Goal: Task Accomplishment & Management: Manage account settings

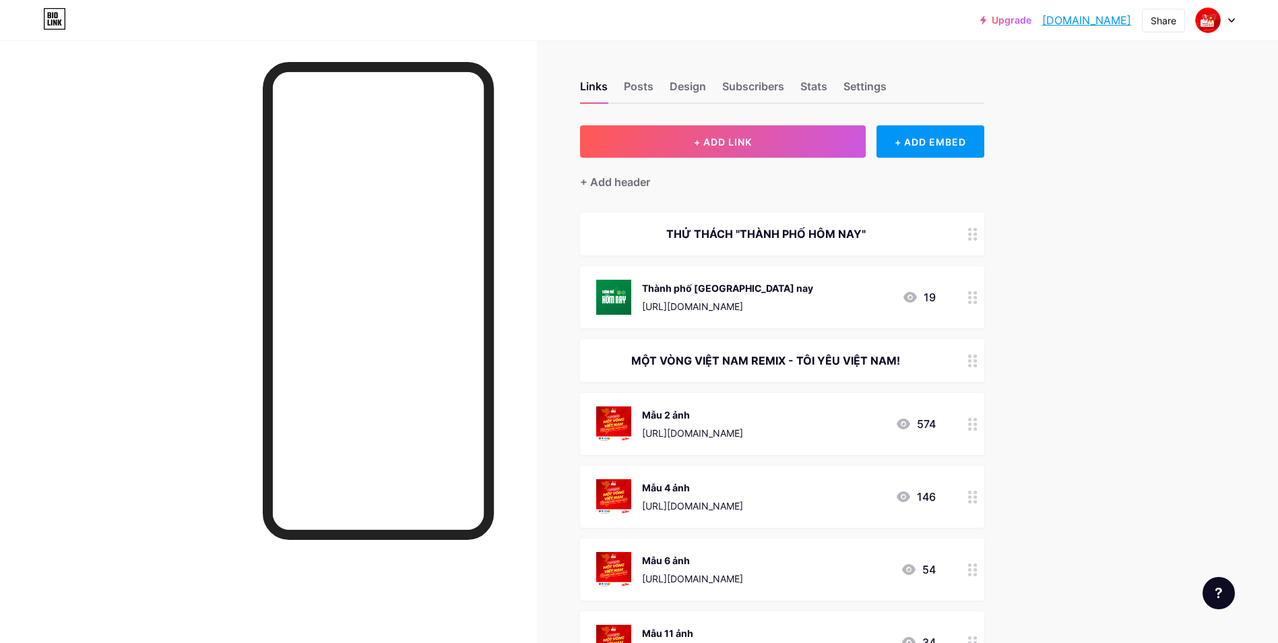
click at [1225, 14] on div at bounding box center [1215, 20] width 39 height 24
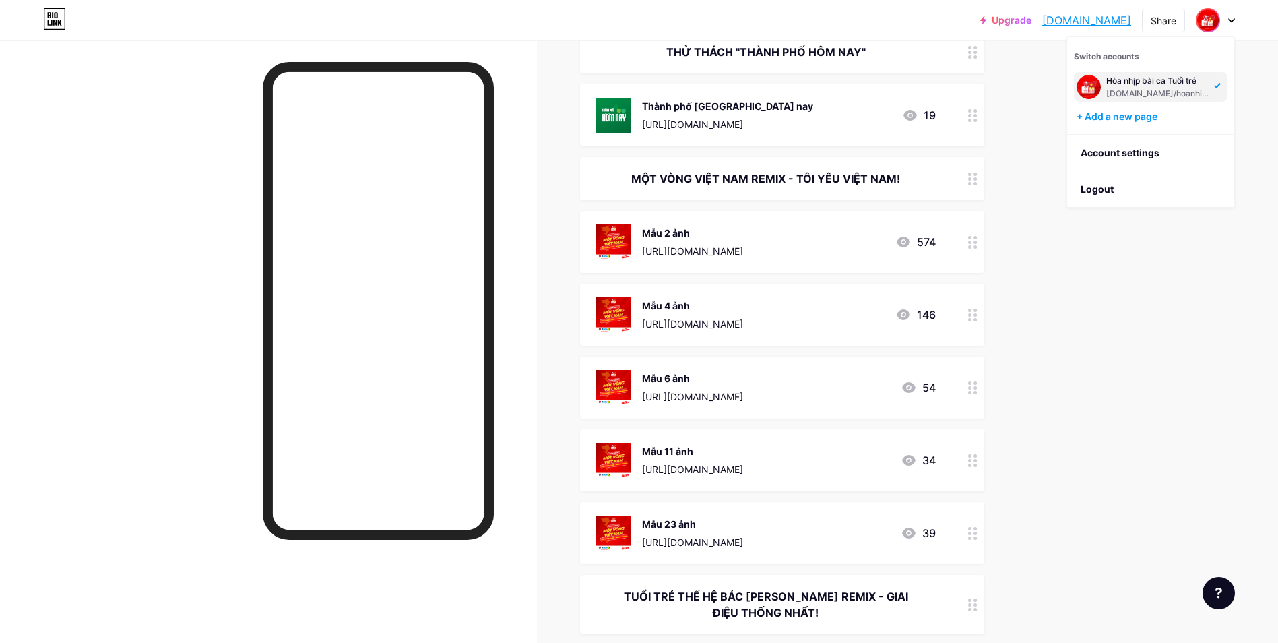
scroll to position [269, 0]
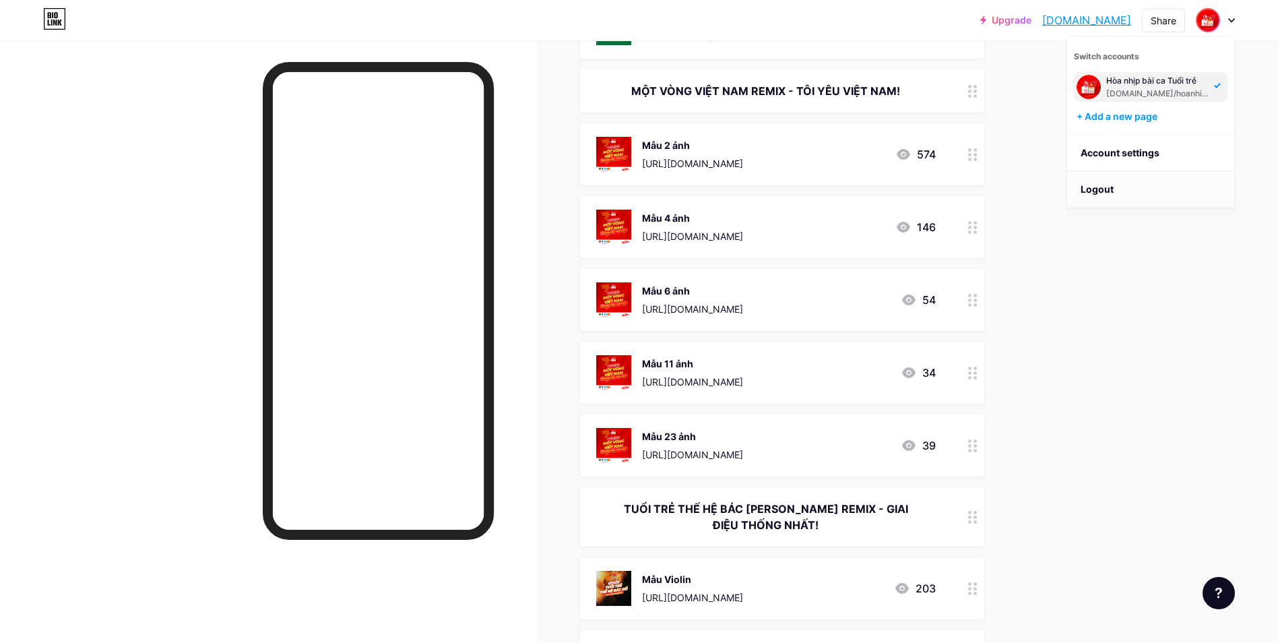
click at [1122, 189] on li "Logout" at bounding box center [1150, 189] width 167 height 36
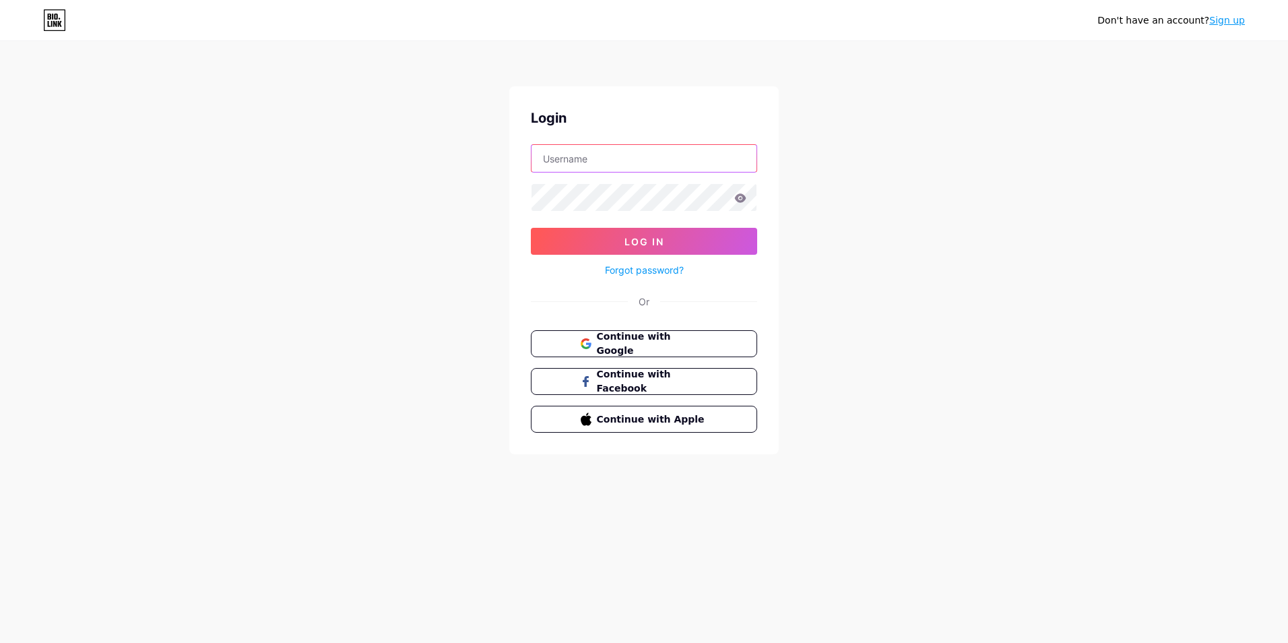
type input "thangthanhniencapcut@gmail.com"
click at [646, 344] on span "Continue with Google" at bounding box center [651, 343] width 112 height 29
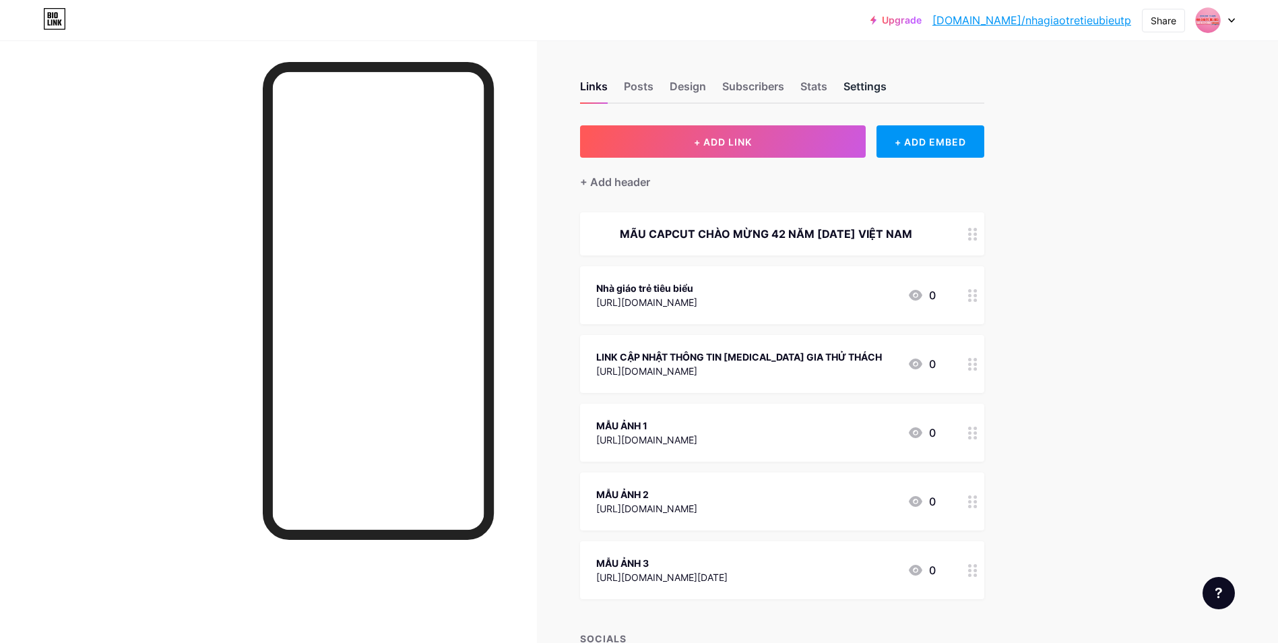
click at [872, 89] on div "Settings" at bounding box center [864, 90] width 43 height 24
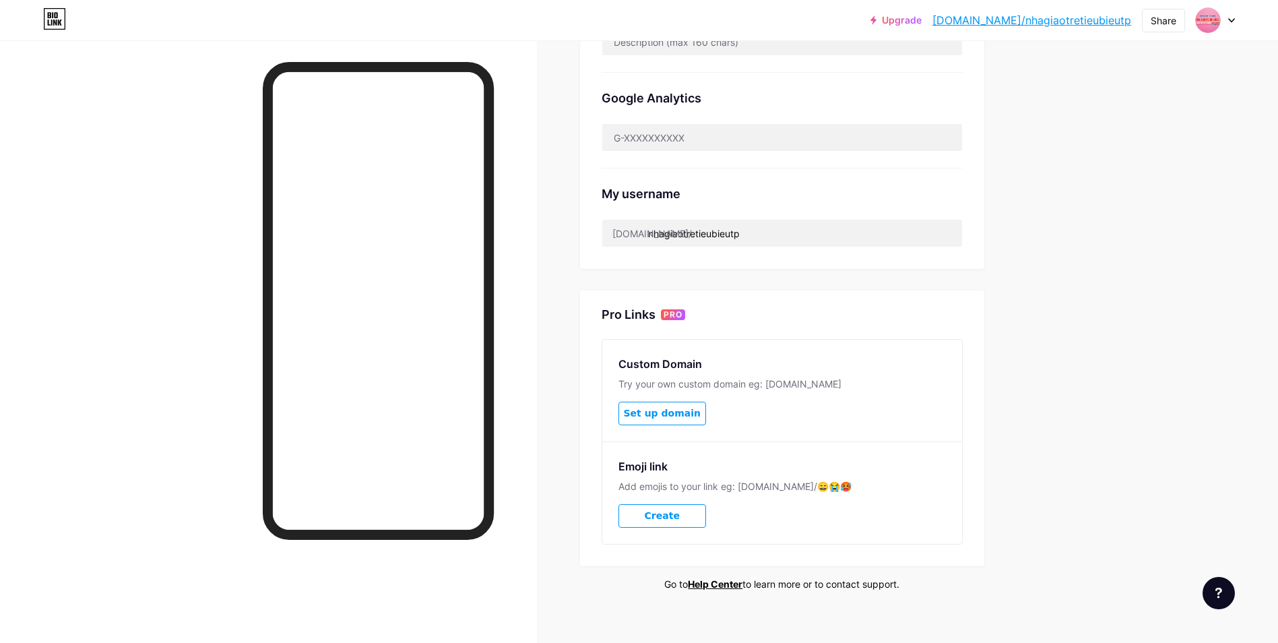
scroll to position [421, 0]
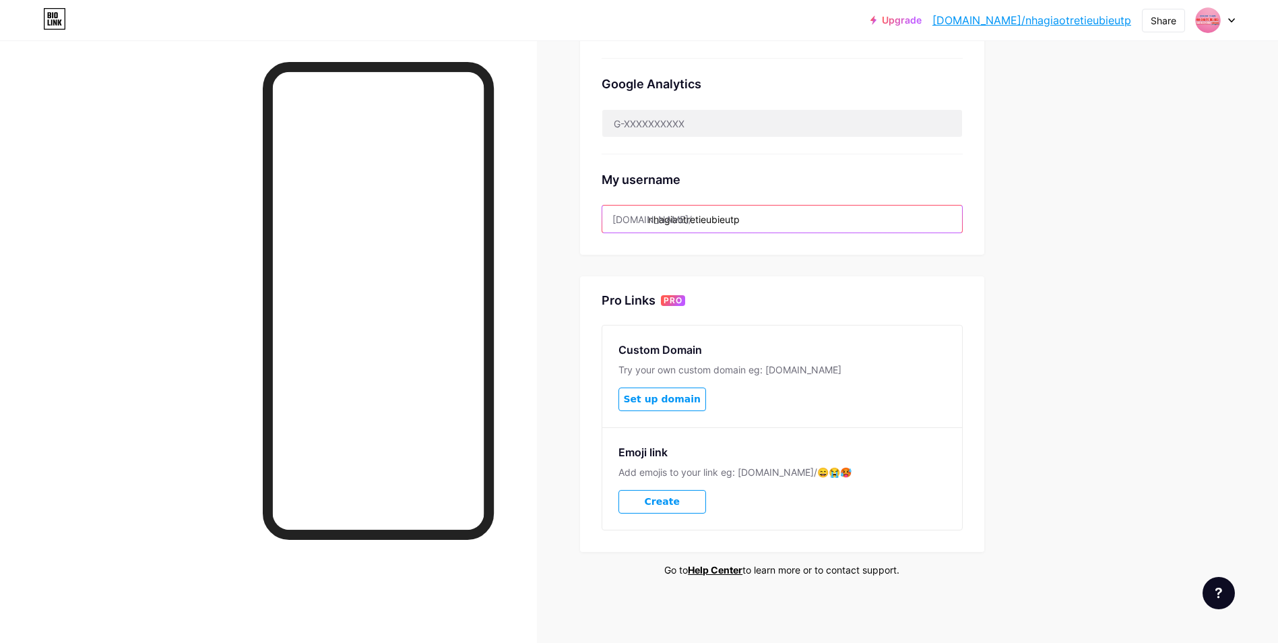
click at [783, 216] on input "nhagiaotretieubieutp" at bounding box center [782, 218] width 360 height 27
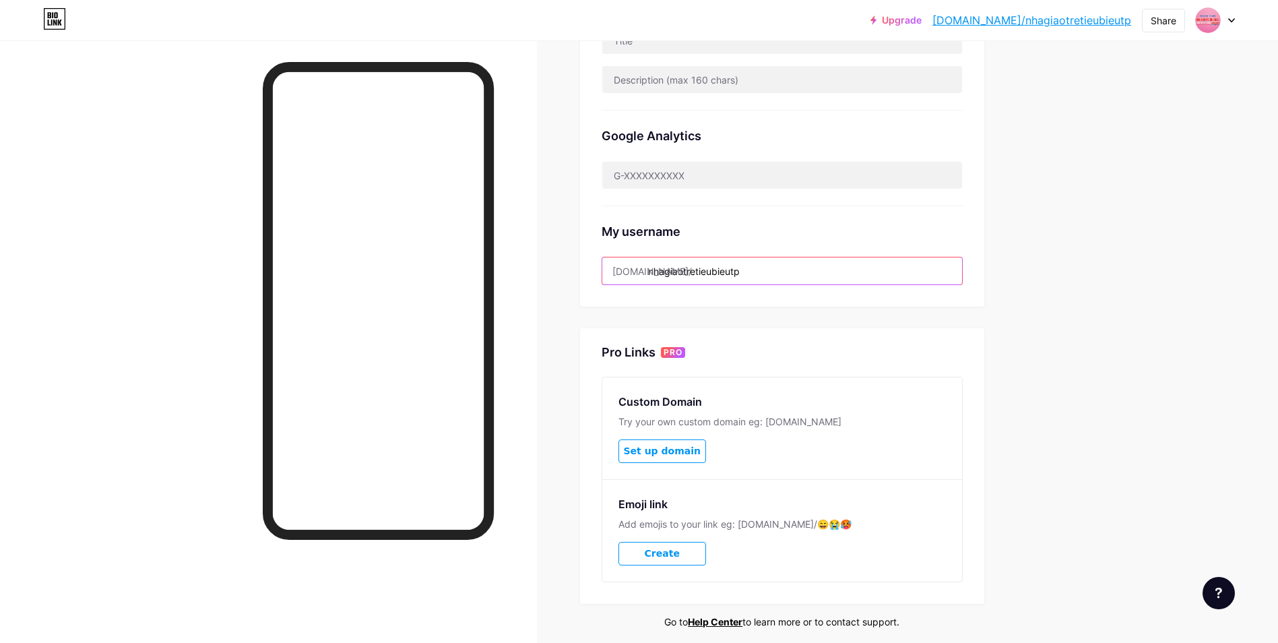
scroll to position [331, 0]
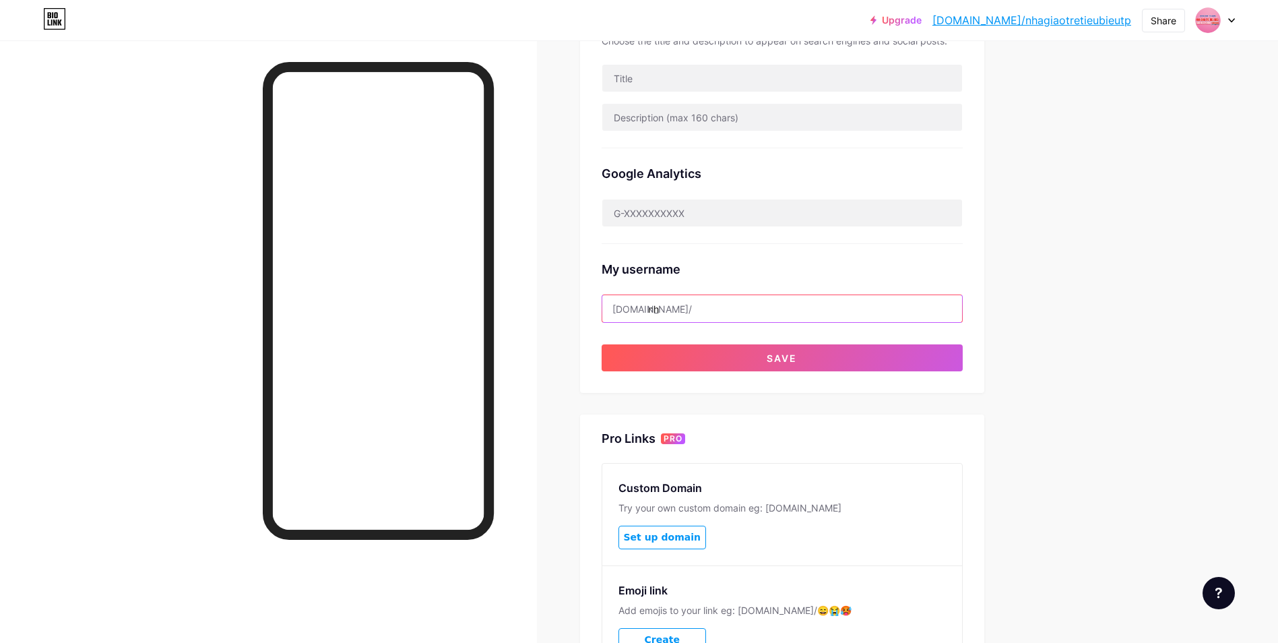
type input "n"
type input "c"
type input "fanpagecapthanh"
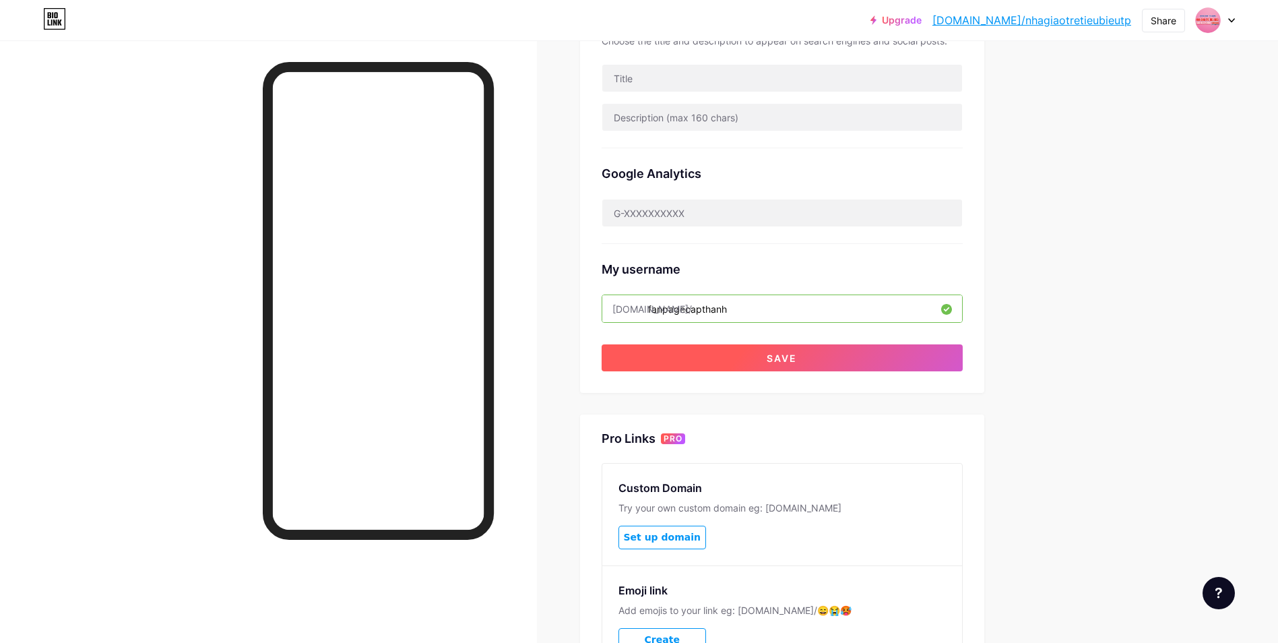
click at [764, 352] on button "Save" at bounding box center [782, 357] width 361 height 27
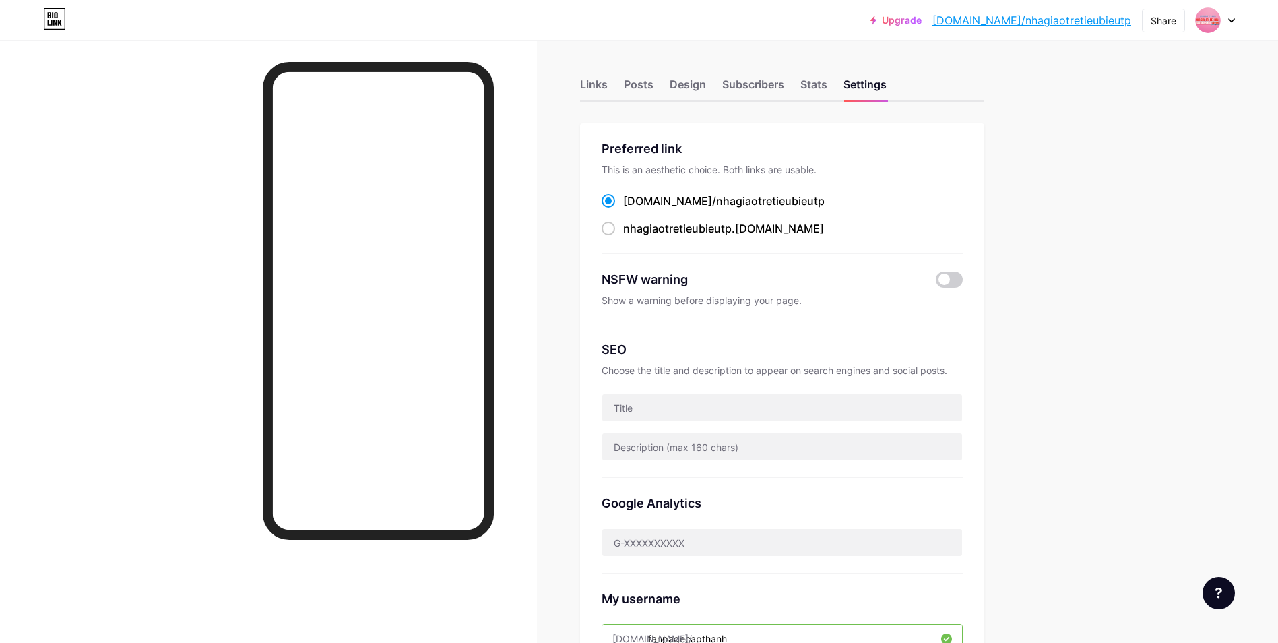
scroll to position [0, 0]
click at [602, 82] on div "Links" at bounding box center [594, 90] width 28 height 24
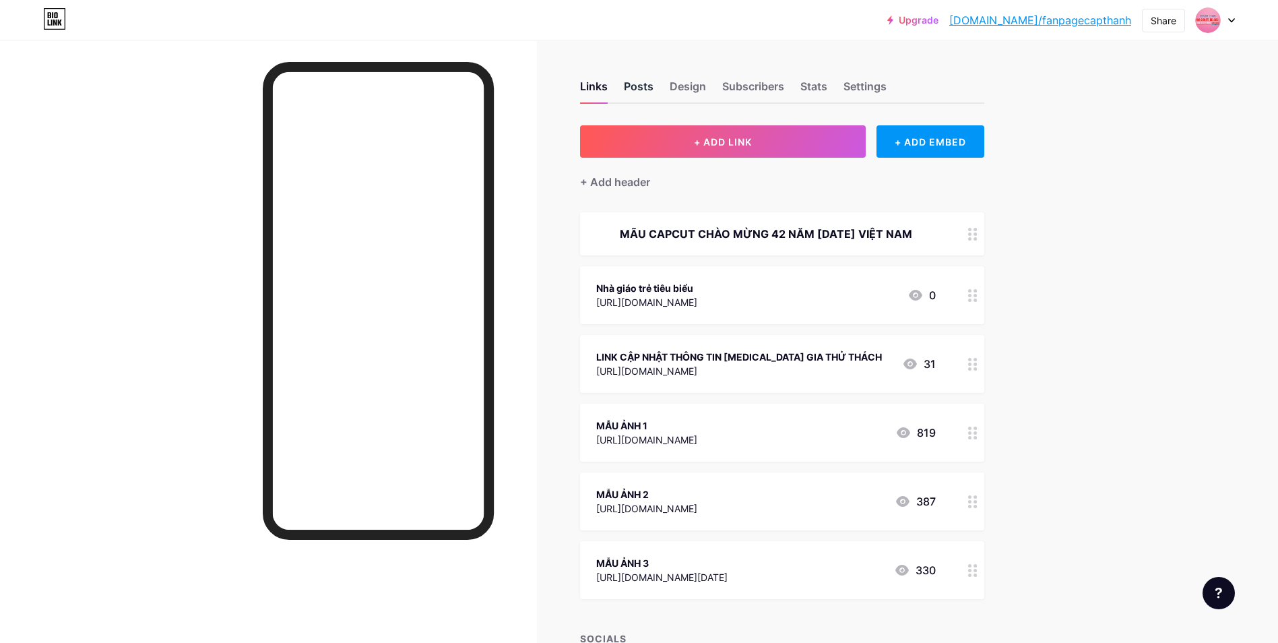
click at [632, 86] on div "Posts" at bounding box center [639, 90] width 30 height 24
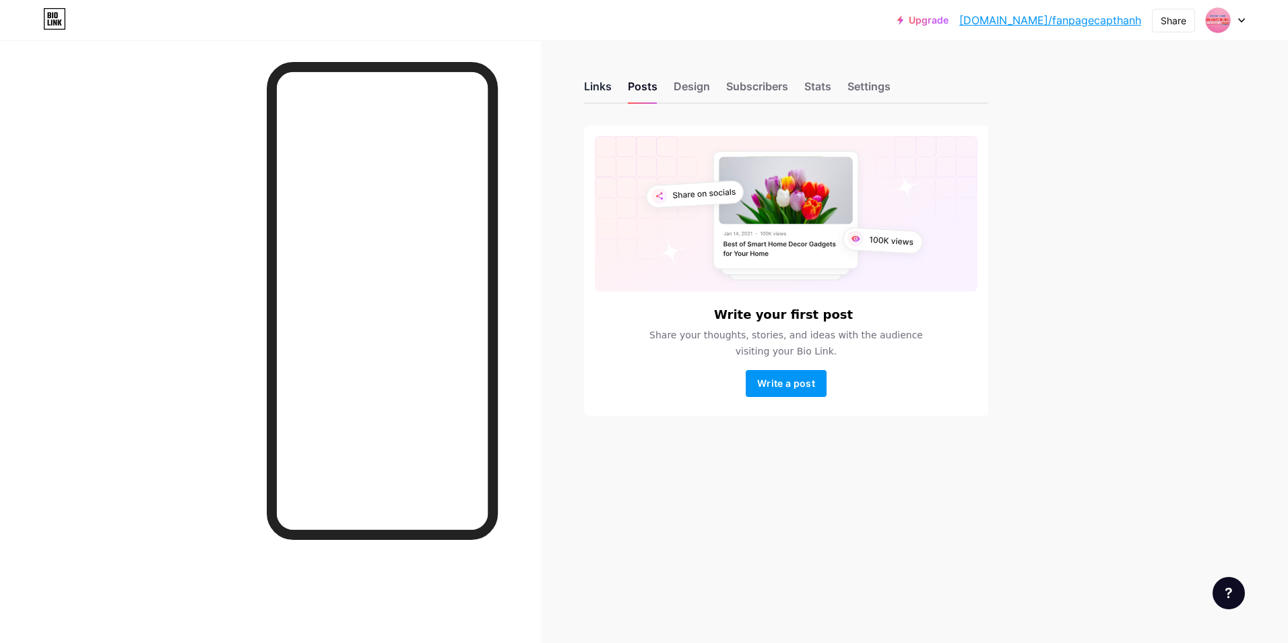
click at [600, 90] on div "Links" at bounding box center [598, 90] width 28 height 24
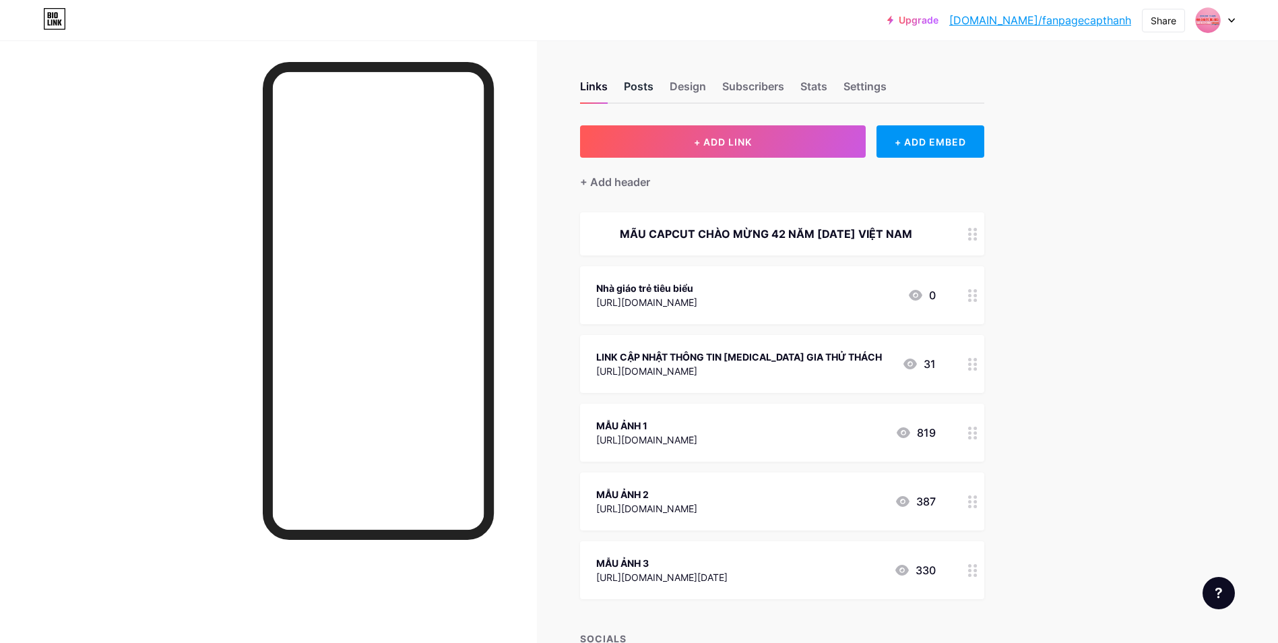
click at [653, 81] on div "Posts" at bounding box center [639, 90] width 30 height 24
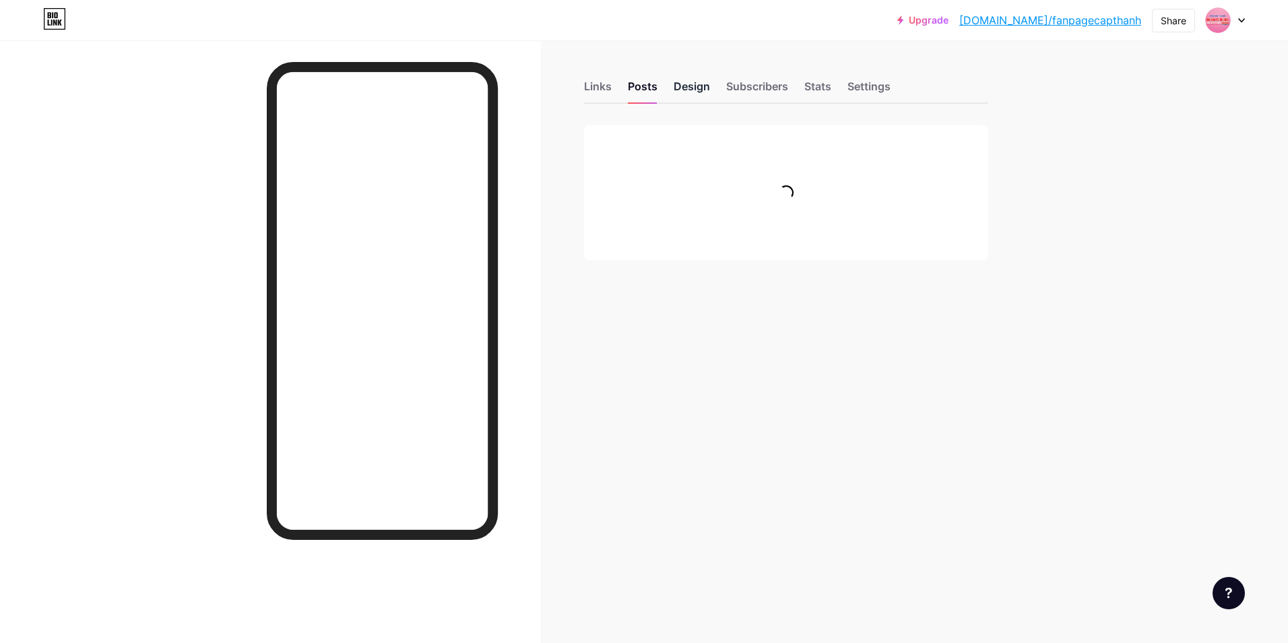
click at [697, 82] on div "Design" at bounding box center [692, 90] width 36 height 24
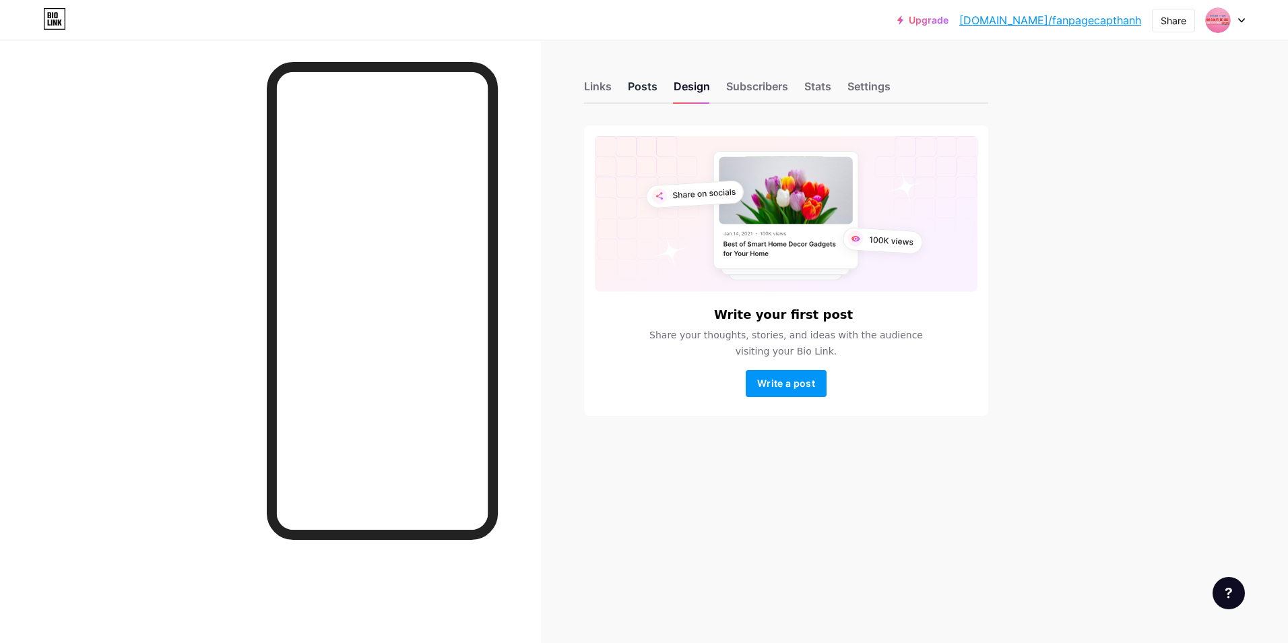
click at [637, 91] on div "Posts" at bounding box center [643, 90] width 30 height 24
click at [696, 91] on div "Design" at bounding box center [692, 90] width 36 height 24
click at [822, 89] on div "Stats" at bounding box center [817, 90] width 27 height 24
click at [591, 90] on div "Links" at bounding box center [598, 90] width 28 height 24
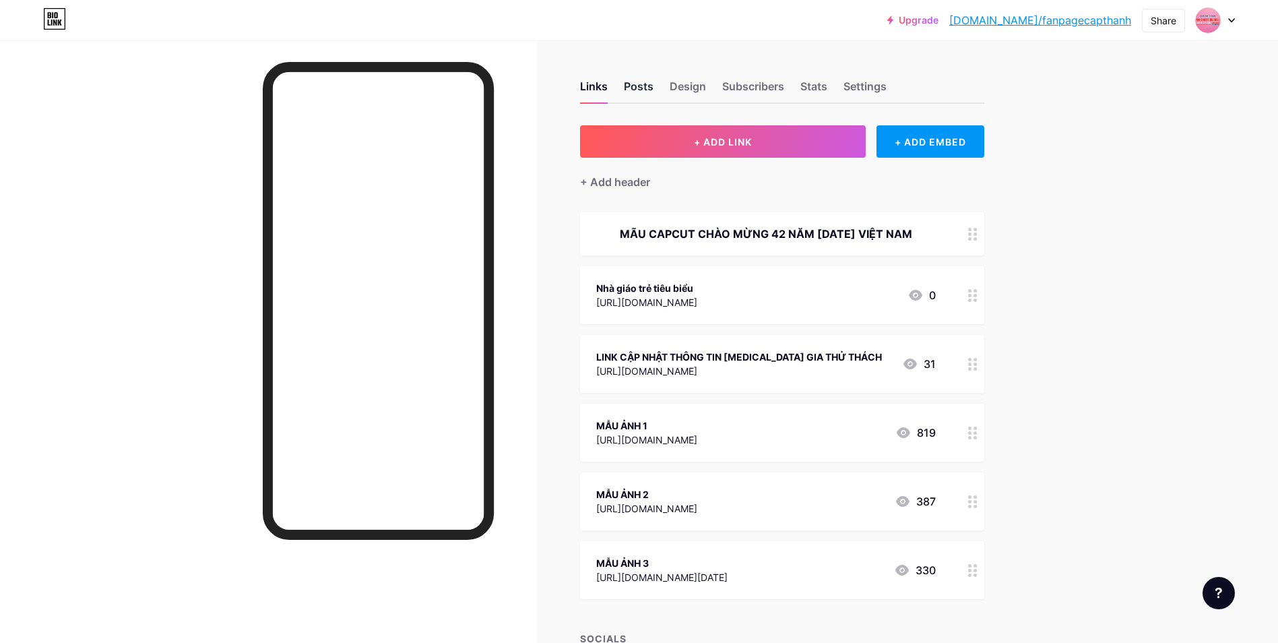
click at [640, 86] on div "Posts" at bounding box center [639, 90] width 30 height 24
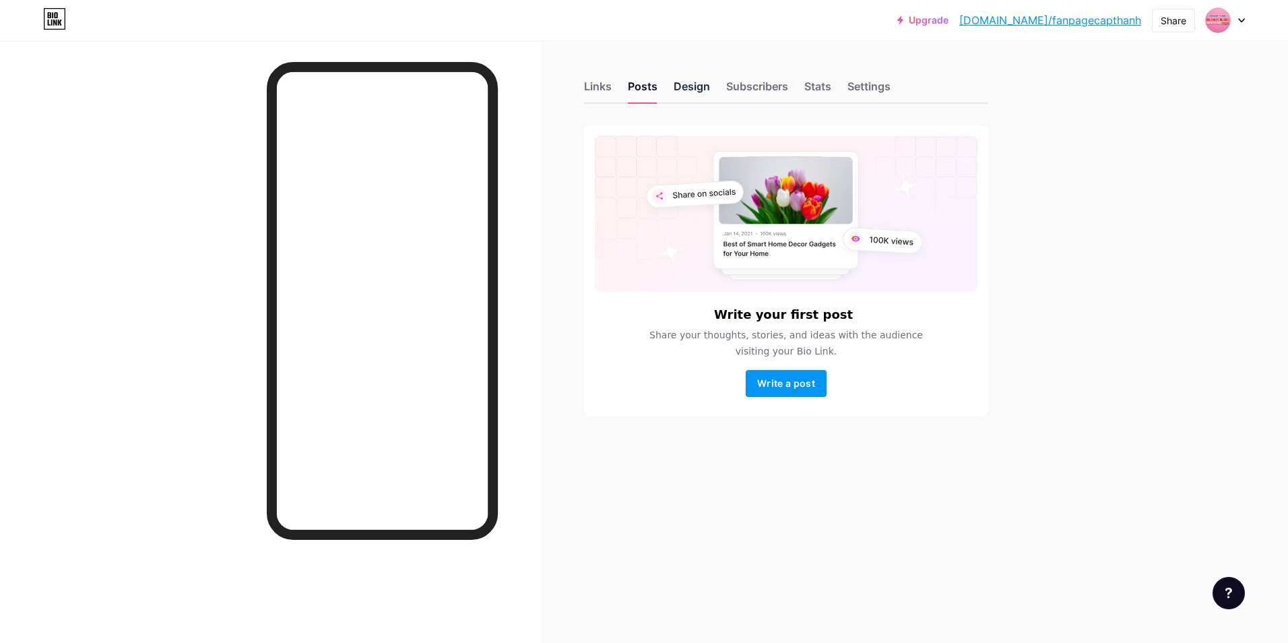
click at [701, 88] on div "Design" at bounding box center [692, 90] width 36 height 24
click at [595, 87] on div "Links" at bounding box center [598, 90] width 28 height 24
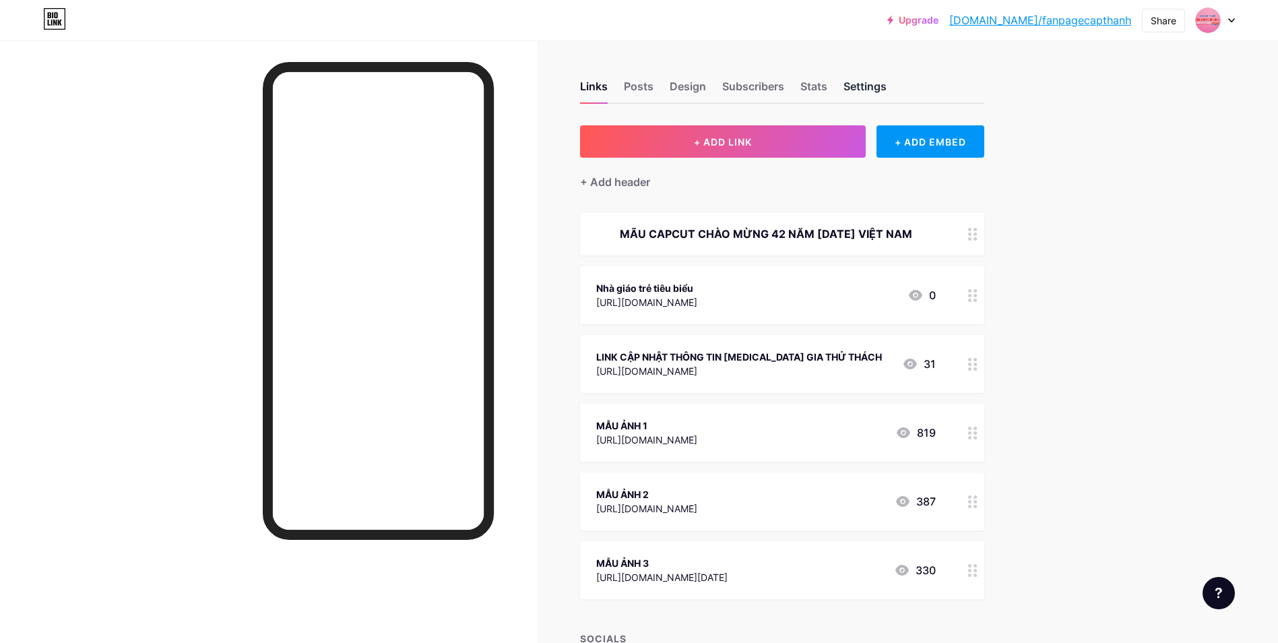
click at [878, 87] on div "Settings" at bounding box center [864, 90] width 43 height 24
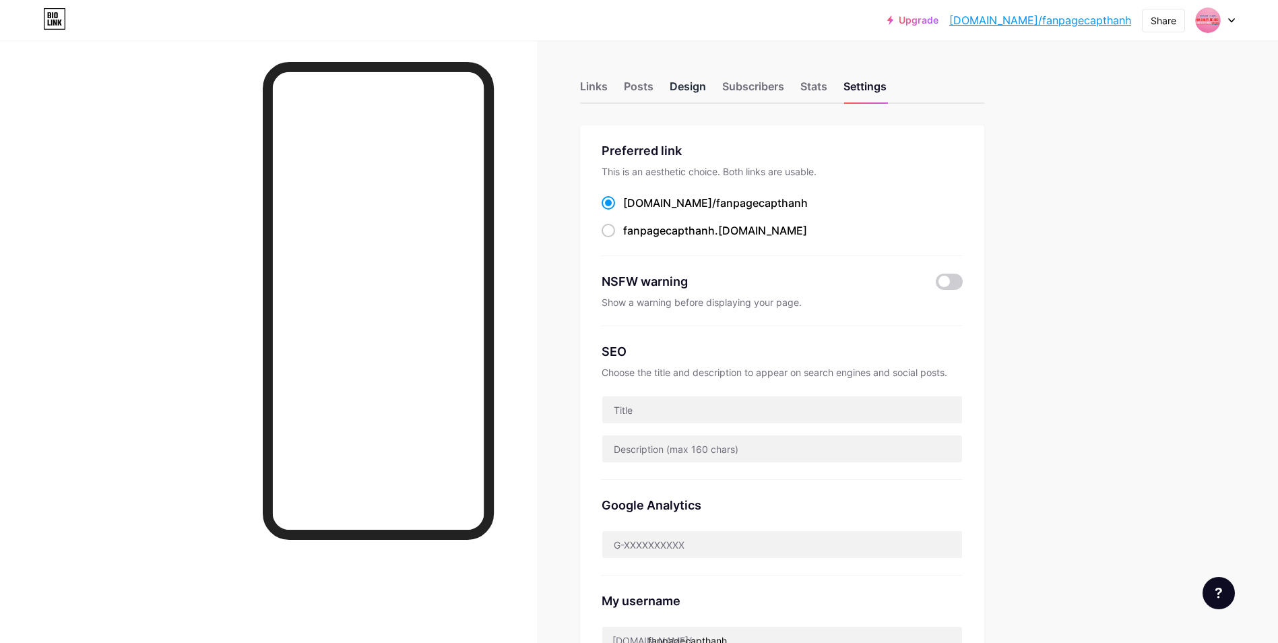
click at [704, 84] on div "Design" at bounding box center [688, 90] width 36 height 24
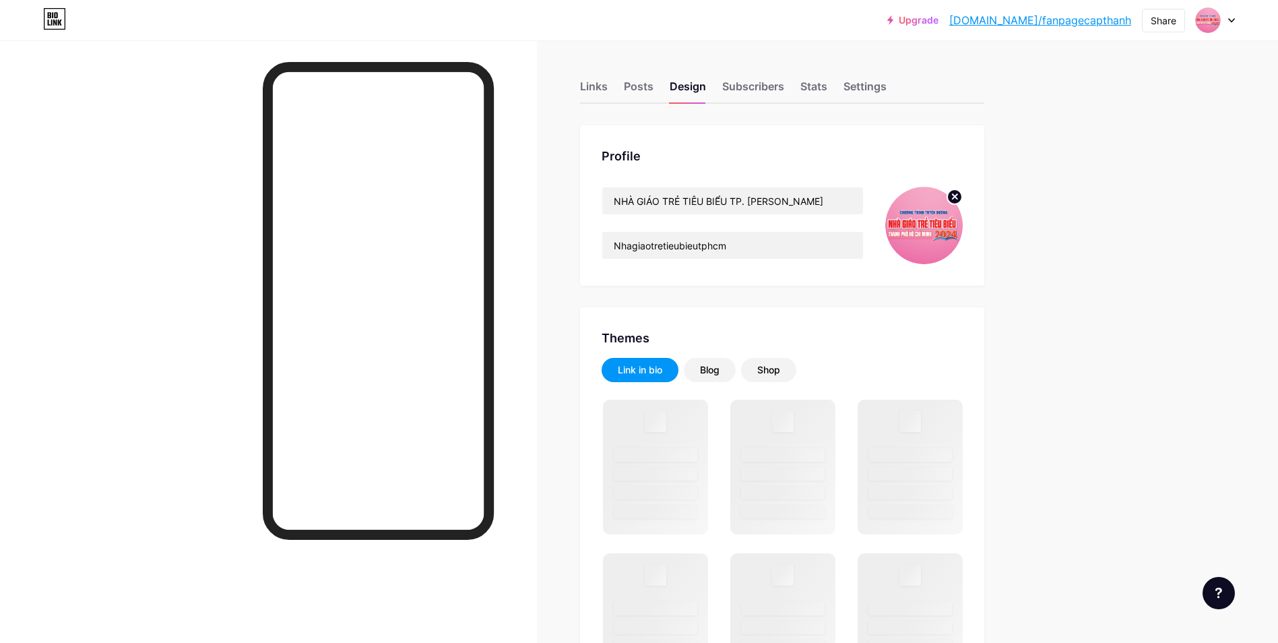
click at [962, 195] on circle at bounding box center [954, 196] width 15 height 15
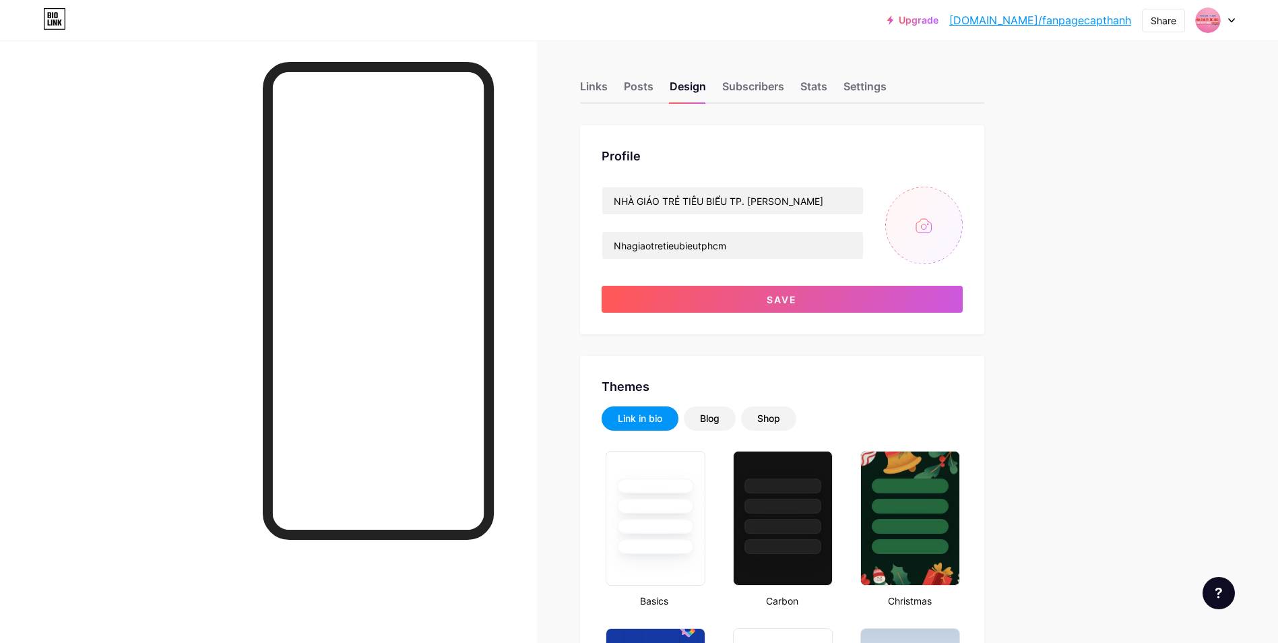
click at [934, 224] on input "file" at bounding box center [923, 225] width 77 height 77
type input "#d1008f"
type input "C:\fakepath\AWDAWDAWD-02.png"
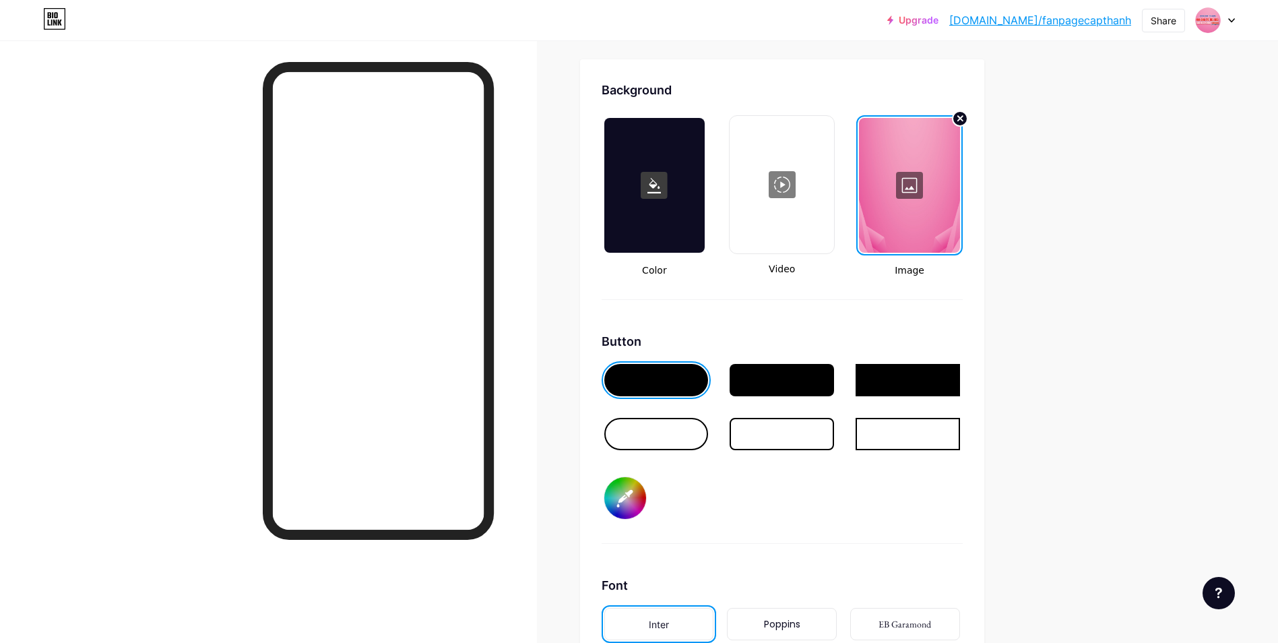
scroll to position [1706, 0]
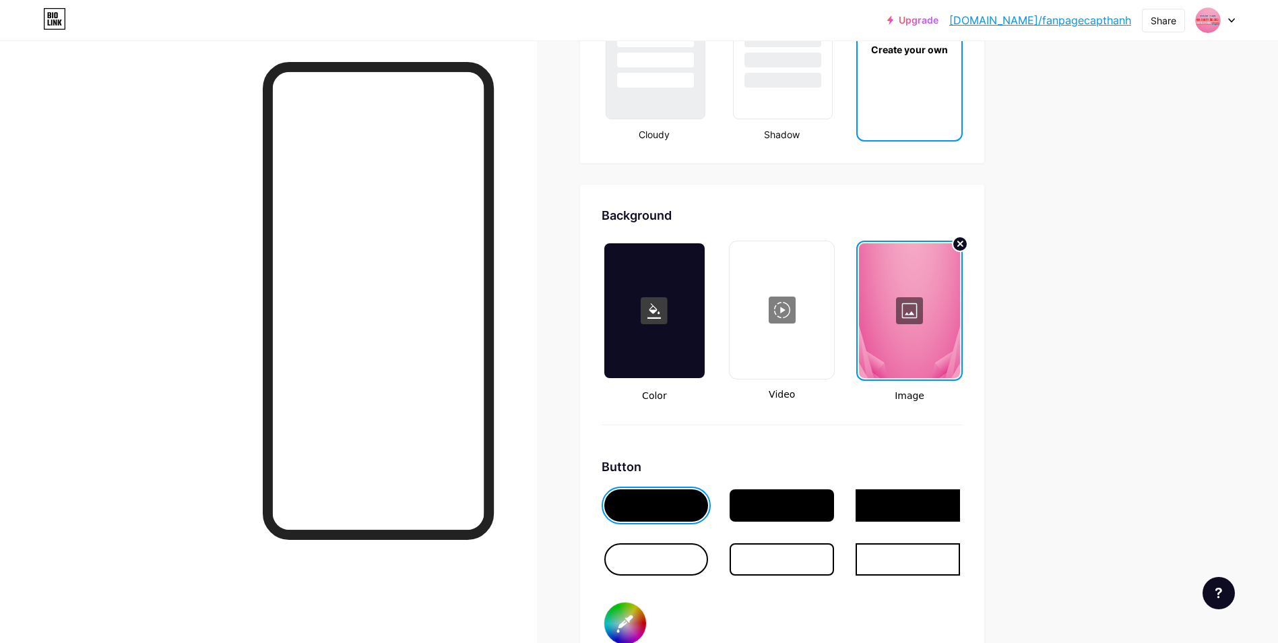
click at [905, 304] on div at bounding box center [909, 310] width 100 height 135
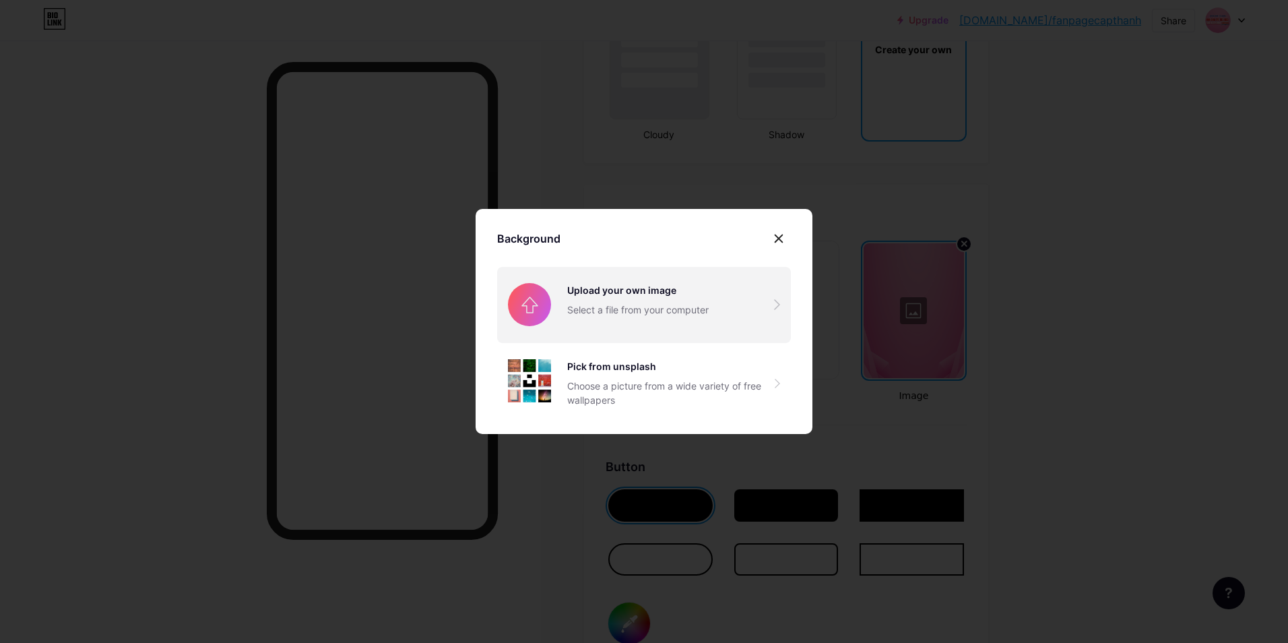
click at [600, 307] on input "file" at bounding box center [644, 304] width 294 height 75
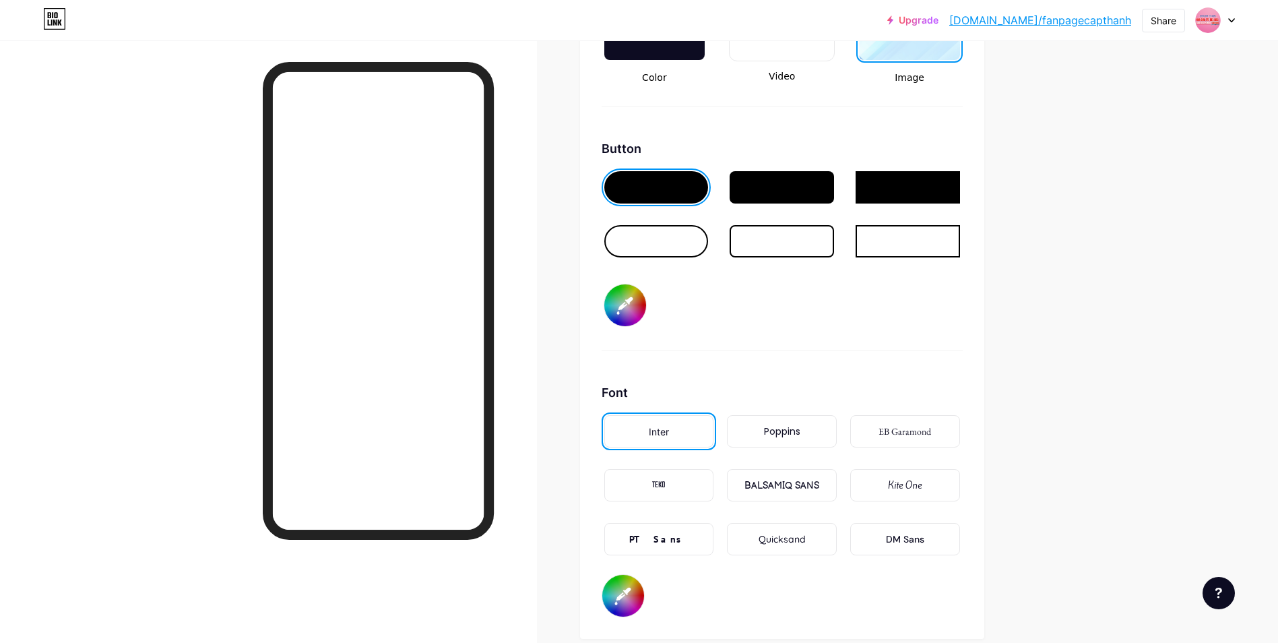
scroll to position [1976, 0]
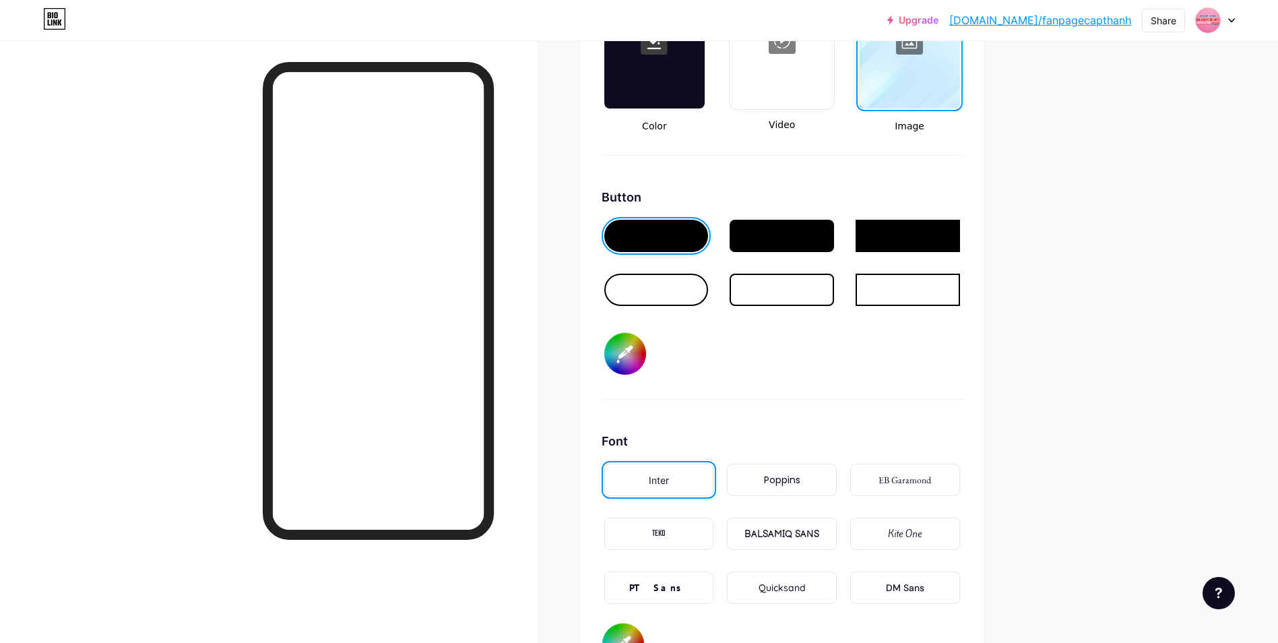
click at [636, 348] on input "#d1008f" at bounding box center [625, 354] width 42 height 42
type input "#002ad1"
click at [886, 394] on div "Button #002ad1" at bounding box center [782, 294] width 361 height 212
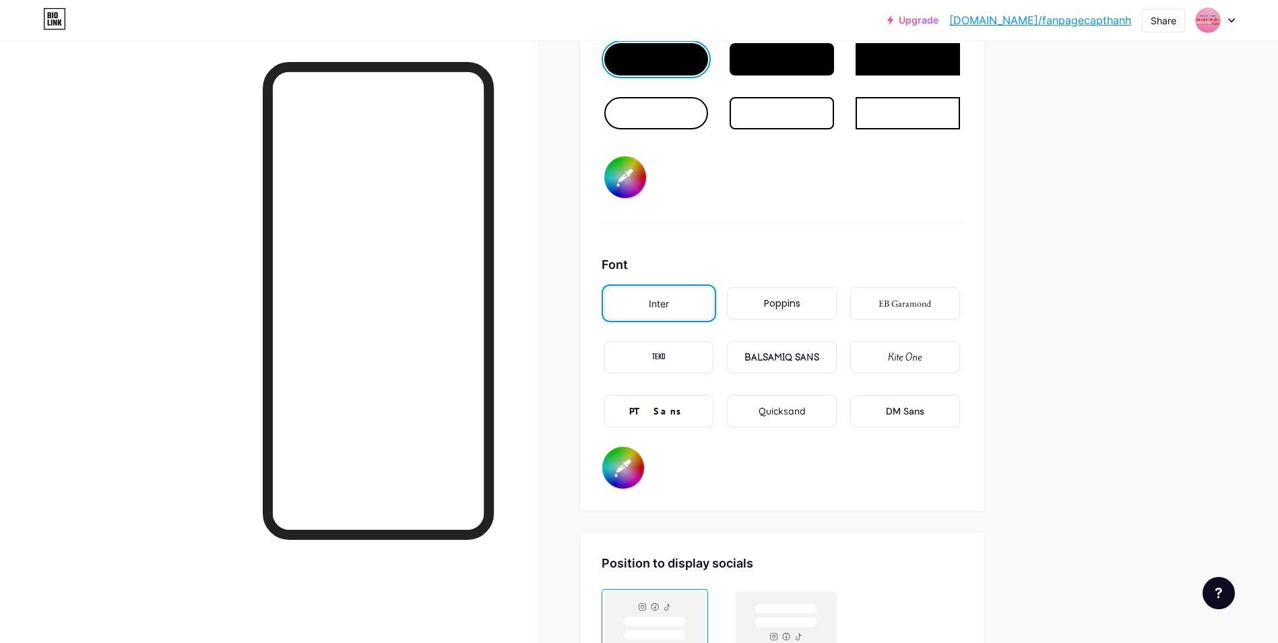
scroll to position [2156, 0]
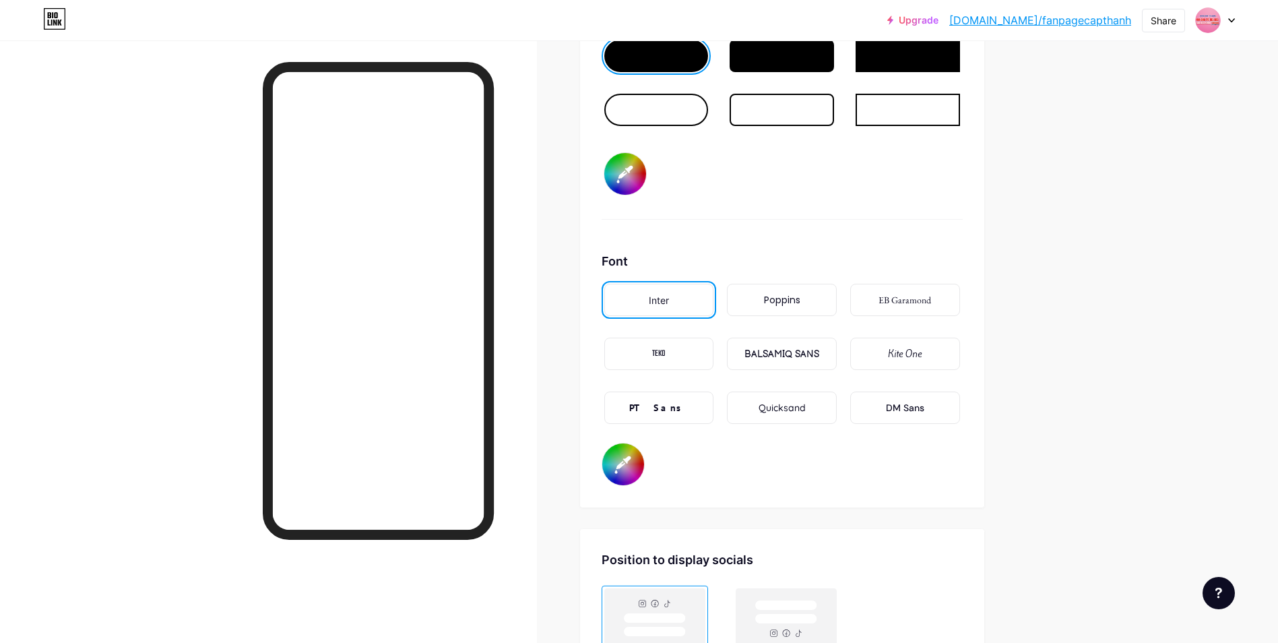
click at [790, 301] on div "Poppins" at bounding box center [782, 300] width 36 height 14
click at [686, 408] on div "PT Sans" at bounding box center [659, 407] width 110 height 32
click at [798, 304] on div "Poppins" at bounding box center [782, 300] width 36 height 14
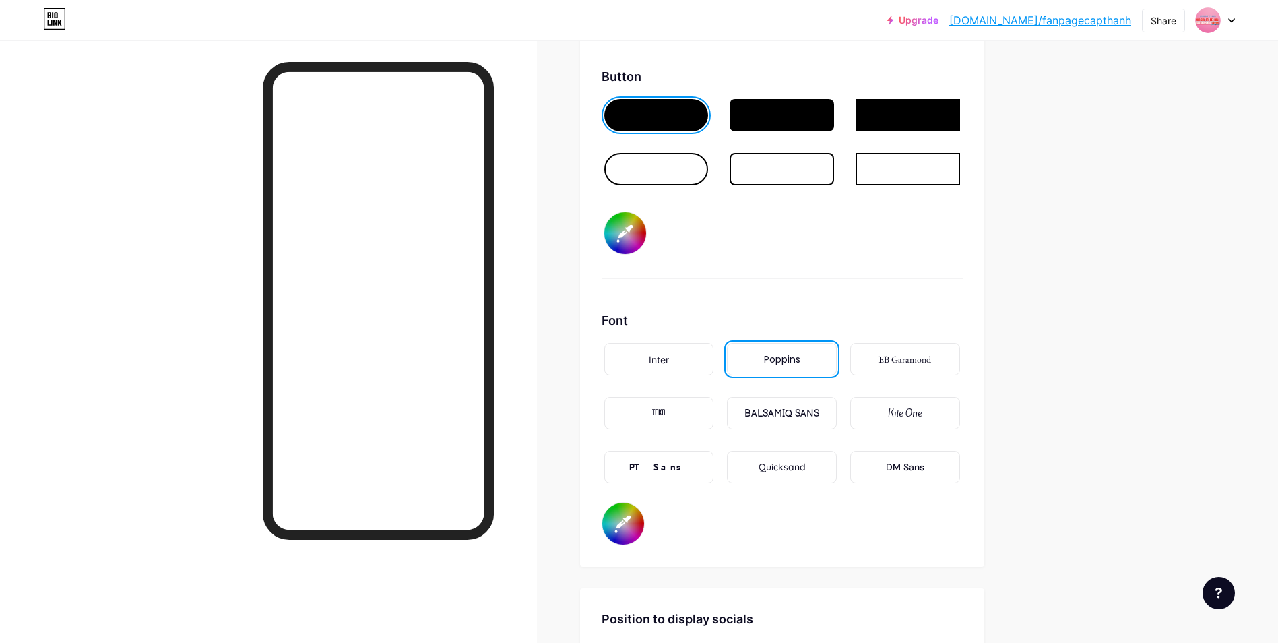
scroll to position [2133, 0]
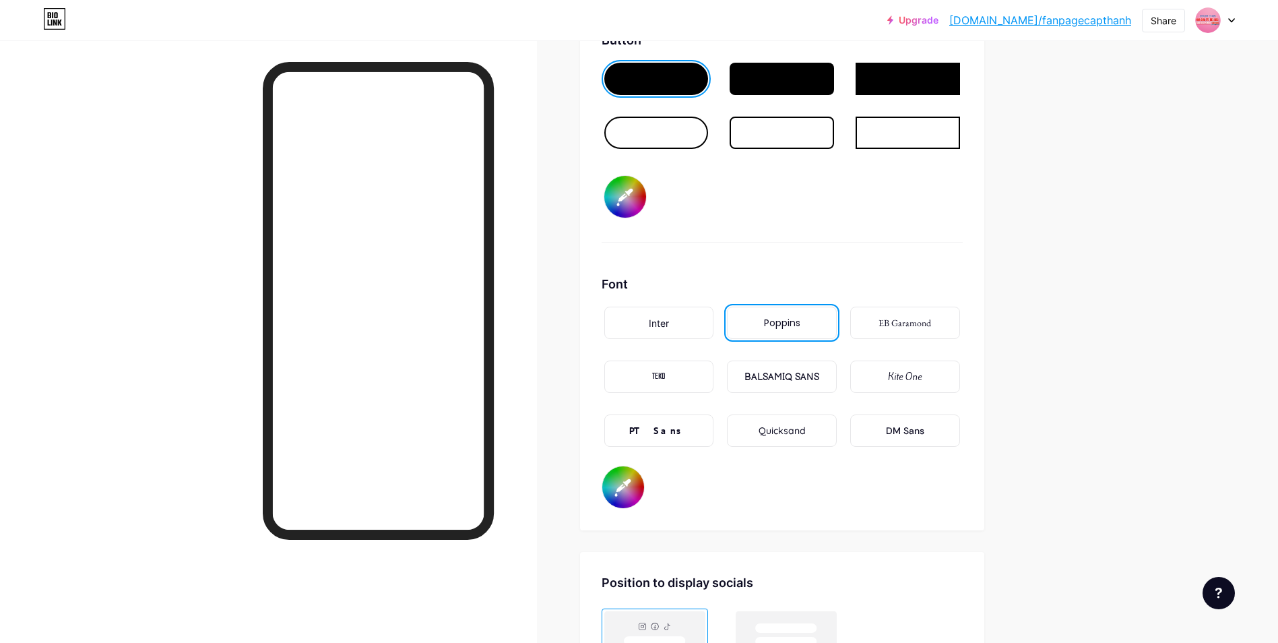
click at [635, 485] on input "#ffffff" at bounding box center [623, 487] width 42 height 42
click at [814, 271] on div "Background Color Video Image Button #002ad1 Font Inter Poppins EB Garamond TEKO…" at bounding box center [782, 144] width 361 height 729
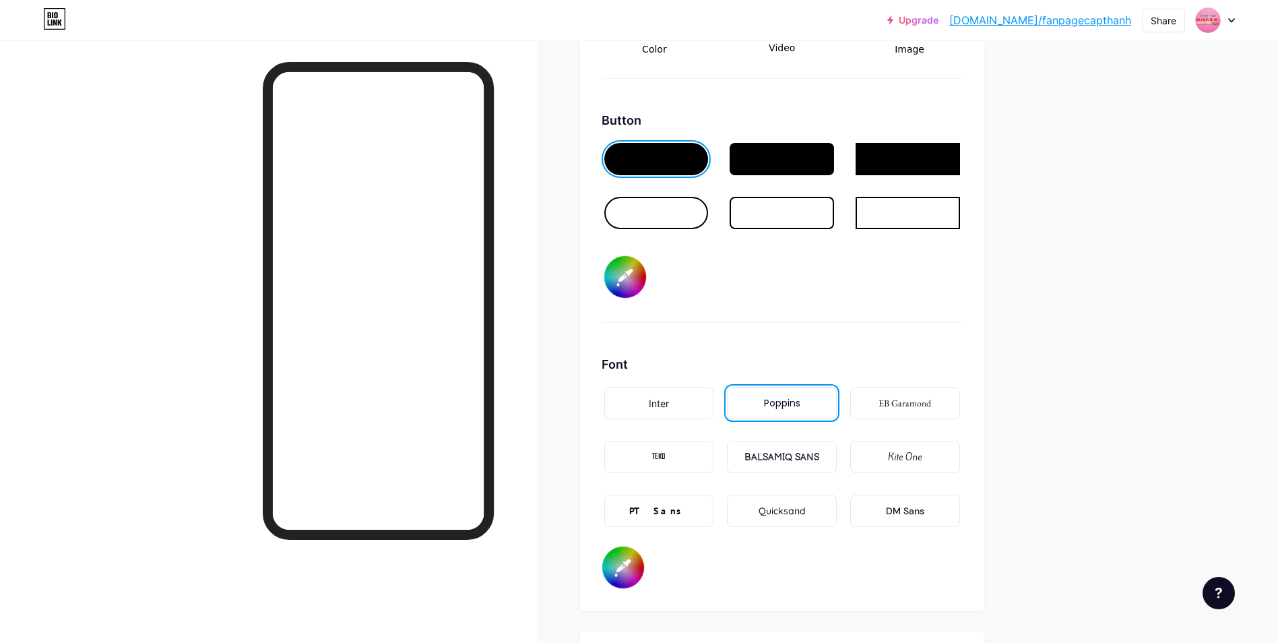
scroll to position [1886, 0]
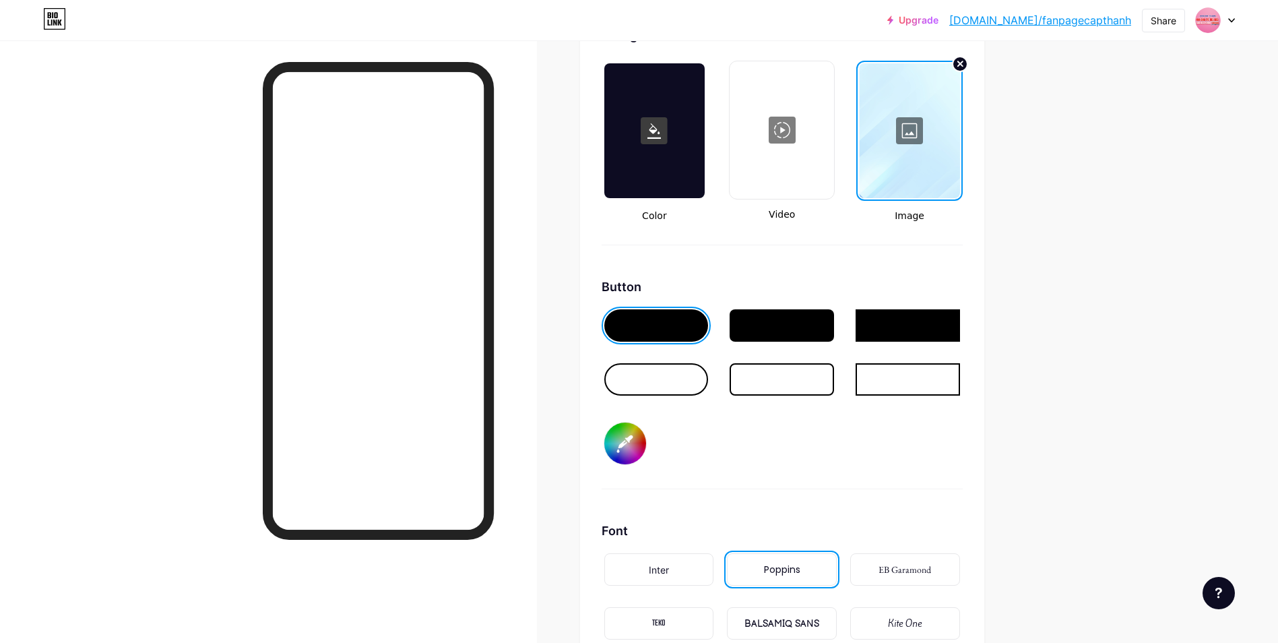
click at [763, 326] on div at bounding box center [782, 325] width 104 height 32
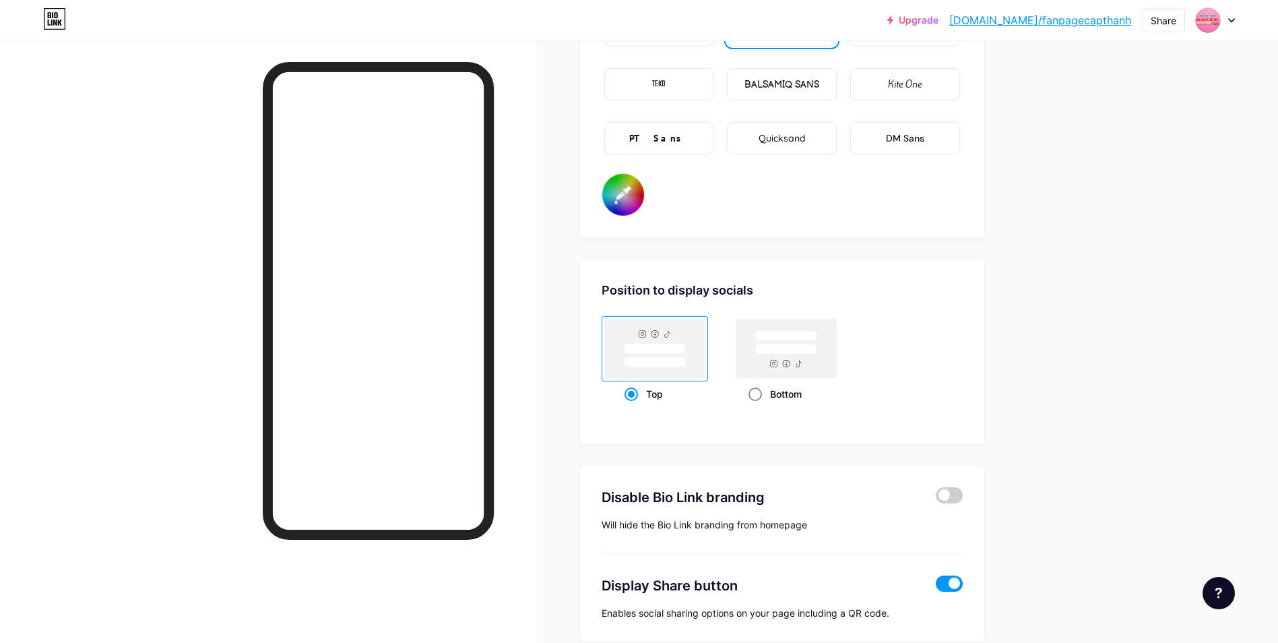
scroll to position [2336, 0]
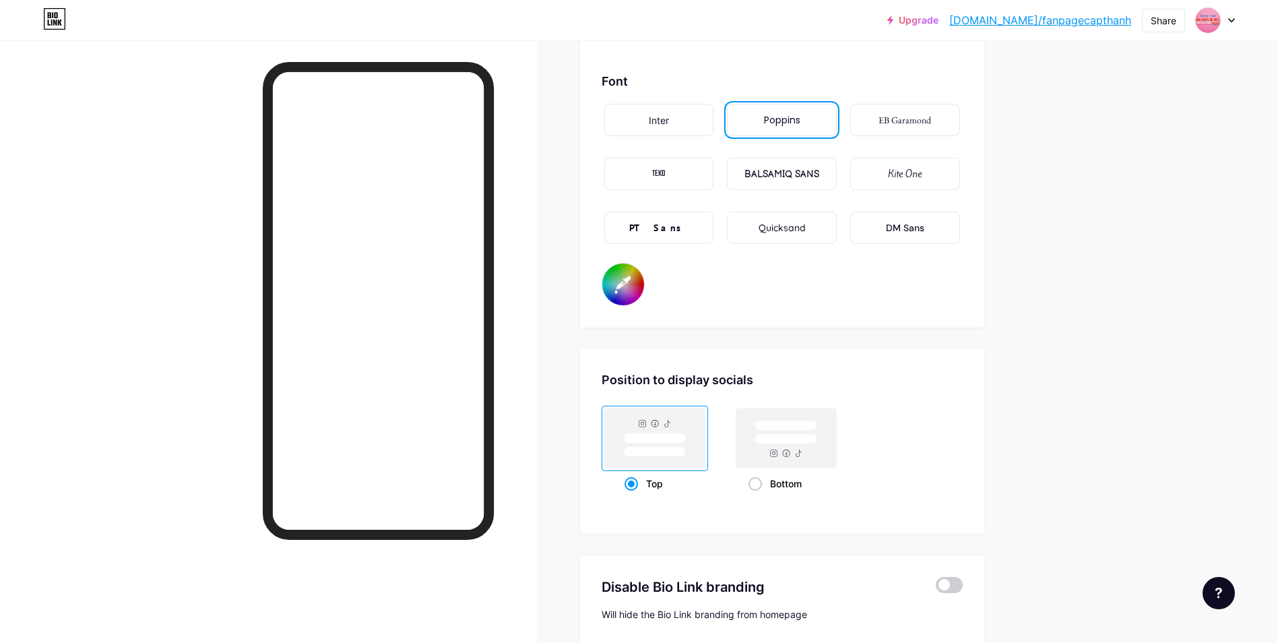
click at [632, 284] on input "#ffffff" at bounding box center [623, 284] width 42 height 42
click at [830, 298] on div "Font Inter Poppins EB Garamond TEKO BALSAMIQ SANS Kite One PT Sans Quicksand DM…" at bounding box center [782, 189] width 361 height 234
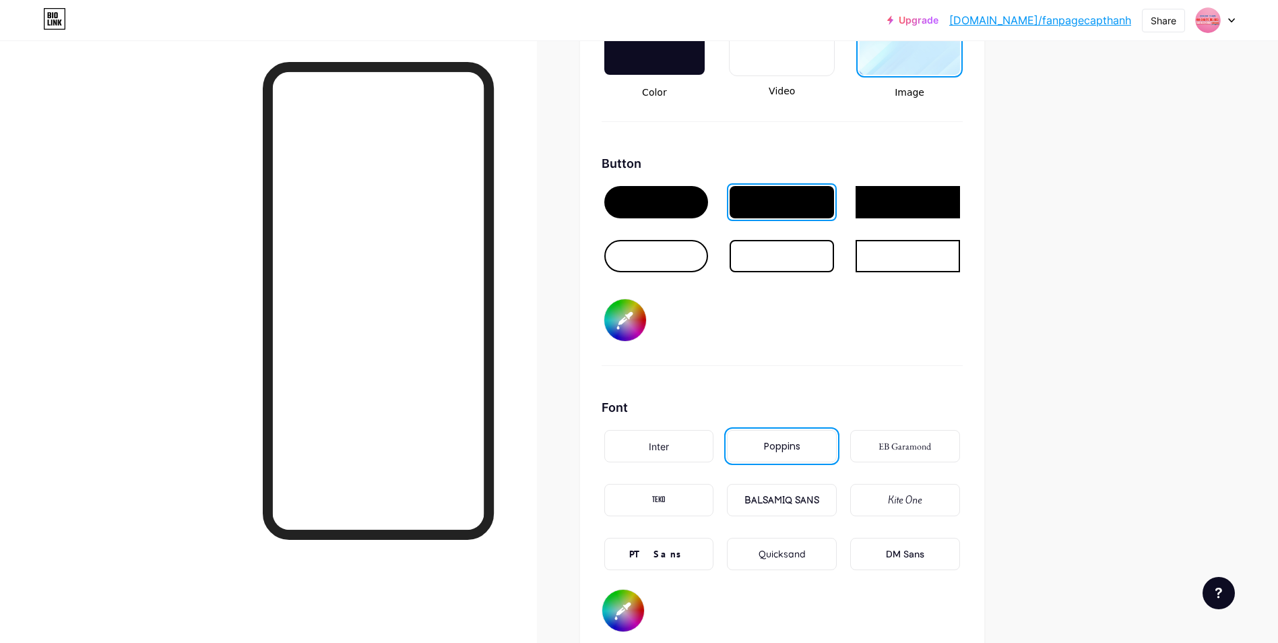
scroll to position [2156, 0]
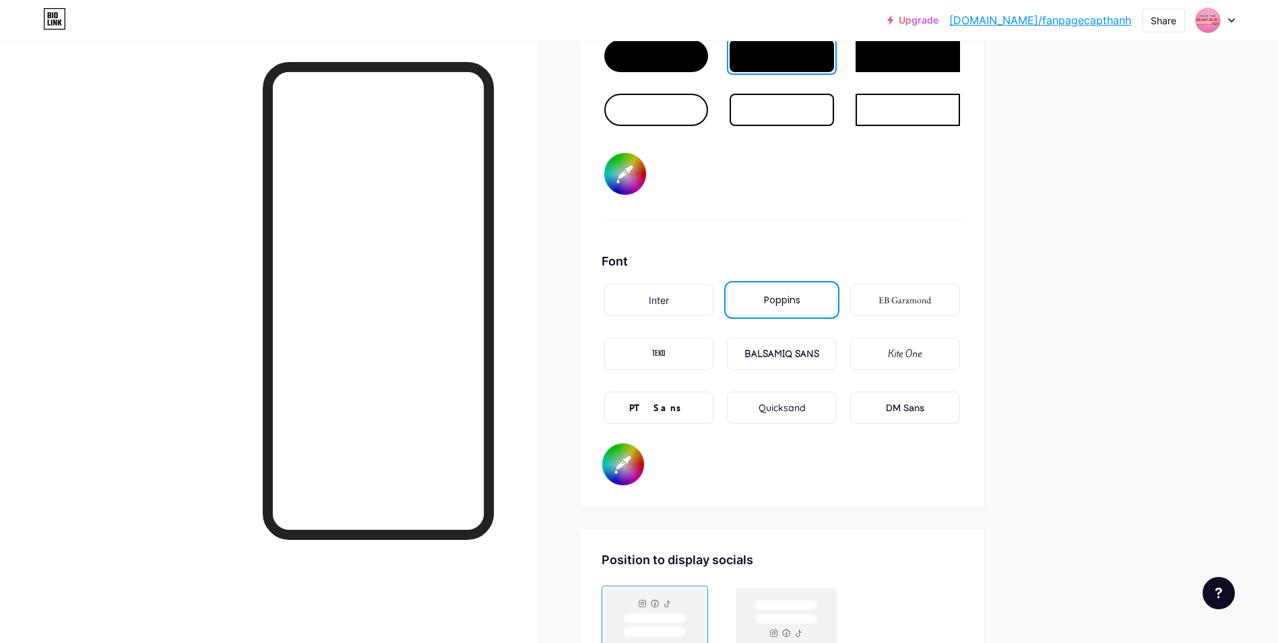
click at [633, 463] on input "#002aff" at bounding box center [623, 464] width 42 height 42
type input "#001999"
click at [829, 239] on div "Background Color Video Image Button #002ad1 Font Inter Poppins EB Garamond TEKO…" at bounding box center [782, 121] width 361 height 729
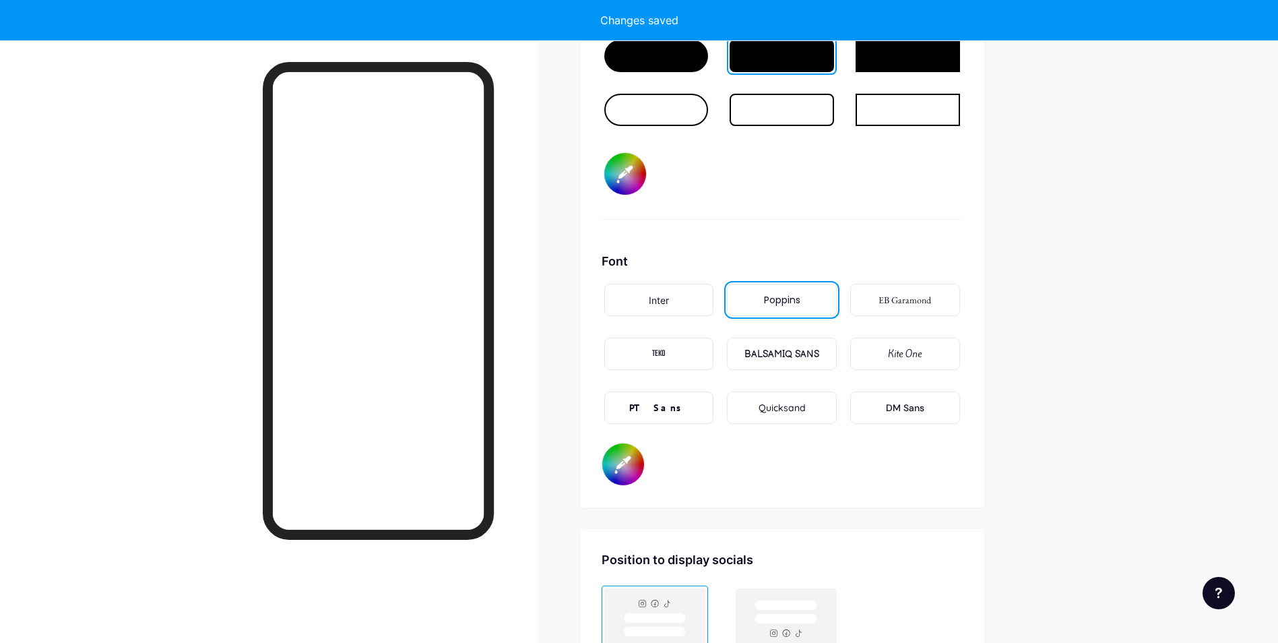
click at [631, 179] on input "#002ad1" at bounding box center [625, 174] width 42 height 42
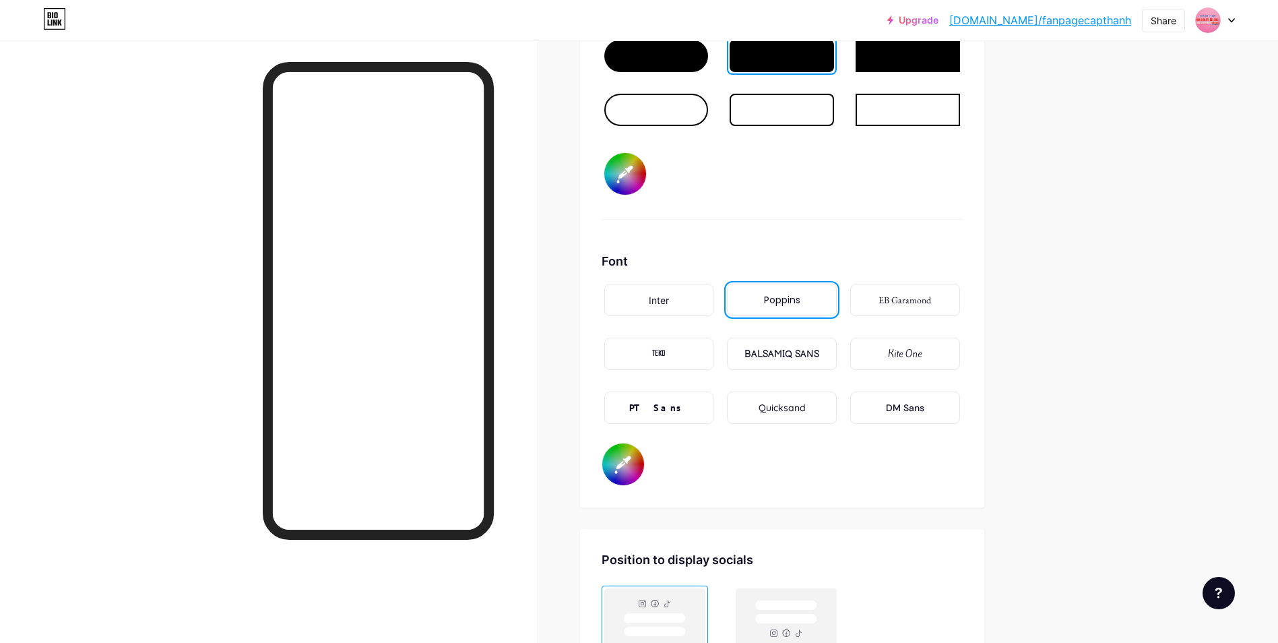
click at [843, 187] on div "Button #ffffff" at bounding box center [782, 114] width 361 height 212
click at [629, 180] on input "#ffffff" at bounding box center [625, 174] width 42 height 42
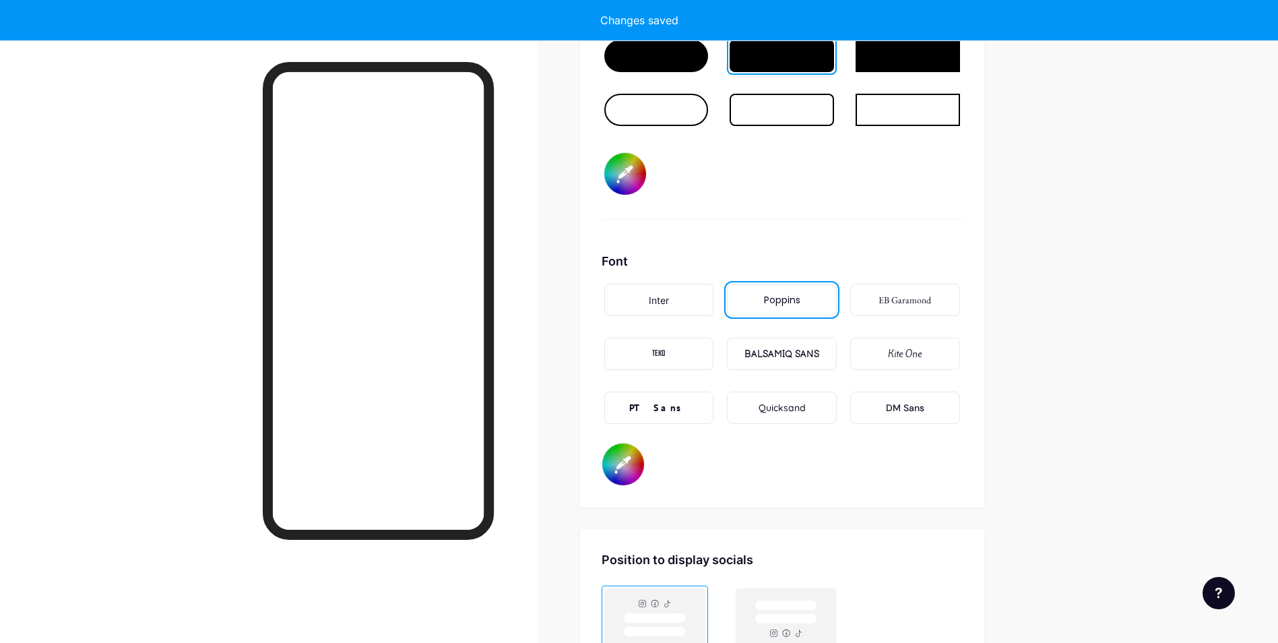
type input "#001fbd"
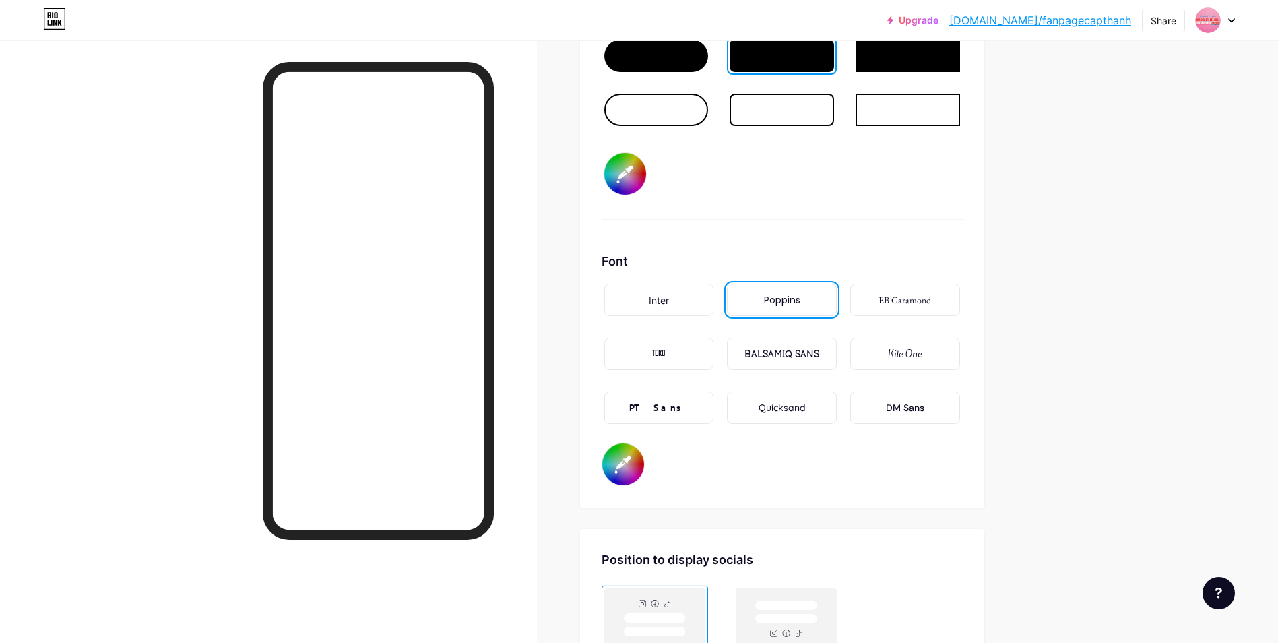
click at [867, 210] on div "Button #001fbd" at bounding box center [782, 114] width 361 height 212
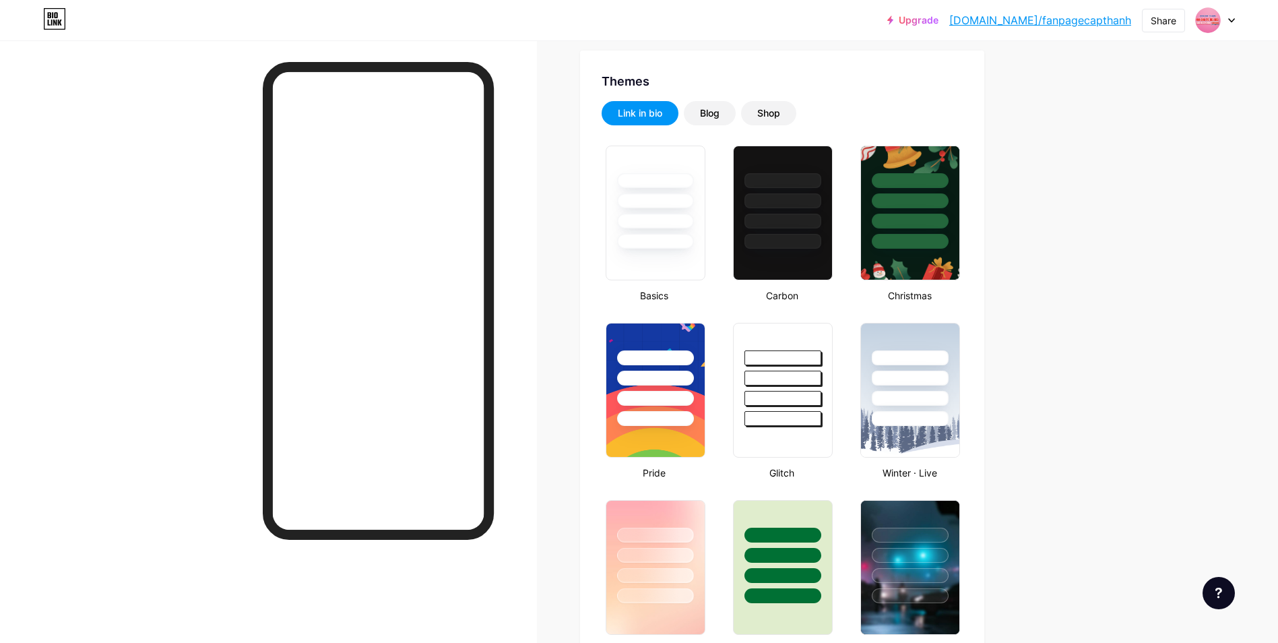
scroll to position [0, 0]
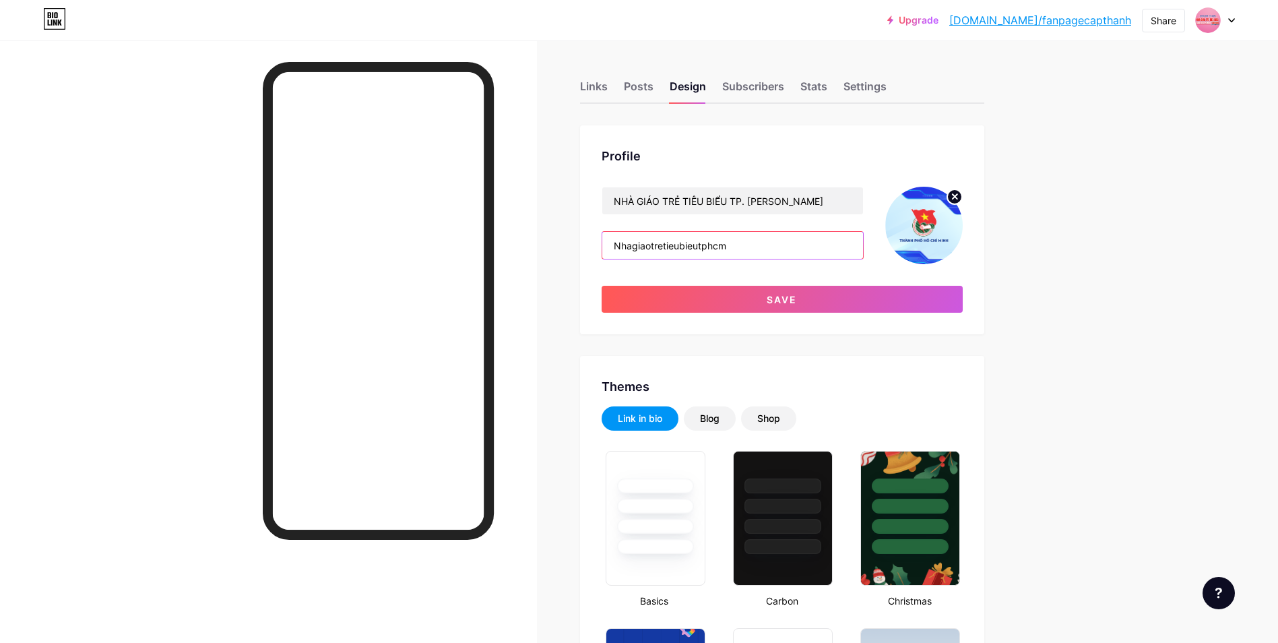
click at [736, 244] on input "Nhagiaotretieubieutphcm" at bounding box center [732, 245] width 261 height 27
drag, startPoint x: 763, startPoint y: 244, endPoint x: 599, endPoint y: 236, distance: 164.5
click at [599, 236] on div "Profile NHÀ GIÁO TRẺ TIÊU BIỂU TP. [PERSON_NAME] Save" at bounding box center [782, 229] width 404 height 209
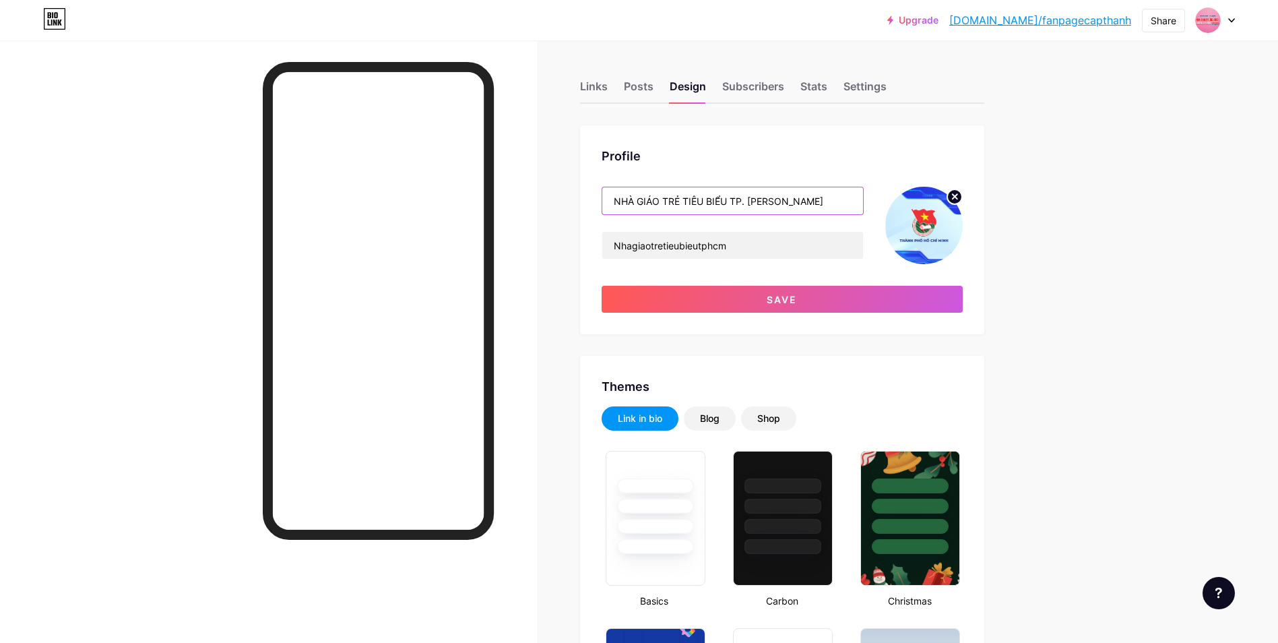
drag, startPoint x: 831, startPoint y: 205, endPoint x: 580, endPoint y: 201, distance: 250.6
type input "t"
type input "TỔNG HỢP CÁC FANPAGE, NHÓM CỘNG ĐỒNG DO THÀNH ĐOÀN QUẢN LÝ"
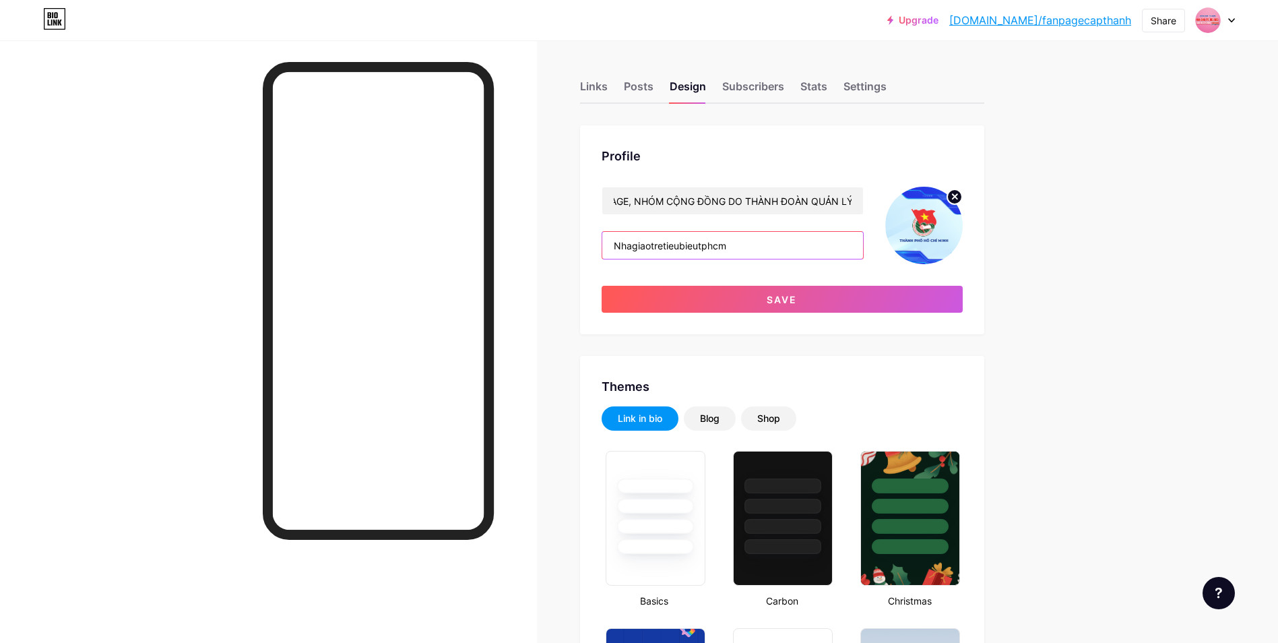
click at [762, 250] on input "Nhagiaotretieubieutphcm" at bounding box center [732, 245] width 261 height 27
type input "f"
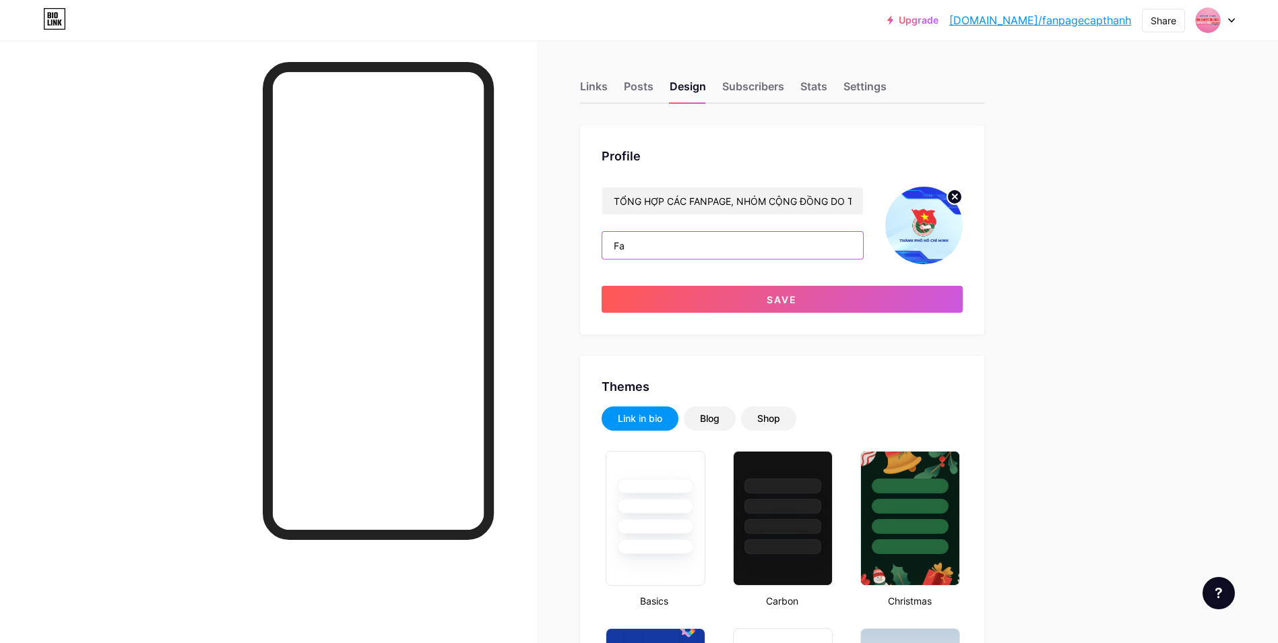
type input "F"
click at [686, 247] on input "text" at bounding box center [732, 245] width 261 height 27
paste input "thông tin các trang cộng đồng và nhóm cộng đồng cấp Thành do Thành Đoàn TP. [PE…"
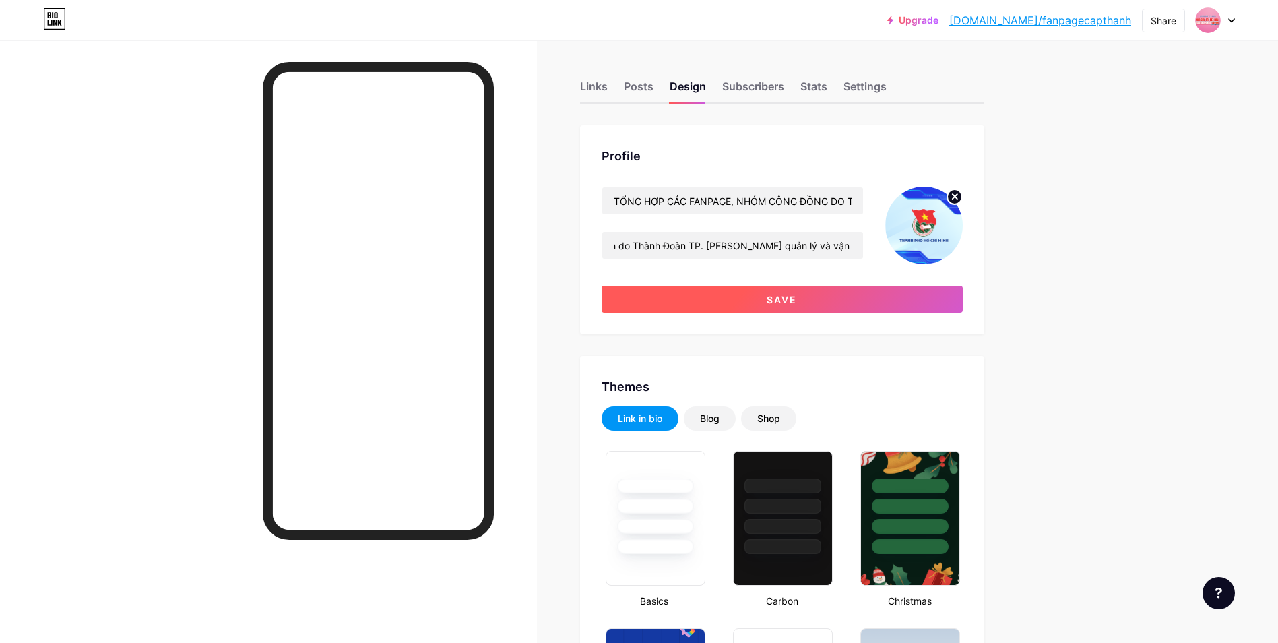
click at [797, 294] on span "Save" at bounding box center [782, 299] width 30 height 11
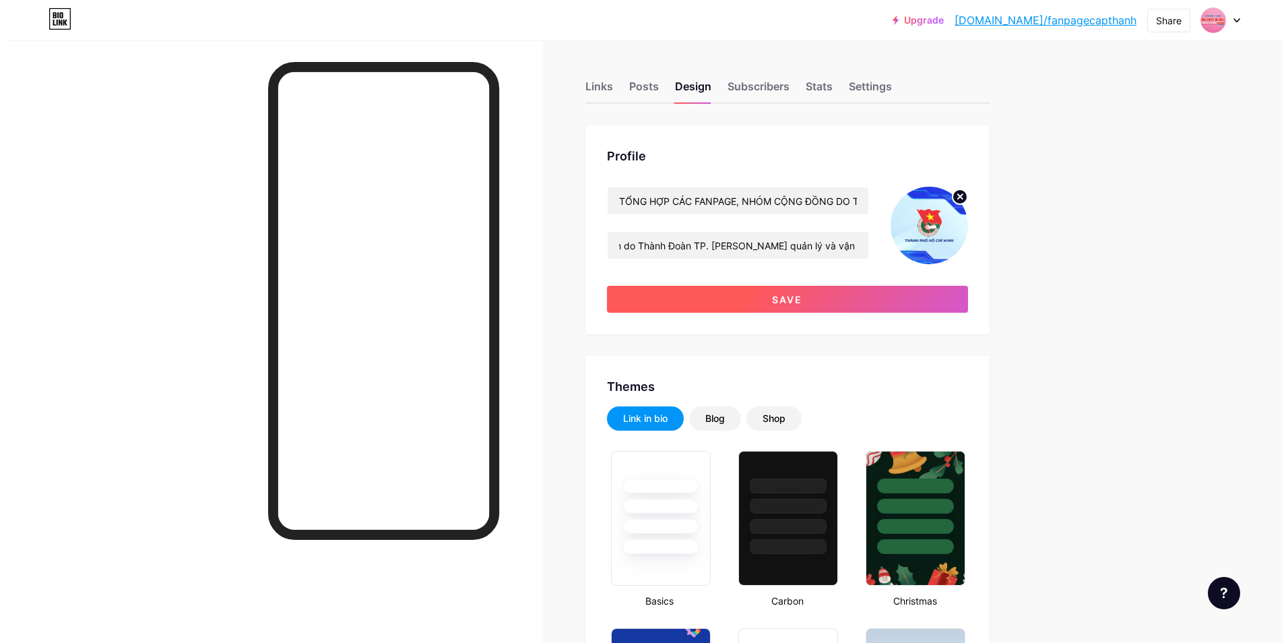
scroll to position [0, 0]
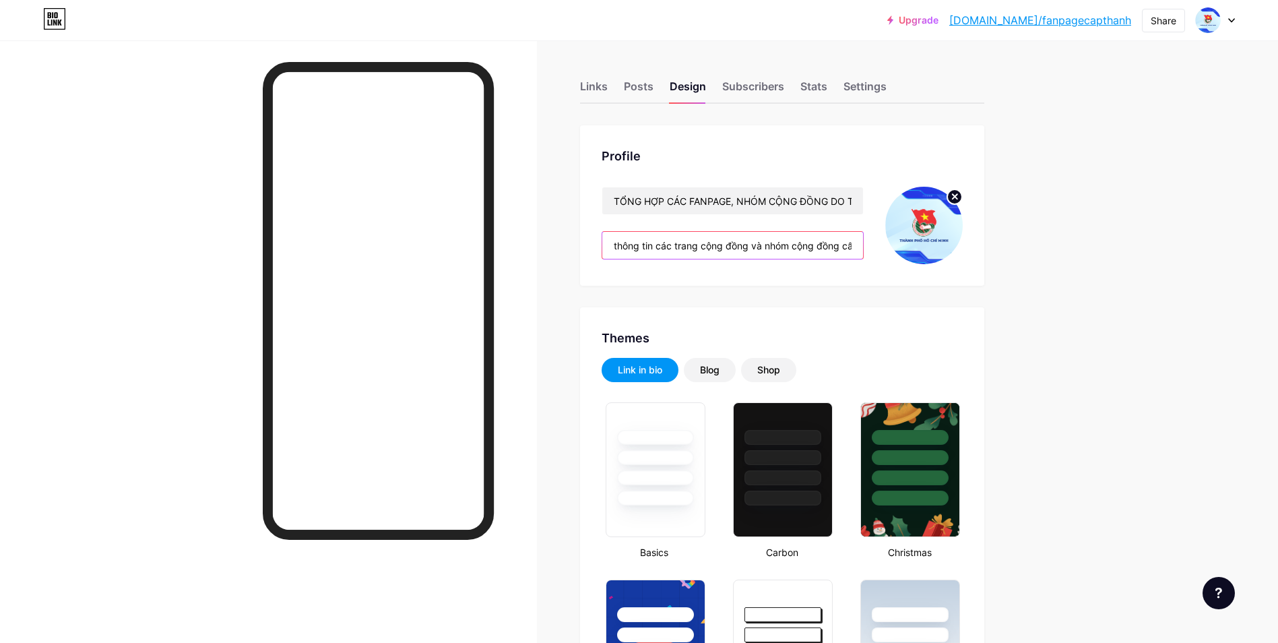
click at [628, 242] on input "thông tin các trang cộng đồng và nhóm cộng đồng cấp Thành do Thành Đoàn TP. [PE…" at bounding box center [732, 245] width 261 height 27
click at [619, 243] on input "thông tin các trang cộng đồng và nhóm cộng đồng cấp Thành do Thành Đoàn TP. [PE…" at bounding box center [732, 245] width 261 height 27
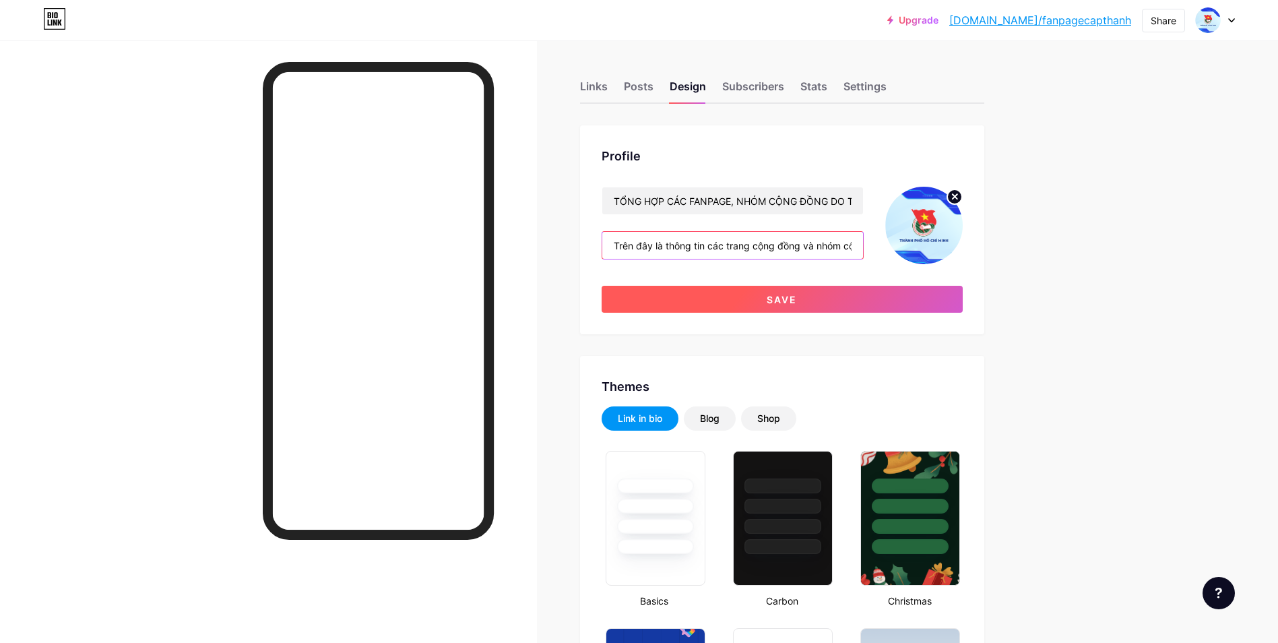
type input "Trên đây là thông tin các trang cộng đồng và nhóm cộng đồng cấp Thành do Thành …"
click at [797, 300] on span "Save" at bounding box center [782, 299] width 30 height 11
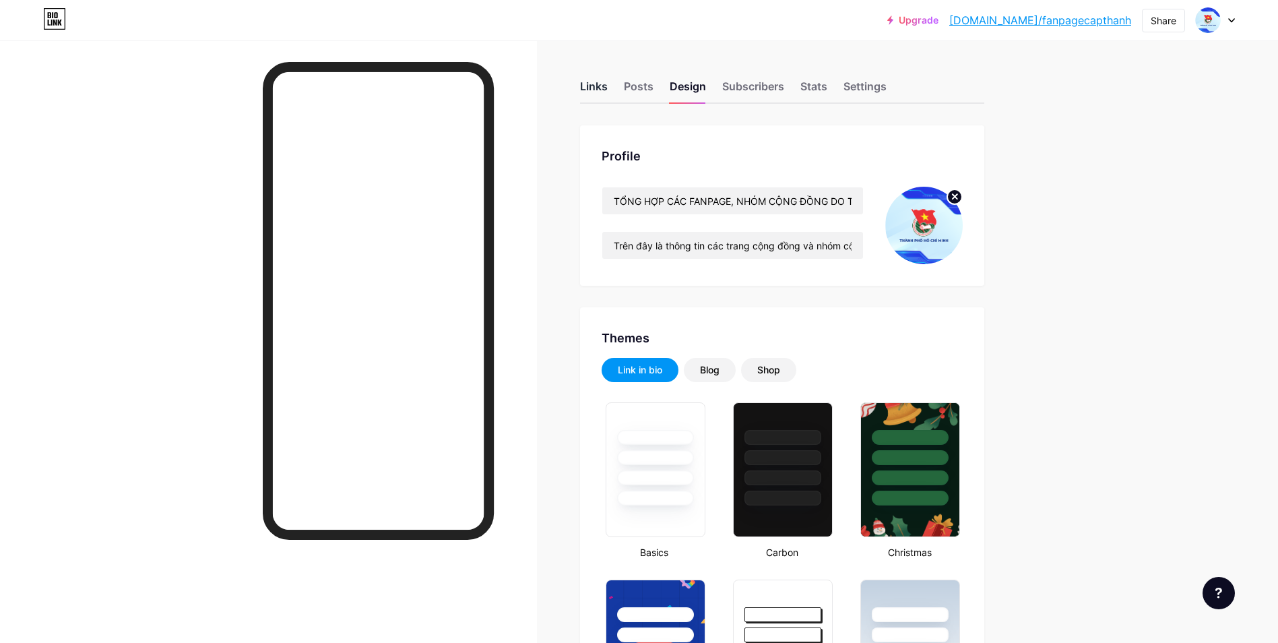
click at [602, 89] on div "Links" at bounding box center [594, 90] width 28 height 24
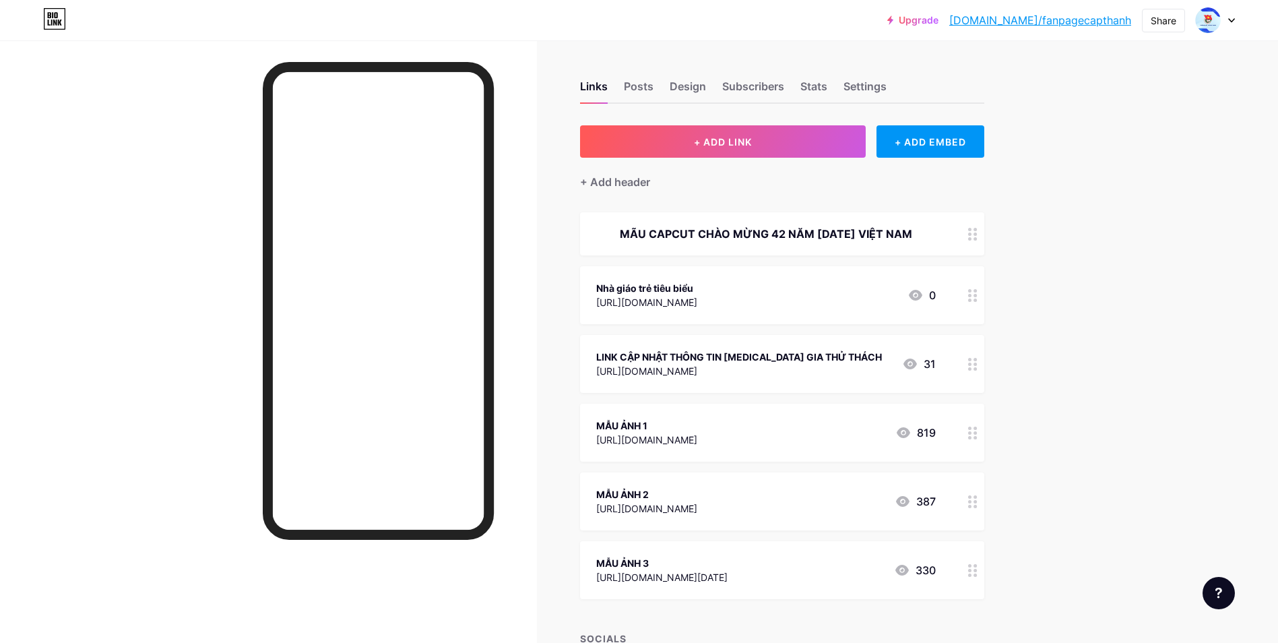
click at [971, 292] on circle at bounding box center [969, 290] width 3 height 3
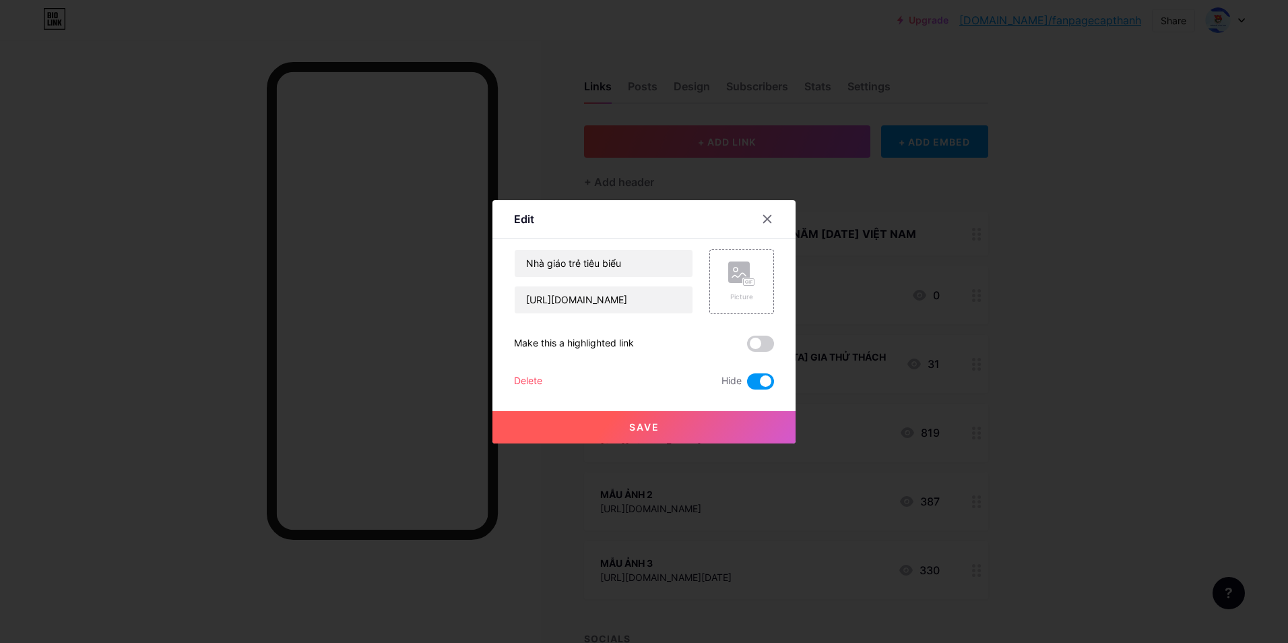
click at [523, 383] on div "Delete" at bounding box center [528, 381] width 28 height 16
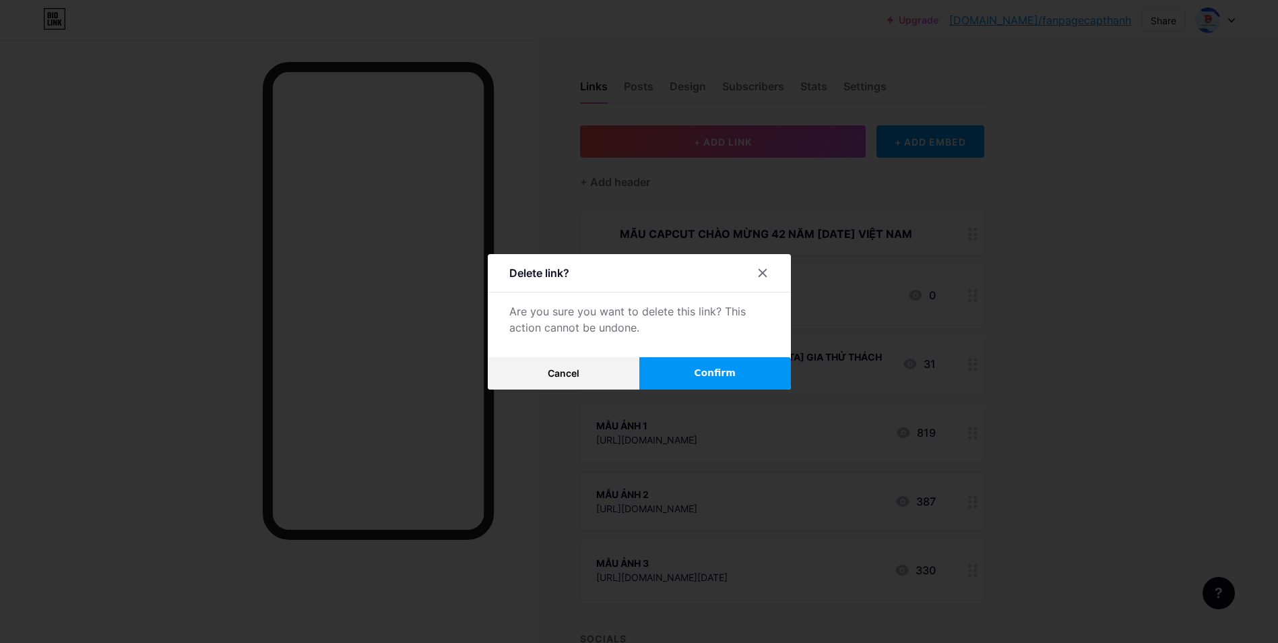
click at [715, 371] on span "Confirm" at bounding box center [715, 373] width 42 height 14
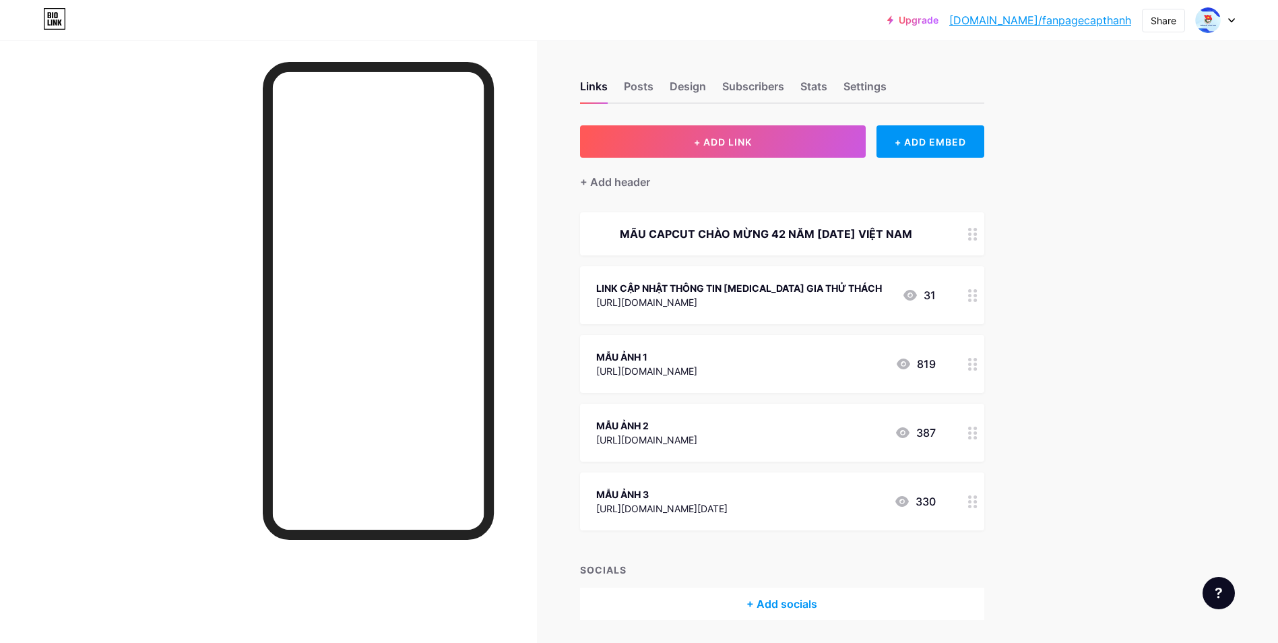
click at [717, 295] on div "LINK CẬP NHẬT THÔNG TIN [MEDICAL_DATA] GIA THỬ THÁCH" at bounding box center [739, 288] width 286 height 14
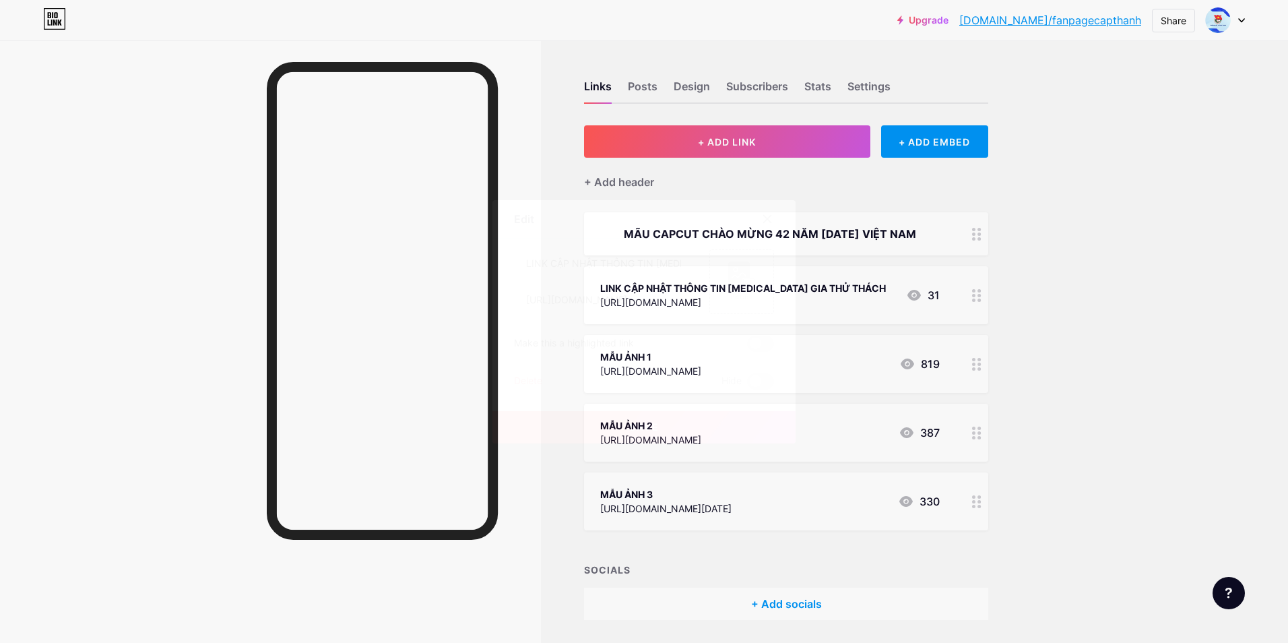
click at [532, 374] on div "Delete" at bounding box center [528, 381] width 28 height 16
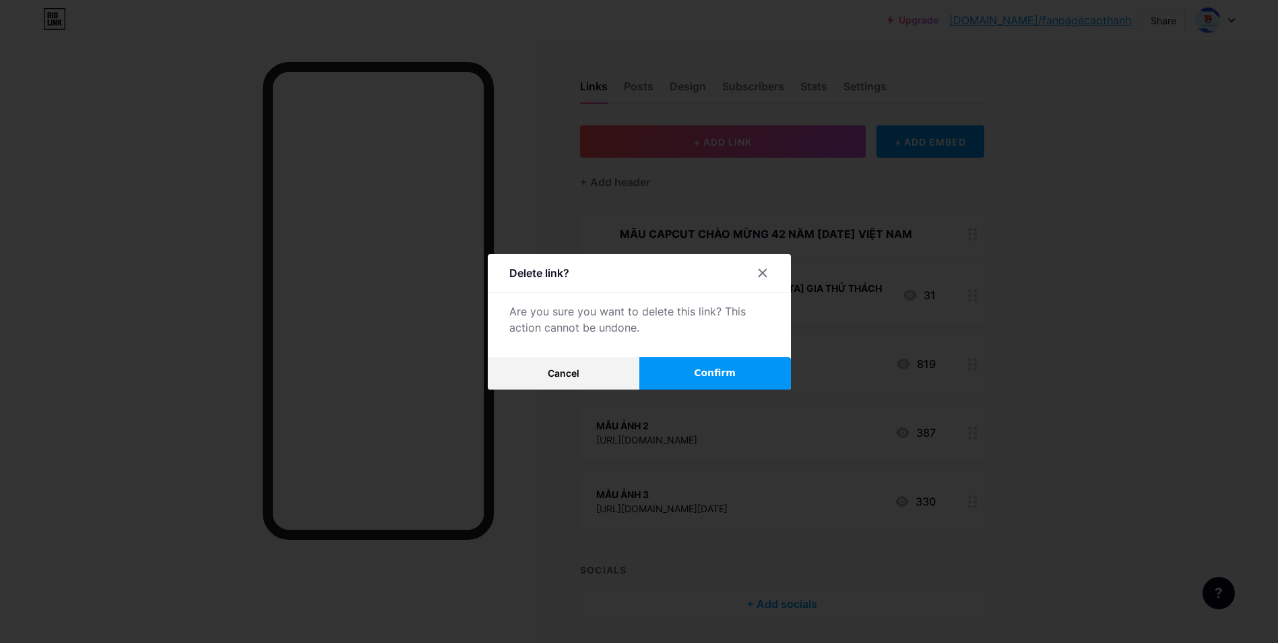
click at [715, 374] on span "Confirm" at bounding box center [715, 373] width 42 height 14
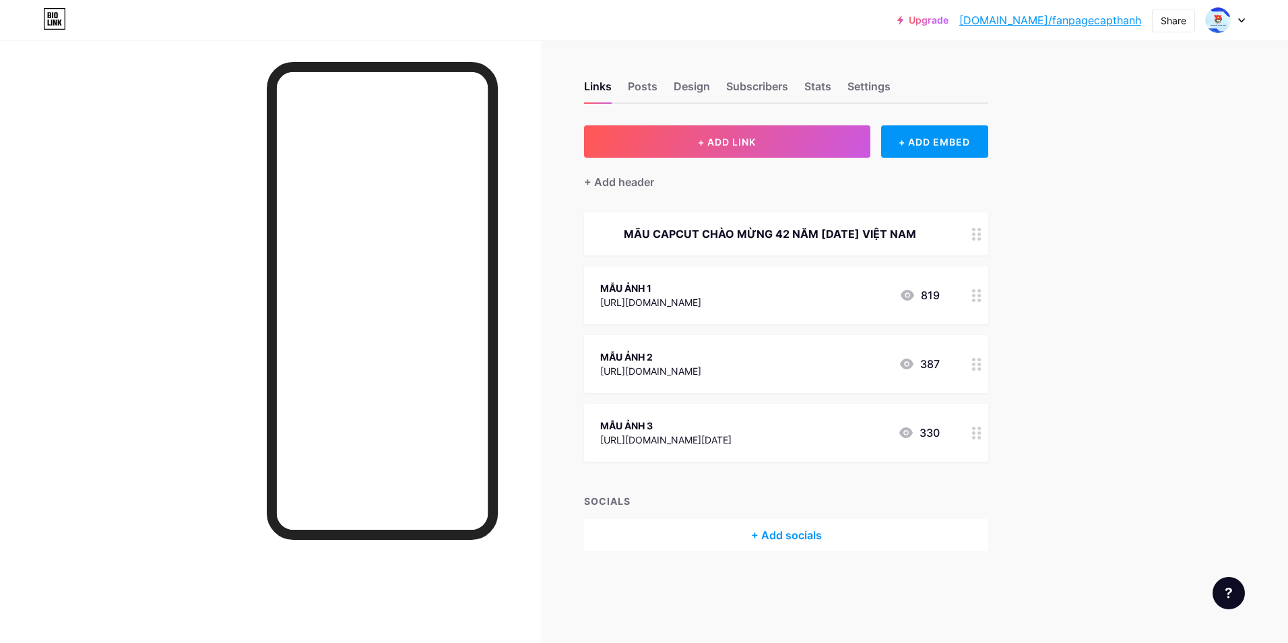
click at [679, 309] on div "[URL][DOMAIN_NAME]" at bounding box center [650, 302] width 101 height 14
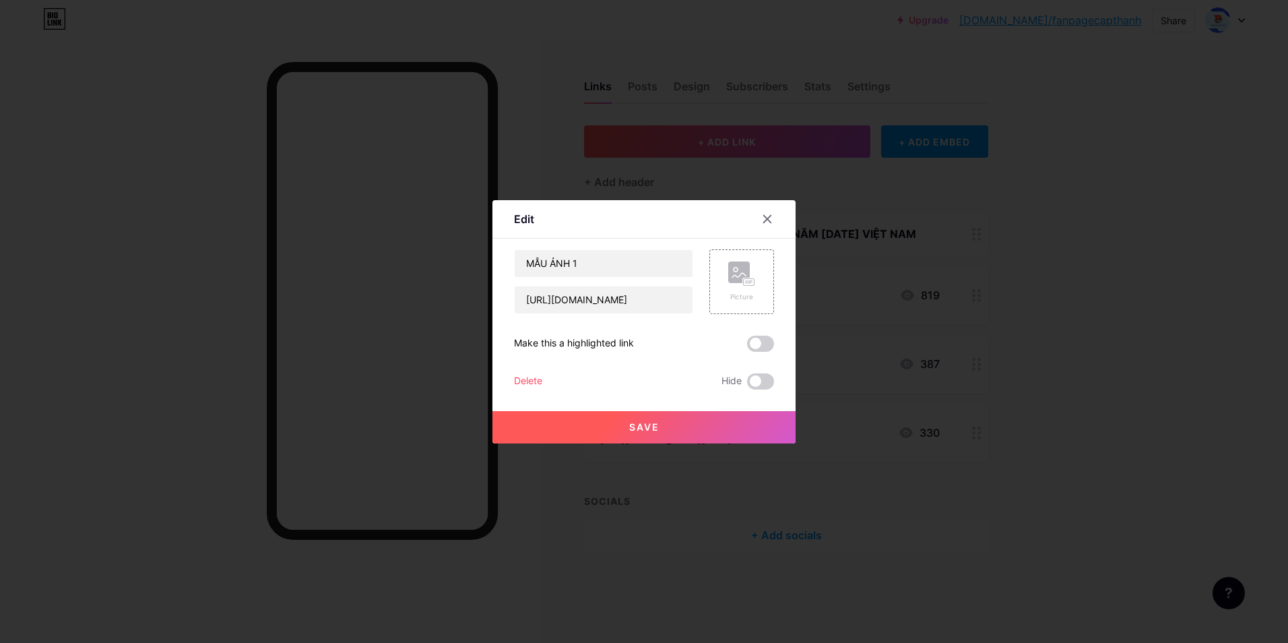
click at [536, 375] on div "Delete" at bounding box center [528, 381] width 28 height 16
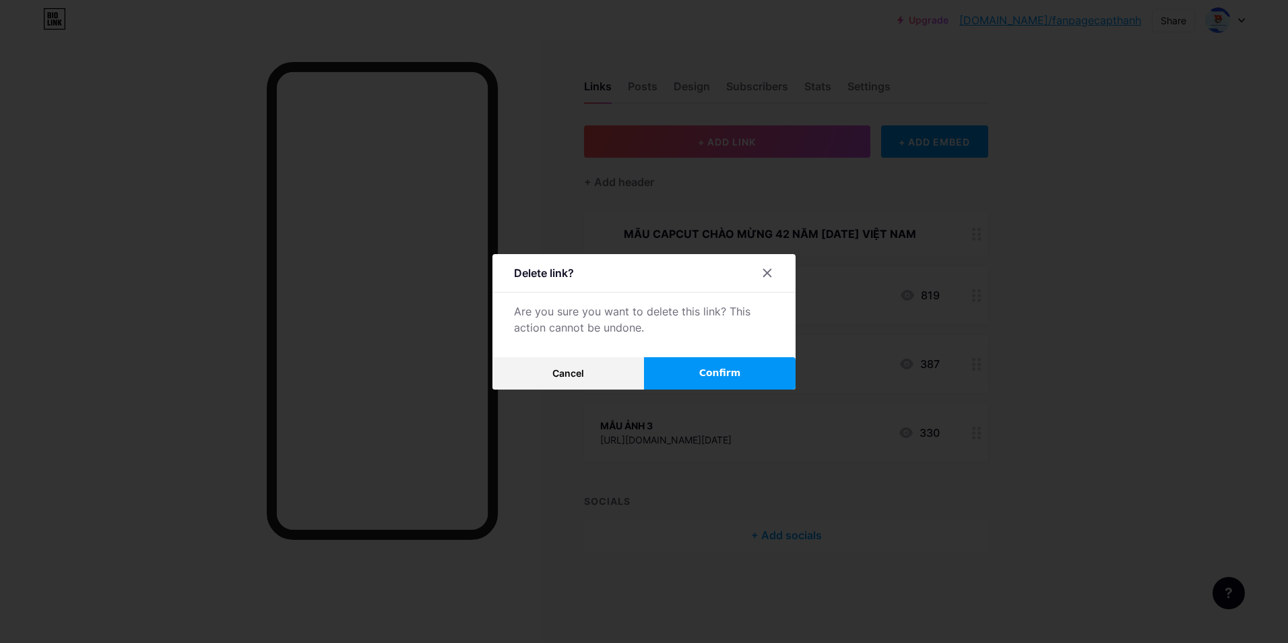
click at [678, 377] on button "Confirm" at bounding box center [720, 373] width 152 height 32
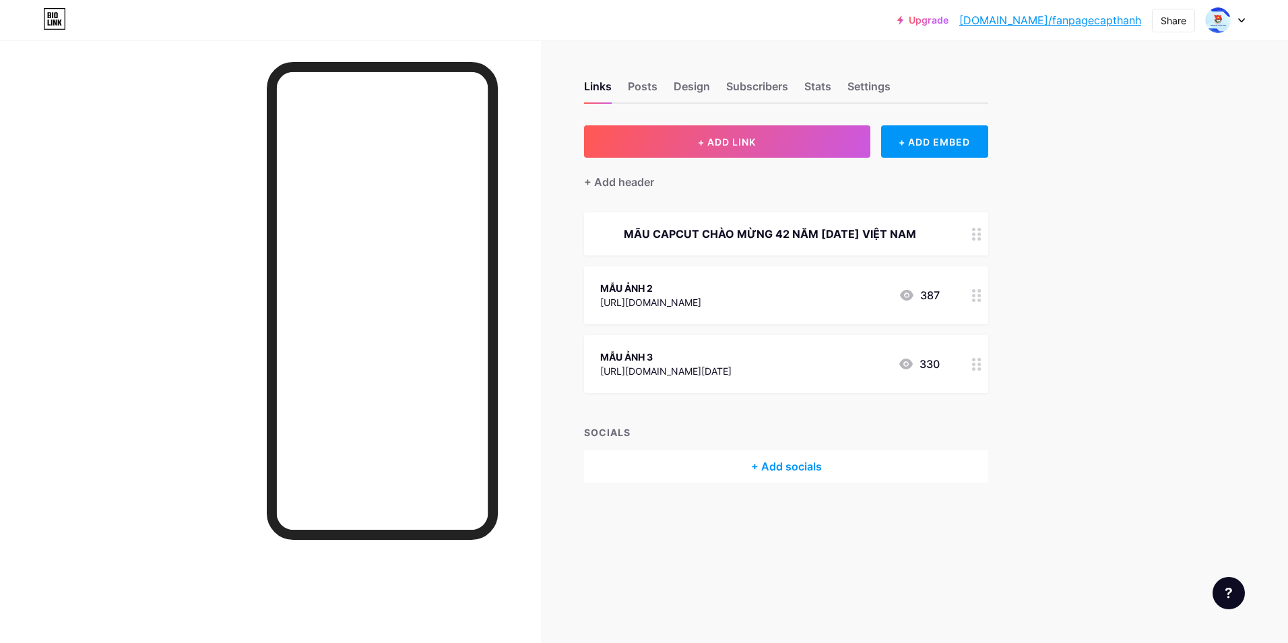
click at [701, 309] on div "[URL][DOMAIN_NAME]" at bounding box center [650, 302] width 101 height 14
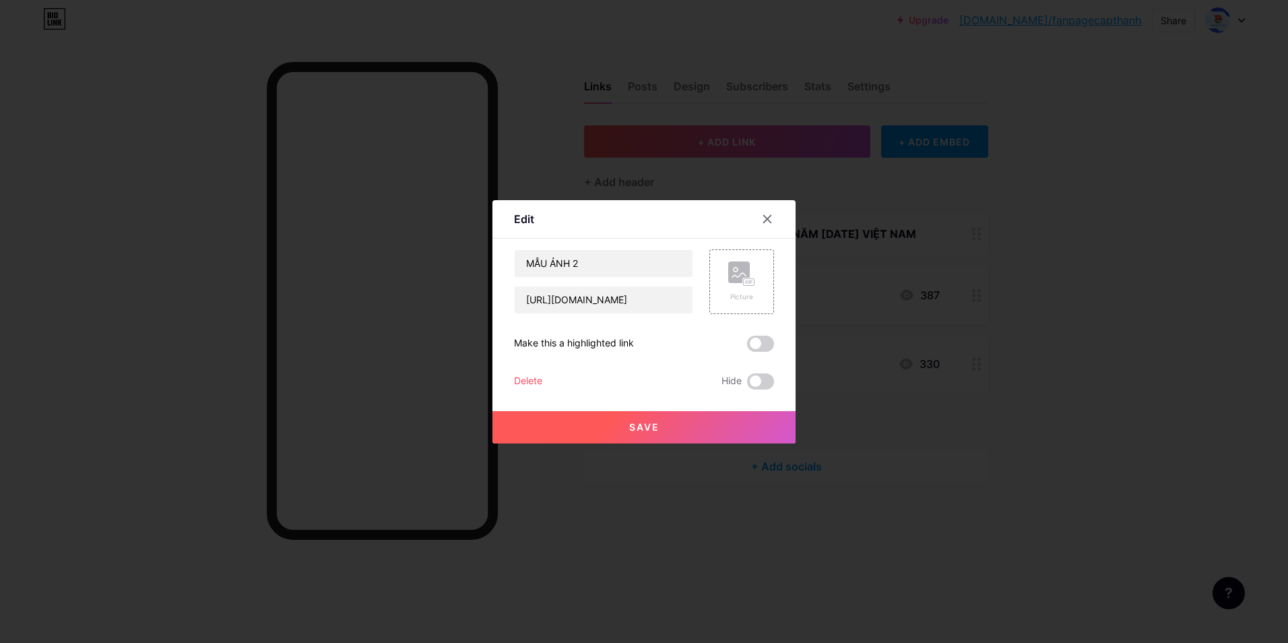
click at [536, 377] on div "Delete" at bounding box center [528, 381] width 28 height 16
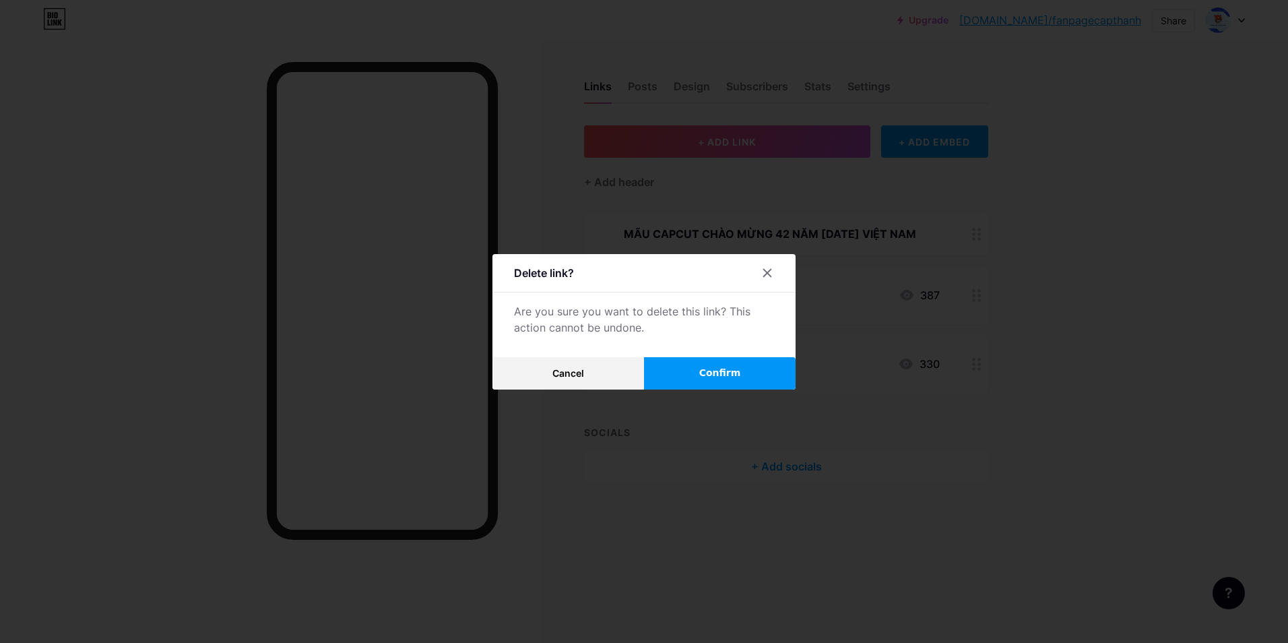
click at [701, 374] on span "Confirm" at bounding box center [720, 373] width 42 height 14
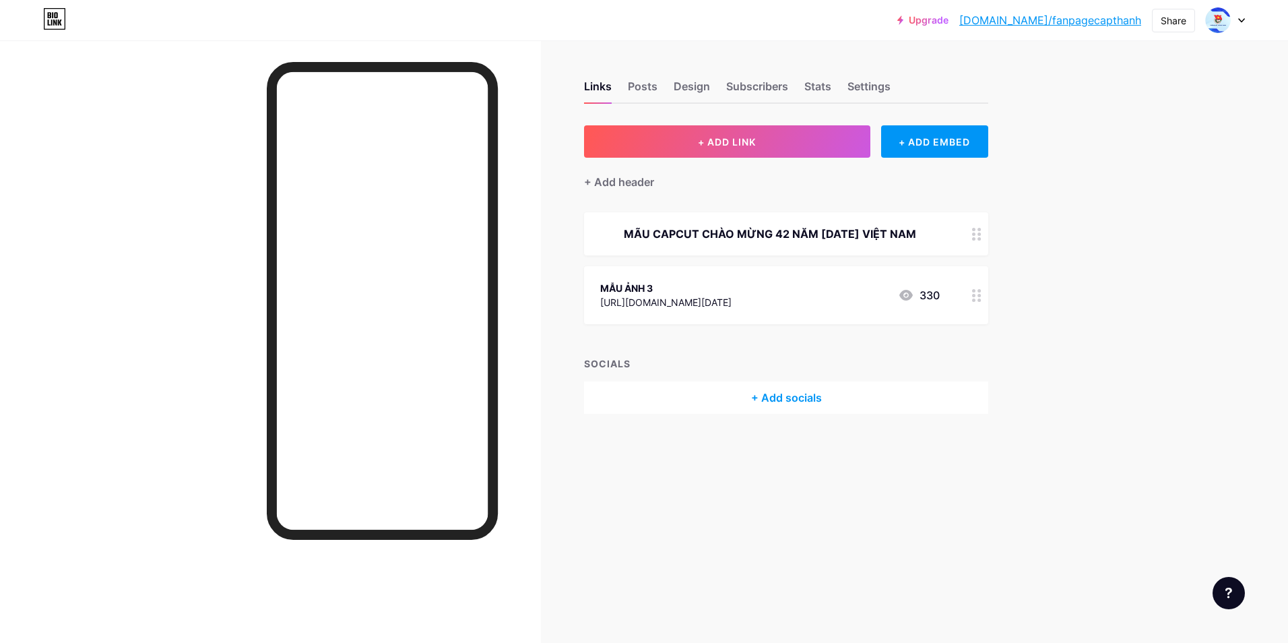
click at [721, 295] on div "MẪU ẢNH 3" at bounding box center [665, 288] width 131 height 14
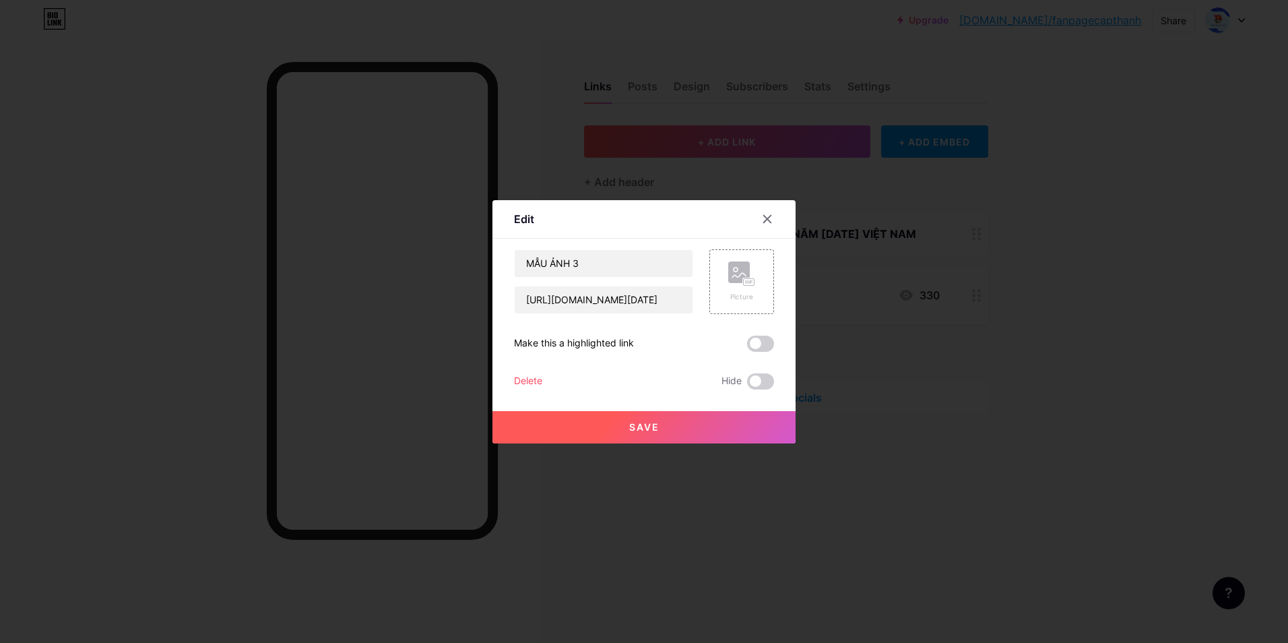
click at [538, 379] on div "Delete" at bounding box center [528, 381] width 28 height 16
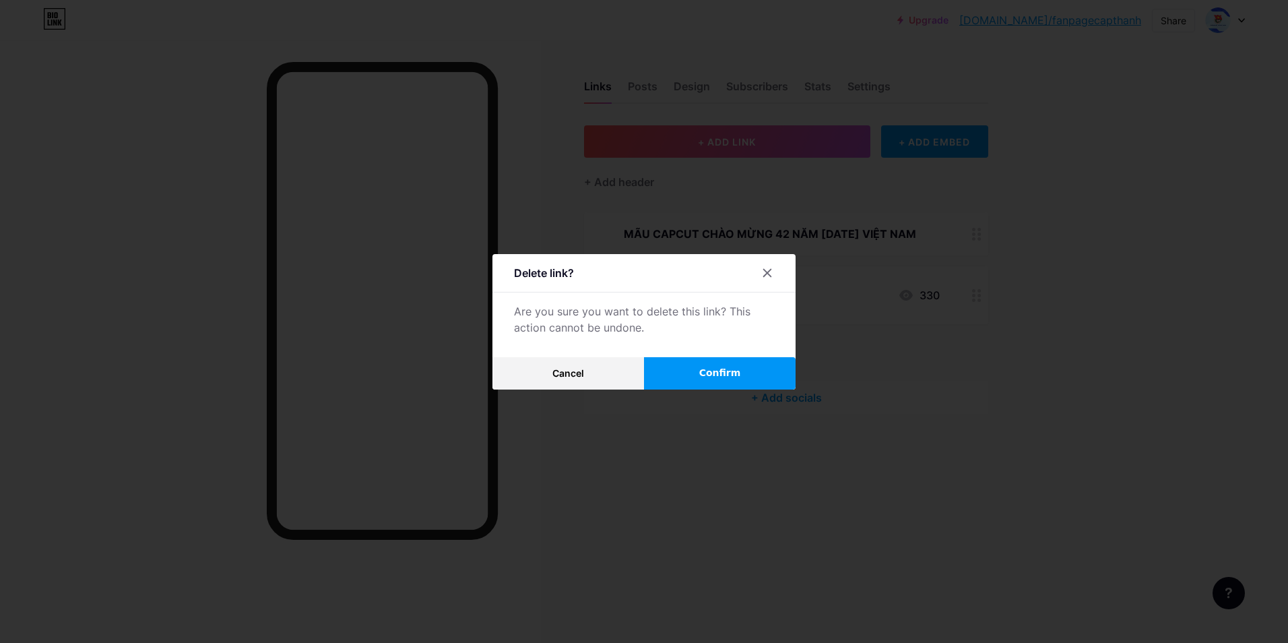
click at [734, 370] on span "Confirm" at bounding box center [720, 373] width 42 height 14
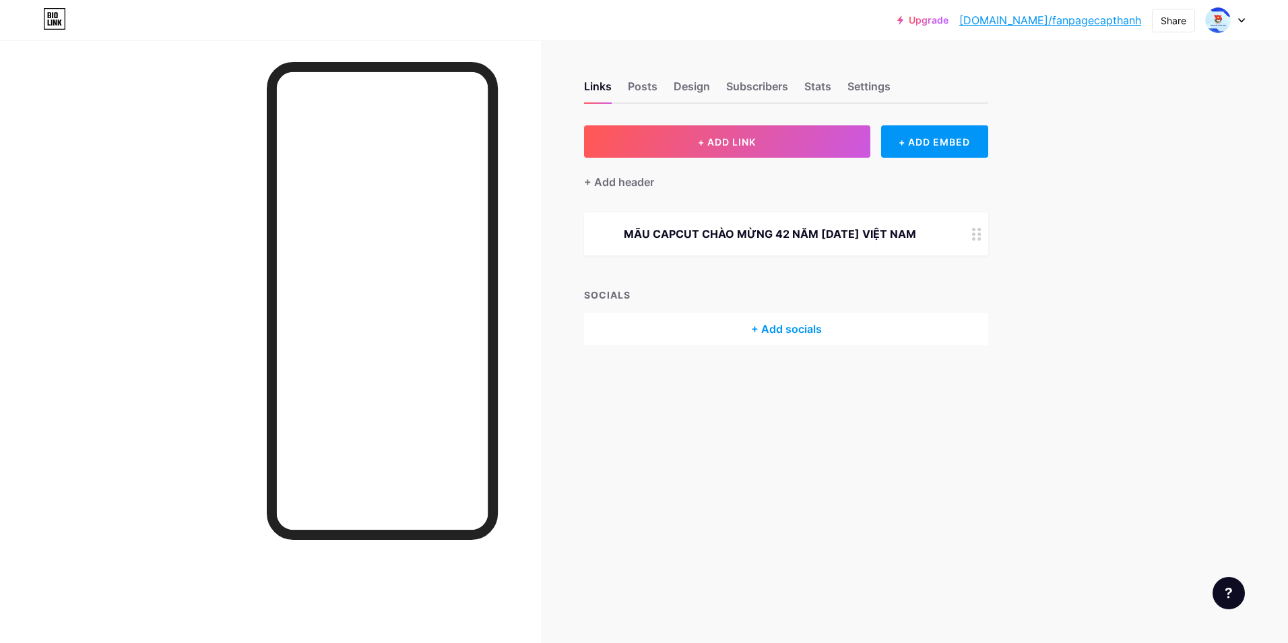
click at [800, 242] on div "MÃU CAPCUT CHÀO MỪNG 42 NĂM [DATE] VIỆT NAM" at bounding box center [770, 234] width 340 height 16
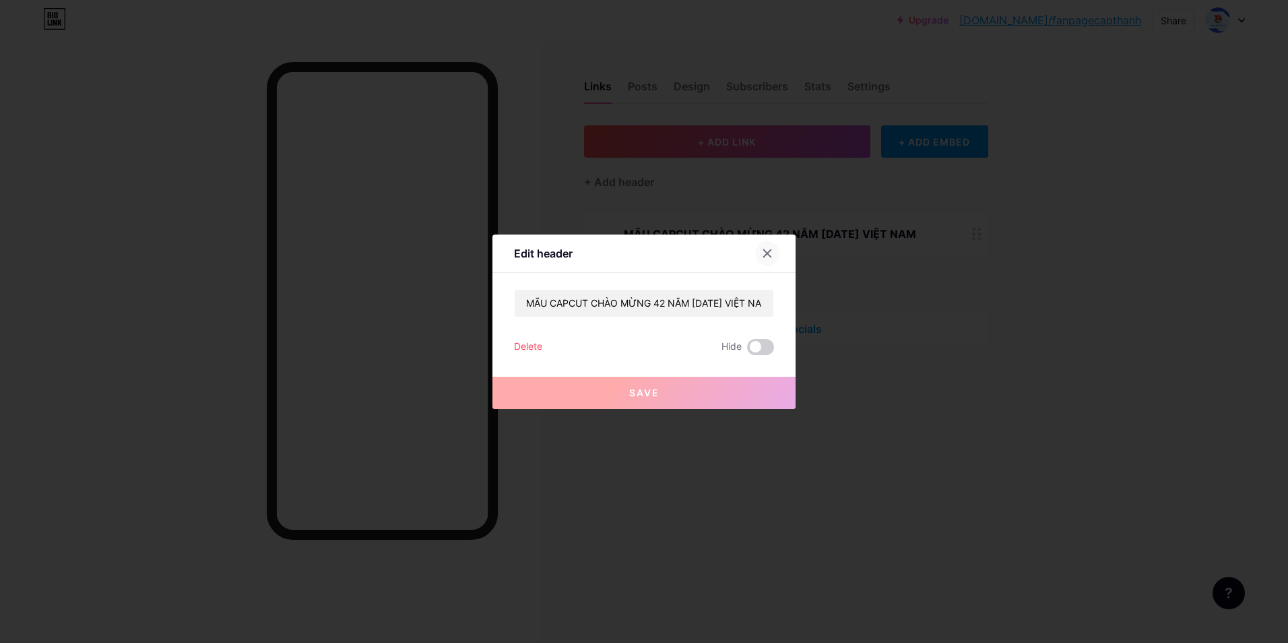
click at [771, 253] on icon at bounding box center [767, 253] width 11 height 11
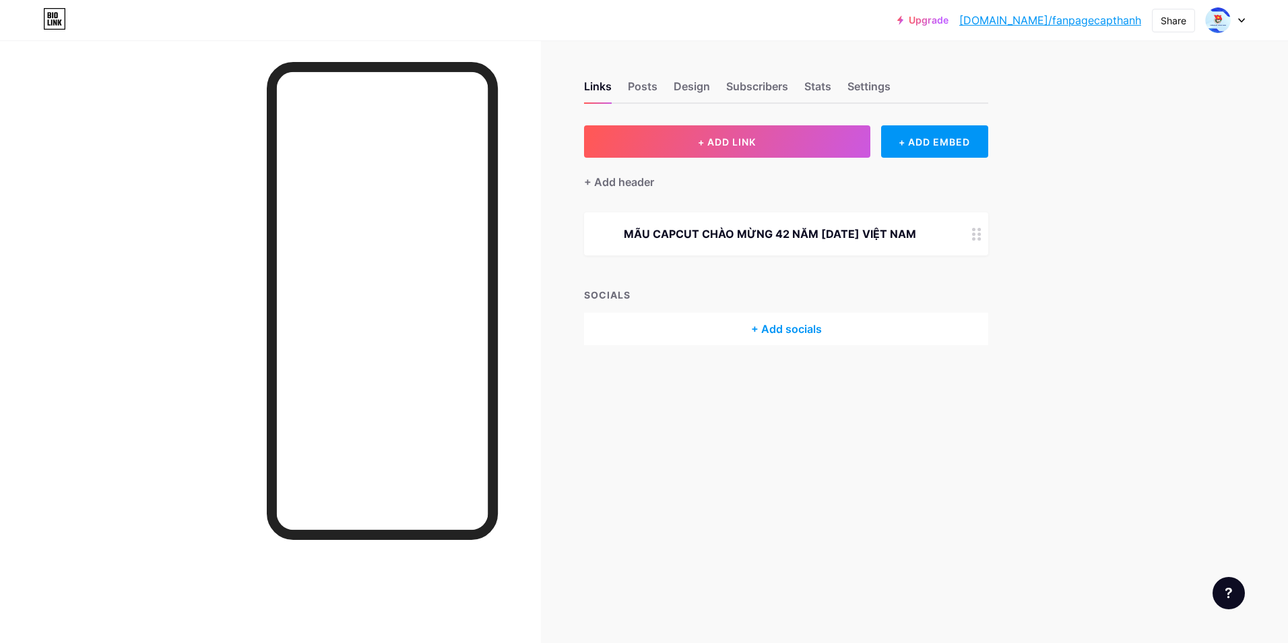
click at [726, 230] on div "MÃU CAPCUT CHÀO MỪNG 42 NĂM [DATE] VIỆT NAM" at bounding box center [770, 234] width 340 height 16
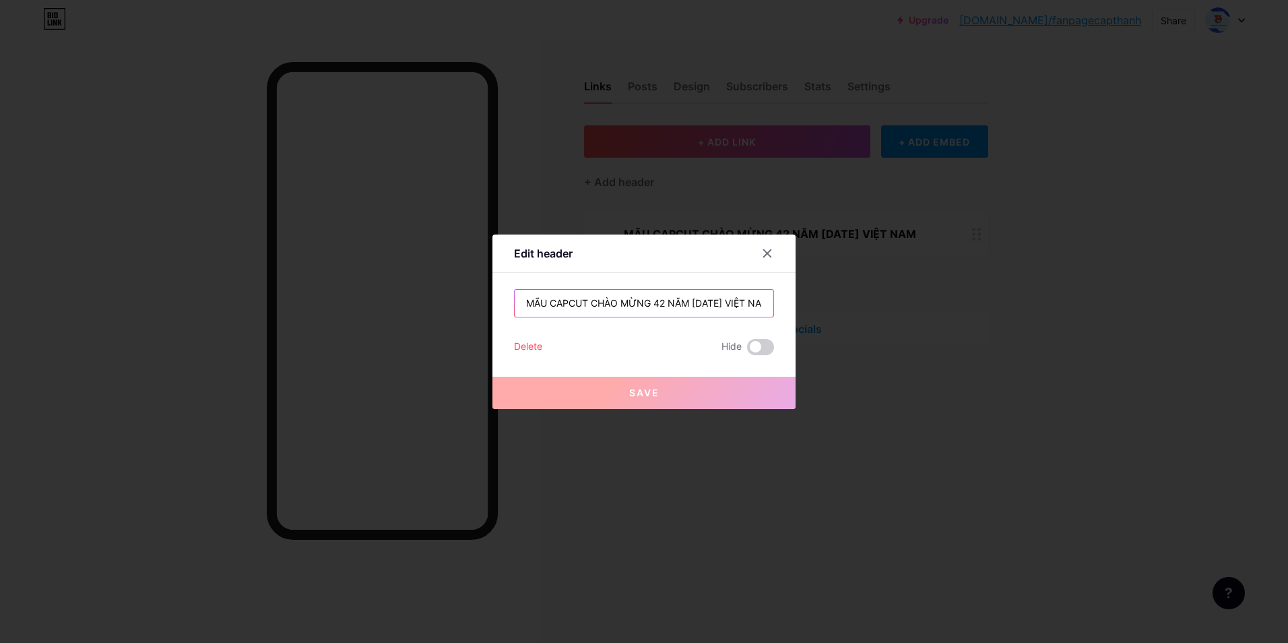
click at [598, 291] on input "MÃU CAPCUT CHÀO MỪNG 42 NĂM [DATE] VIỆT NAM" at bounding box center [644, 303] width 259 height 27
paste input "Các trang cộng đồng chính thức của Đoàn - Hội - Đội Thành phố"
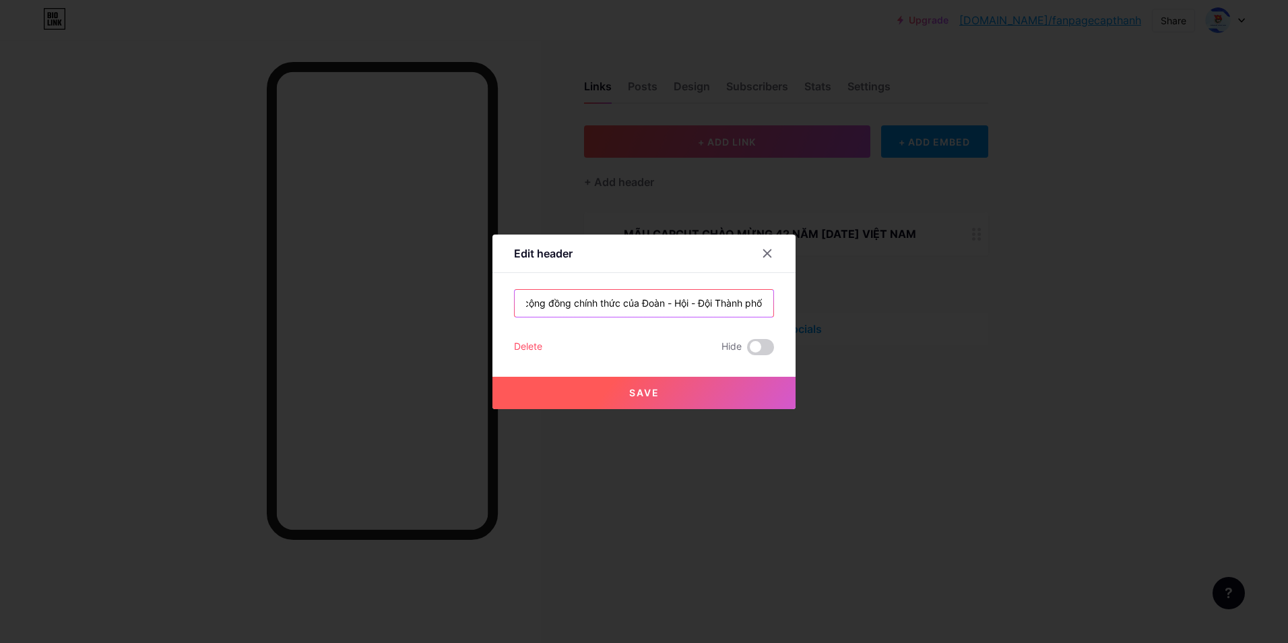
type input "Các trang cộng đồng chính thức của Đoàn - Hội - Đội Thành phố"
click at [715, 391] on button "Save" at bounding box center [643, 393] width 303 height 32
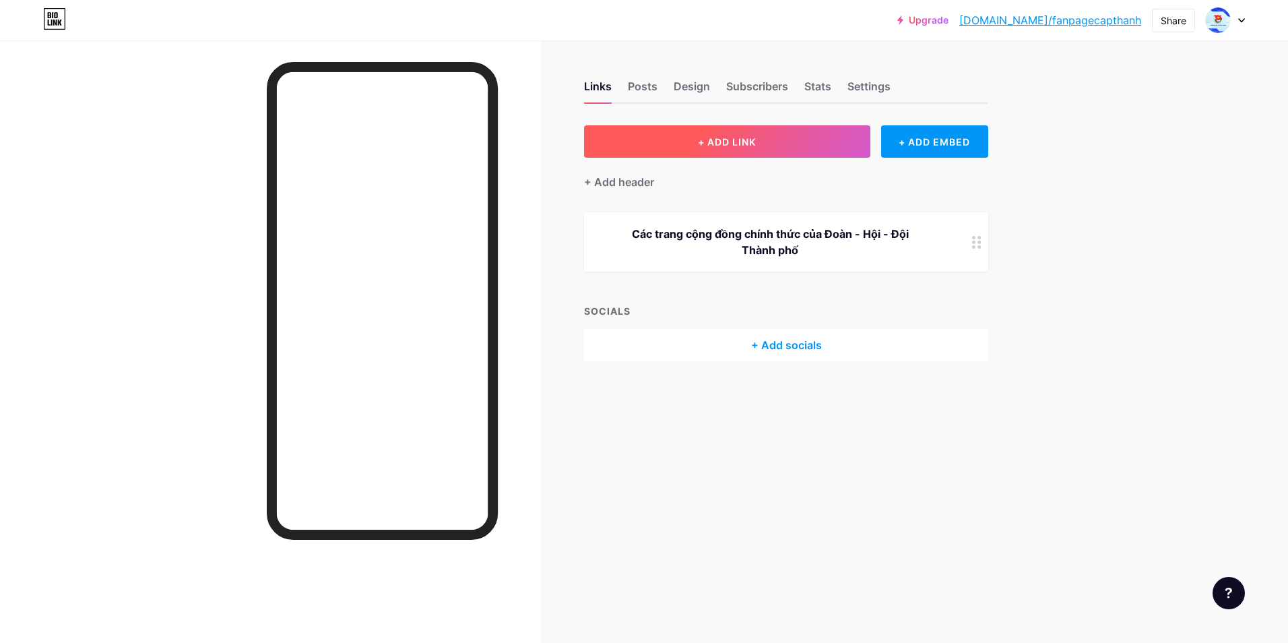
click at [807, 149] on button "+ ADD LINK" at bounding box center [727, 141] width 286 height 32
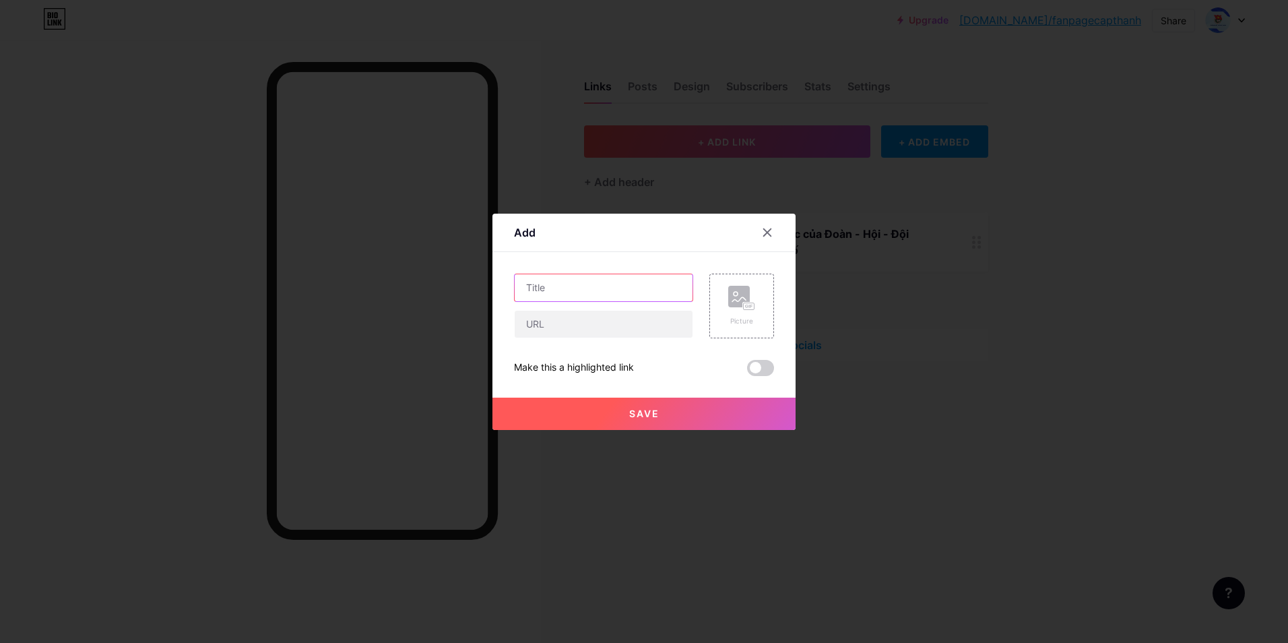
click at [616, 290] on input "text" at bounding box center [604, 287] width 178 height 27
click at [550, 294] on input "text" at bounding box center [604, 287] width 178 height 27
paste input "Thành Đoàn TP. [PERSON_NAME]"
type input "Thành Đoàn TP. [PERSON_NAME]"
click at [560, 319] on input "text" at bounding box center [604, 324] width 178 height 27
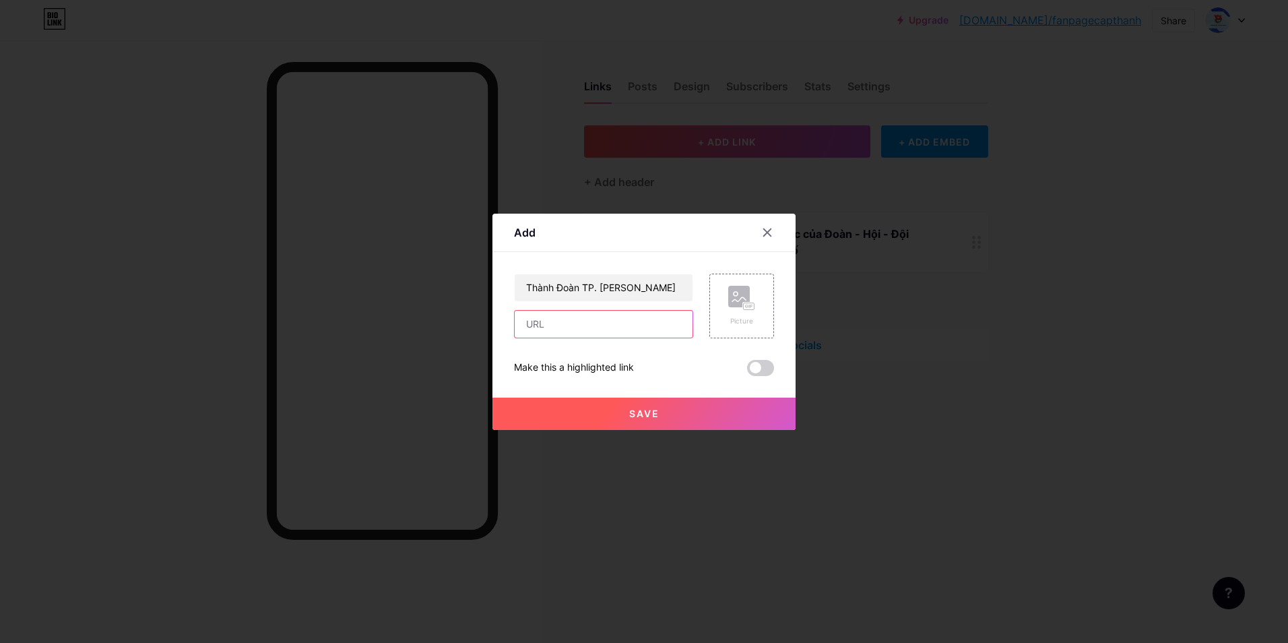
paste input "[URL][DOMAIN_NAME]"
type input "[URL][DOMAIN_NAME]"
click at [677, 410] on button "Save" at bounding box center [643, 413] width 303 height 32
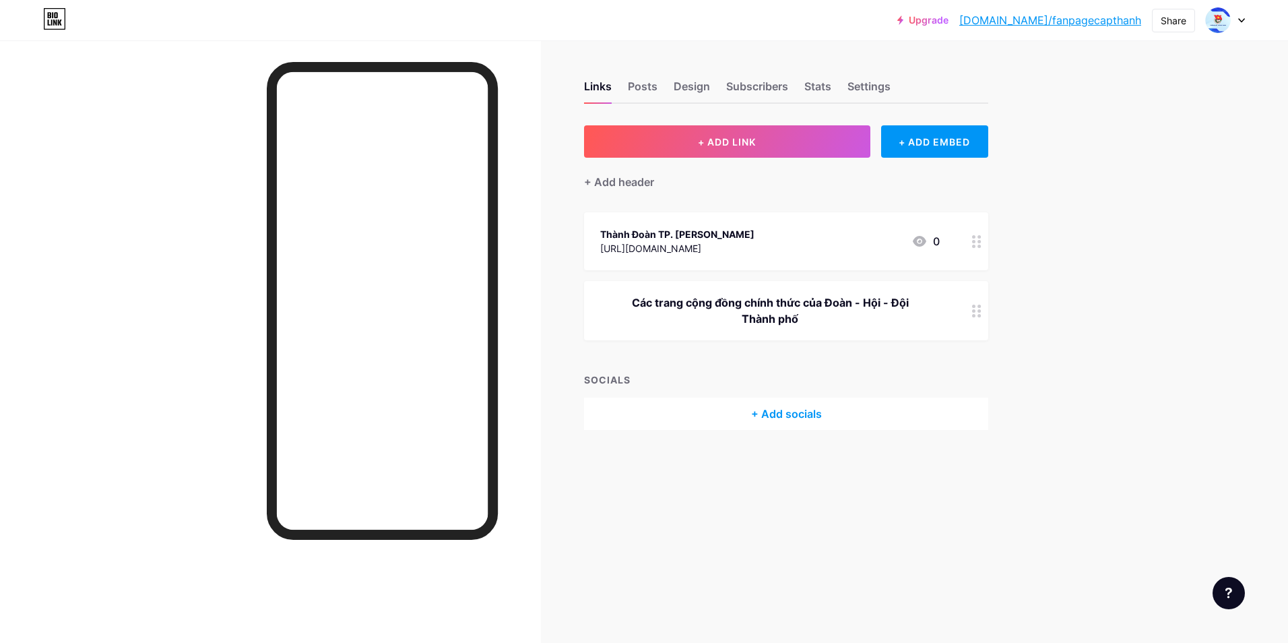
drag, startPoint x: 774, startPoint y: 239, endPoint x: 820, endPoint y: 231, distance: 46.5
click at [754, 231] on div "Thành Đoàn TP. [PERSON_NAME]" at bounding box center [677, 234] width 154 height 14
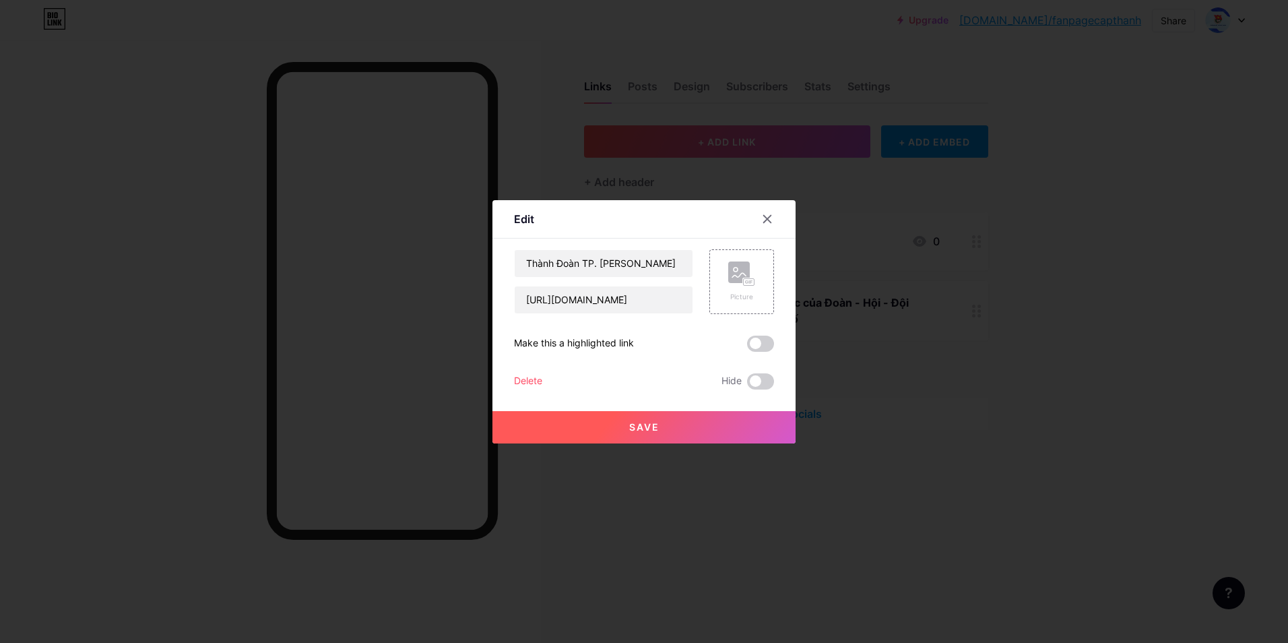
click at [1064, 249] on div at bounding box center [644, 321] width 1288 height 643
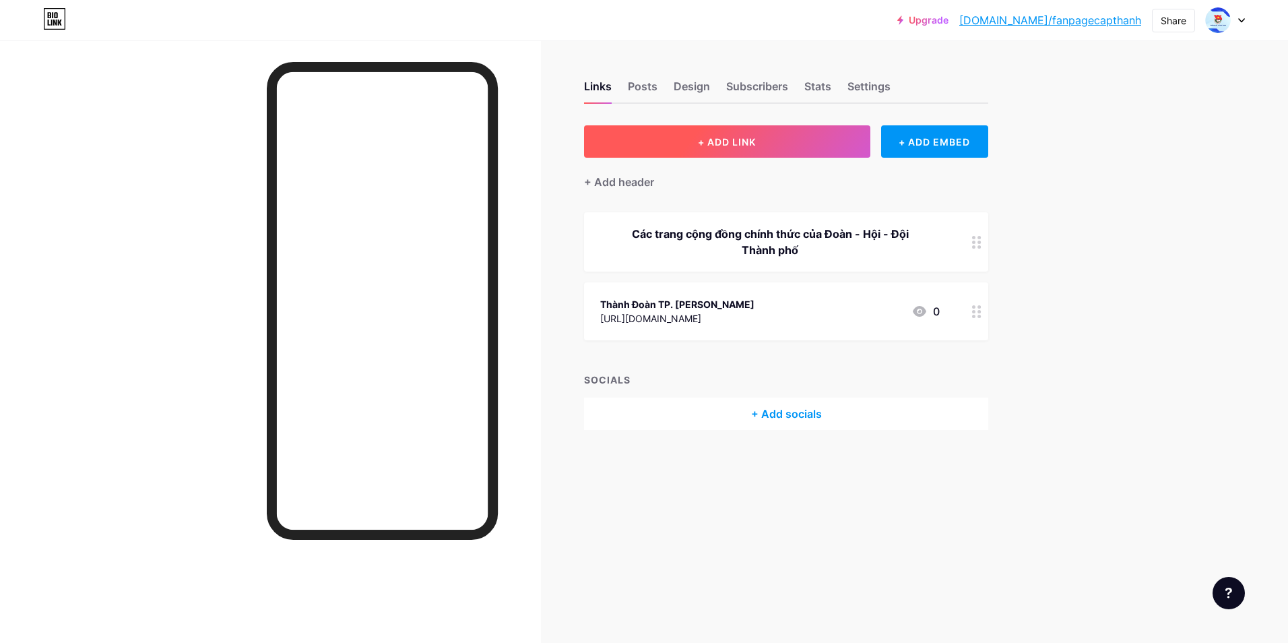
click at [730, 130] on button "+ ADD LINK" at bounding box center [727, 141] width 286 height 32
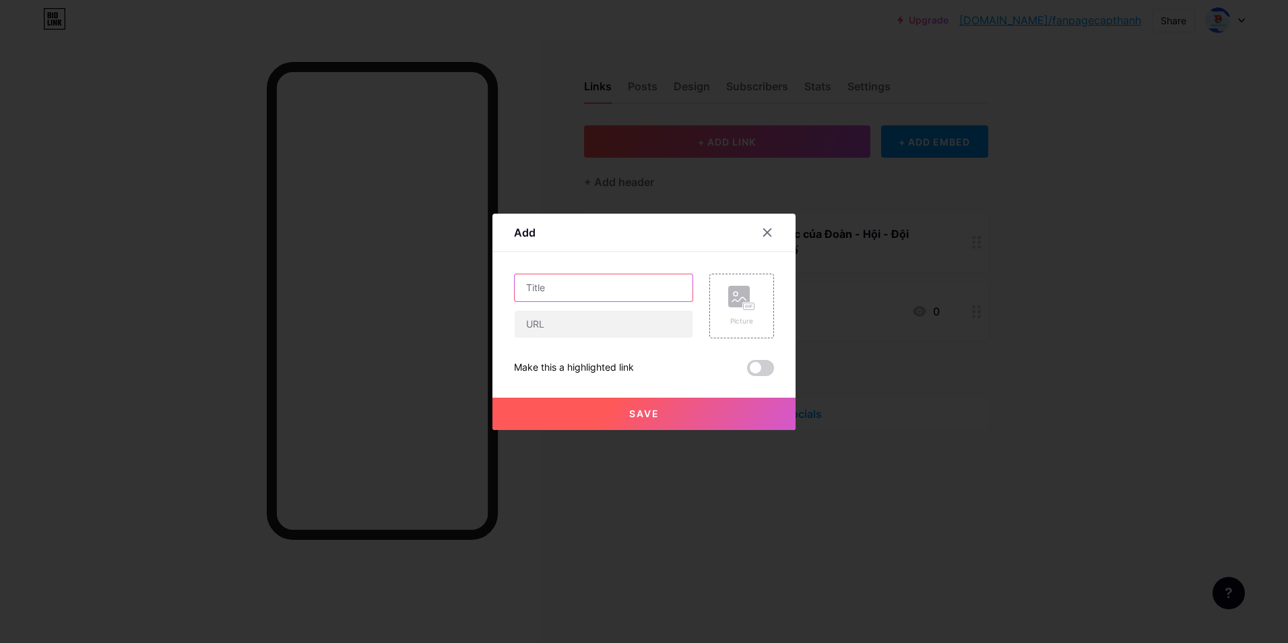
click at [602, 282] on input "text" at bounding box center [604, 287] width 178 height 27
paste input "Hội Liên hiệp Thanh niên Việt Nam TP. [PERSON_NAME]"
type input "Hội Liên hiệp Thanh niên Việt Nam TP. [PERSON_NAME]"
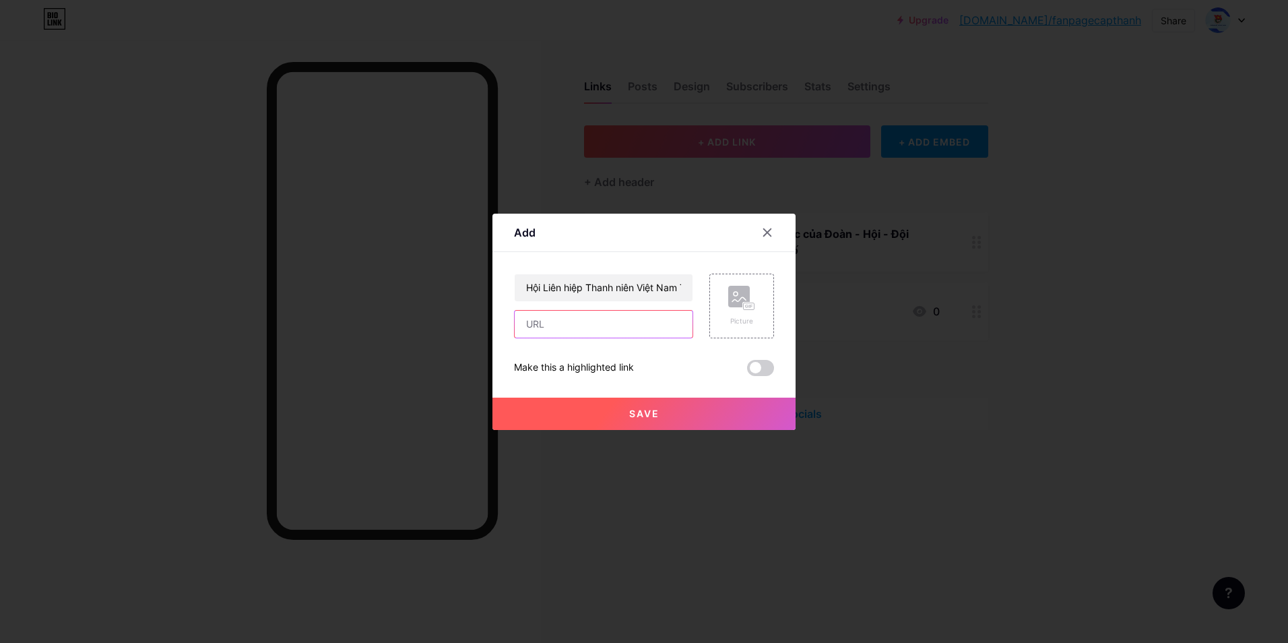
click at [613, 328] on input "text" at bounding box center [604, 324] width 178 height 27
paste input "[URL][DOMAIN_NAME]"
type input "[URL][DOMAIN_NAME]"
click at [644, 406] on button "Save" at bounding box center [643, 413] width 303 height 32
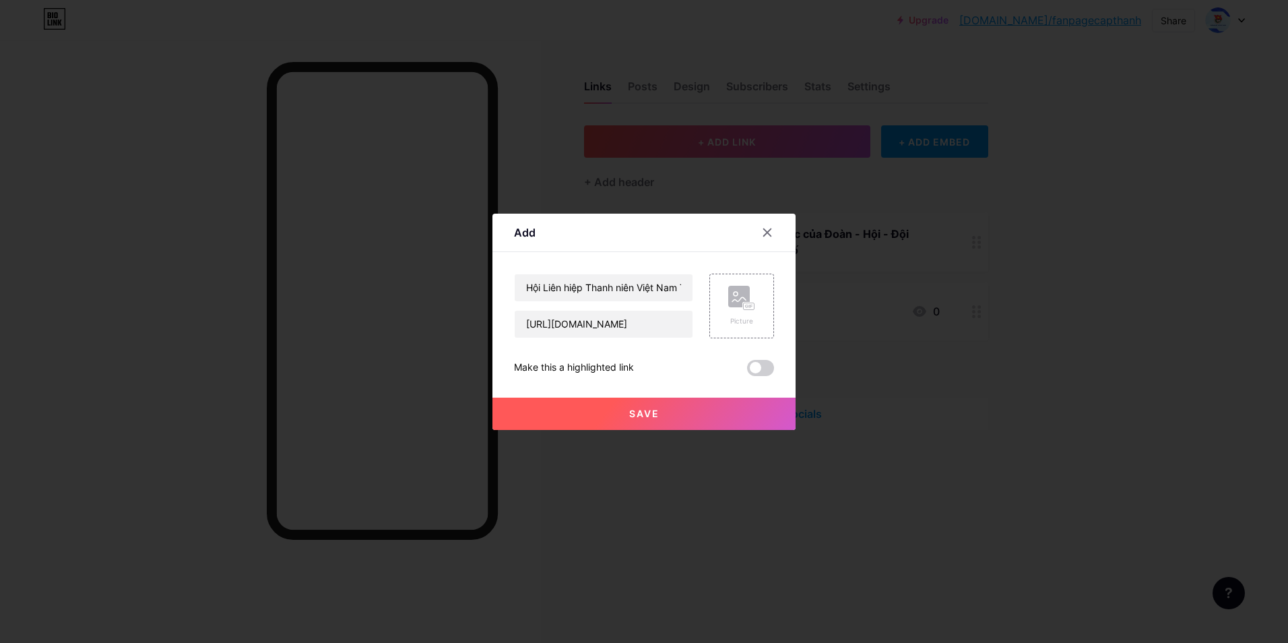
scroll to position [0, 0]
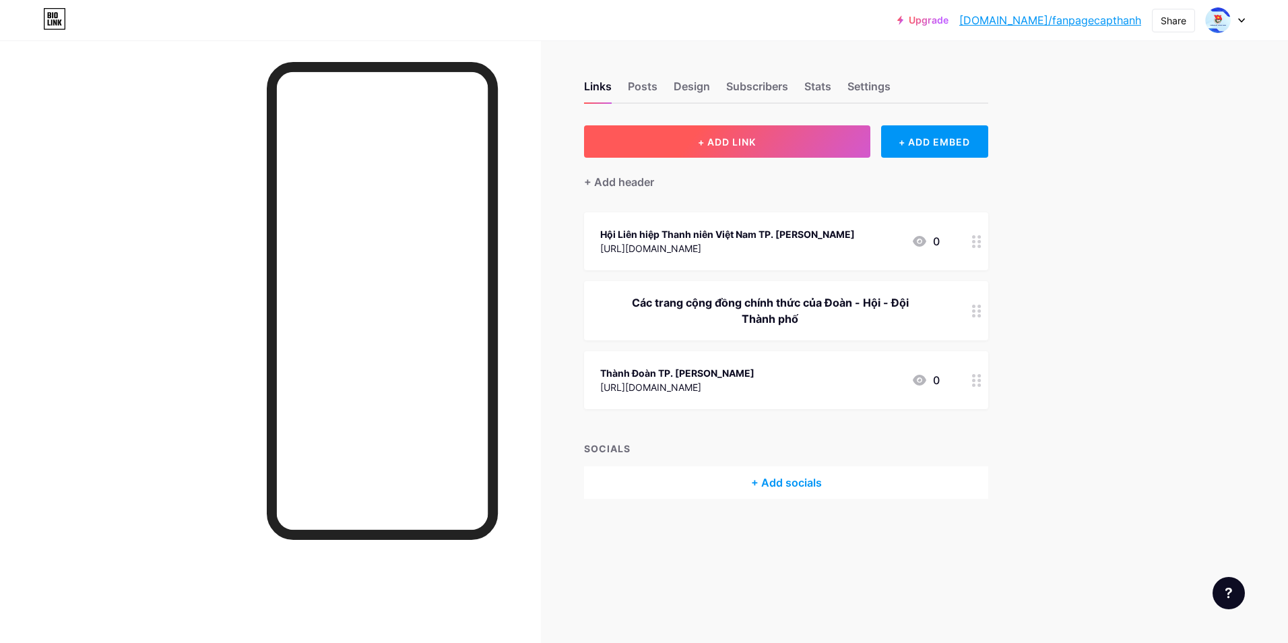
click at [752, 146] on span "+ ADD LINK" at bounding box center [727, 141] width 58 height 11
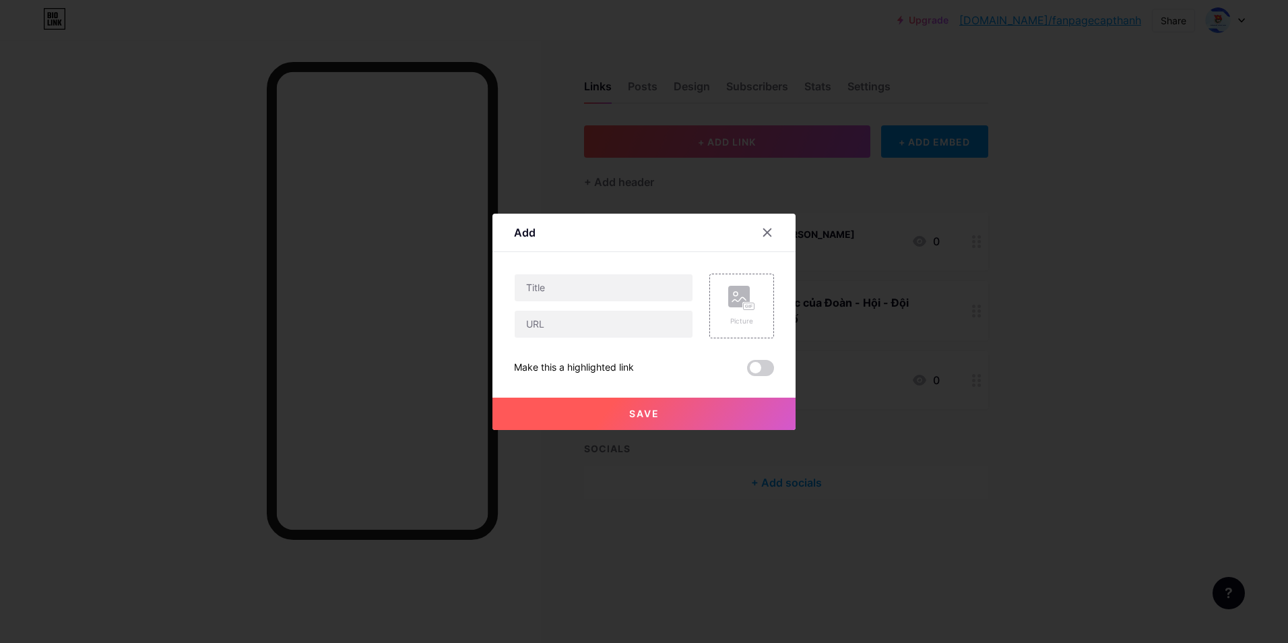
click at [584, 272] on div "Content YouTube Play YouTube video without leaving your page. ADD Vimeo Play Vi…" at bounding box center [644, 314] width 260 height 124
click at [581, 294] on input "text" at bounding box center [604, 287] width 178 height 27
paste input "Tôi yêu Tổ quốc tôi"
type input "Tôi yêu Tổ quốc tôi"
click at [585, 326] on input "text" at bounding box center [604, 324] width 178 height 27
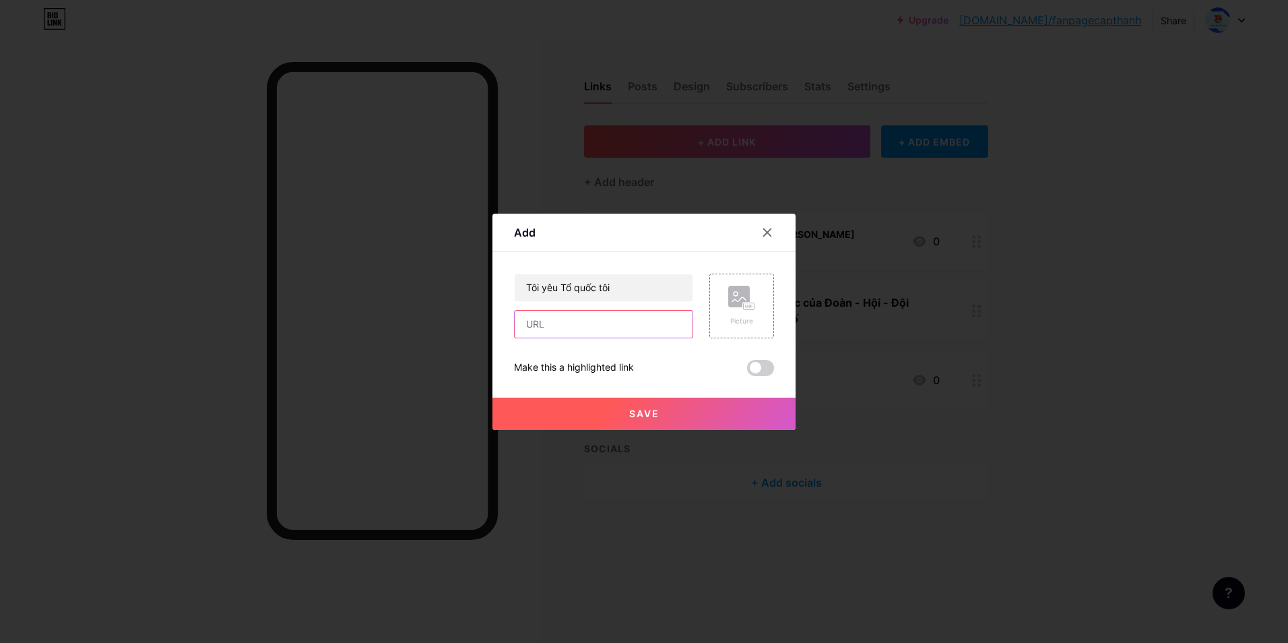
click at [620, 330] on input "text" at bounding box center [604, 324] width 178 height 27
paste input "[URL][DOMAIN_NAME]"
type input "[URL][DOMAIN_NAME]"
click at [663, 407] on button "Save" at bounding box center [643, 413] width 303 height 32
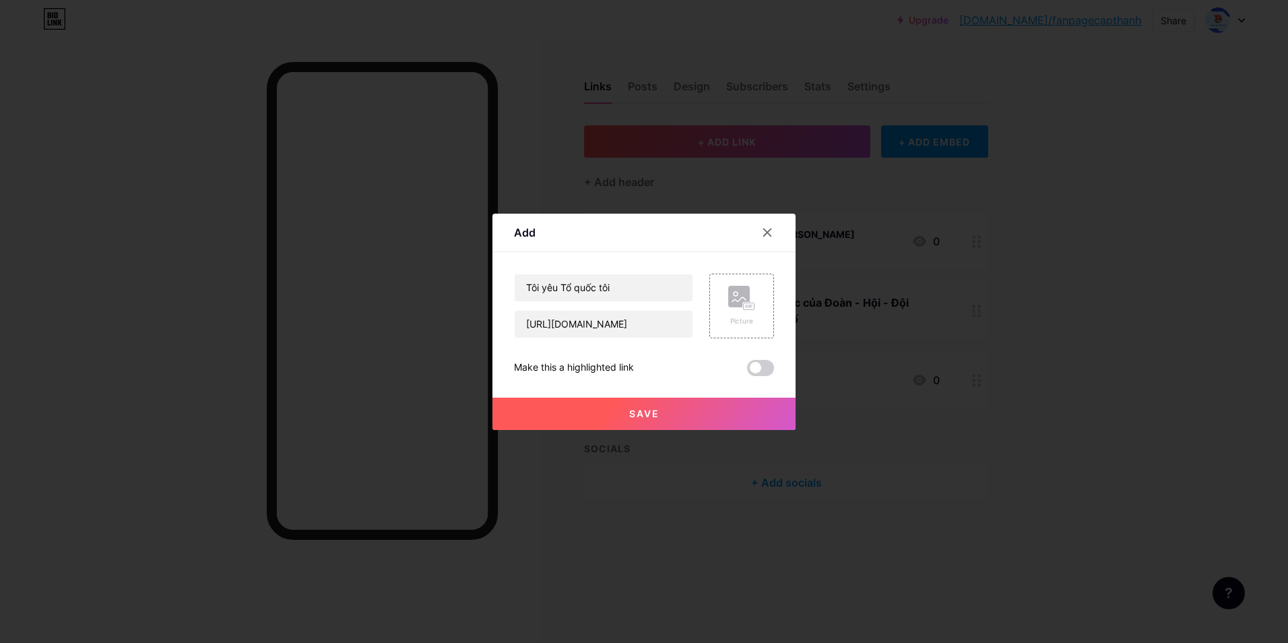
scroll to position [0, 0]
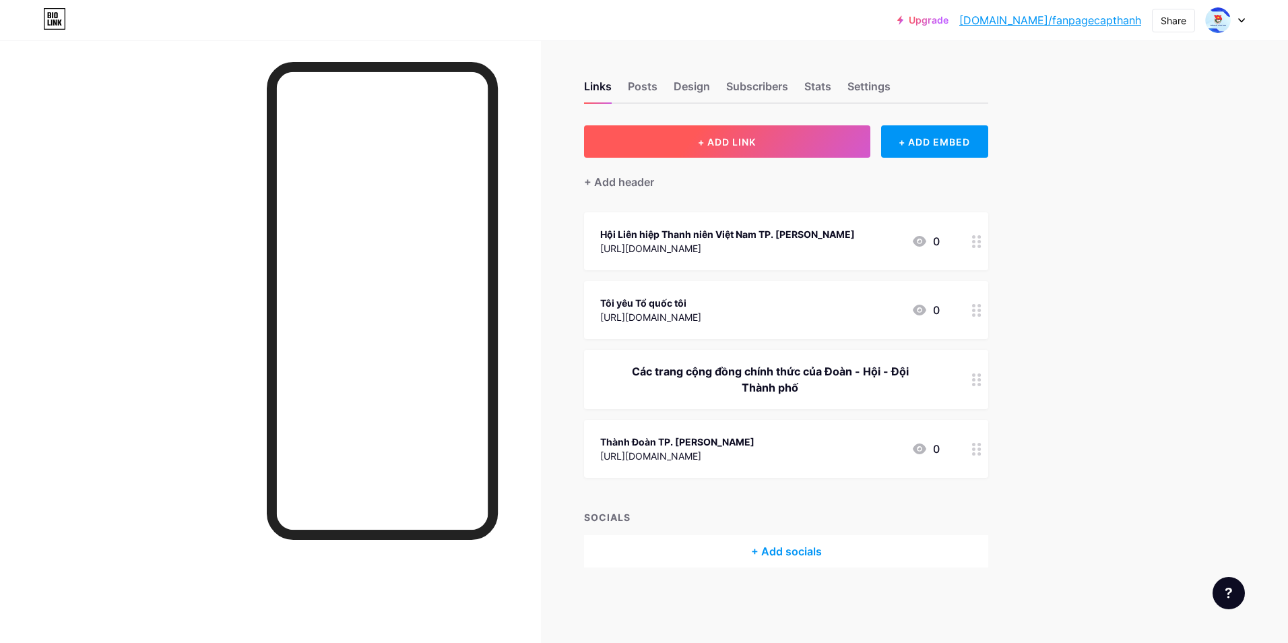
click at [733, 142] on span "+ ADD LINK" at bounding box center [727, 141] width 58 height 11
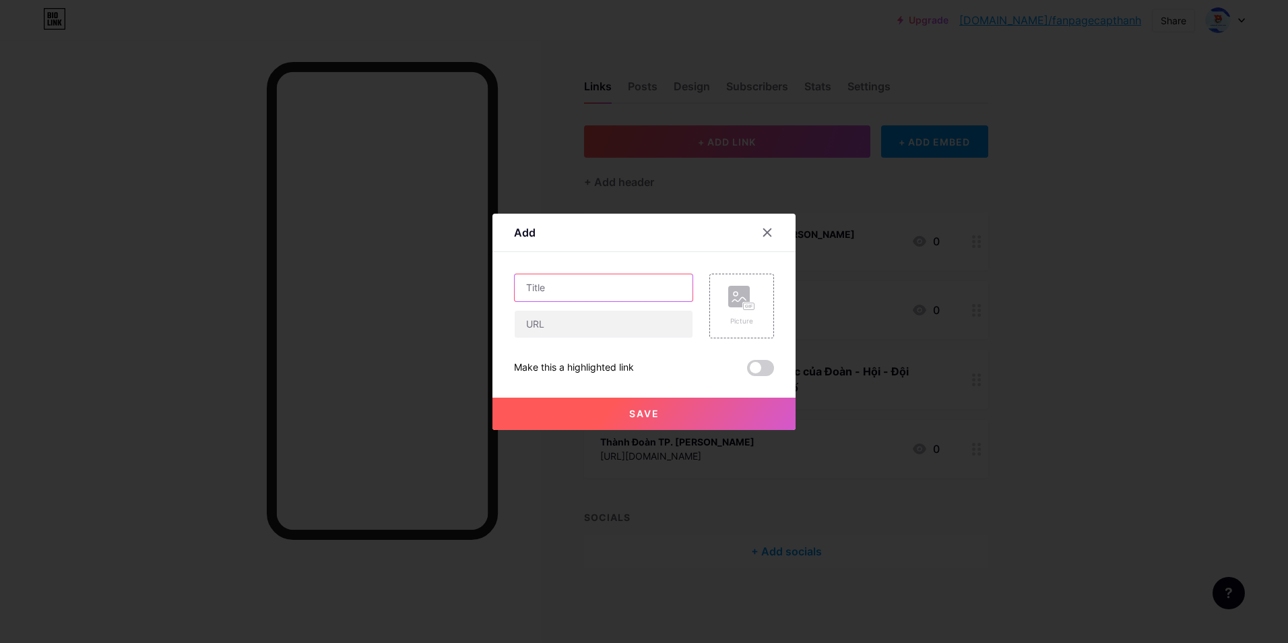
click at [591, 286] on input "text" at bounding box center [604, 287] width 178 height 27
paste input "Tuổi trẻ Lực lượng Vũ trang TP. [PERSON_NAME]"
type input "Tuổi trẻ Lực lượng Vũ trang TP. [PERSON_NAME]"
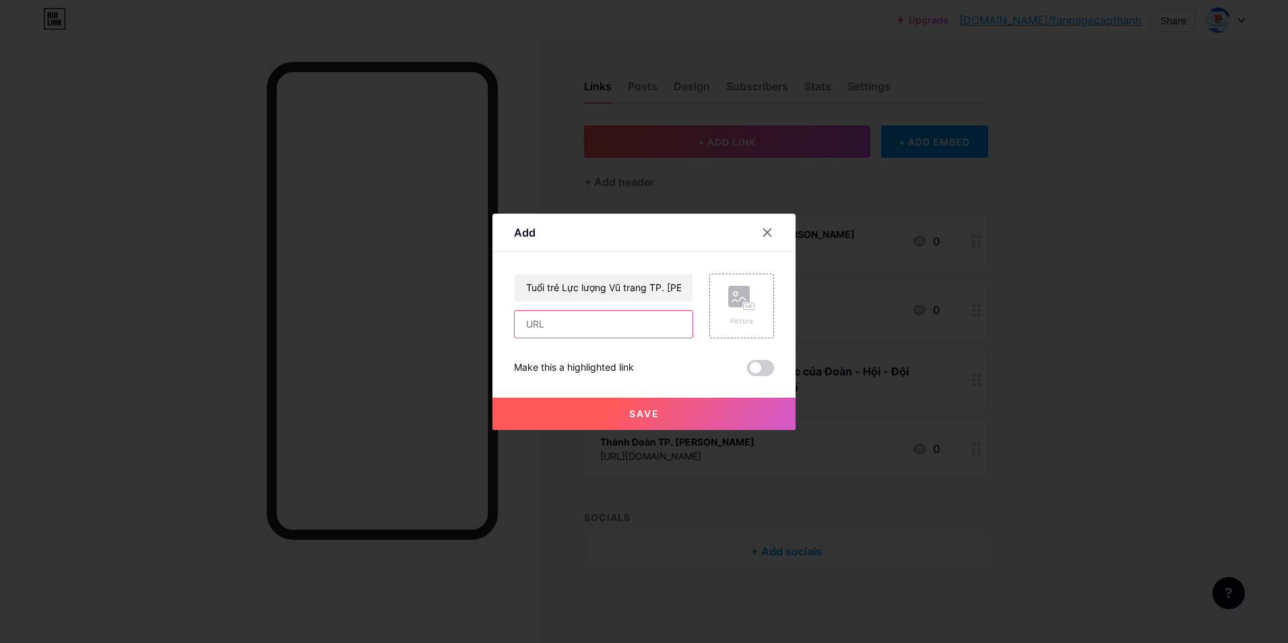
click at [595, 327] on input "text" at bounding box center [604, 324] width 178 height 27
paste input "[URL][DOMAIN_NAME]"
type input "[URL][DOMAIN_NAME]"
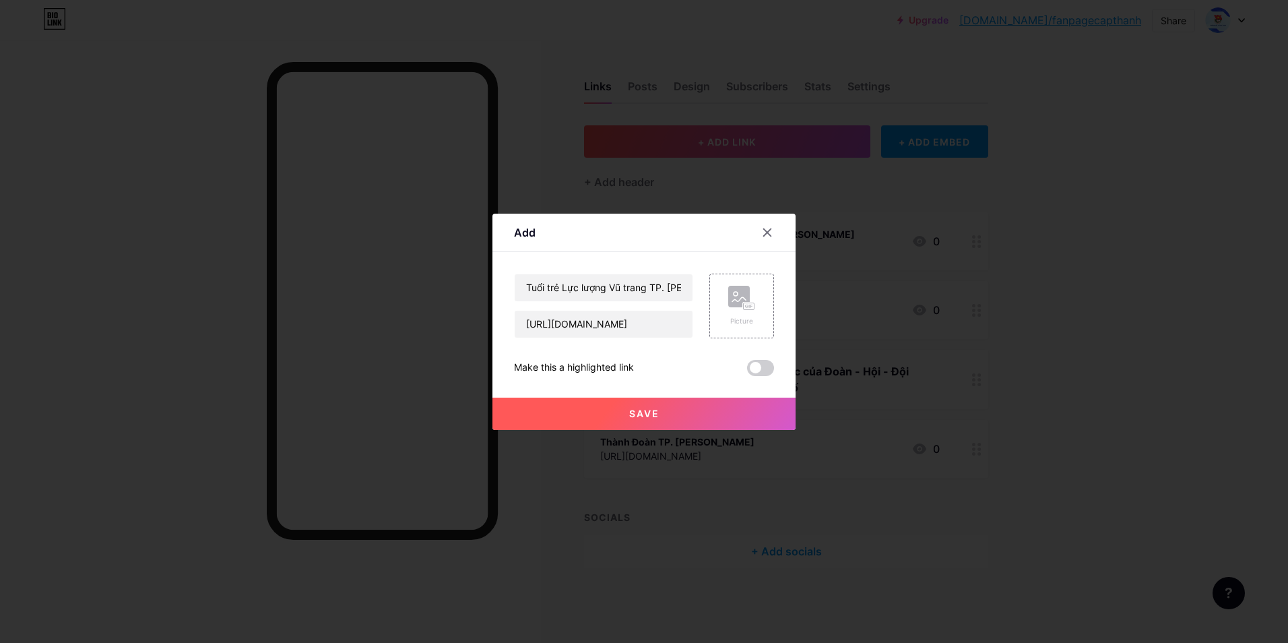
click at [638, 410] on span "Save" at bounding box center [644, 413] width 30 height 11
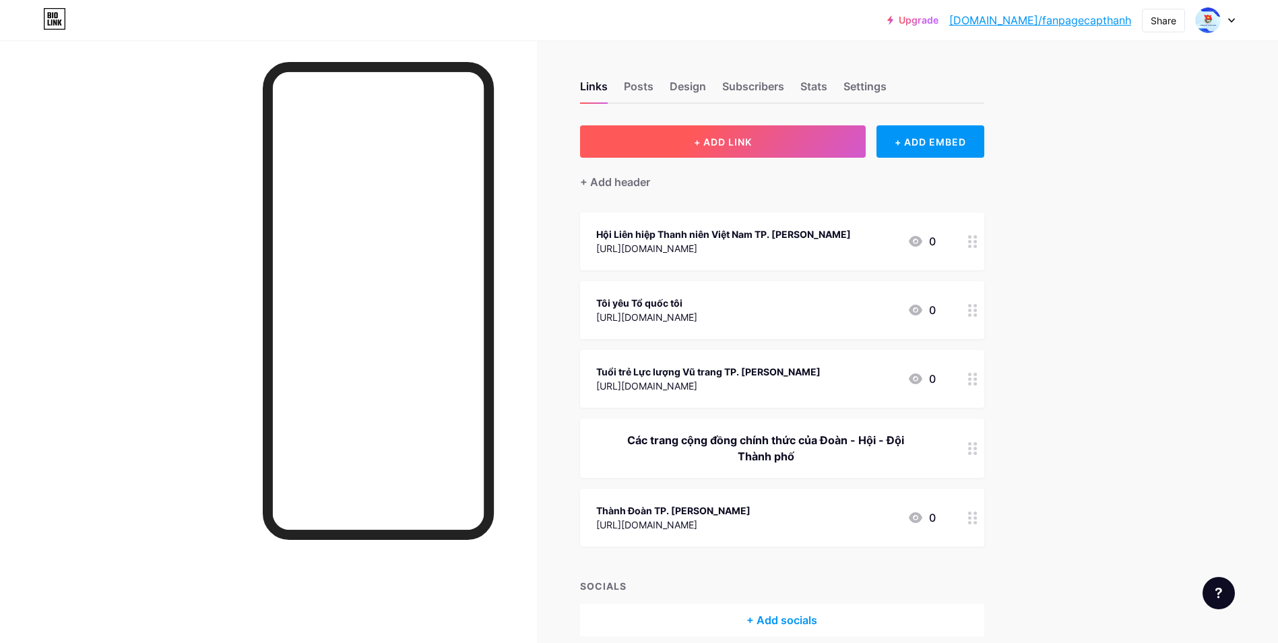
click at [763, 136] on button "+ ADD LINK" at bounding box center [723, 141] width 286 height 32
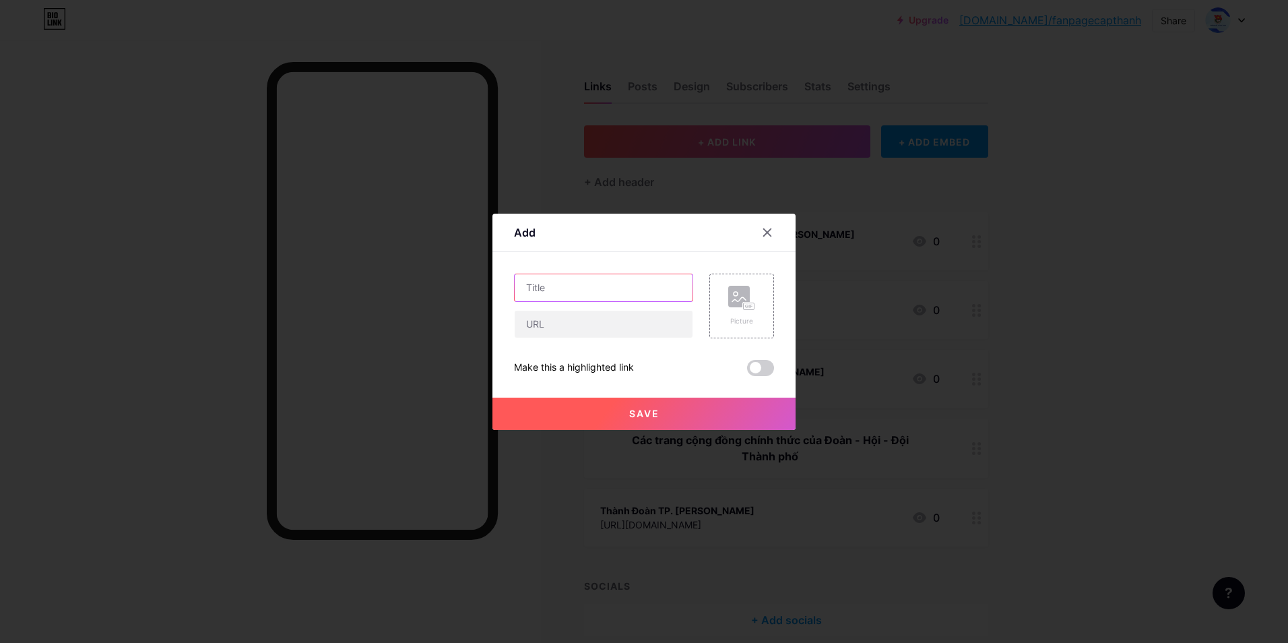
click at [576, 286] on input "text" at bounding box center [604, 287] width 178 height 27
paste input "Hội Sinh viên Việt Nam TP. [PERSON_NAME]"
type input "Hội Sinh viên Việt Nam TP. [PERSON_NAME]"
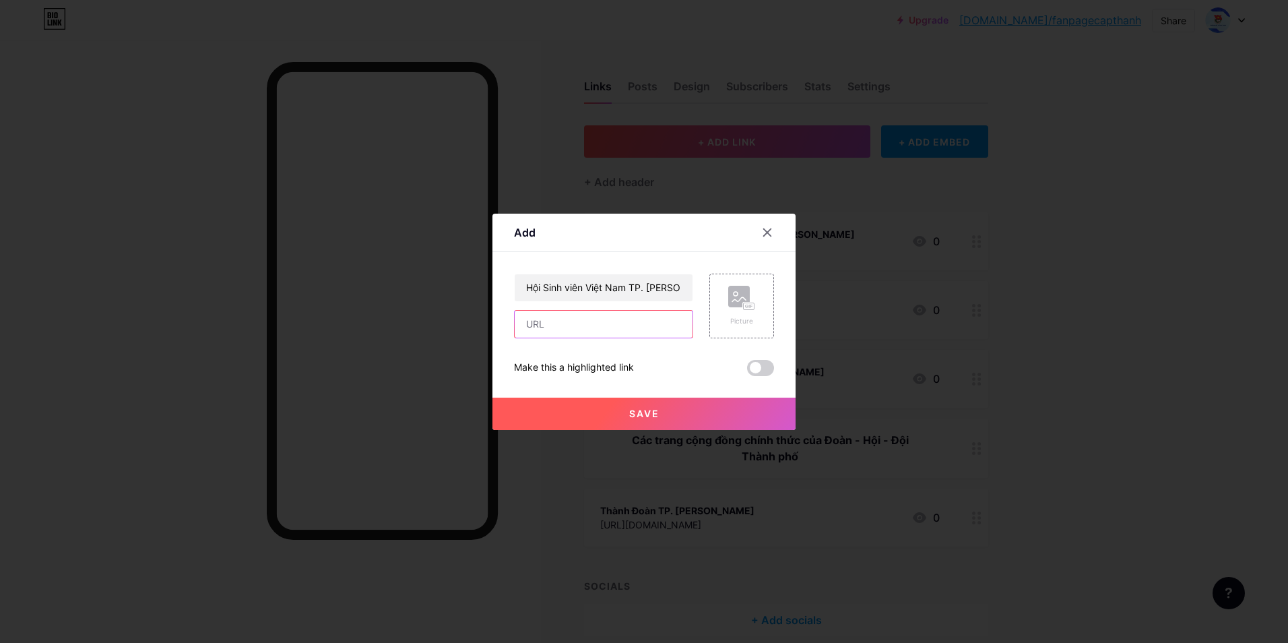
click at [602, 333] on input "text" at bounding box center [604, 324] width 178 height 27
paste input "[URL][DOMAIN_NAME]"
type input "[URL][DOMAIN_NAME]"
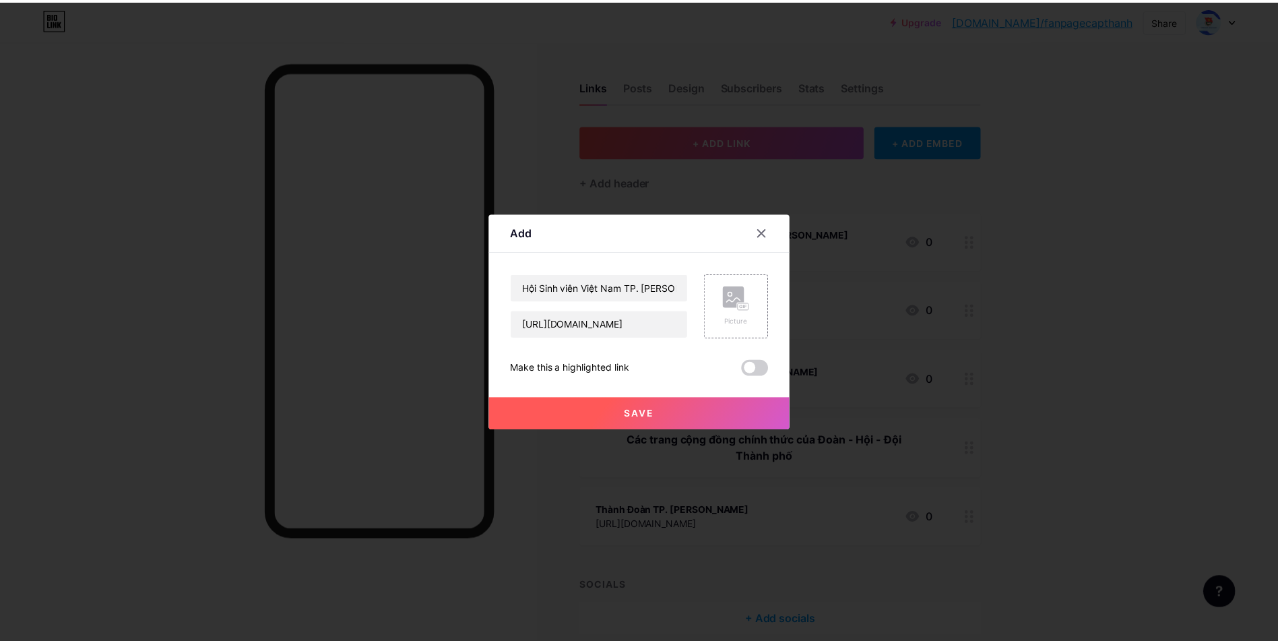
scroll to position [0, 0]
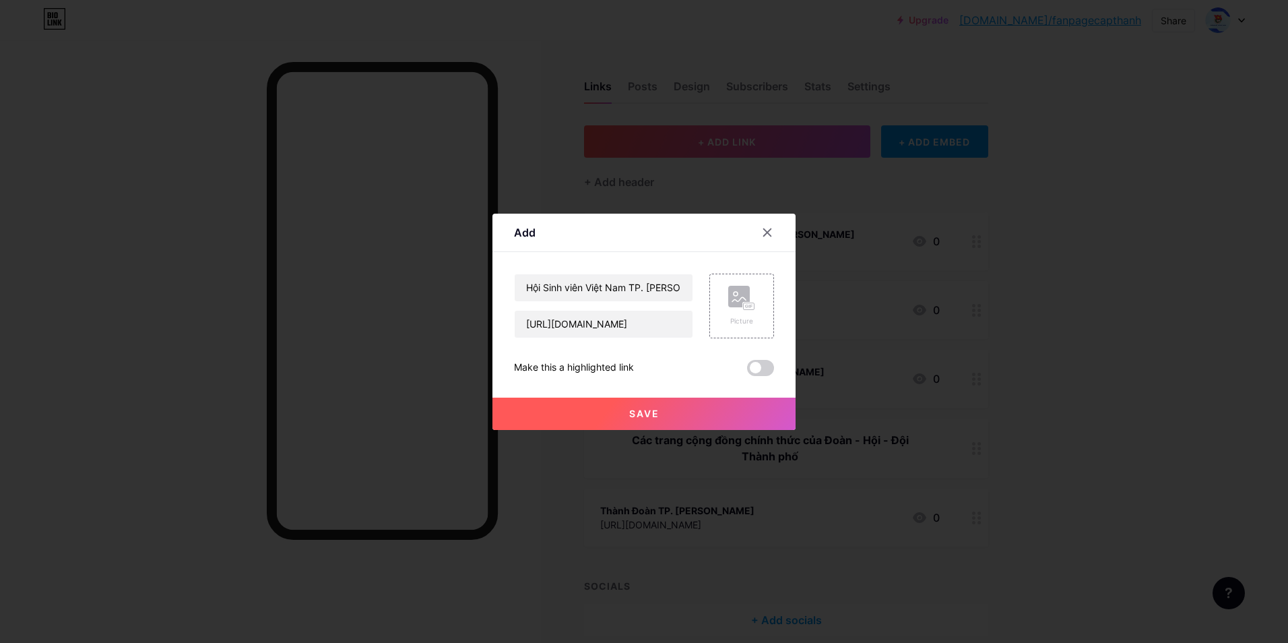
click at [657, 406] on button "Save" at bounding box center [643, 413] width 303 height 32
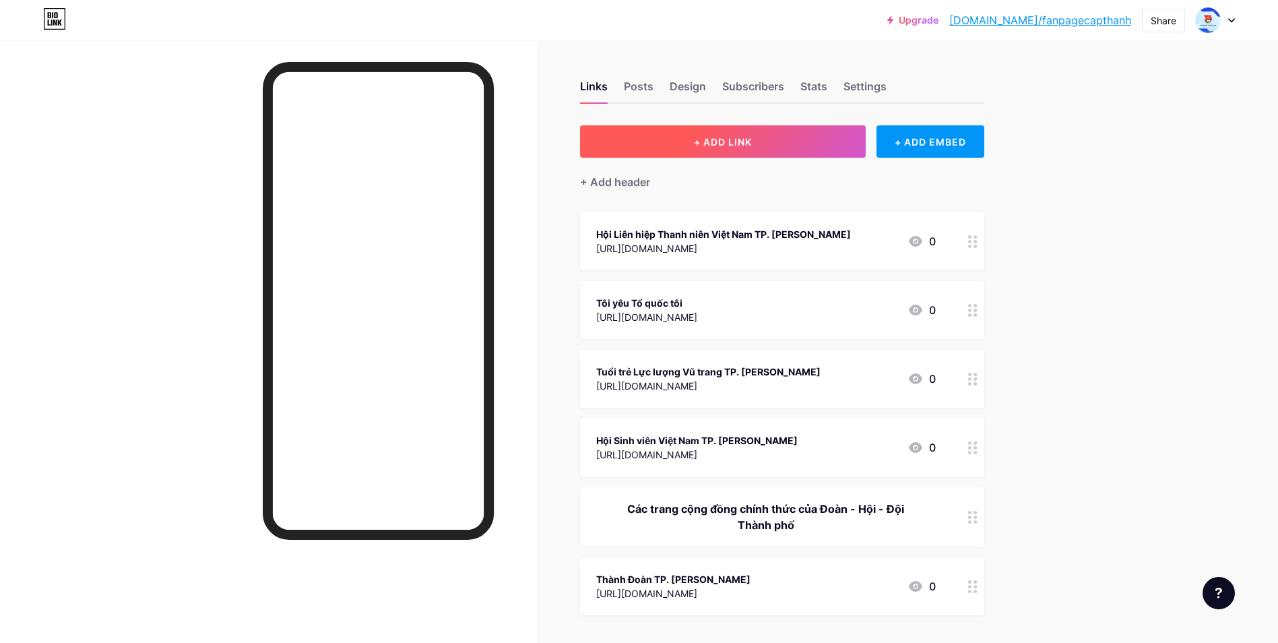
click at [801, 139] on button "+ ADD LINK" at bounding box center [723, 141] width 286 height 32
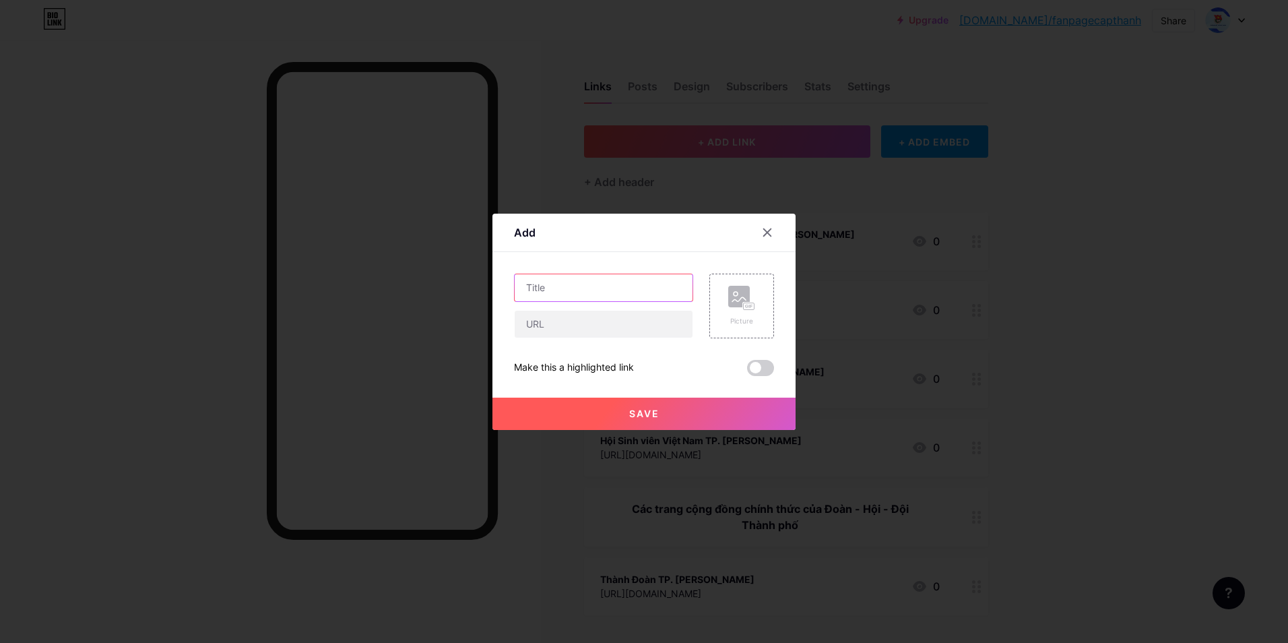
click at [618, 290] on input "text" at bounding box center [604, 287] width 178 height 27
paste input "Thiếu nhi TP. [PERSON_NAME]"
type input "Thiếu nhi TP. [PERSON_NAME]"
click at [602, 325] on input "text" at bounding box center [604, 324] width 178 height 27
paste input "[URL][DOMAIN_NAME][DOMAIN_NAME]"
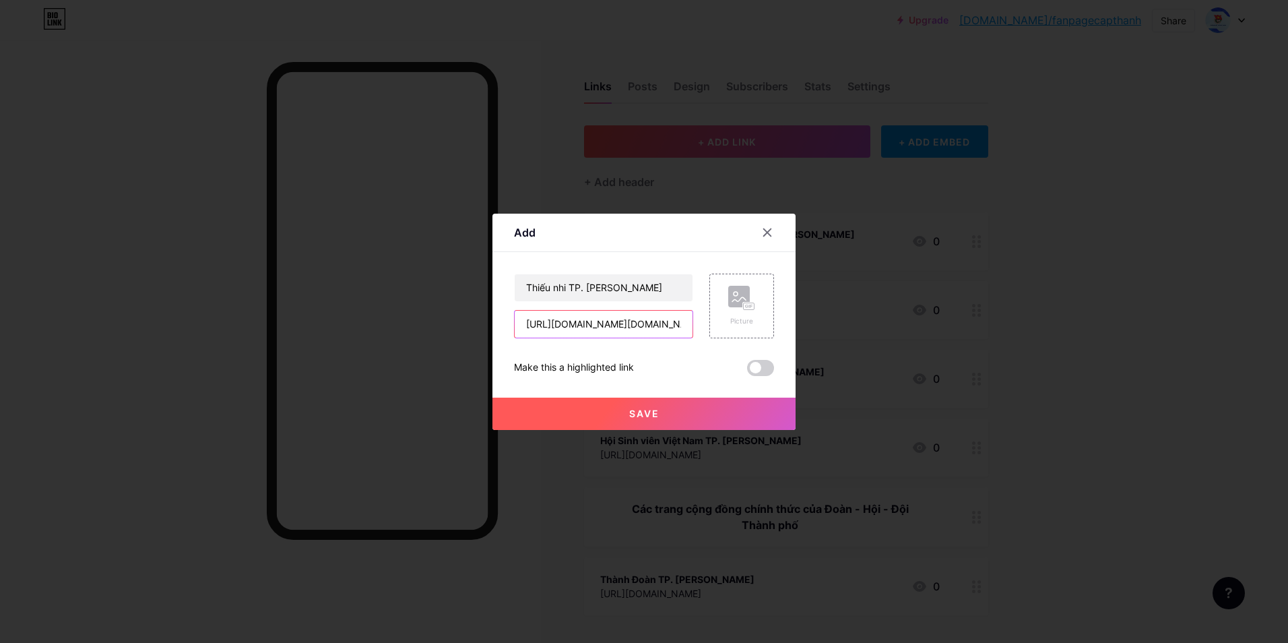
scroll to position [0, 35]
type input "[URL][DOMAIN_NAME][DOMAIN_NAME]"
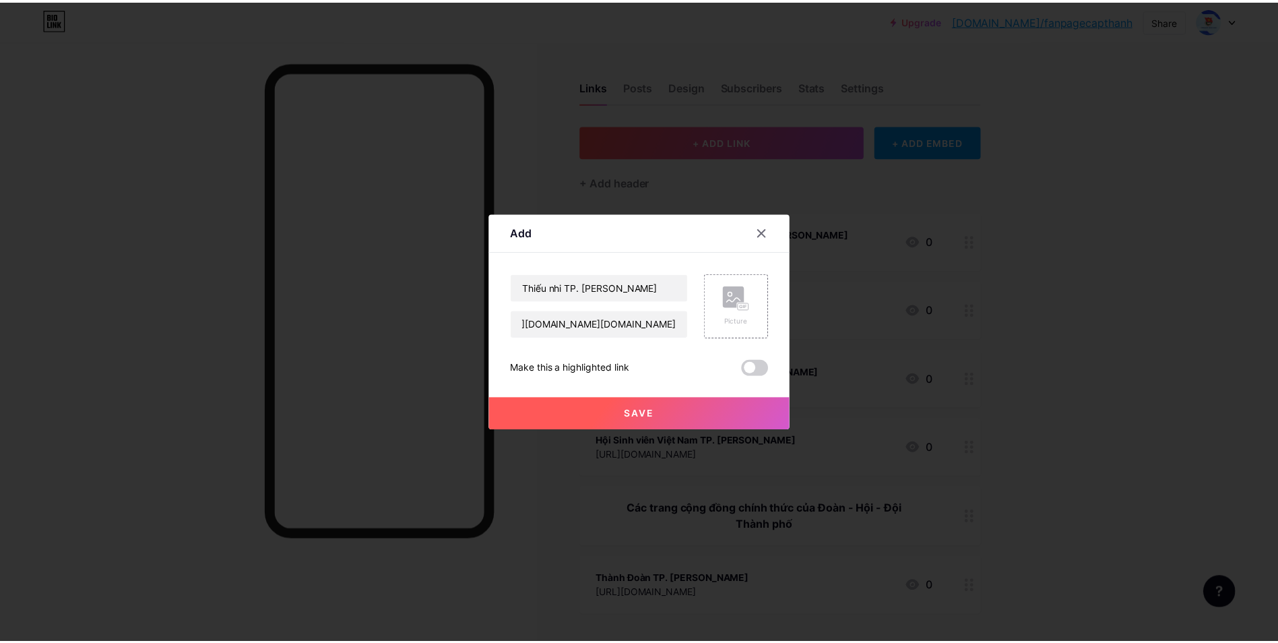
scroll to position [0, 0]
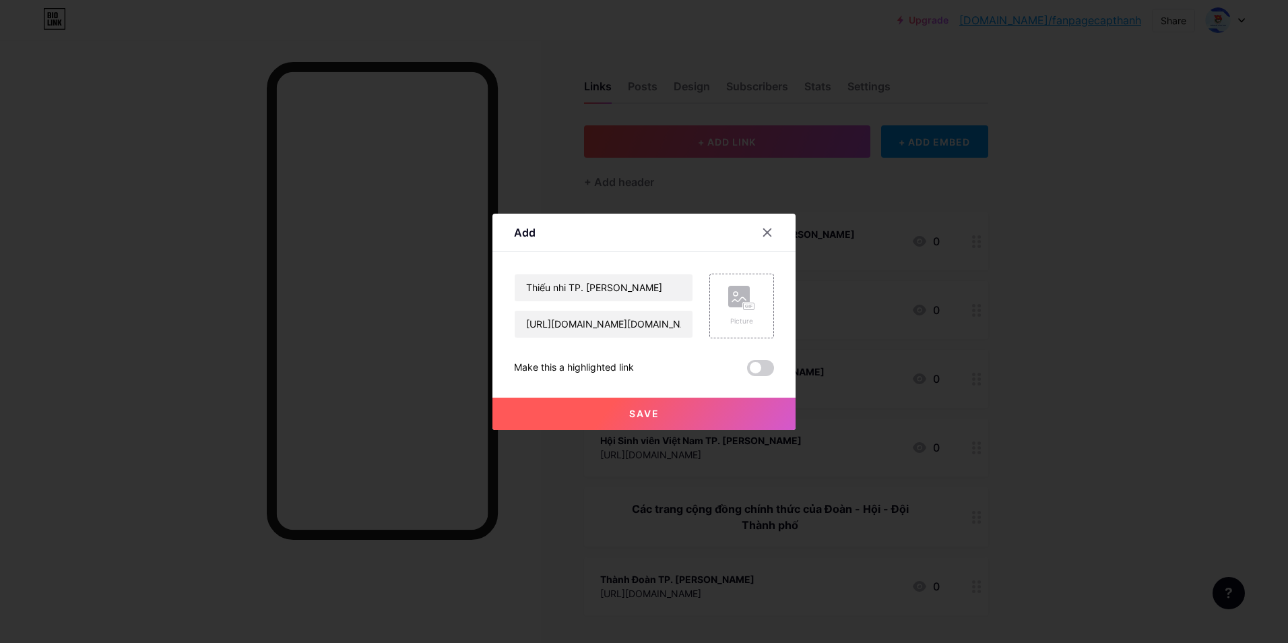
click at [684, 410] on button "Save" at bounding box center [643, 413] width 303 height 32
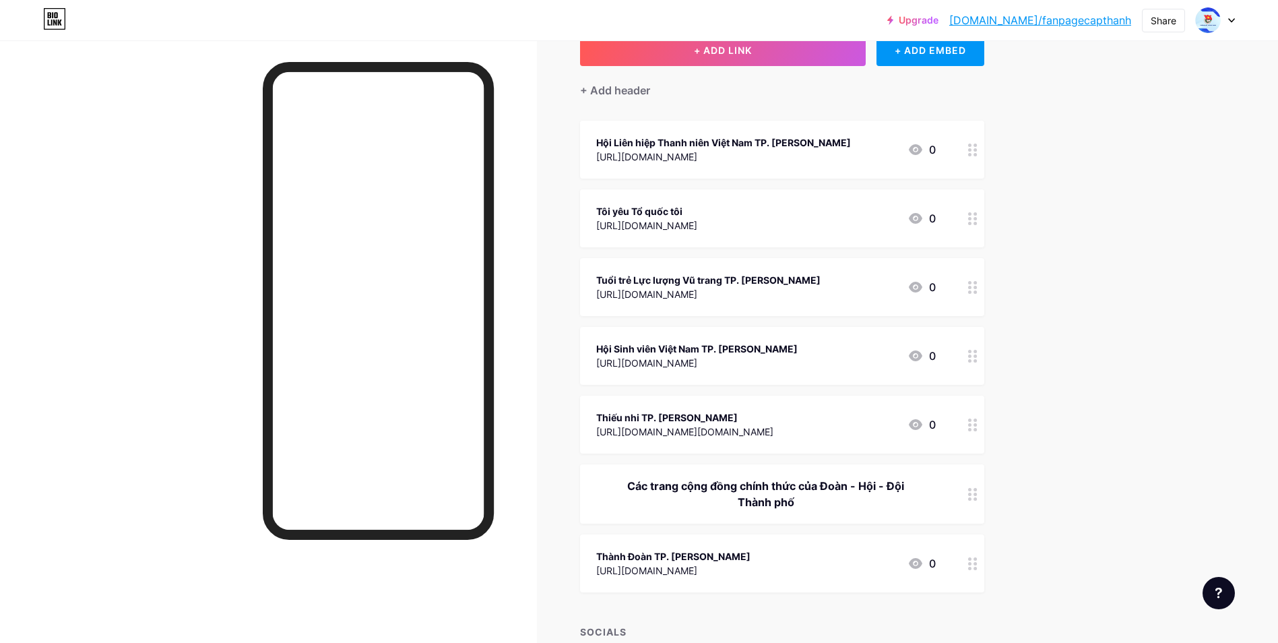
scroll to position [90, 0]
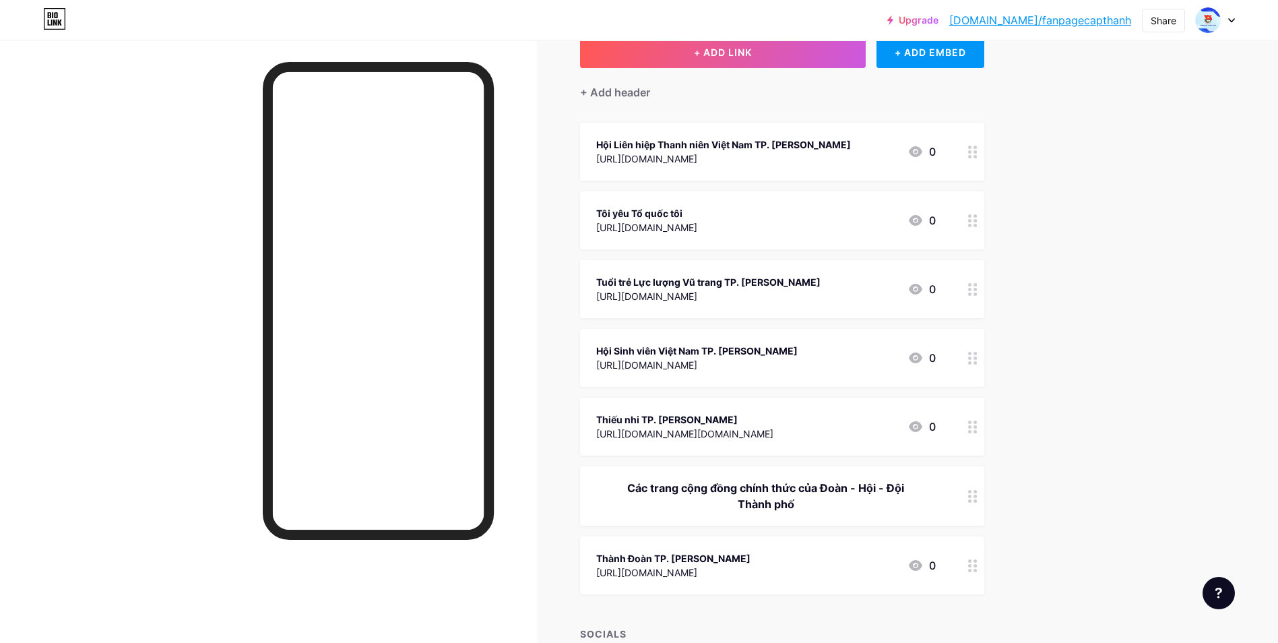
drag, startPoint x: 753, startPoint y: 154, endPoint x: 878, endPoint y: 156, distance: 124.6
click at [878, 156] on div "Hội Liên hiệp Thanh niên Việt Nam TP. [PERSON_NAME] [URL][DOMAIN_NAME] 0" at bounding box center [766, 151] width 340 height 31
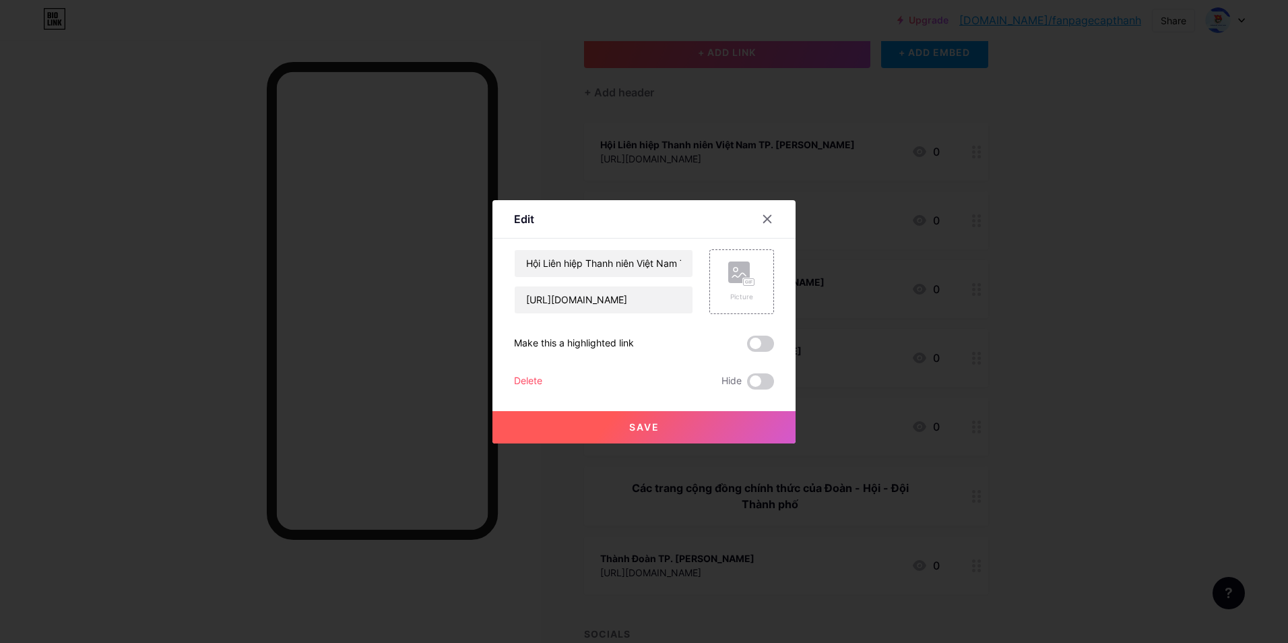
drag, startPoint x: 878, startPoint y: 156, endPoint x: 1085, endPoint y: 160, distance: 207.5
click at [1085, 160] on div at bounding box center [644, 321] width 1288 height 643
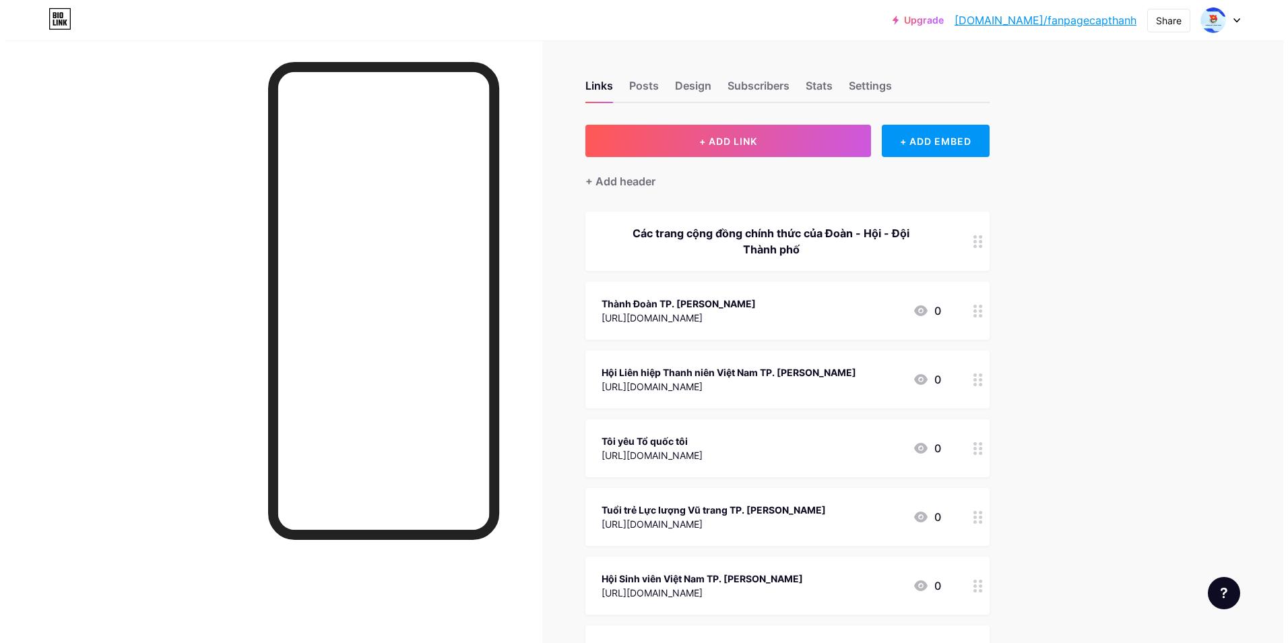
scroll to position [0, 0]
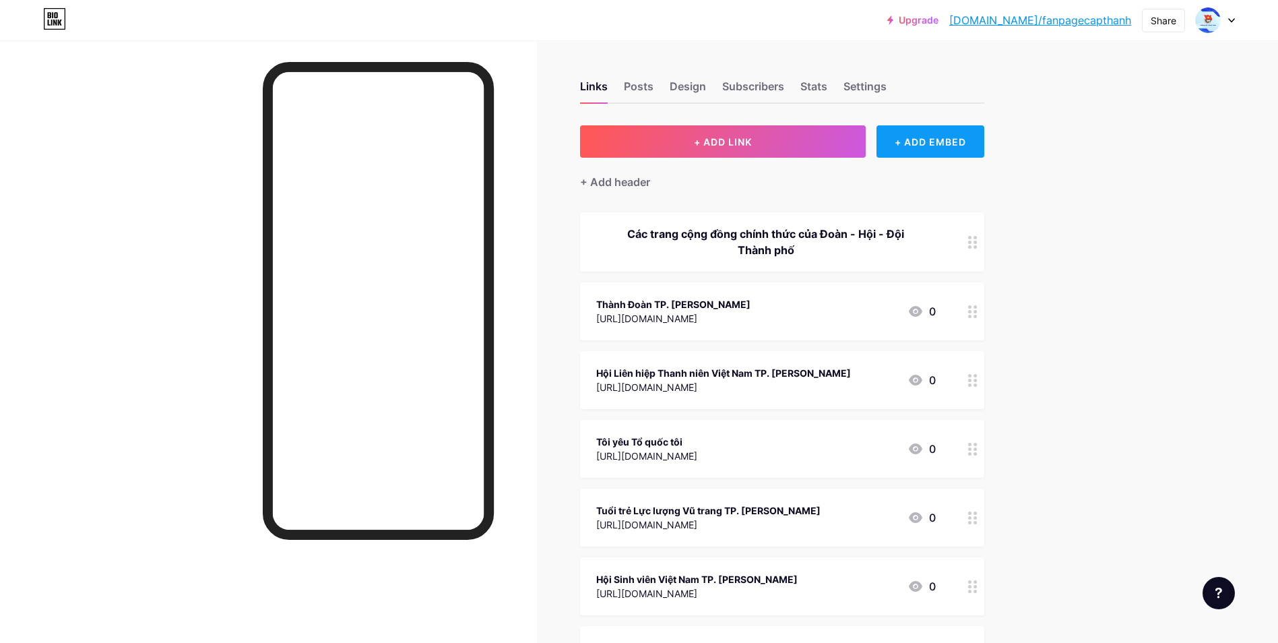
click at [914, 137] on div "+ ADD EMBED" at bounding box center [929, 141] width 107 height 32
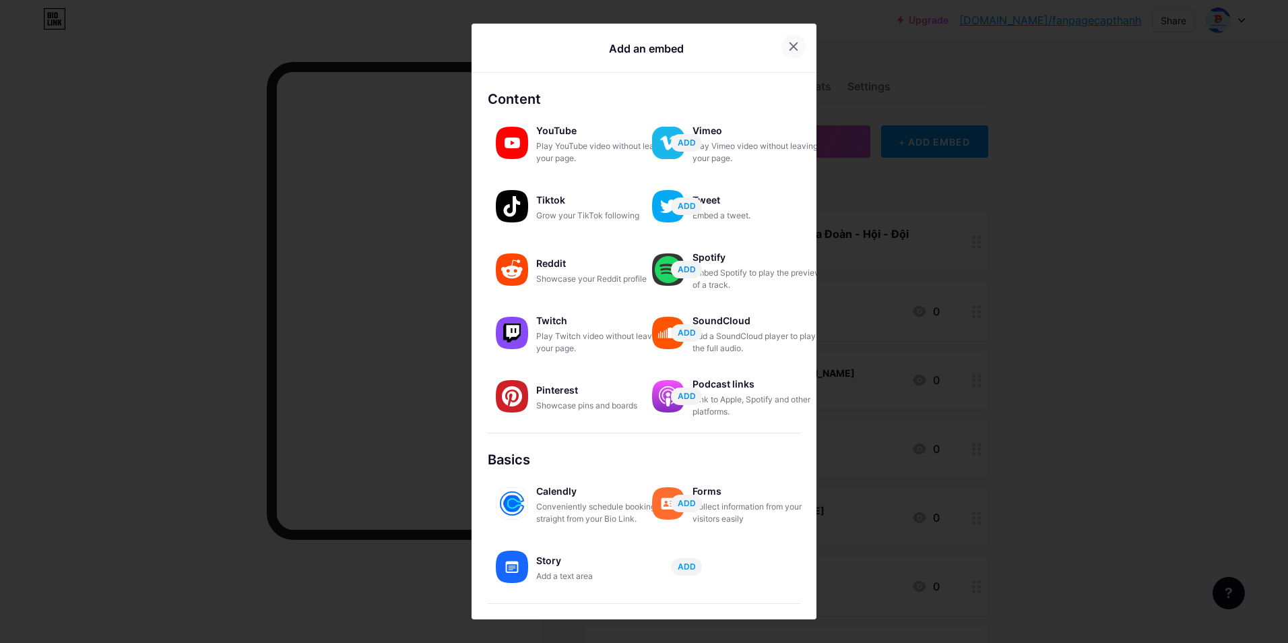
click at [793, 43] on icon at bounding box center [793, 46] width 7 height 7
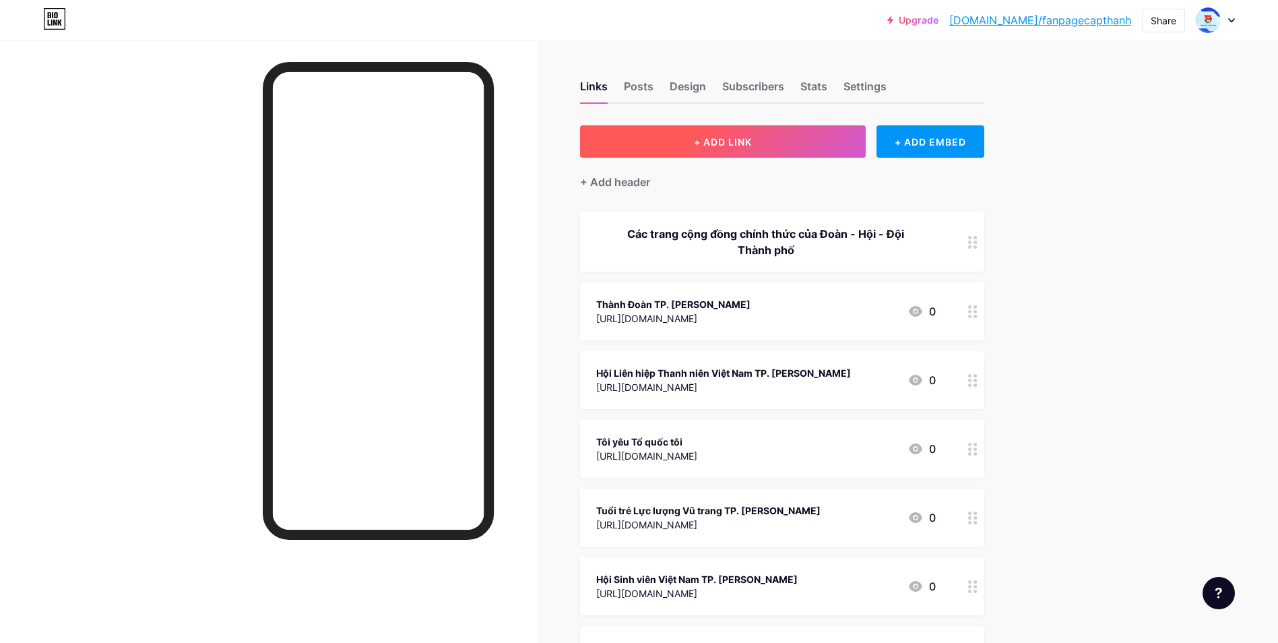
click at [823, 142] on button "+ ADD LINK" at bounding box center [723, 141] width 286 height 32
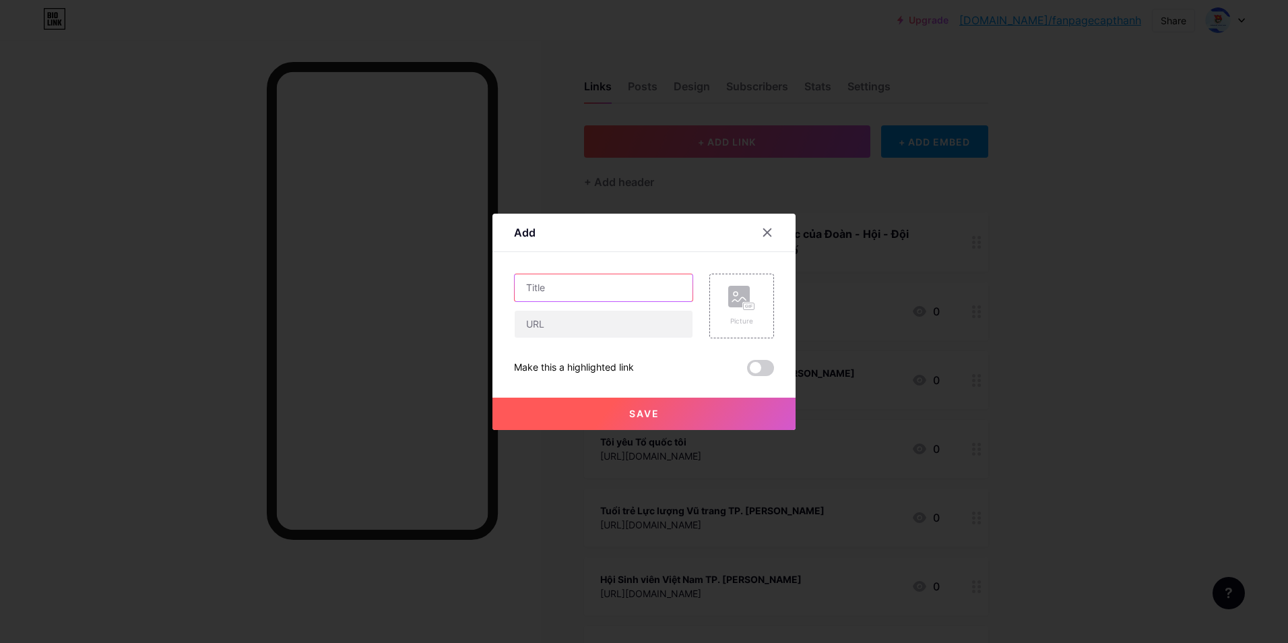
click at [626, 286] on input "text" at bounding box center [604, 287] width 178 height 27
click at [767, 226] on div at bounding box center [767, 232] width 24 height 24
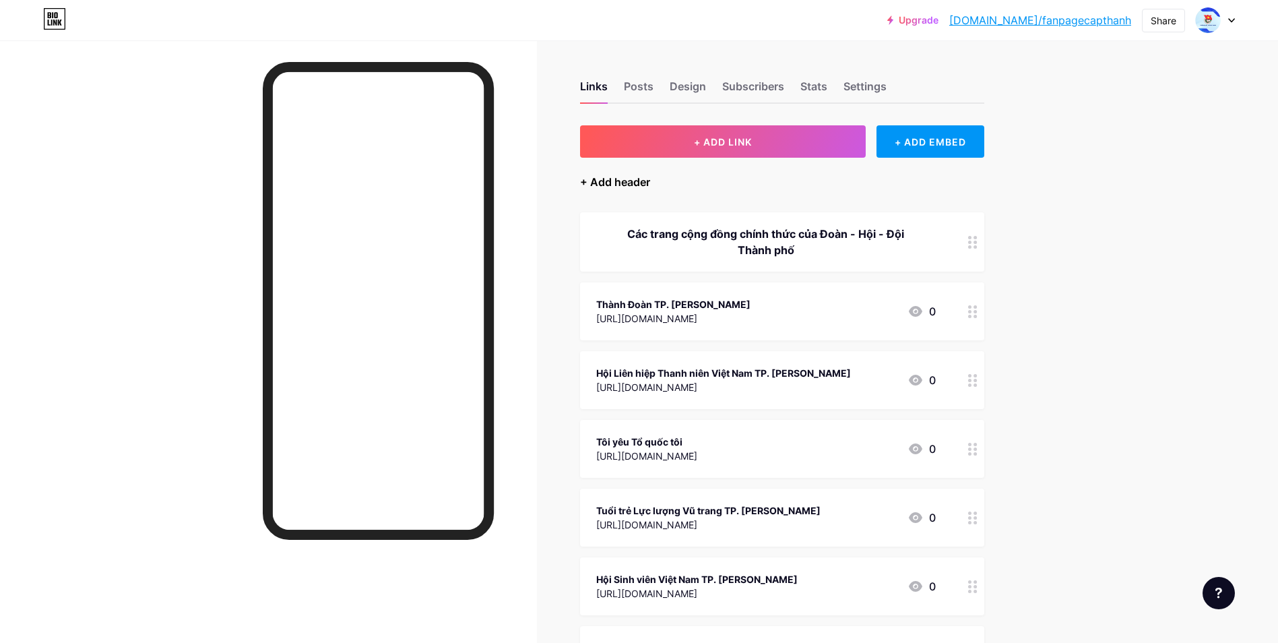
click at [618, 181] on div "+ Add header" at bounding box center [615, 182] width 70 height 16
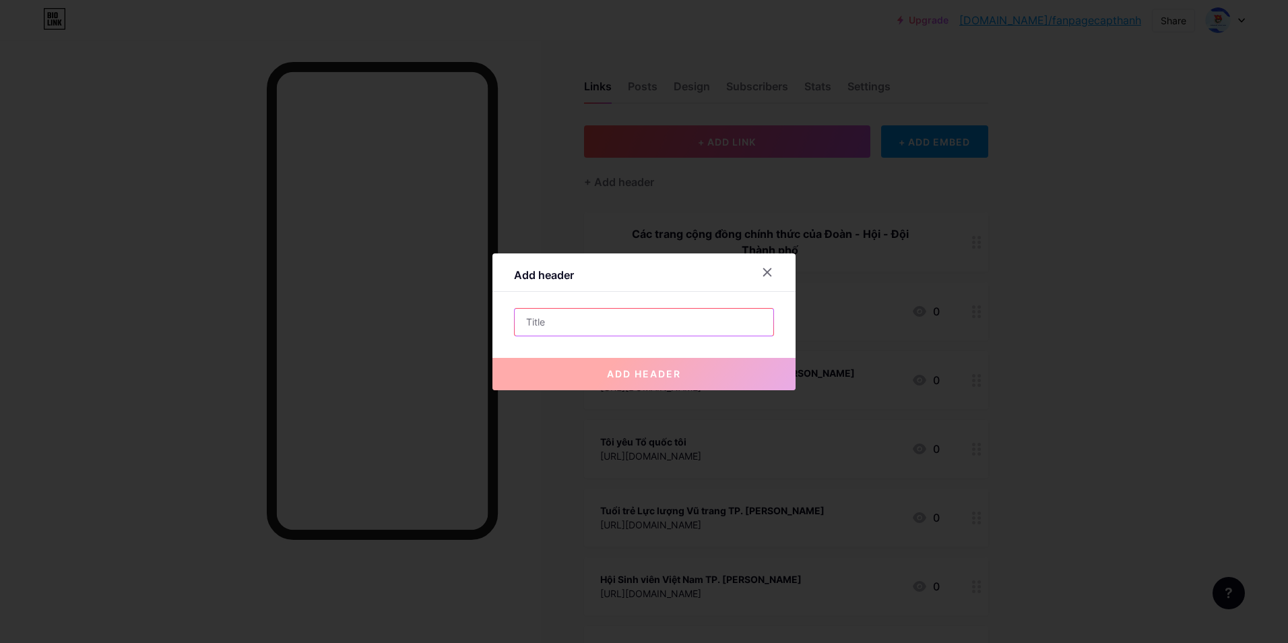
click at [552, 319] on input "text" at bounding box center [644, 322] width 259 height 27
paste input "Các trang cộng đồng các chương trình, chiến dịch tình nguyện hè"
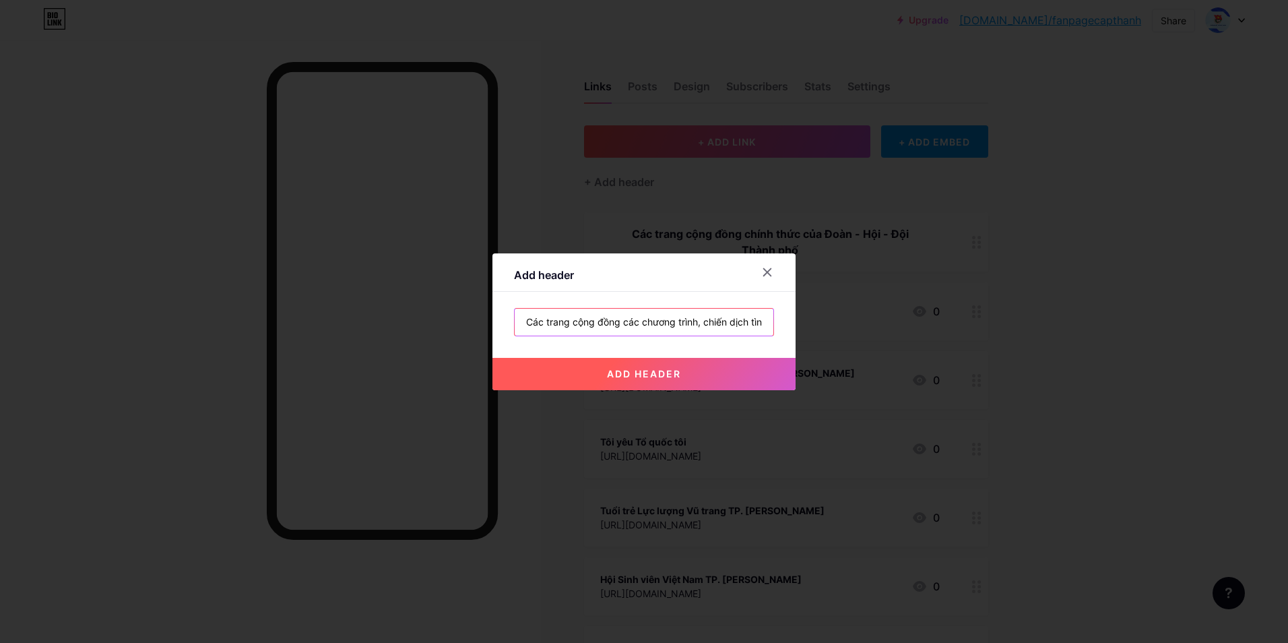
scroll to position [0, 55]
type input "Các trang cộng đồng các chương trình, chiến dịch tình nguyện hè"
click at [680, 365] on button "add header" at bounding box center [643, 374] width 303 height 32
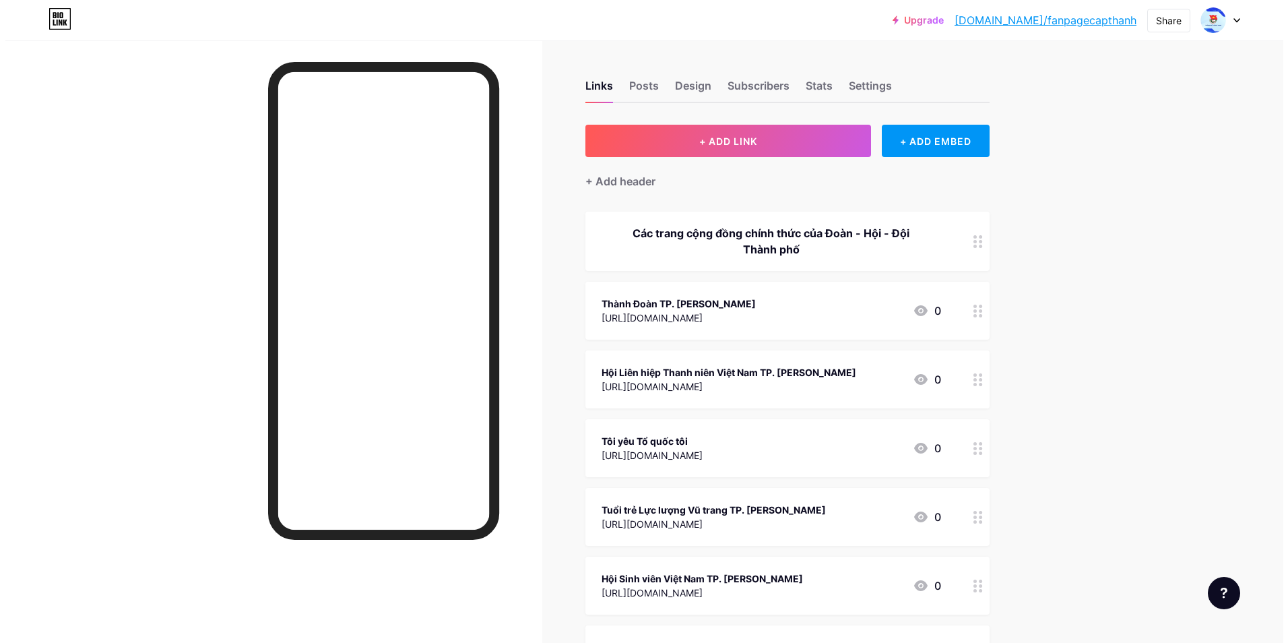
scroll to position [0, 0]
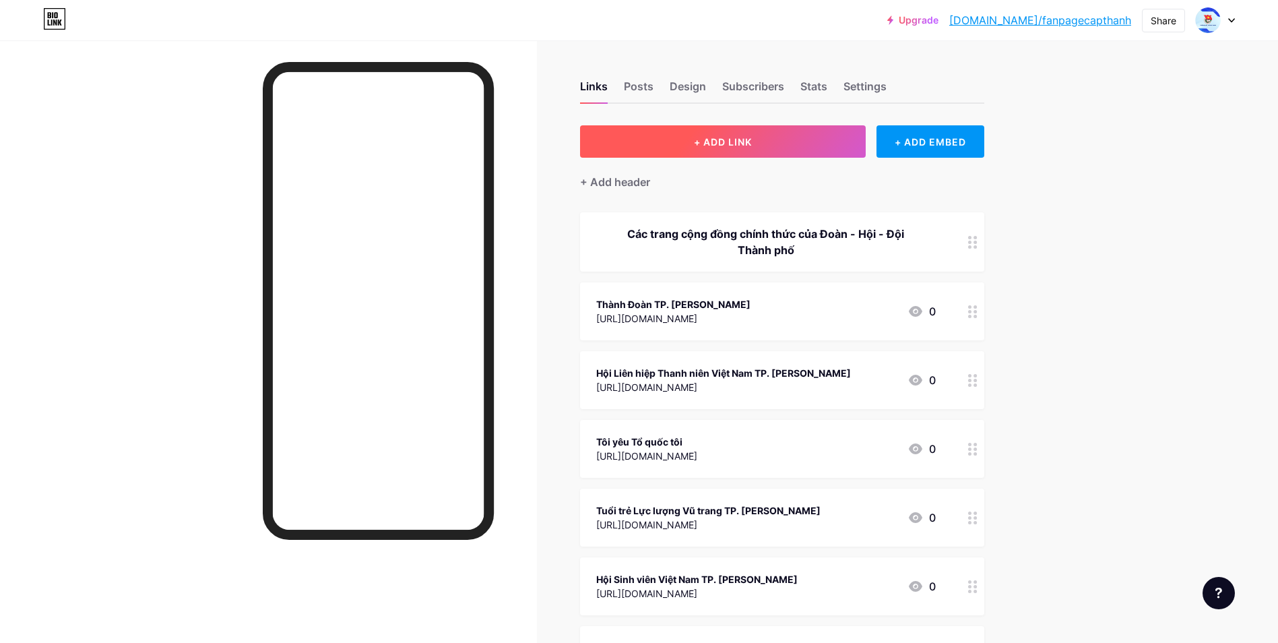
click at [775, 148] on button "+ ADD LINK" at bounding box center [723, 141] width 286 height 32
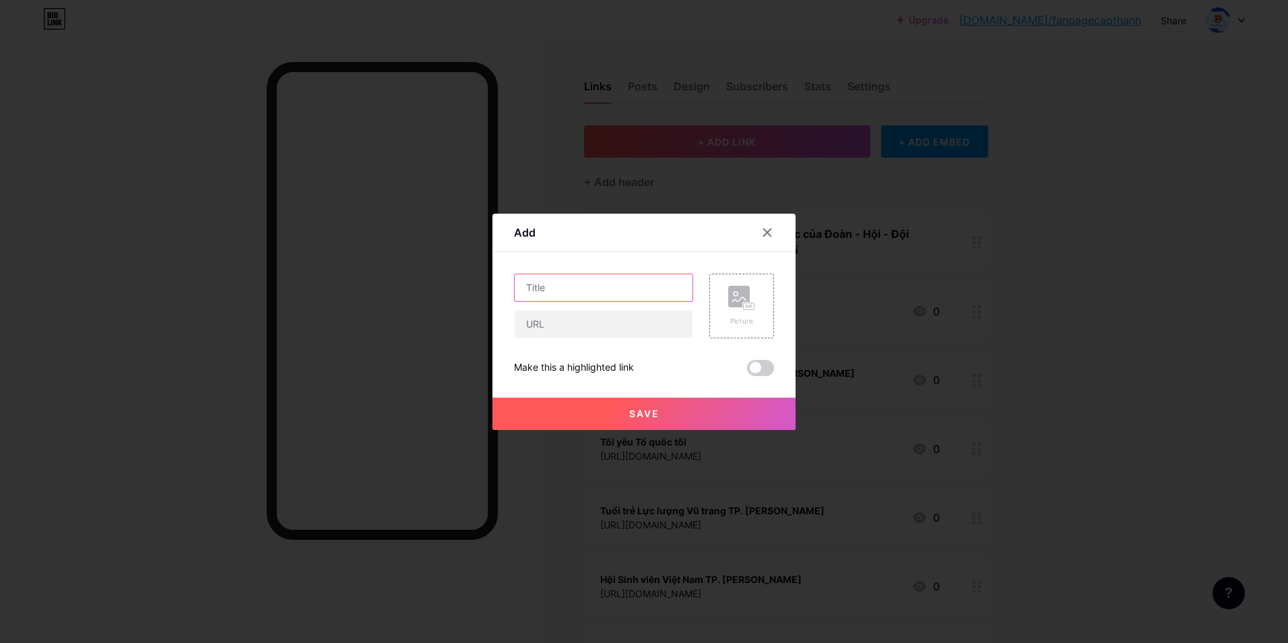
click at [556, 280] on input "text" at bounding box center [604, 287] width 178 height 27
paste input "Trang cộng đồng Mùa hè xanh - TP.HCM"
type input "Trang cộng đồng Mùa hè xanh - TP.HCM"
click at [581, 324] on input "text" at bounding box center [604, 324] width 178 height 27
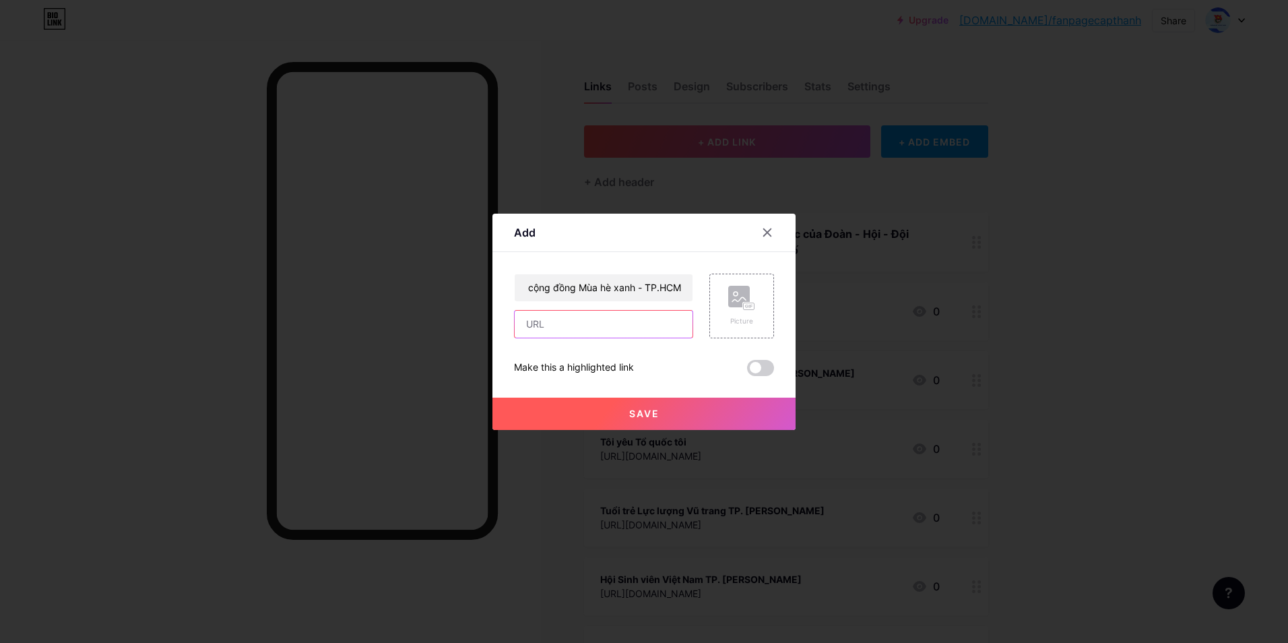
scroll to position [0, 0]
click at [575, 321] on input "text" at bounding box center [604, 324] width 178 height 27
paste input "[URL][DOMAIN_NAME]"
type input "[URL][DOMAIN_NAME]"
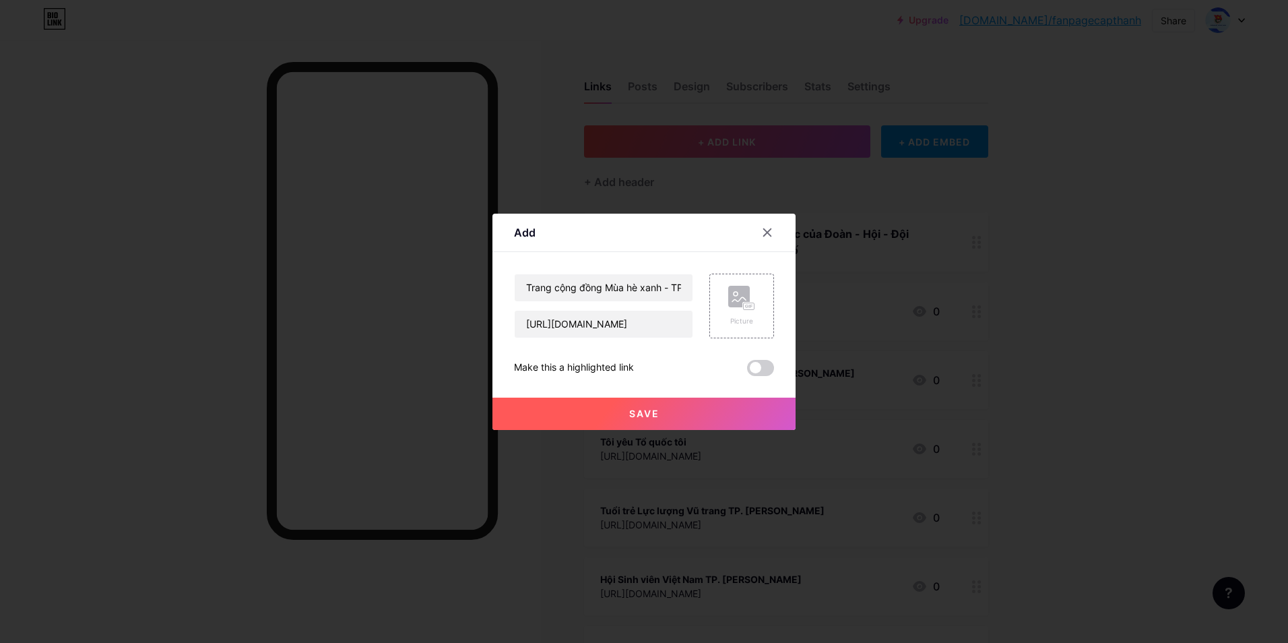
scroll to position [0, 0]
click at [644, 410] on span "Save" at bounding box center [644, 413] width 30 height 11
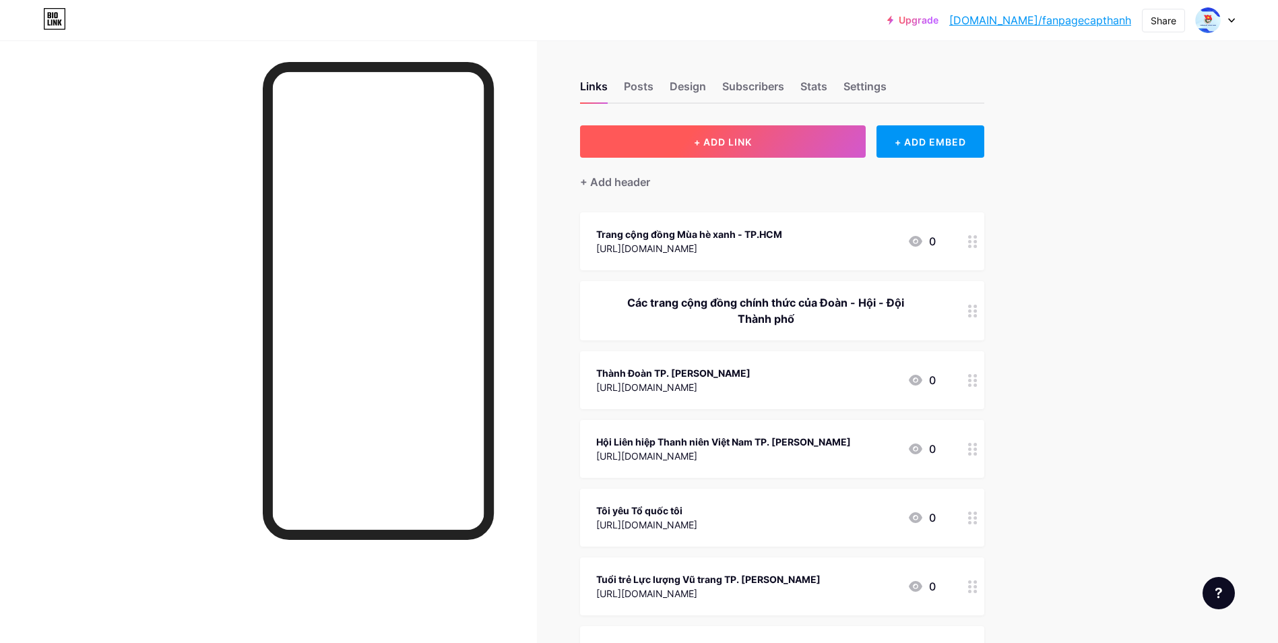
click at [706, 147] on span "+ ADD LINK" at bounding box center [723, 141] width 58 height 11
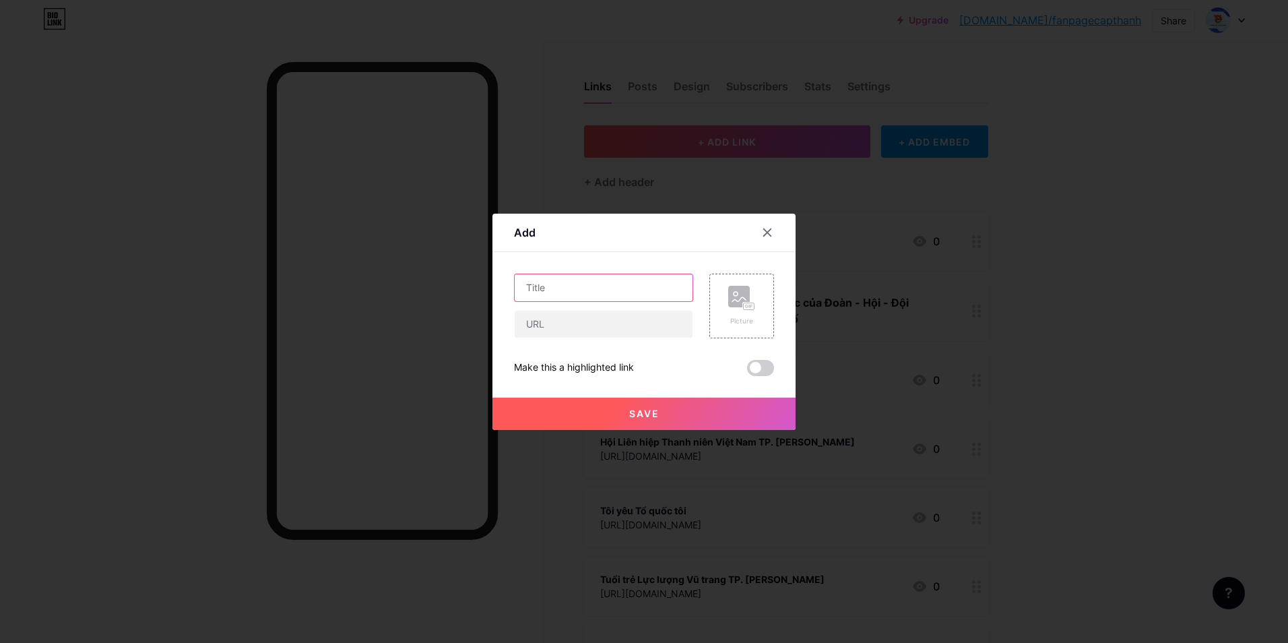
click at [598, 292] on input "text" at bounding box center [604, 287] width 178 height 27
paste input "TIẾP SỨC MÙA THI - TP.HCM"
type input "TIẾP SỨC MÙA THI - TP.HCM"
click at [634, 315] on input "text" at bounding box center [604, 324] width 178 height 27
paste input "[URL][DOMAIN_NAME][DOMAIN_NAME]"
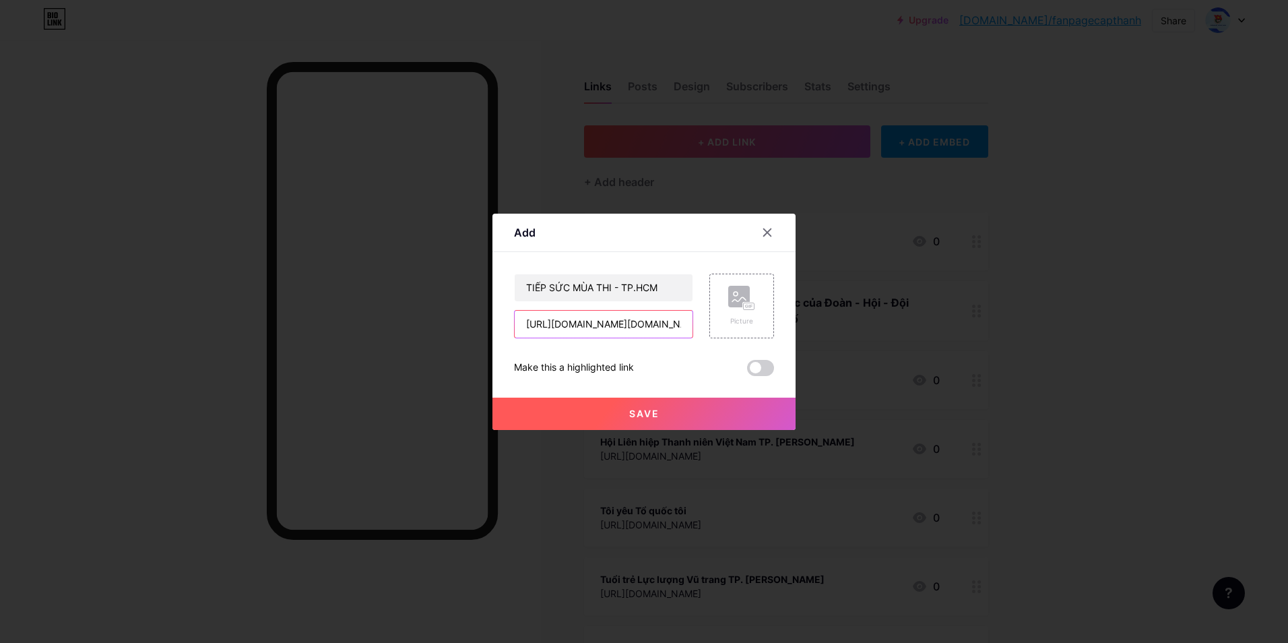
scroll to position [0, 20]
type input "[URL][DOMAIN_NAME][DOMAIN_NAME]"
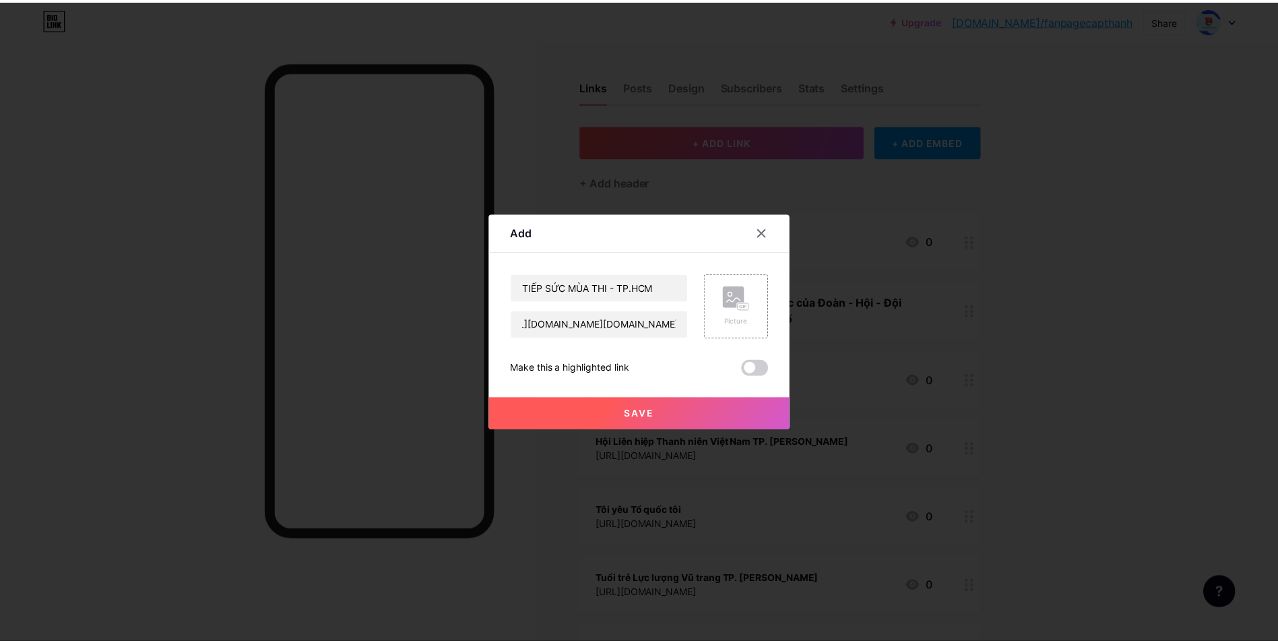
scroll to position [0, 0]
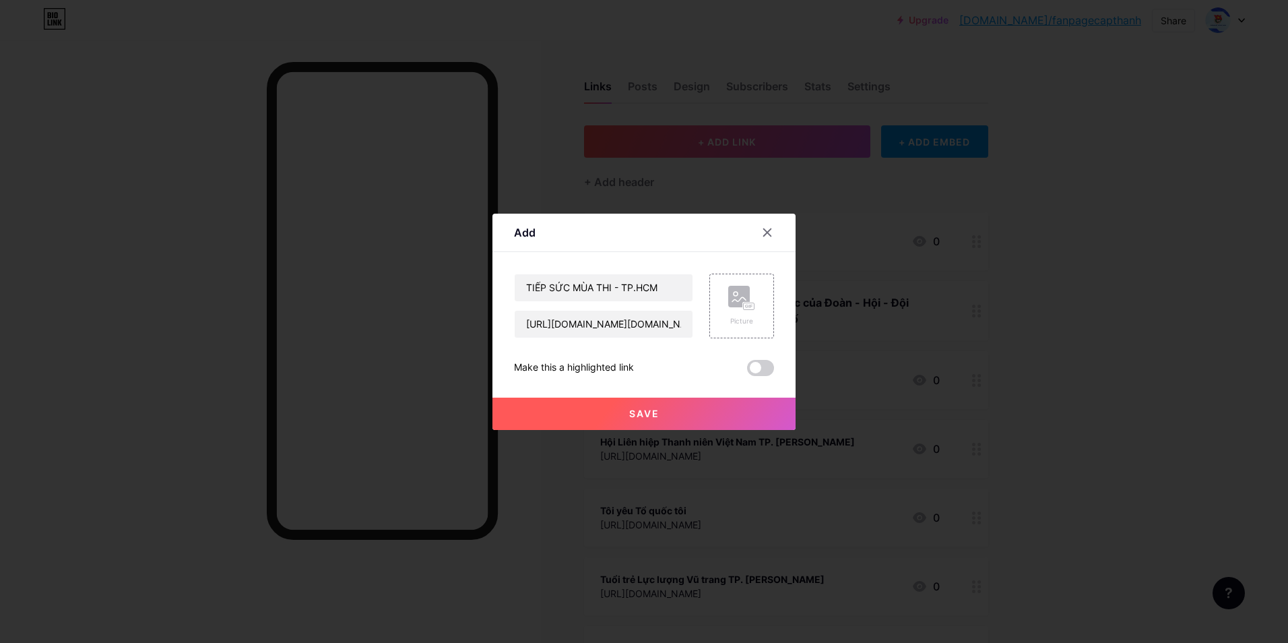
click at [684, 406] on button "Save" at bounding box center [643, 413] width 303 height 32
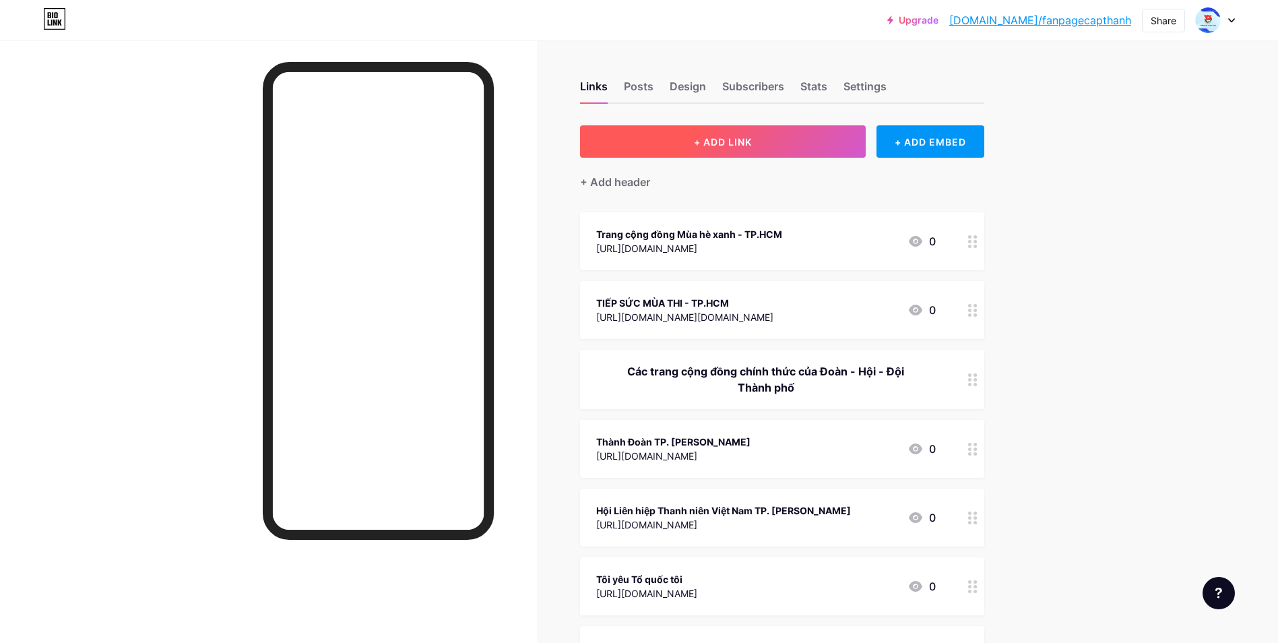
click at [800, 140] on button "+ ADD LINK" at bounding box center [723, 141] width 286 height 32
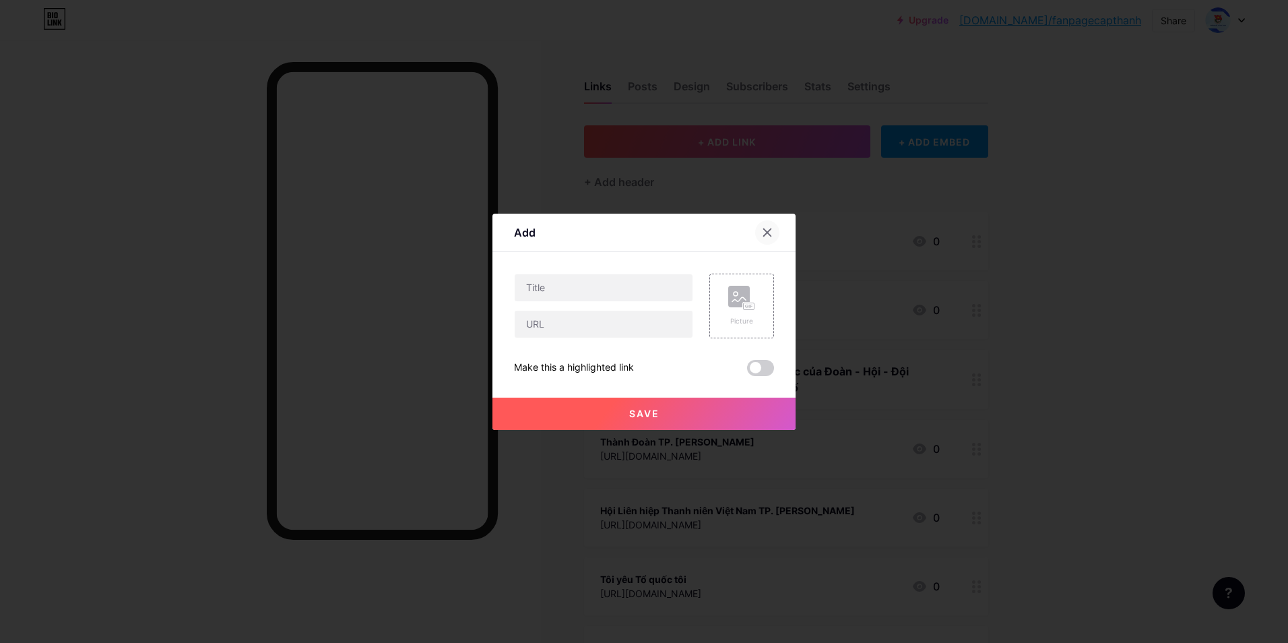
click at [771, 228] on icon at bounding box center [767, 232] width 11 height 11
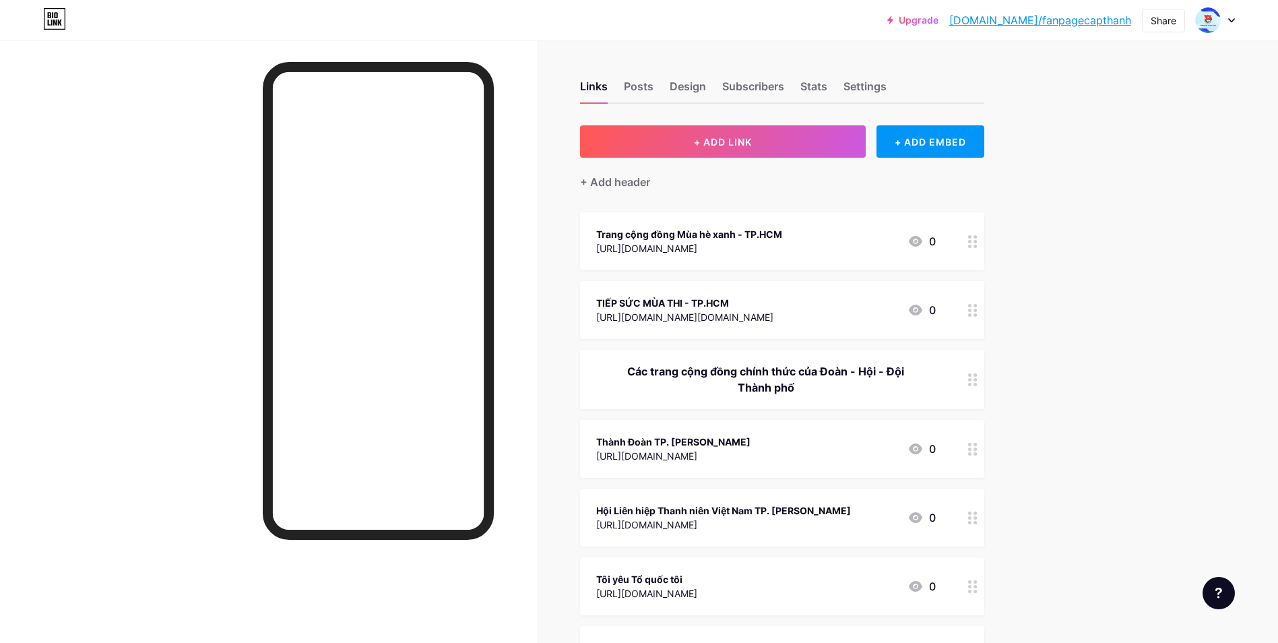
click at [721, 234] on div "Trang cộng đồng Mùa hè xanh - TP.HCM" at bounding box center [689, 234] width 186 height 14
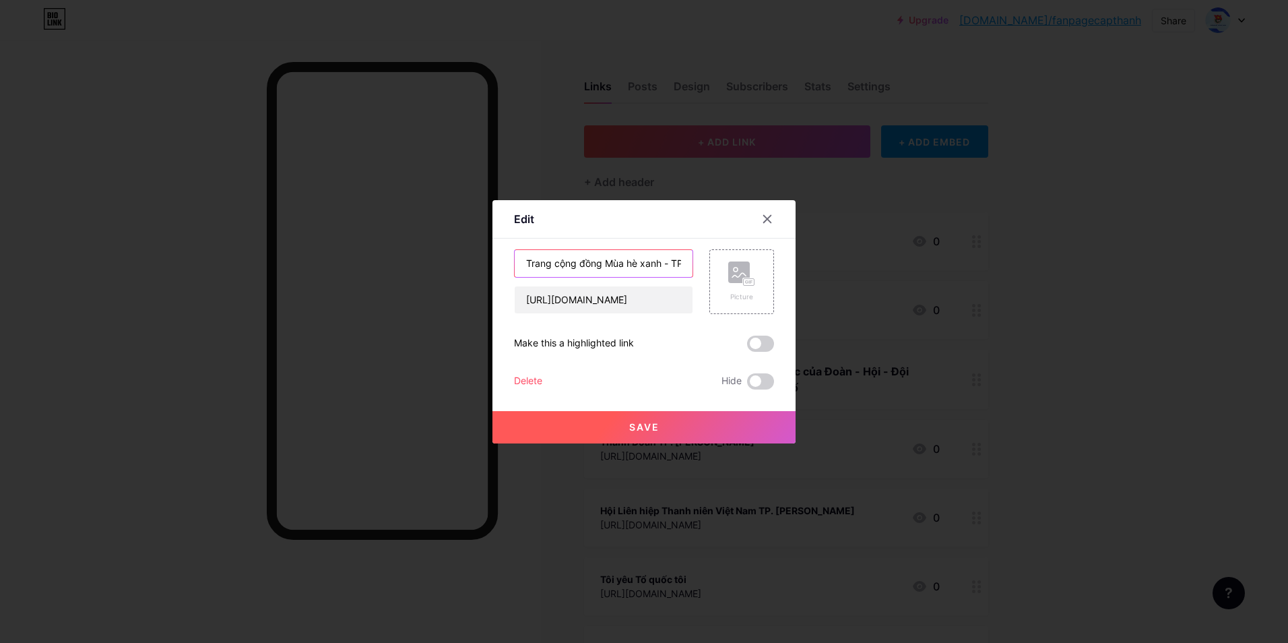
drag, startPoint x: 605, startPoint y: 260, endPoint x: 482, endPoint y: 265, distance: 123.4
click at [482, 265] on div "Edit Content YouTube Play YouTube video without leaving your page. ADD Vimeo Pl…" at bounding box center [644, 321] width 1288 height 643
type input "Mùa hè xanh - TP.HCM"
click at [659, 418] on button "Save" at bounding box center [643, 427] width 303 height 32
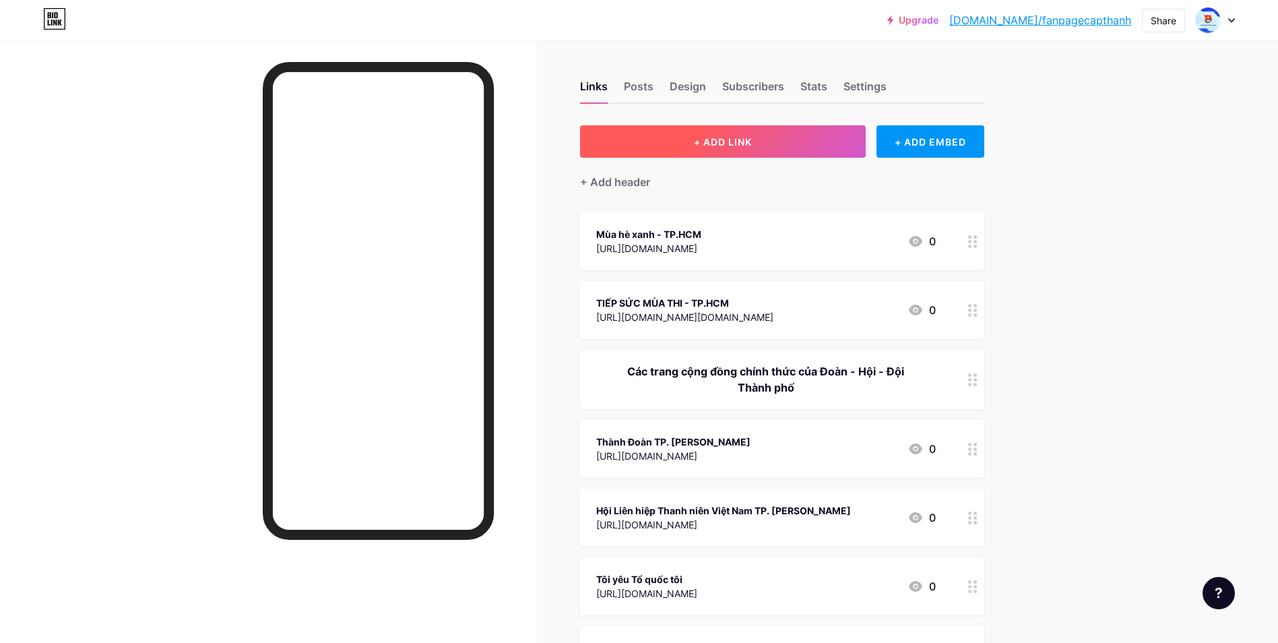
click at [712, 149] on button "+ ADD LINK" at bounding box center [723, 141] width 286 height 32
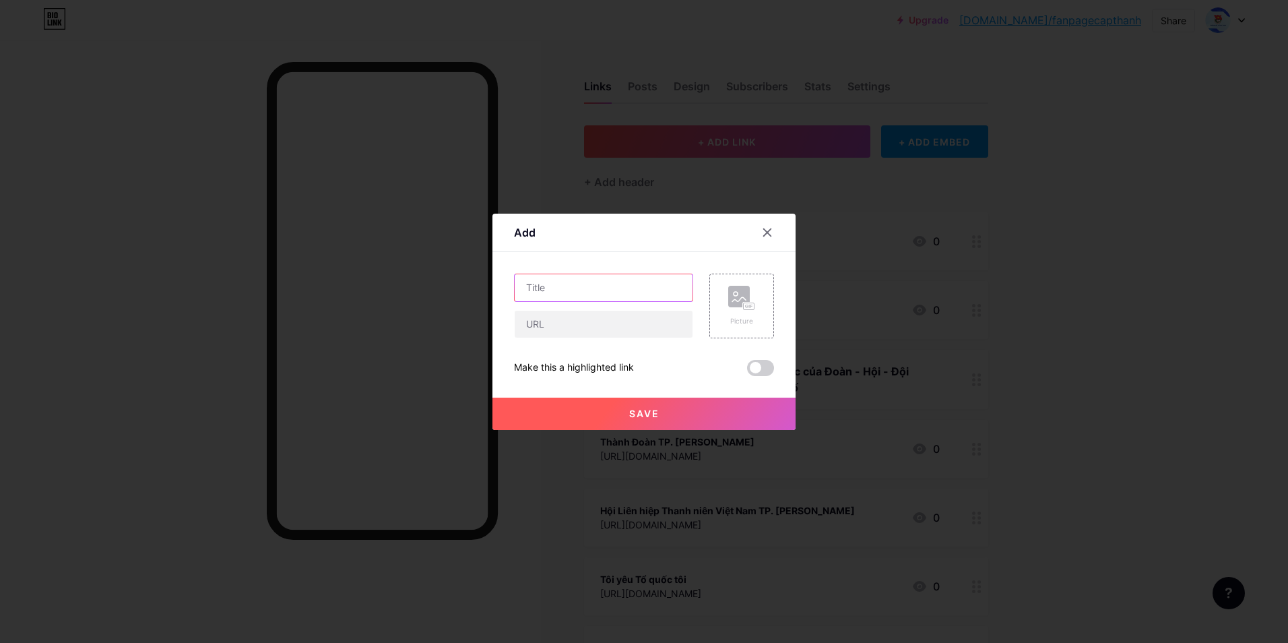
click at [633, 290] on input "text" at bounding box center [604, 287] width 178 height 27
paste input "Chiến dịch Hoa Phượng Đỏ TP. HCM"
type input "Chiến dịch Hoa Phượng Đỏ TP. HCM"
click at [622, 322] on input "text" at bounding box center [604, 324] width 178 height 27
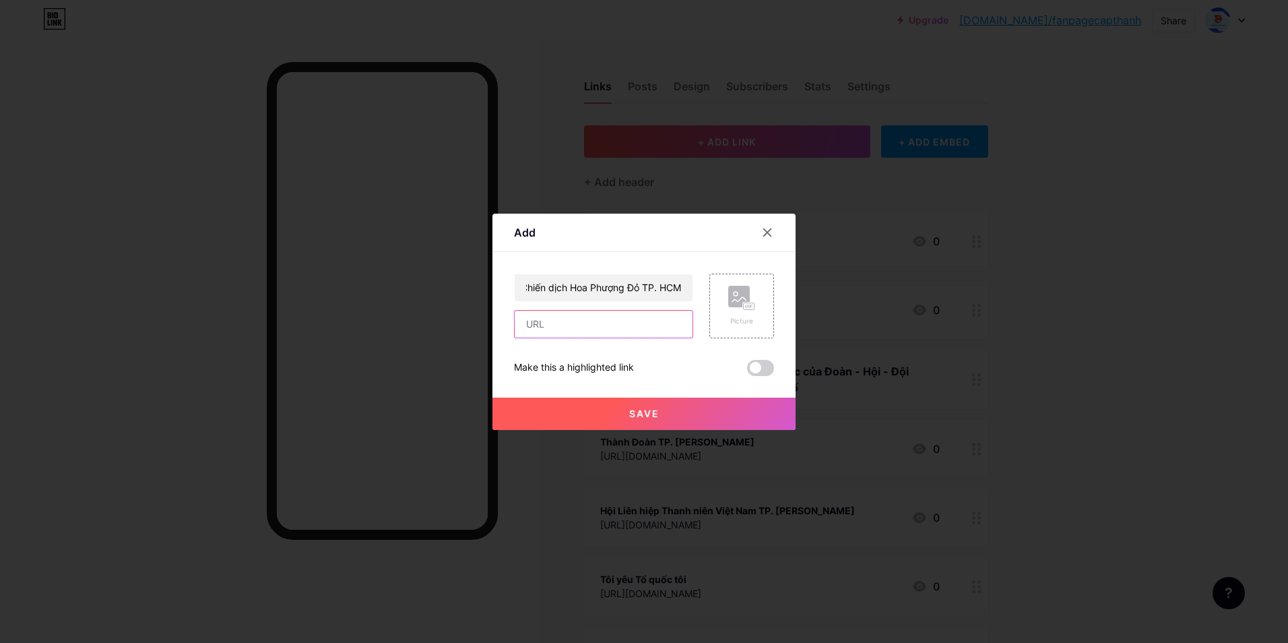
scroll to position [0, 0]
paste input "[URL][DOMAIN_NAME]"
type input "[URL][DOMAIN_NAME]"
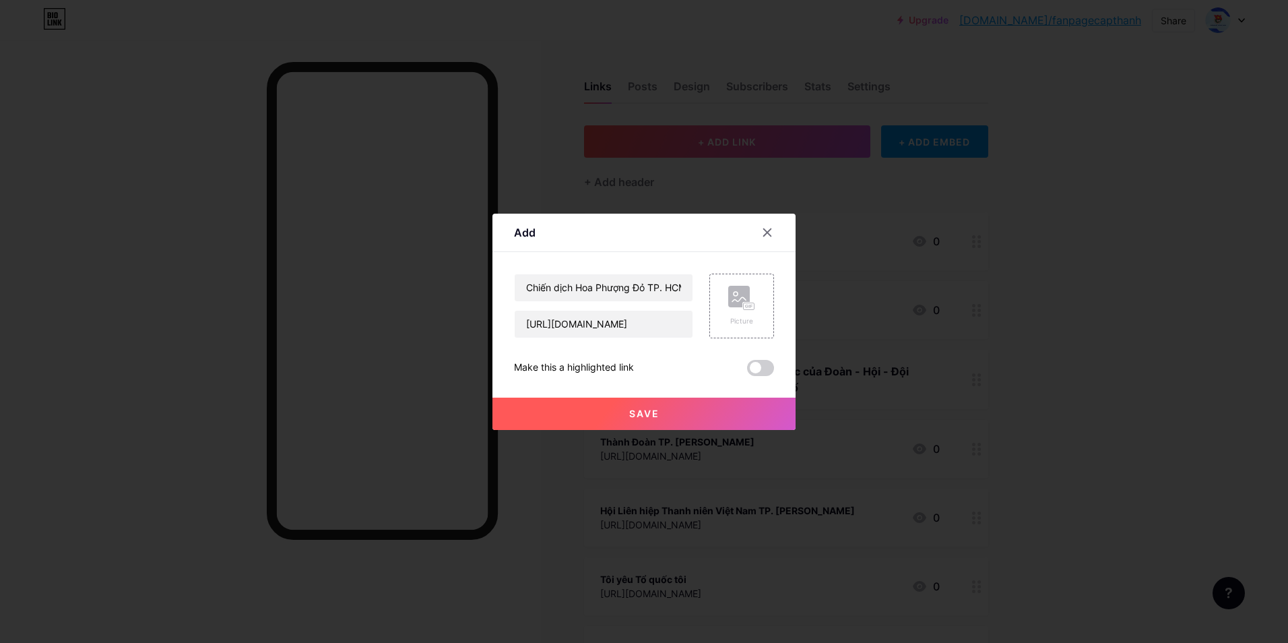
click at [647, 416] on span "Save" at bounding box center [644, 413] width 30 height 11
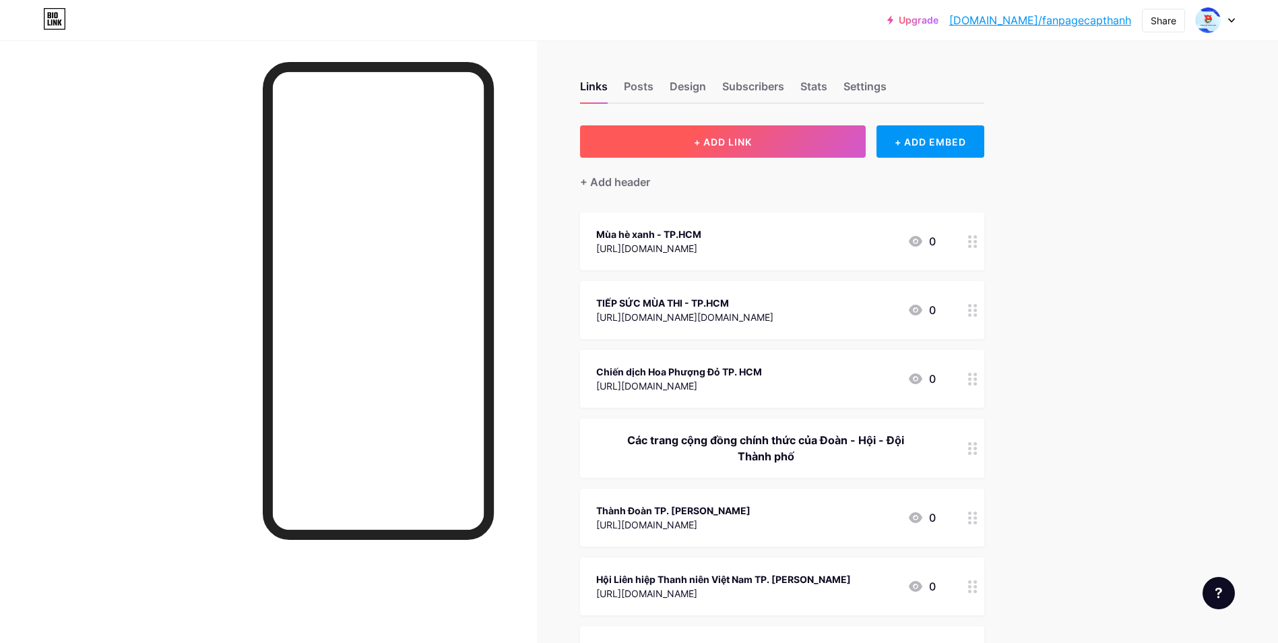
click at [768, 141] on button "+ ADD LINK" at bounding box center [723, 141] width 286 height 32
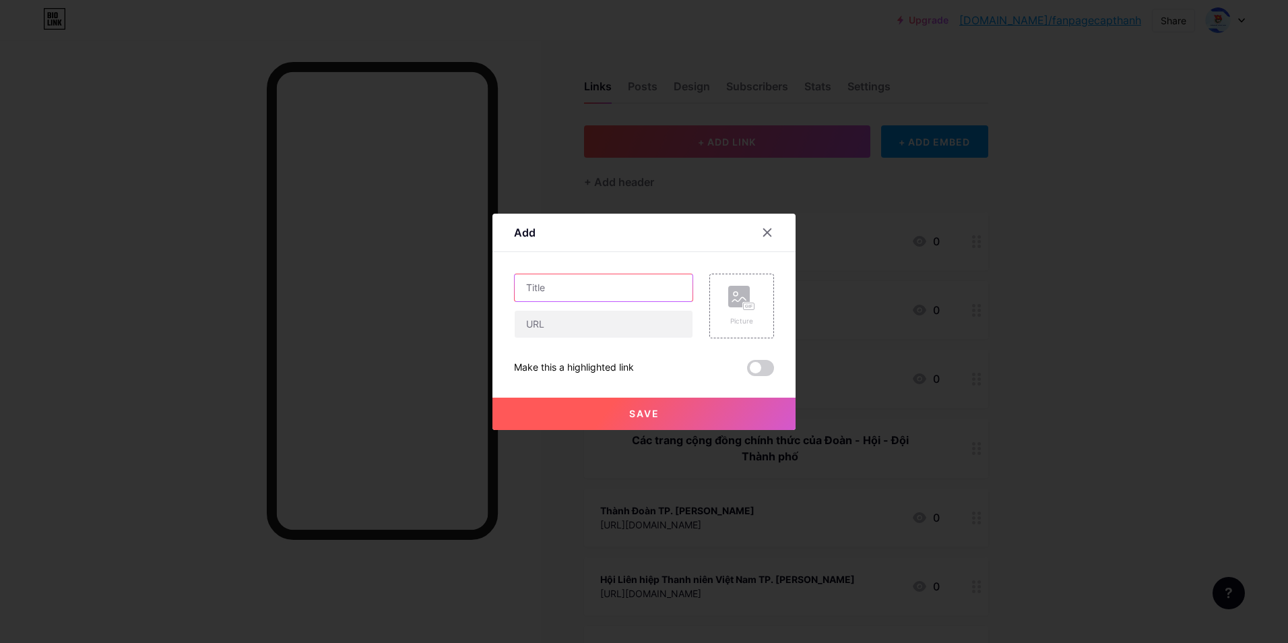
click at [612, 279] on input "text" at bounding box center [604, 287] width 178 height 27
paste input "Chiến dịch tình nguyện Kỳ Nghỉ Hồng - TP.HCM"
type input "Chiến dịch tình nguyện Kỳ Nghỉ Hồng - TP.HCM"
click at [605, 327] on input "text" at bounding box center [604, 324] width 178 height 27
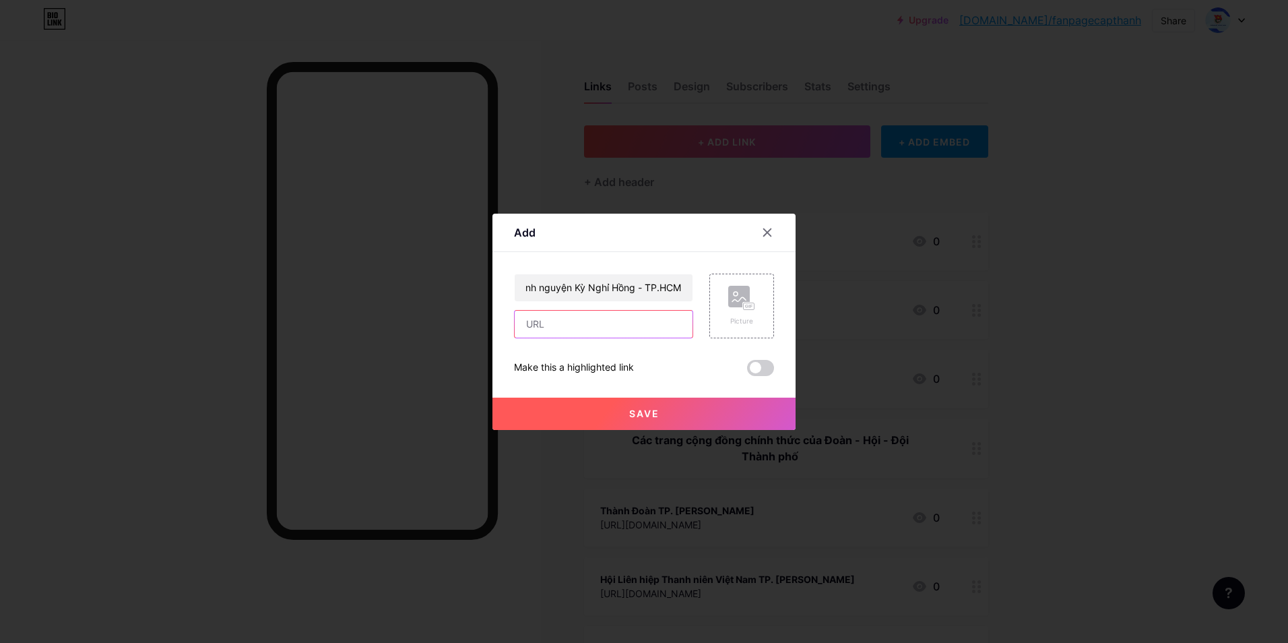
scroll to position [0, 0]
paste input "[URL][DOMAIN_NAME]"
type input "[URL][DOMAIN_NAME]"
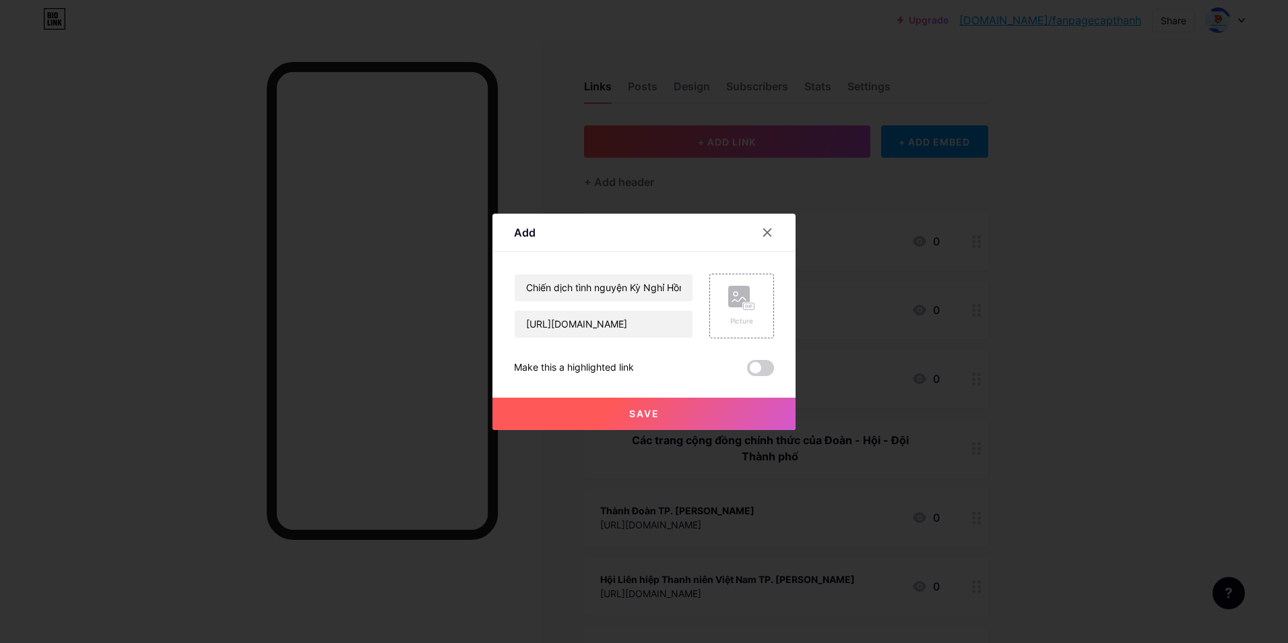
click at [664, 404] on button "Save" at bounding box center [643, 413] width 303 height 32
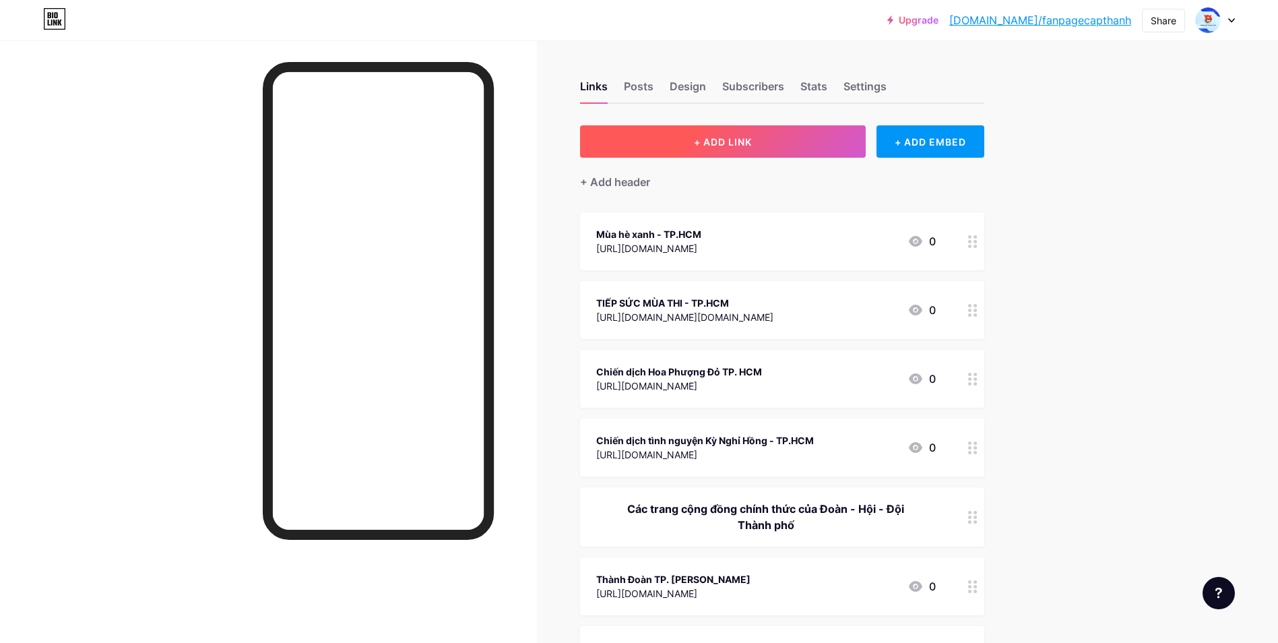
click at [756, 155] on button "+ ADD LINK" at bounding box center [723, 141] width 286 height 32
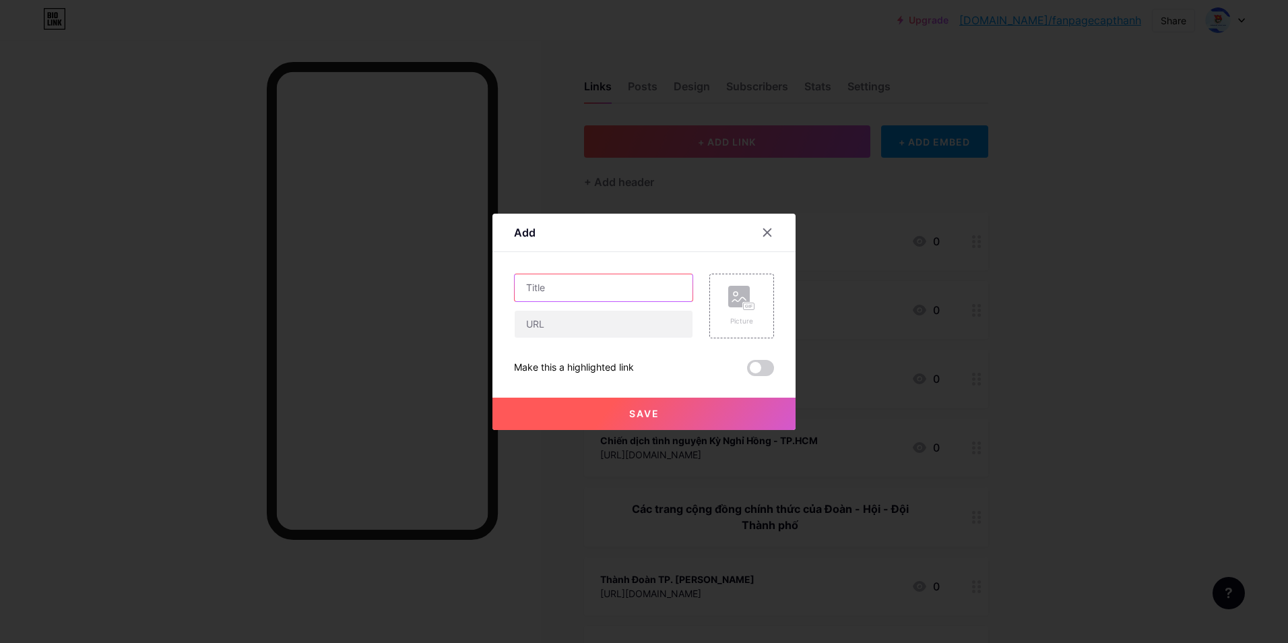
click at [604, 285] on input "text" at bounding box center [604, 287] width 178 height 27
paste input "Hoạt động hè - TP. [PERSON_NAME]"
type input "Hoạt động hè - TP. [PERSON_NAME]"
click at [602, 321] on input "text" at bounding box center [604, 324] width 178 height 27
paste input "[URL][DOMAIN_NAME][DOMAIN_NAME]"
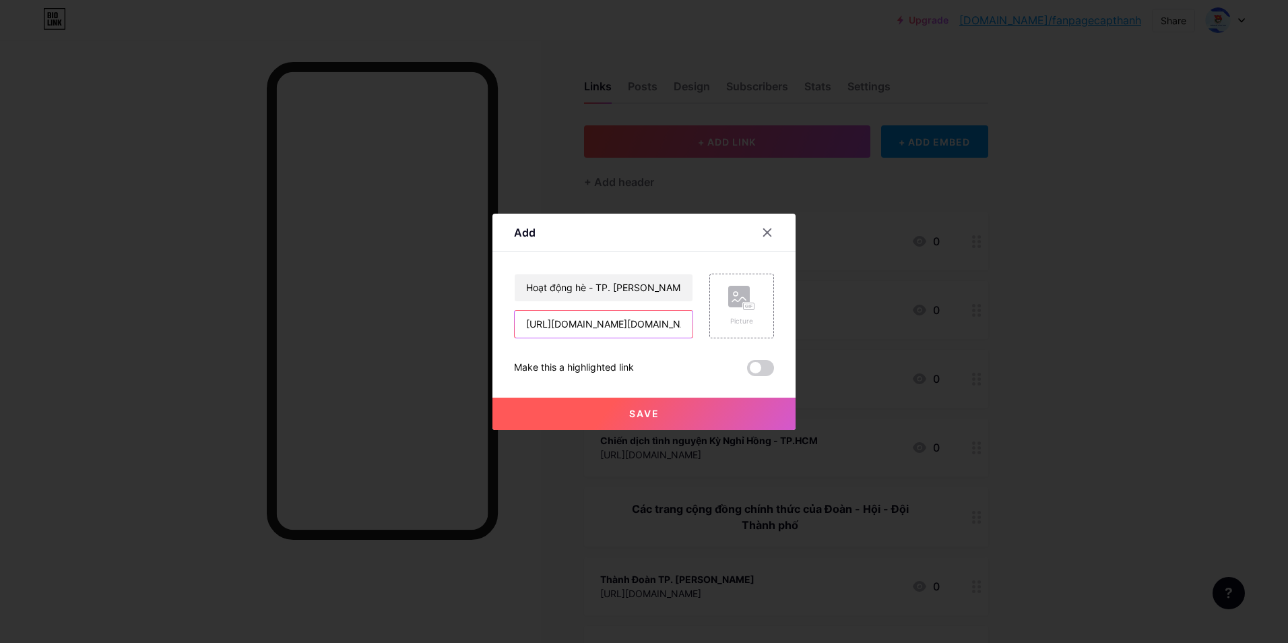
scroll to position [0, 53]
type input "[URL][DOMAIN_NAME][DOMAIN_NAME]"
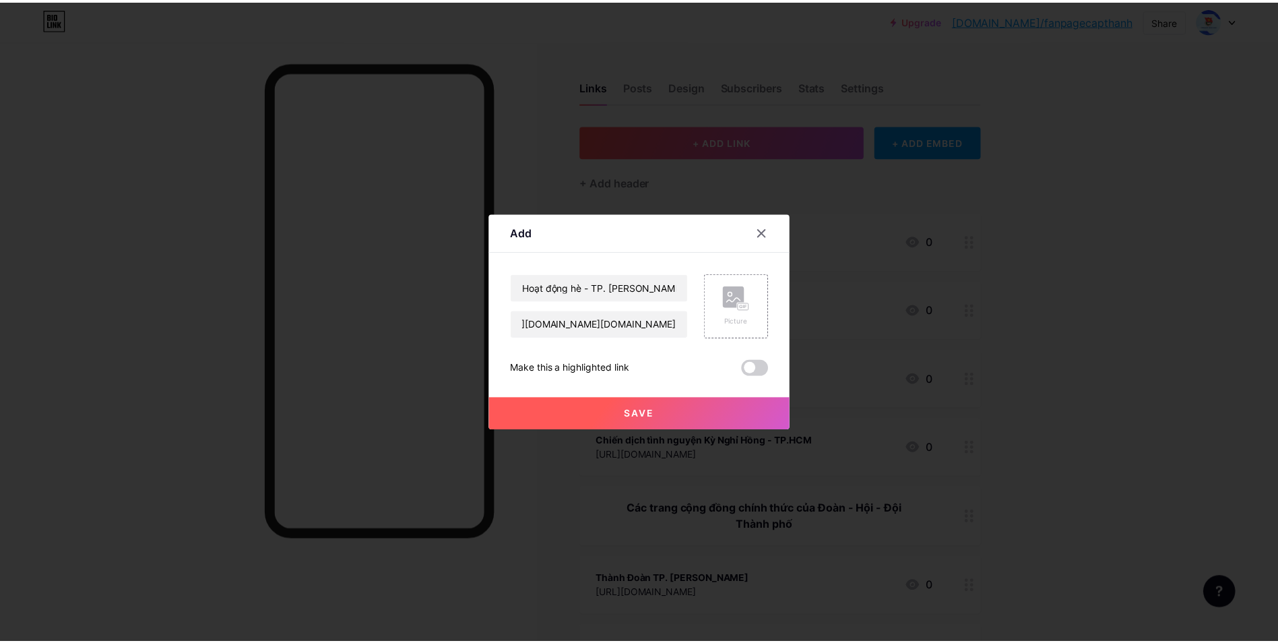
scroll to position [0, 0]
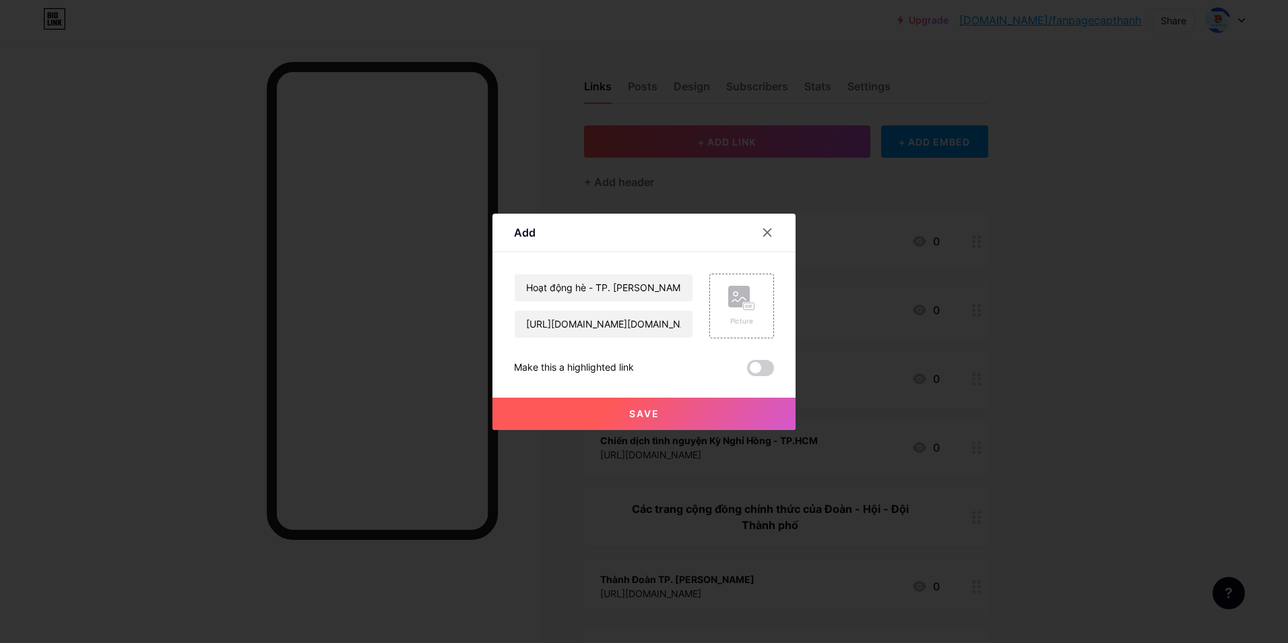
click at [653, 397] on button "Save" at bounding box center [643, 413] width 303 height 32
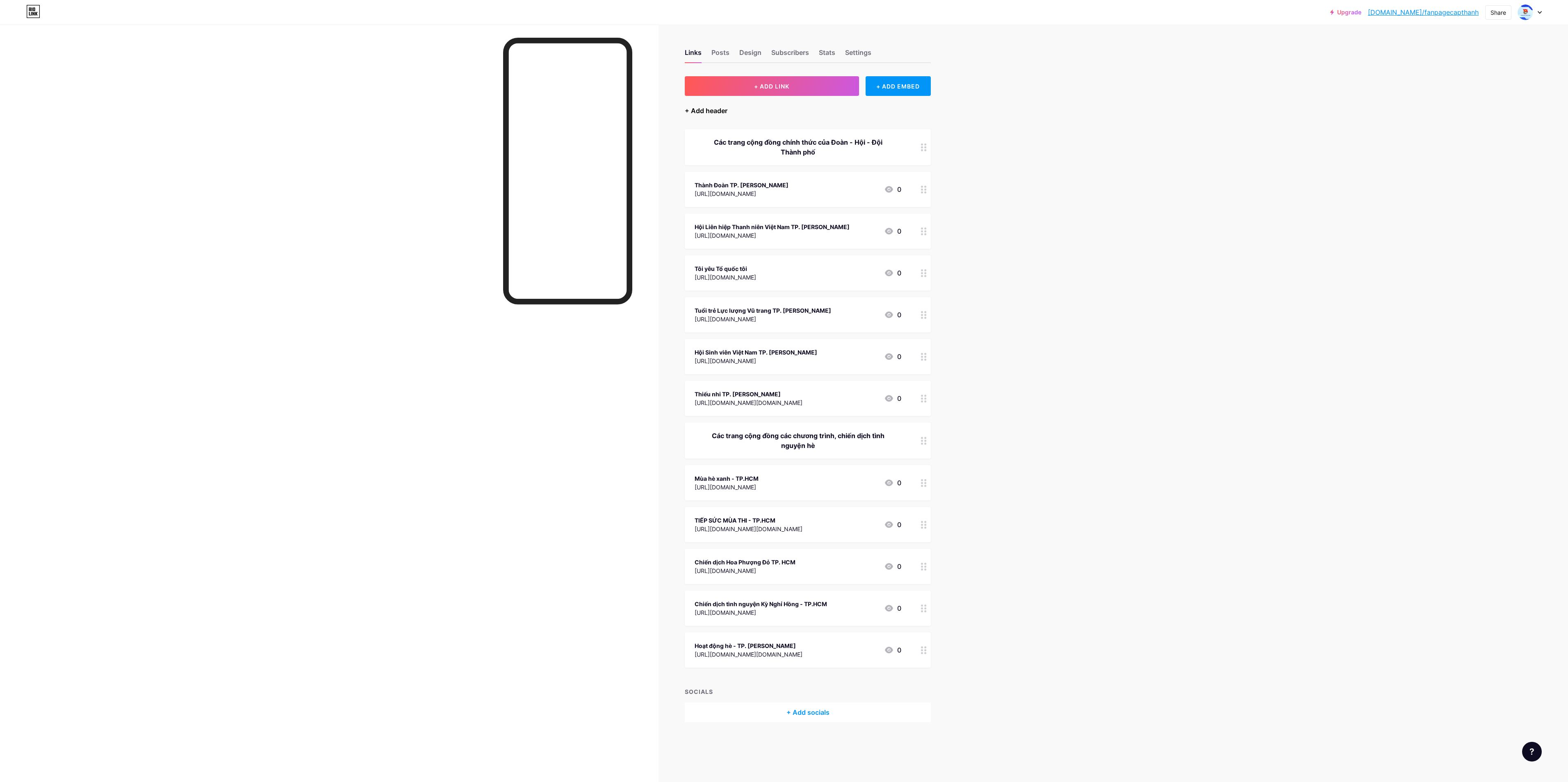
click at [720, 110] on div "+ Add header" at bounding box center [706, 111] width 43 height 10
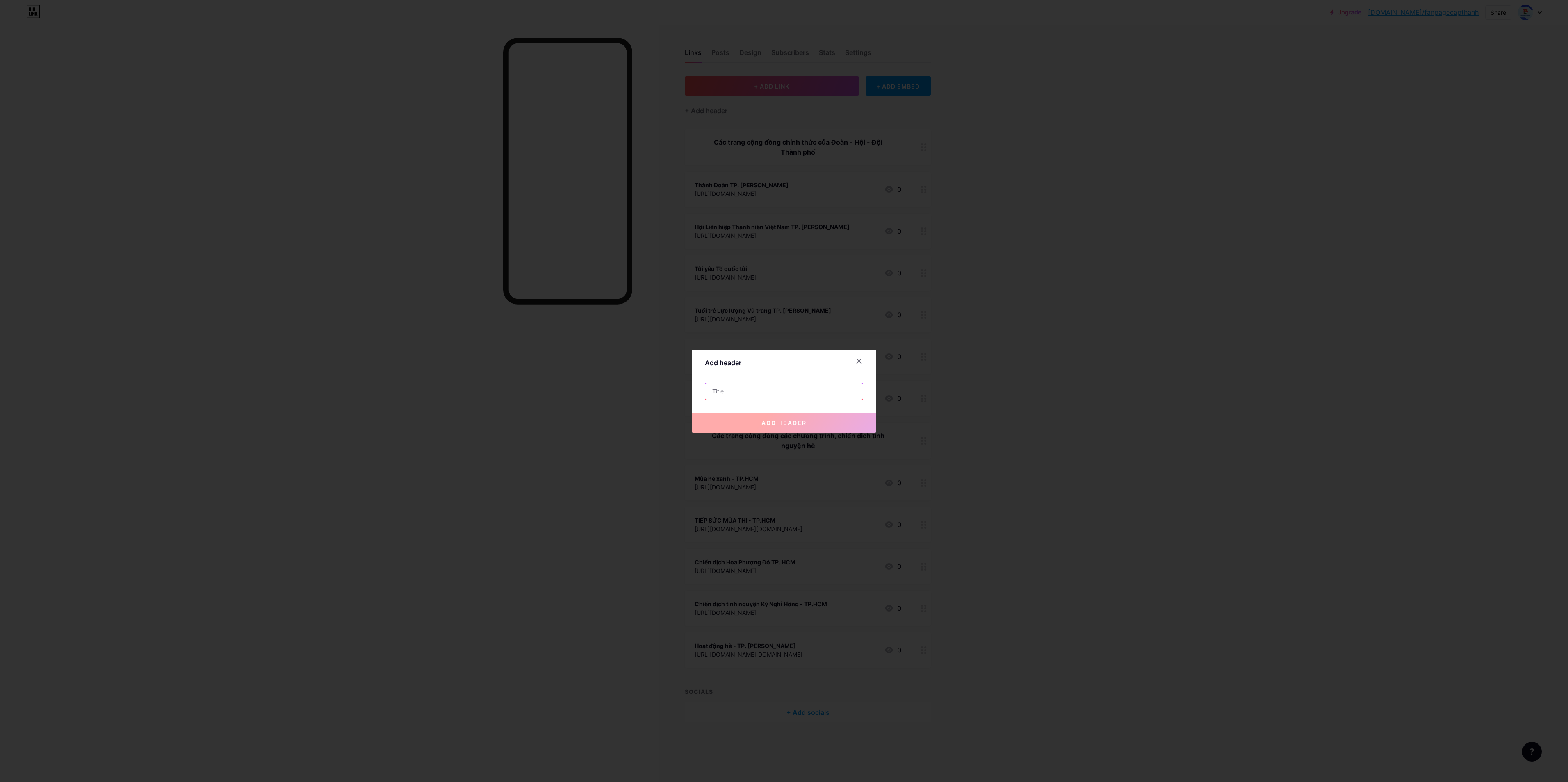
click at [747, 389] on input "text" at bounding box center [784, 391] width 158 height 16
paste input "Các trang cộng đồng giáo dục, hoạt động, phong trào, chương trình"
type input "Các trang cộng đồng giáo dục, hoạt động, phong trào, chương trình"
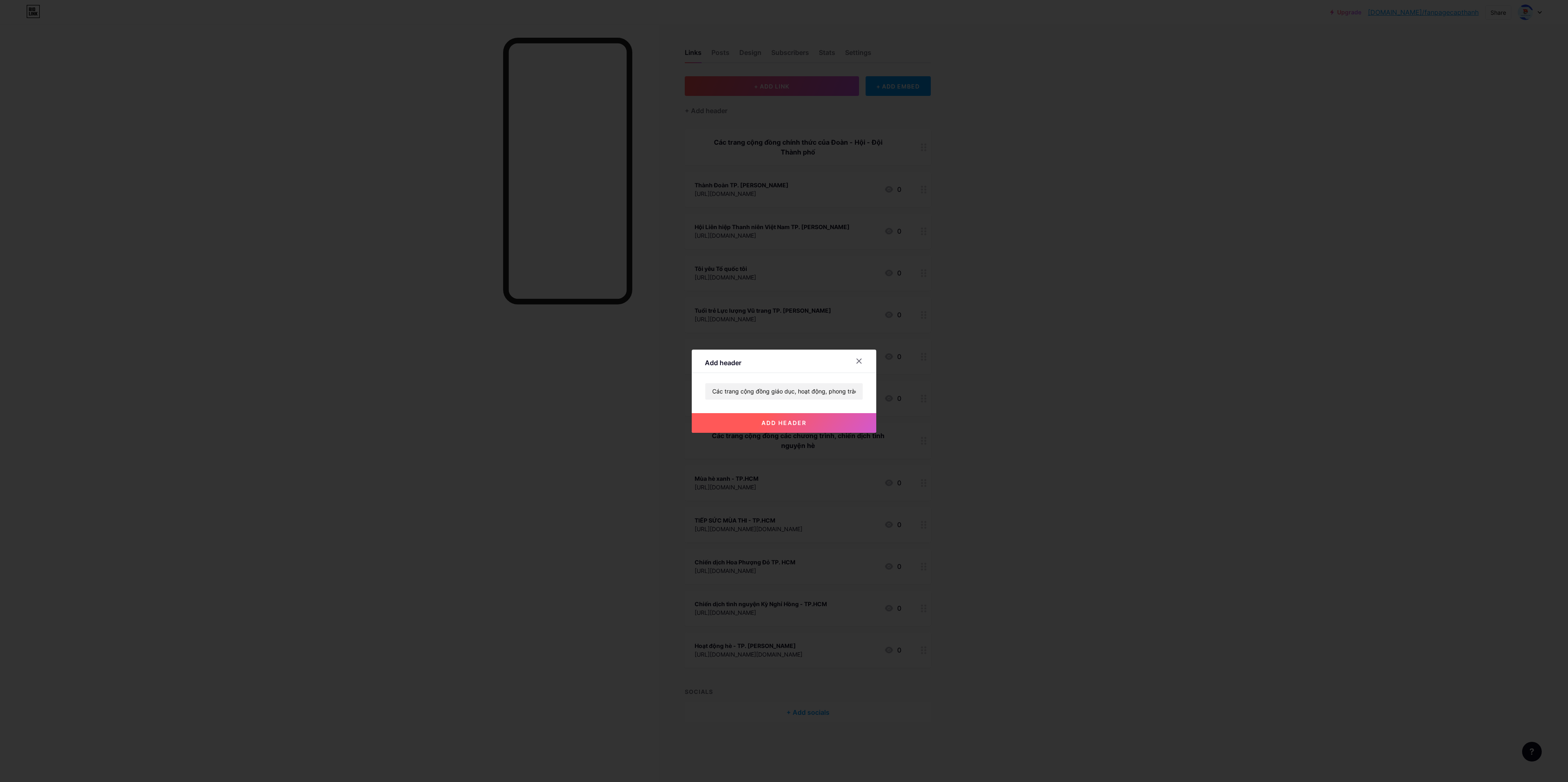
click at [783, 391] on button "add header" at bounding box center [783, 423] width 184 height 19
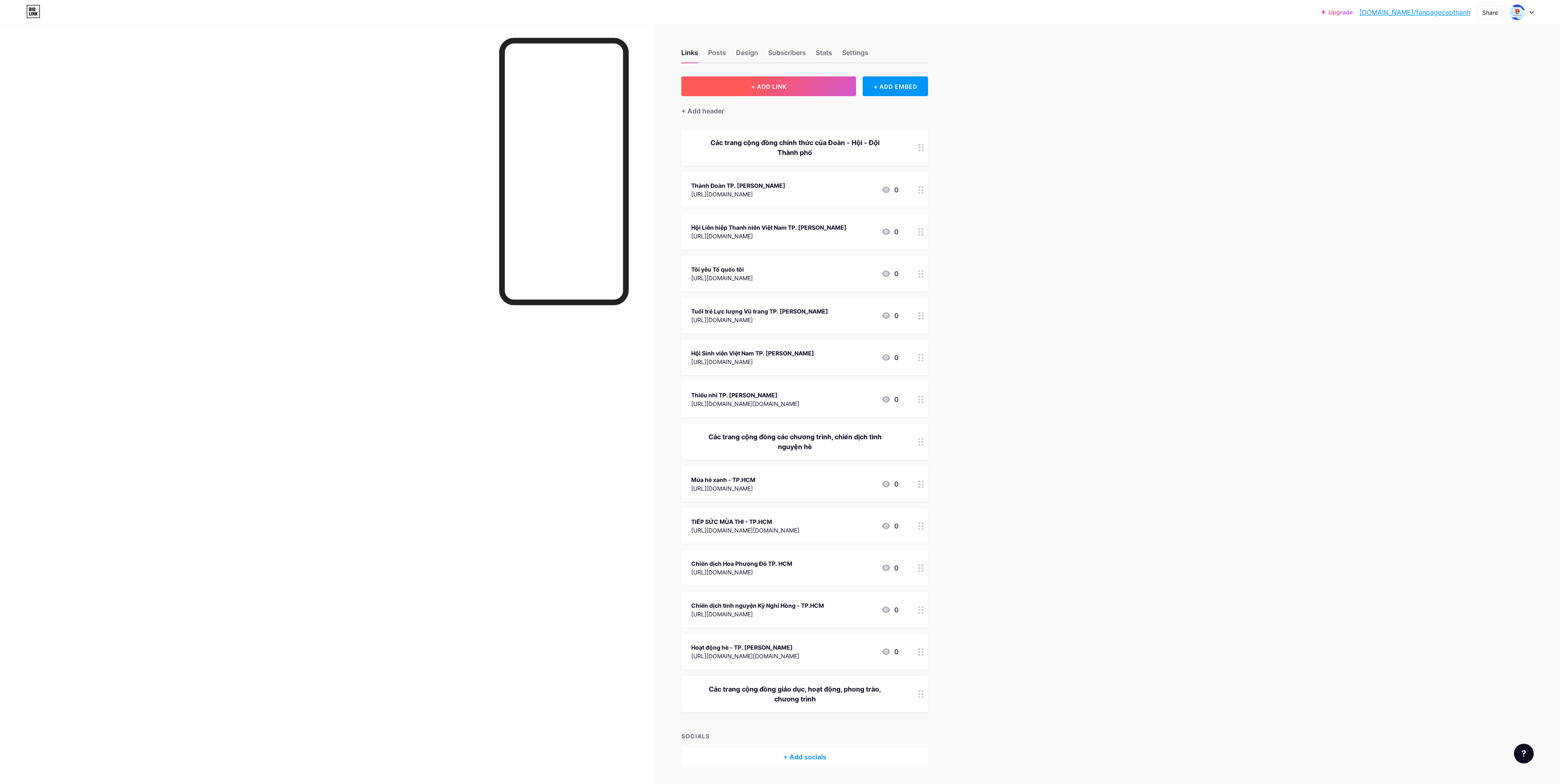
click at [785, 90] on button "+ ADD LINK" at bounding box center [768, 86] width 175 height 20
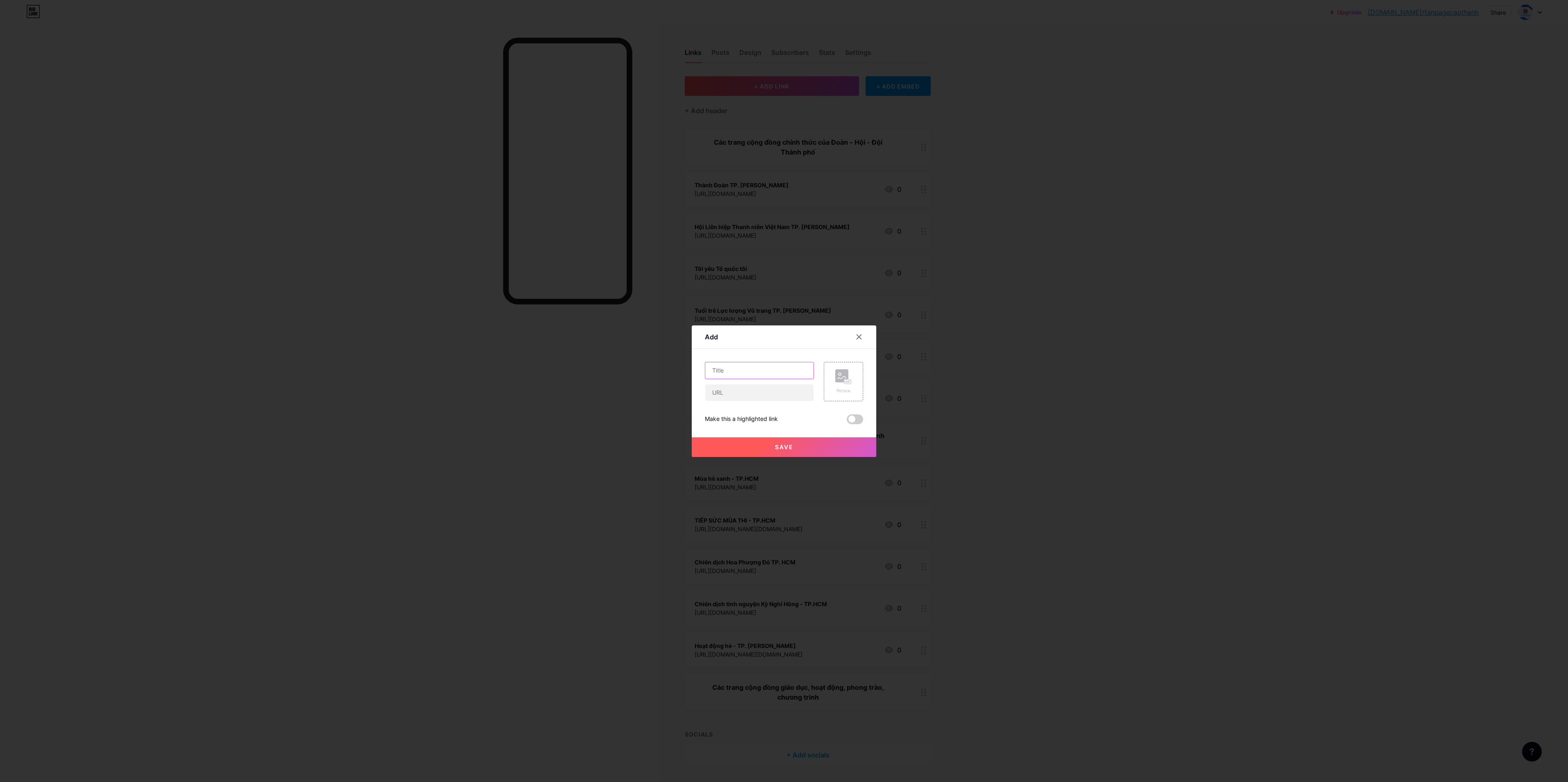
click at [744, 368] on input "text" at bounding box center [760, 370] width 108 height 16
paste input "Công tác Quốc tế Thanh niên"
type input "Công tác Quốc tế Thanh niên"
click at [754, 391] on input "text" at bounding box center [760, 393] width 108 height 16
paste input "[URL][DOMAIN_NAME]"
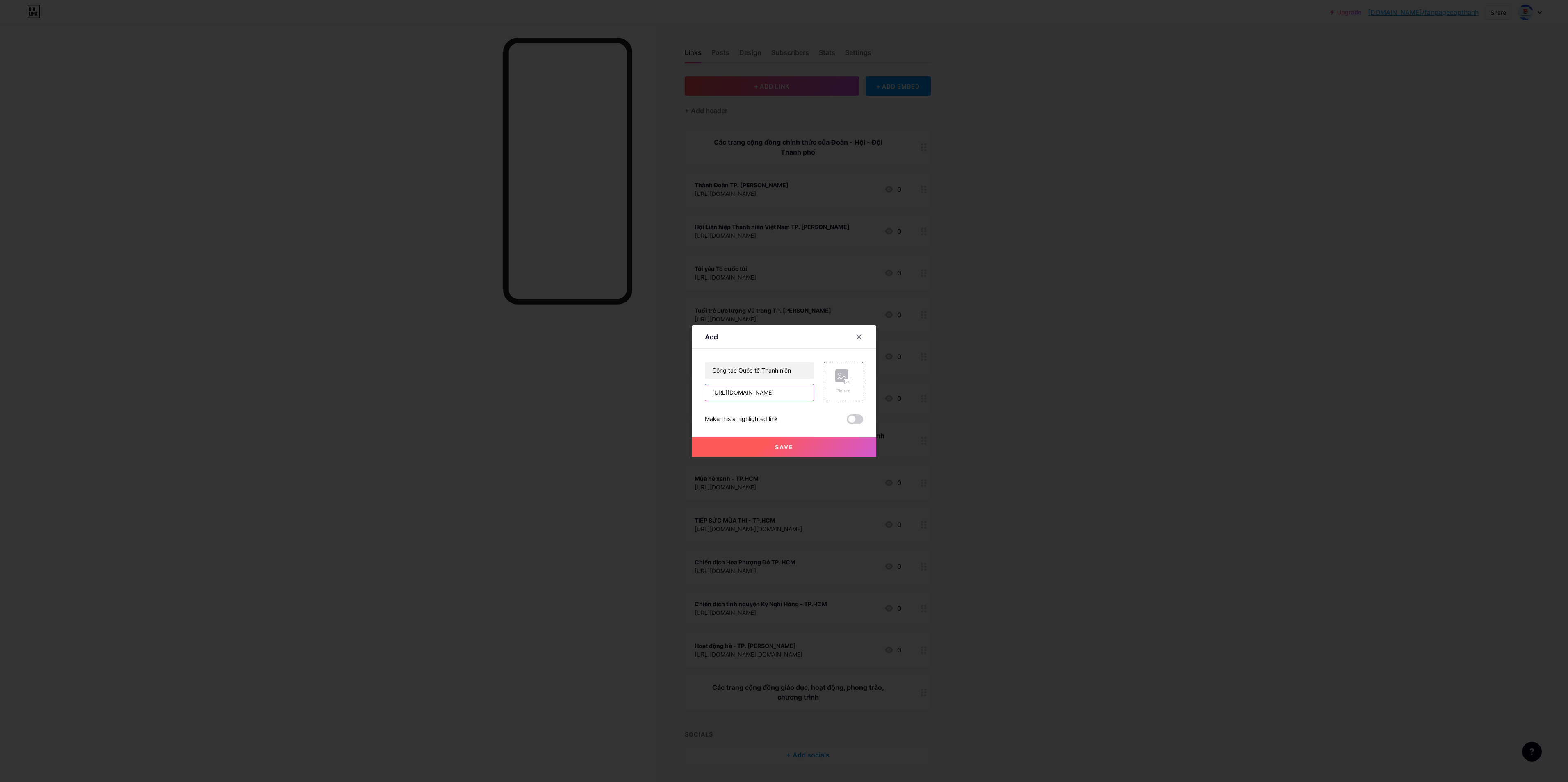
scroll to position [0, 61]
type input "[URL][DOMAIN_NAME]"
click at [783, 391] on button "Save" at bounding box center [783, 447] width 184 height 19
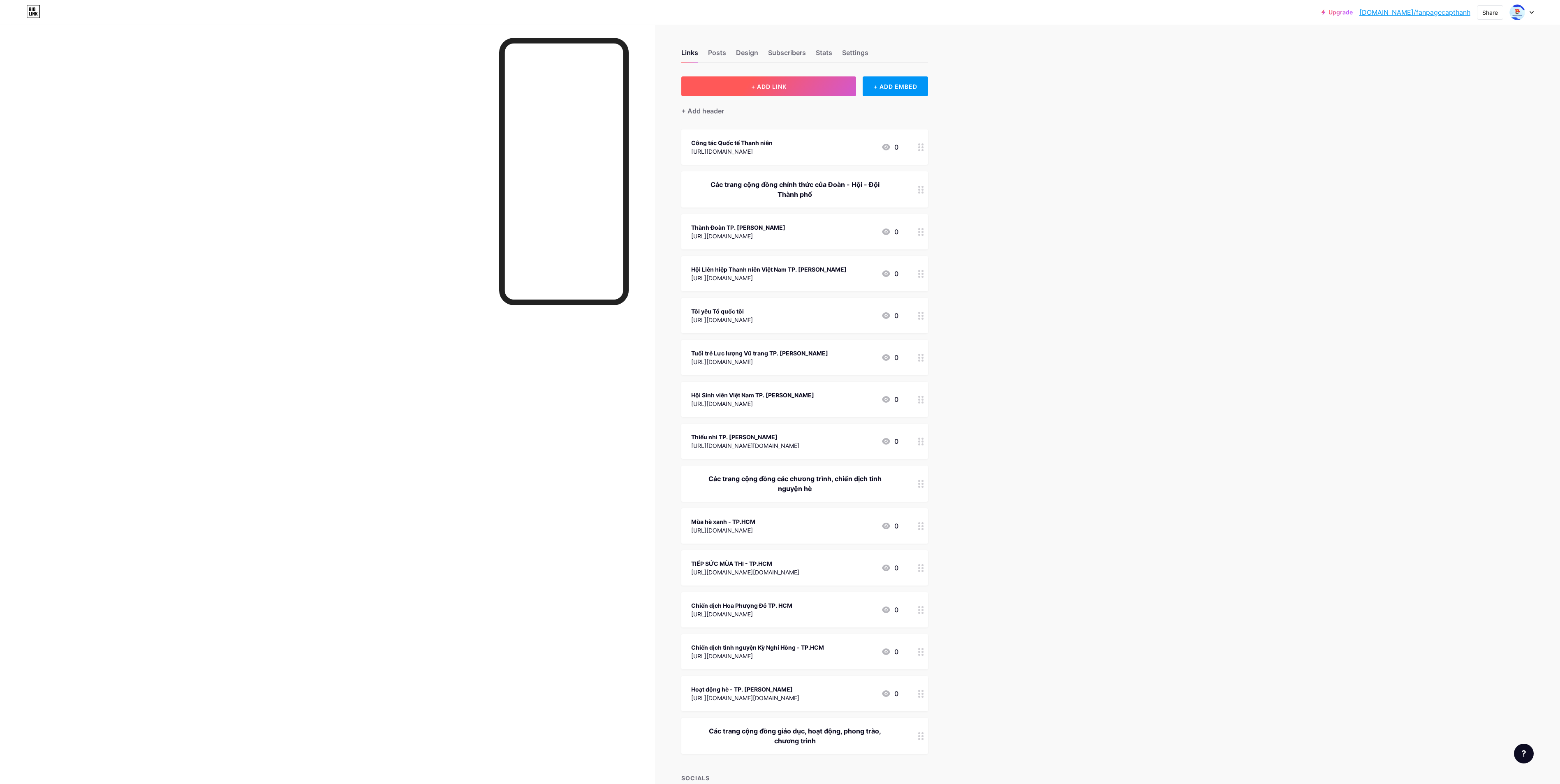
click at [785, 90] on button "+ ADD LINK" at bounding box center [768, 86] width 175 height 20
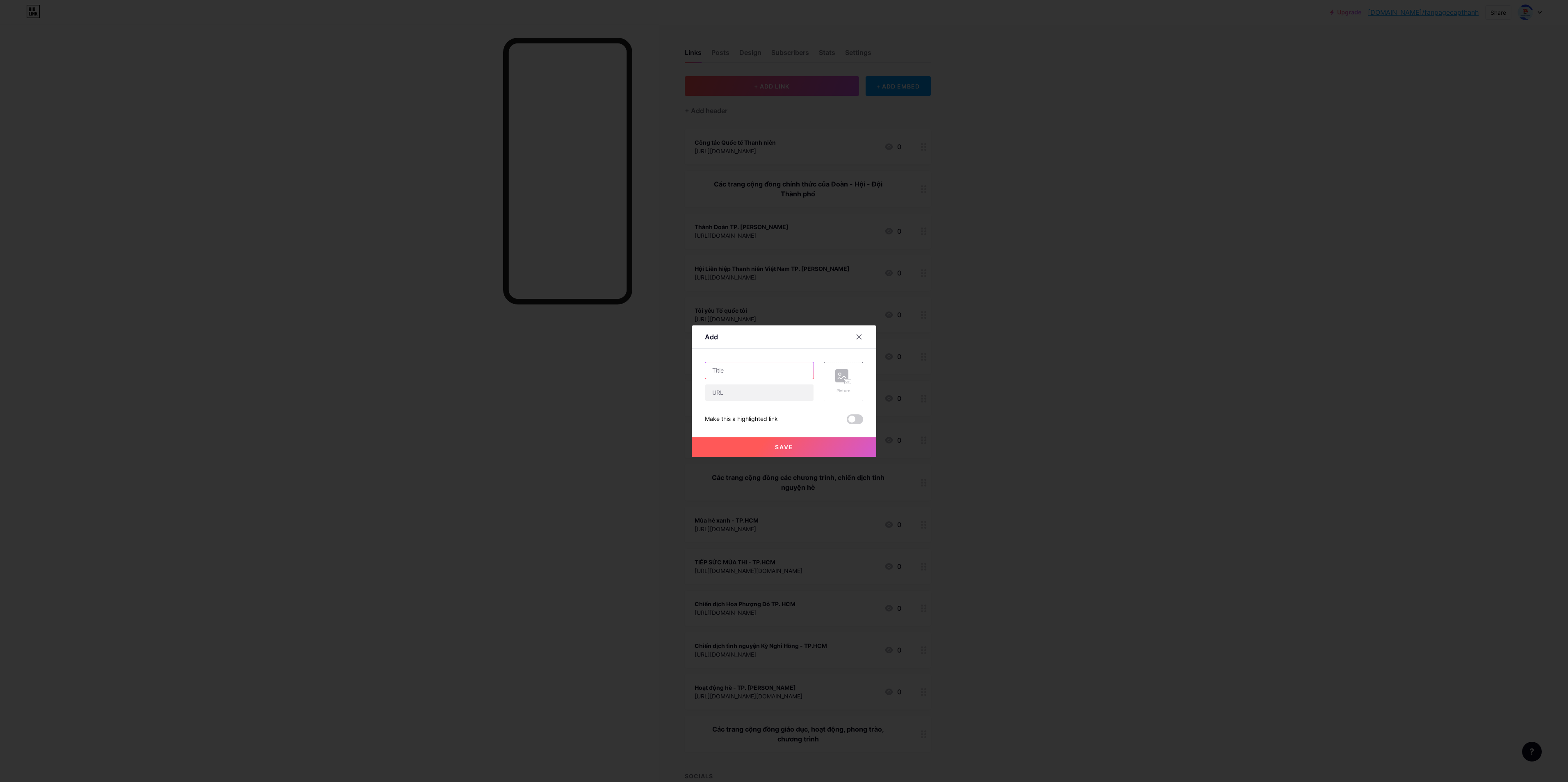
click at [763, 364] on input "text" at bounding box center [760, 370] width 108 height 16
paste input "Tuổi trẻ TP. [PERSON_NAME] với Pháp luật"
type input "Tuổi trẻ TP. [PERSON_NAME] với Pháp luật"
click at [762, 391] on input "text" at bounding box center [760, 393] width 108 height 16
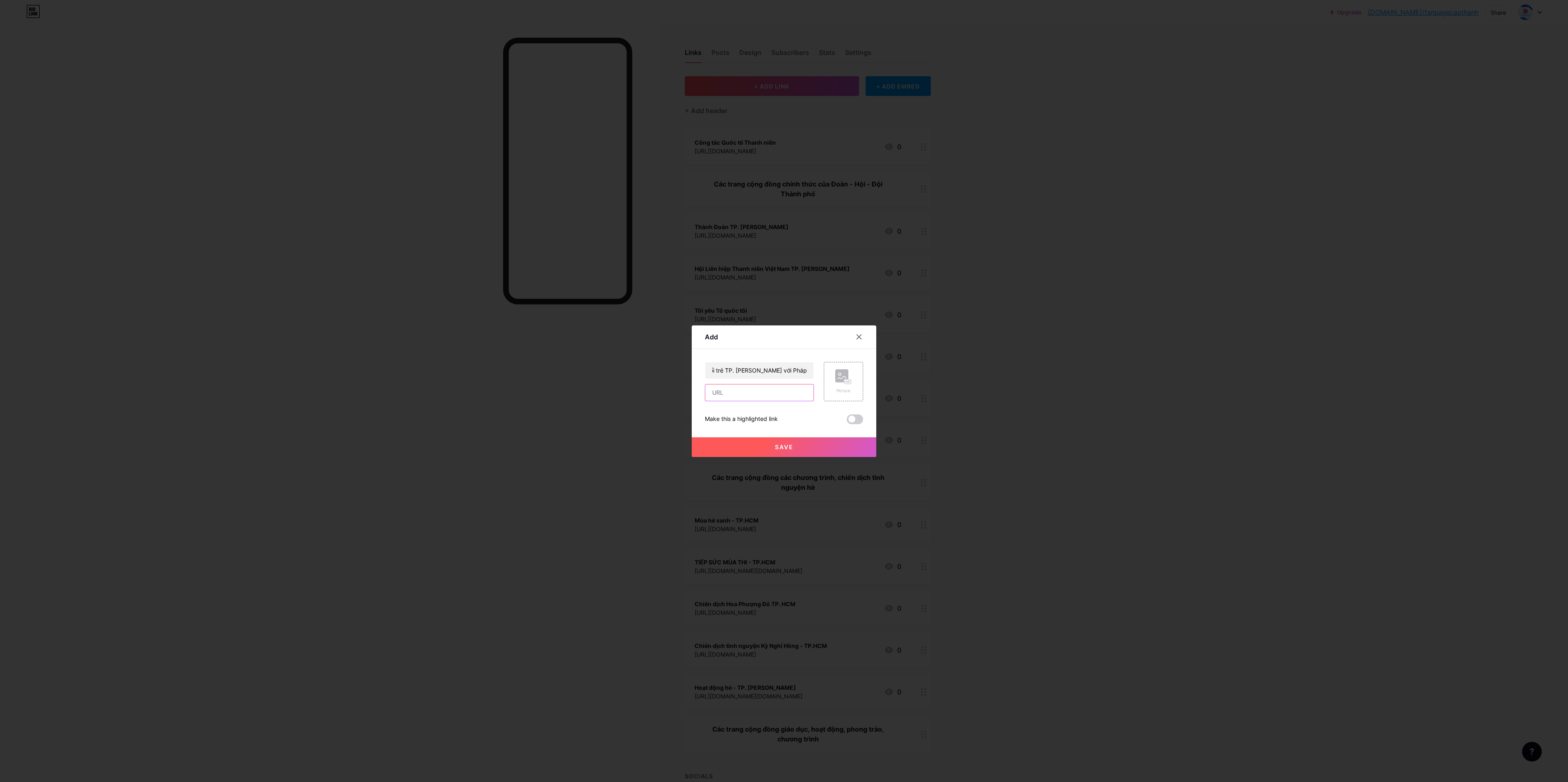
scroll to position [0, 0]
paste input "[URL][DOMAIN_NAME]"
type input "[URL][DOMAIN_NAME]"
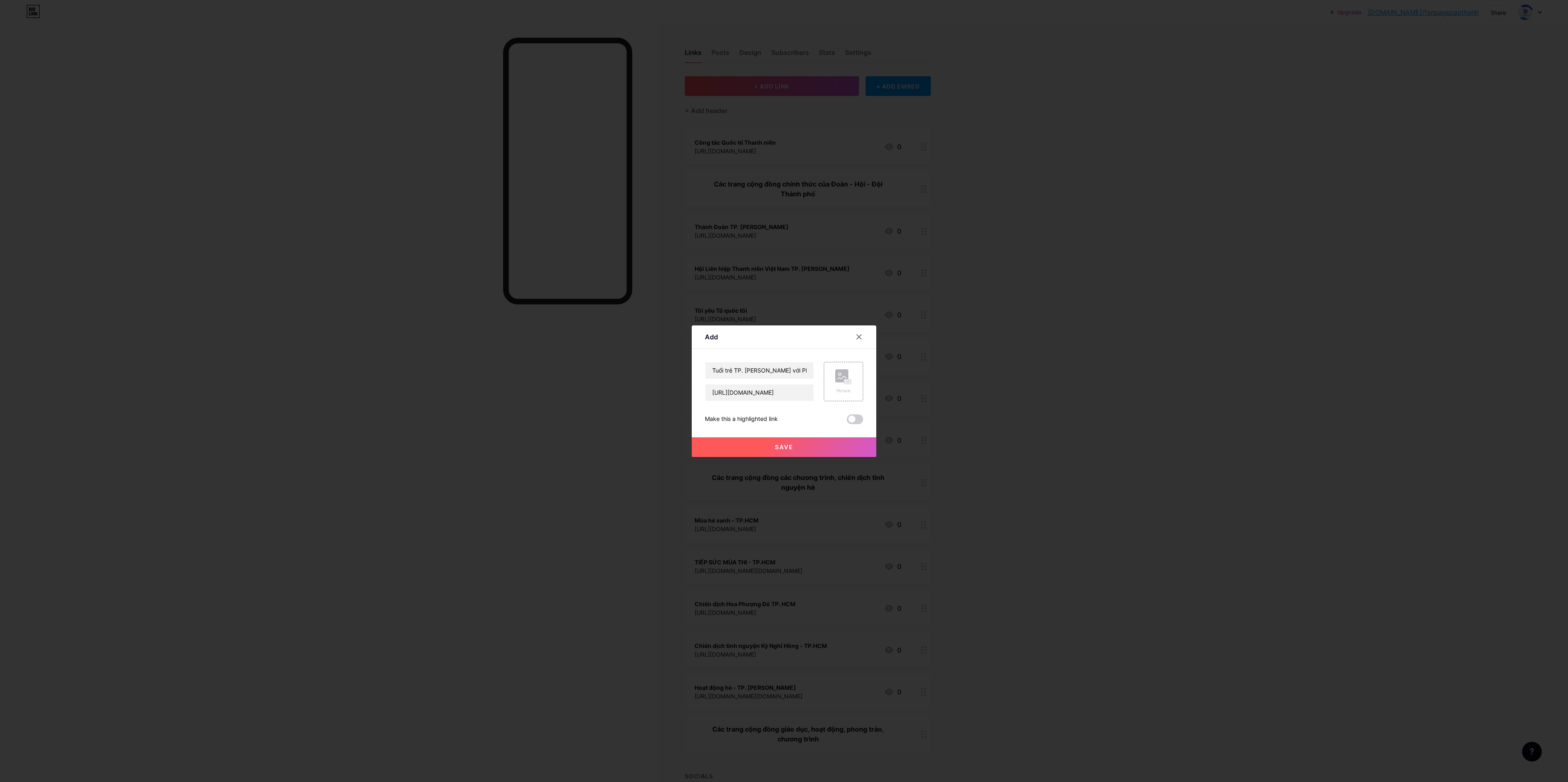
click at [783, 391] on button "Save" at bounding box center [783, 447] width 184 height 19
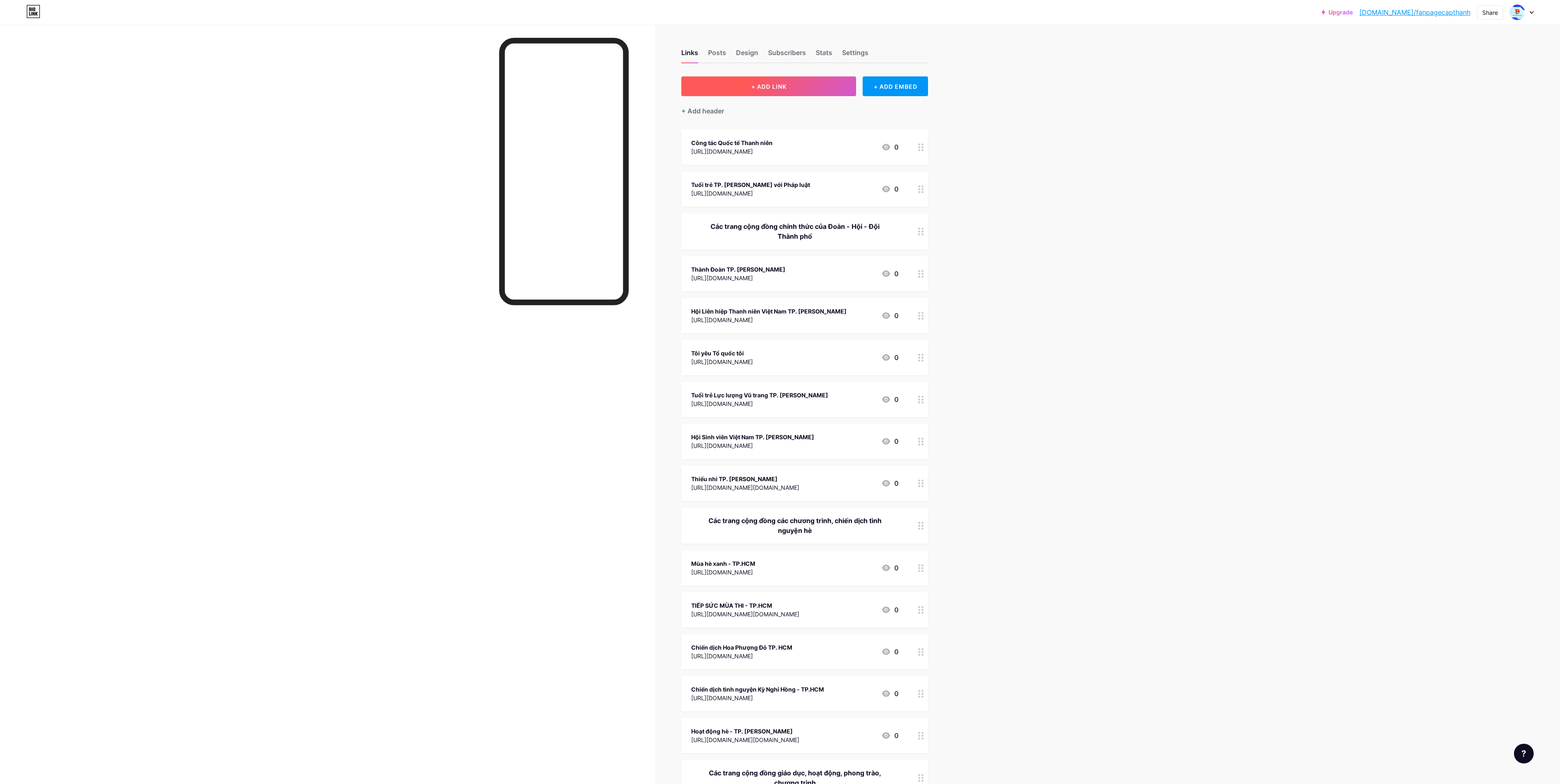
click at [785, 85] on button "+ ADD LINK" at bounding box center [768, 86] width 175 height 20
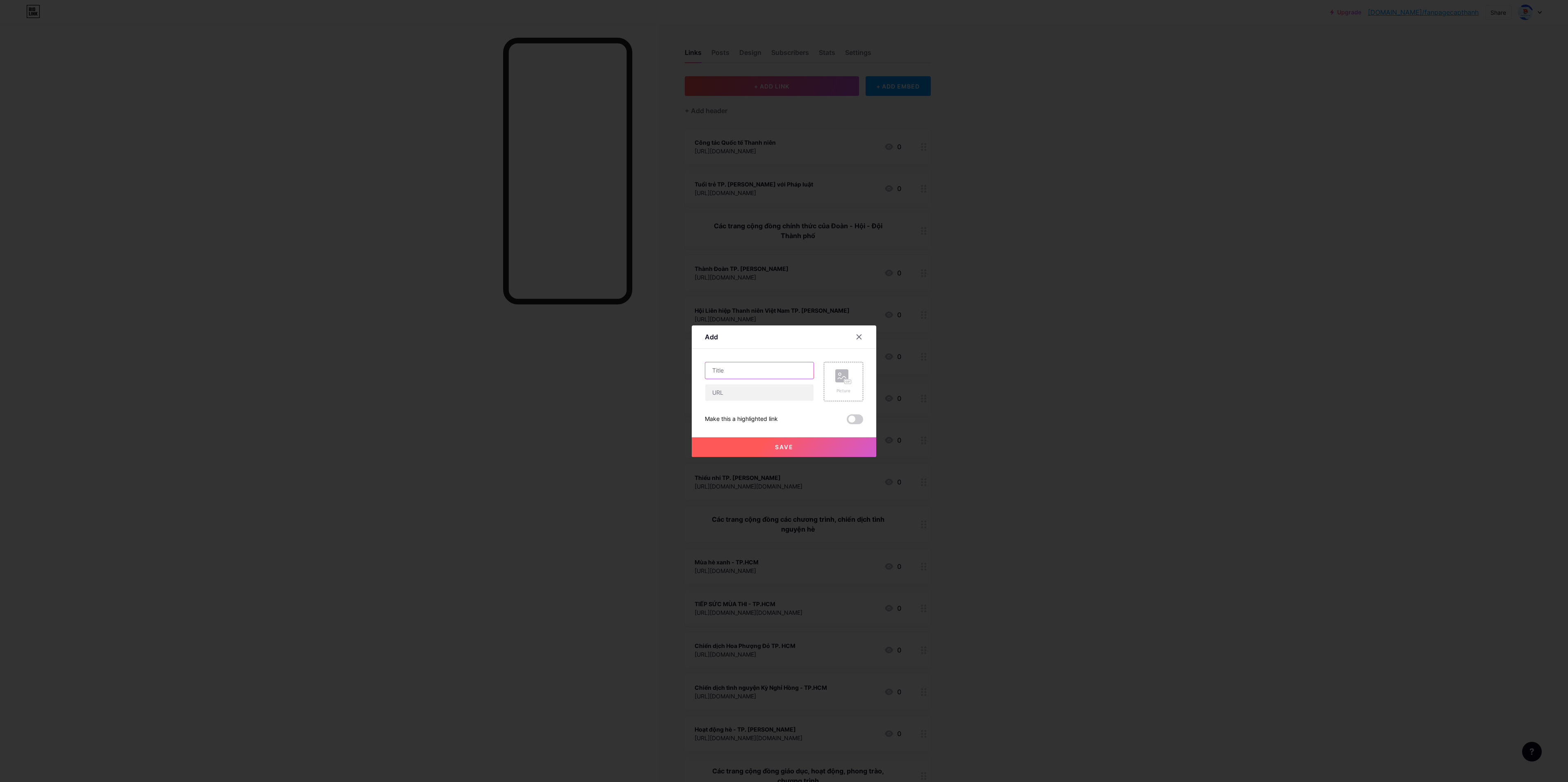
click at [769, 370] on input "text" at bounding box center [760, 370] width 108 height 16
paste input "Lễ hội Thanh niên - Youth Fest"
type input "Lễ hội Thanh niên - Youth Fest"
click at [752, 391] on input "text" at bounding box center [760, 393] width 108 height 16
click at [782, 391] on input "text" at bounding box center [760, 393] width 108 height 16
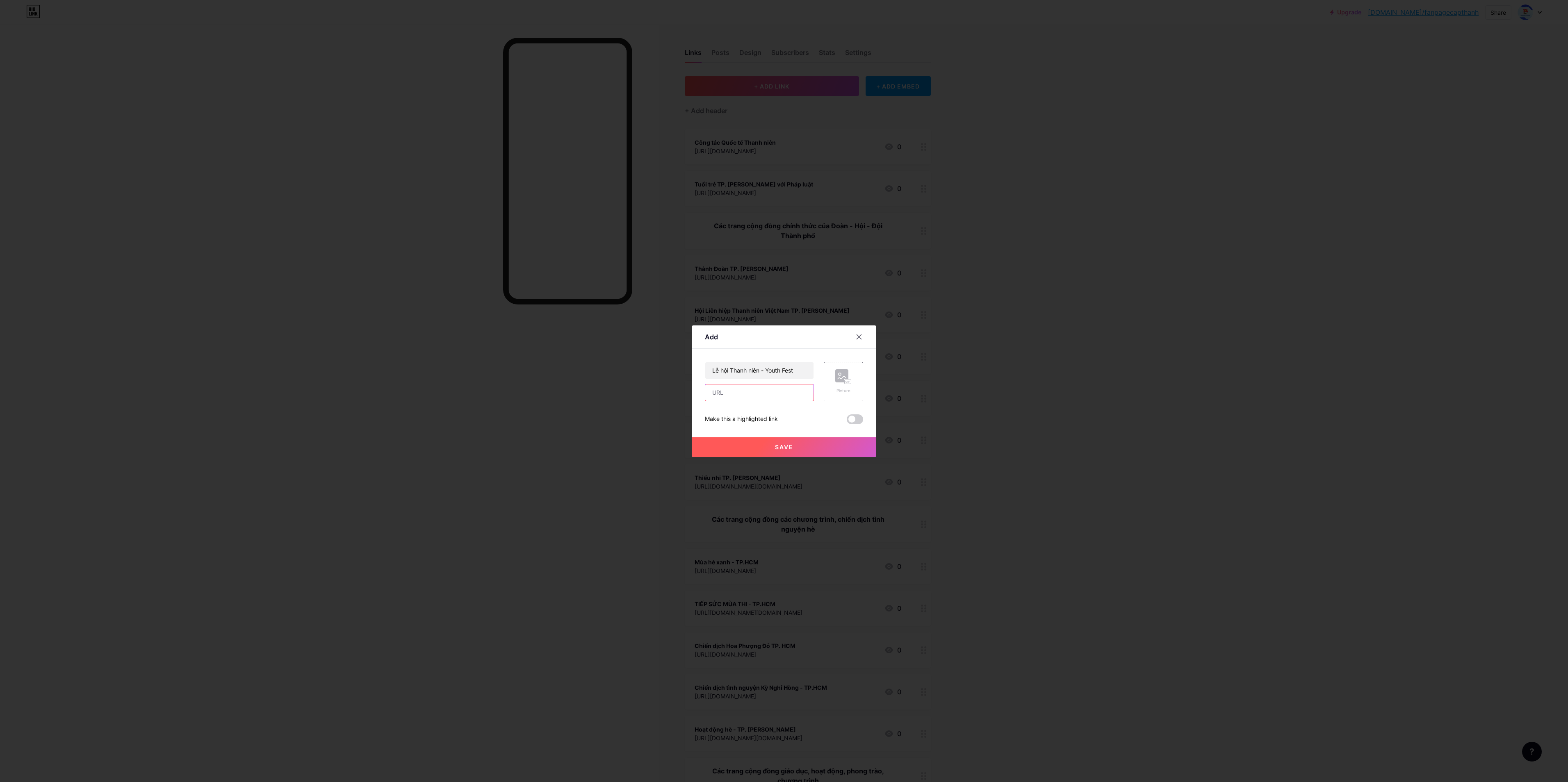
paste input "[URL][DOMAIN_NAME][DOMAIN_NAME]"
type input "[URL][DOMAIN_NAME][DOMAIN_NAME]"
click at [783, 391] on button "Save" at bounding box center [783, 447] width 184 height 19
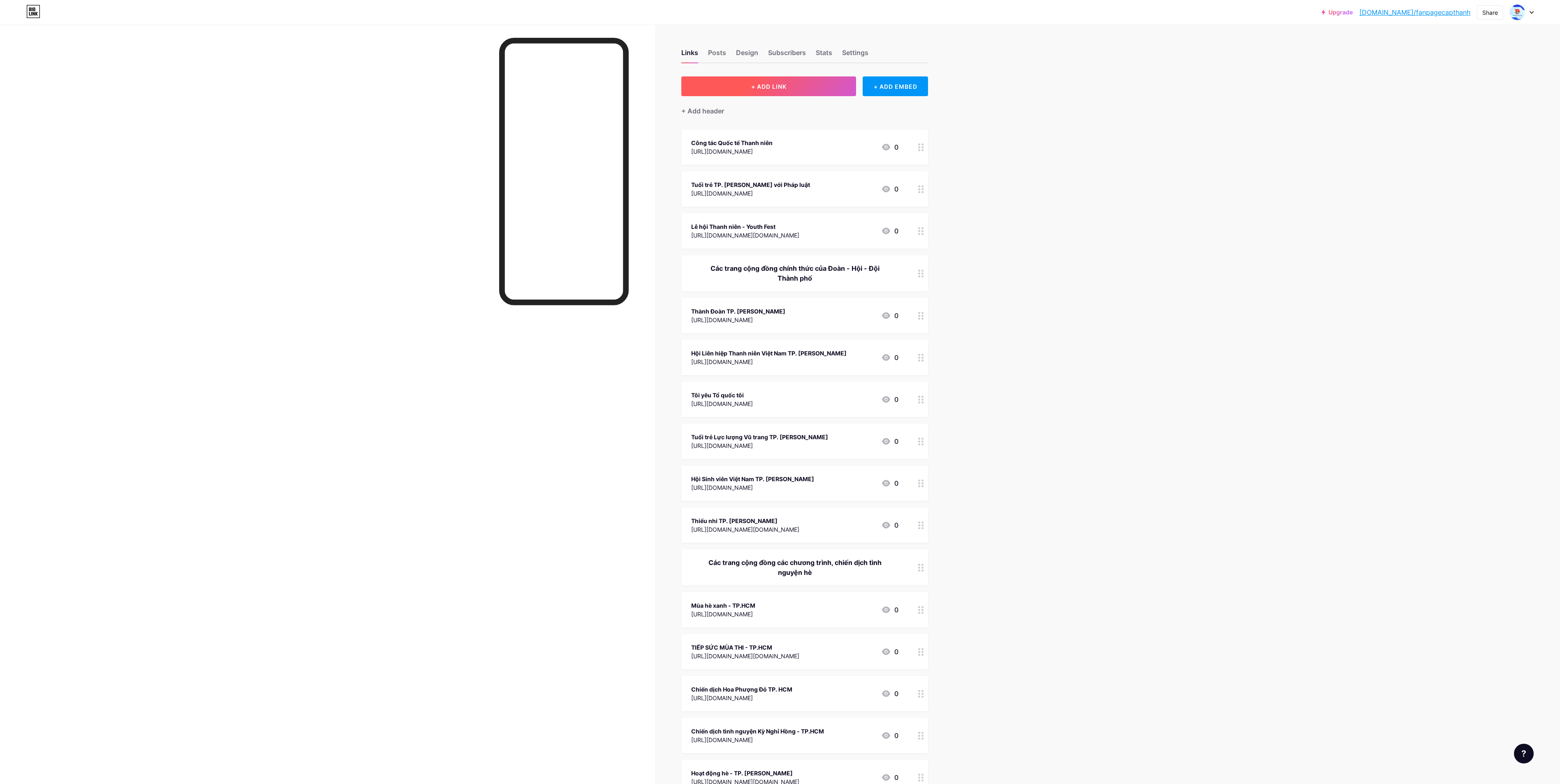
click at [785, 90] on span "+ ADD LINK" at bounding box center [769, 86] width 35 height 7
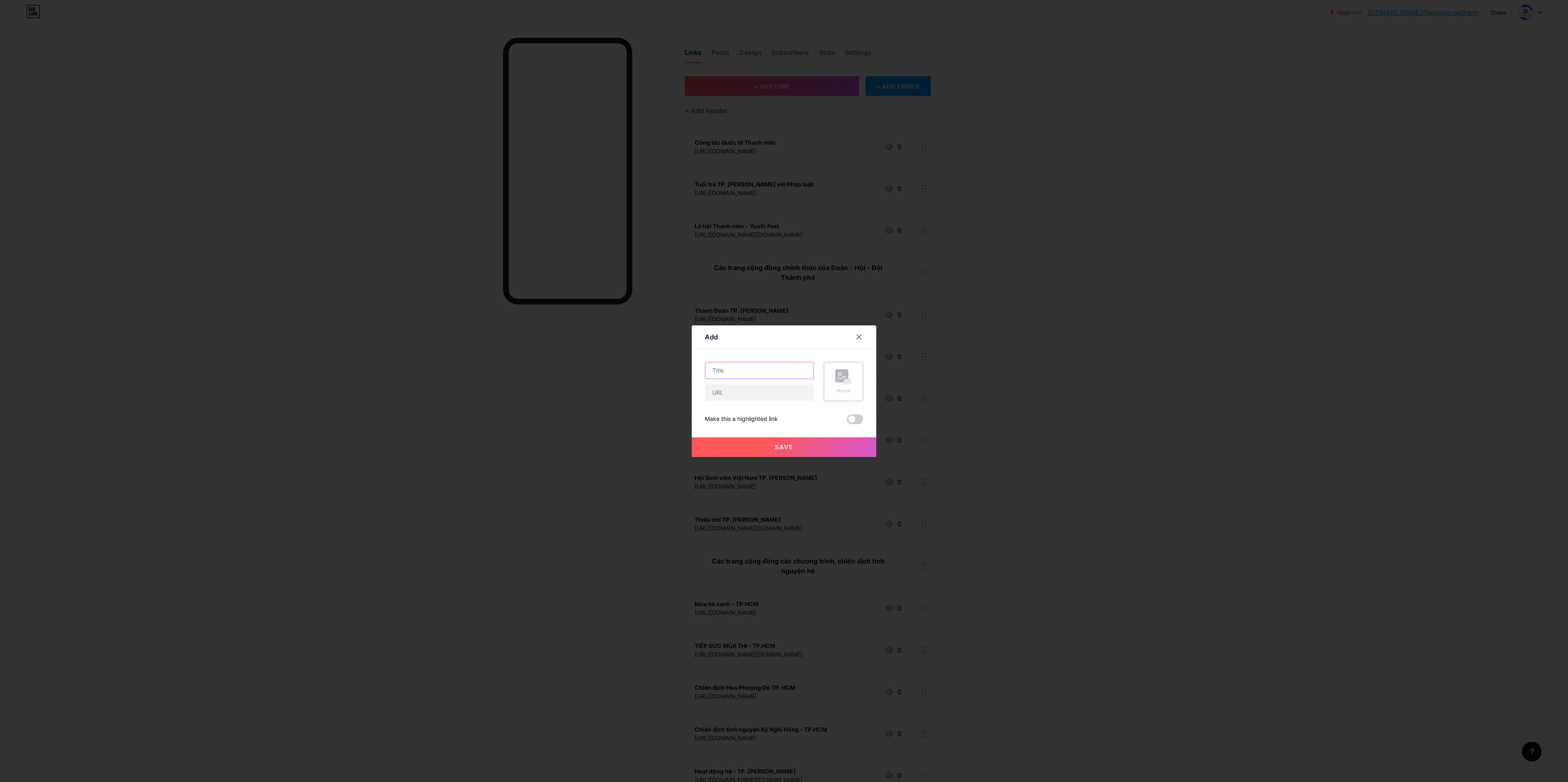
click at [760, 371] on input "text" at bounding box center [760, 370] width 108 height 16
paste input "Tuổi trẻ TP. [PERSON_NAME] học tập và làm theo lời Bác"
type input "Tuổi trẻ TP. [PERSON_NAME] học tập và làm theo lời Bác"
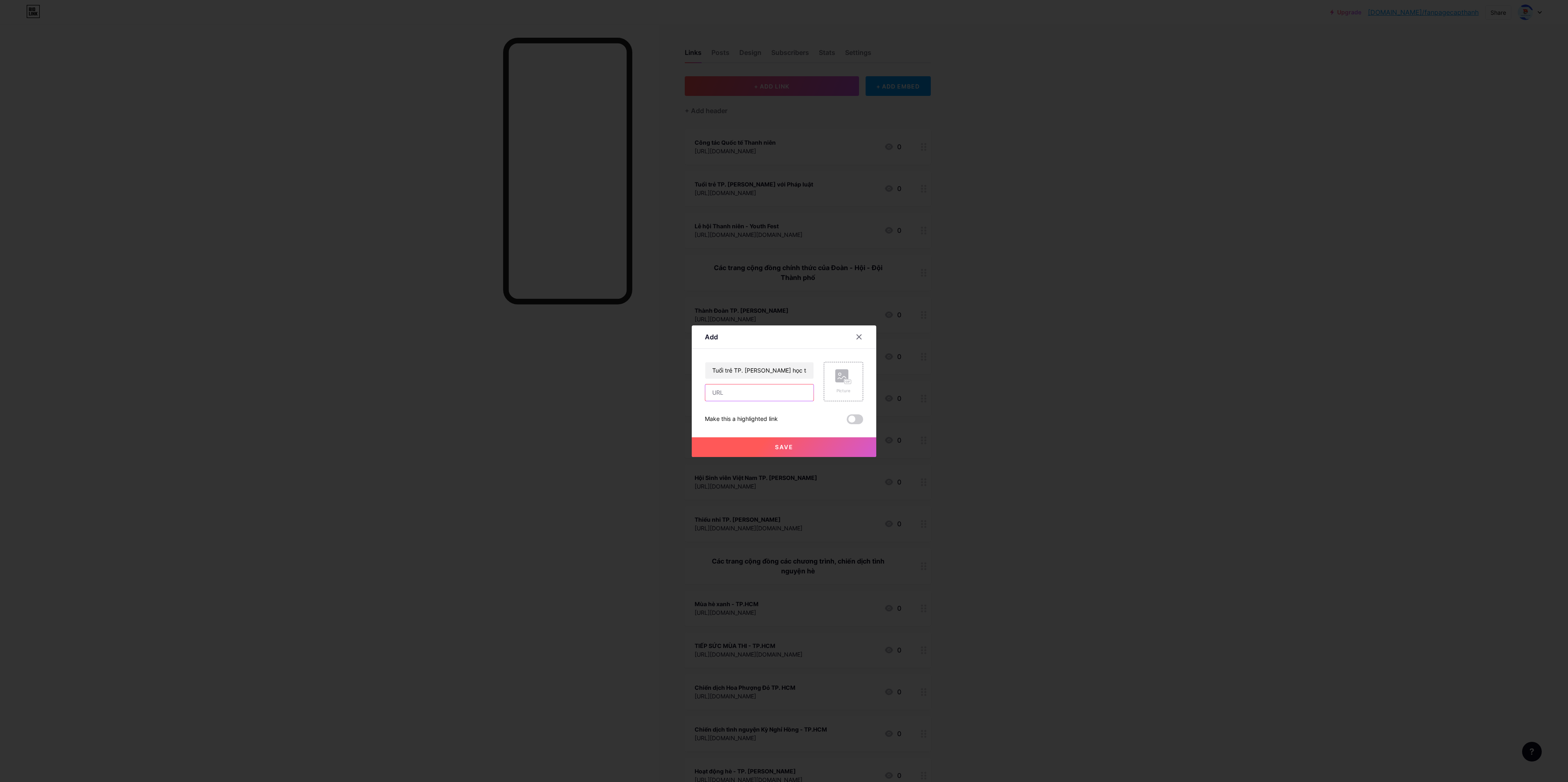
click at [768, 389] on input "text" at bounding box center [760, 393] width 108 height 16
paste input "[URL][DOMAIN_NAME]"
type input "[URL][DOMAIN_NAME]"
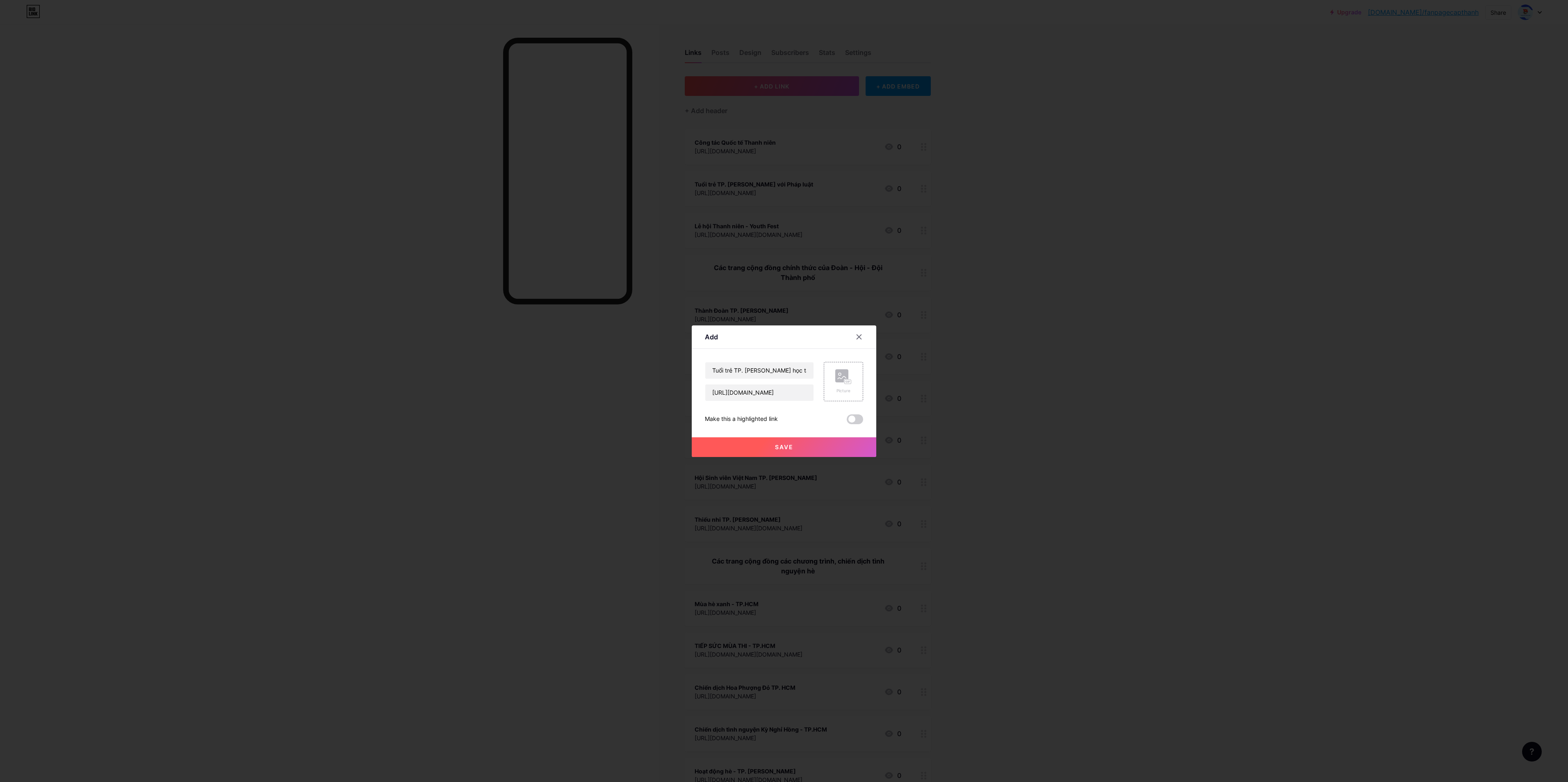
click at [783, 391] on button "Save" at bounding box center [783, 447] width 184 height 19
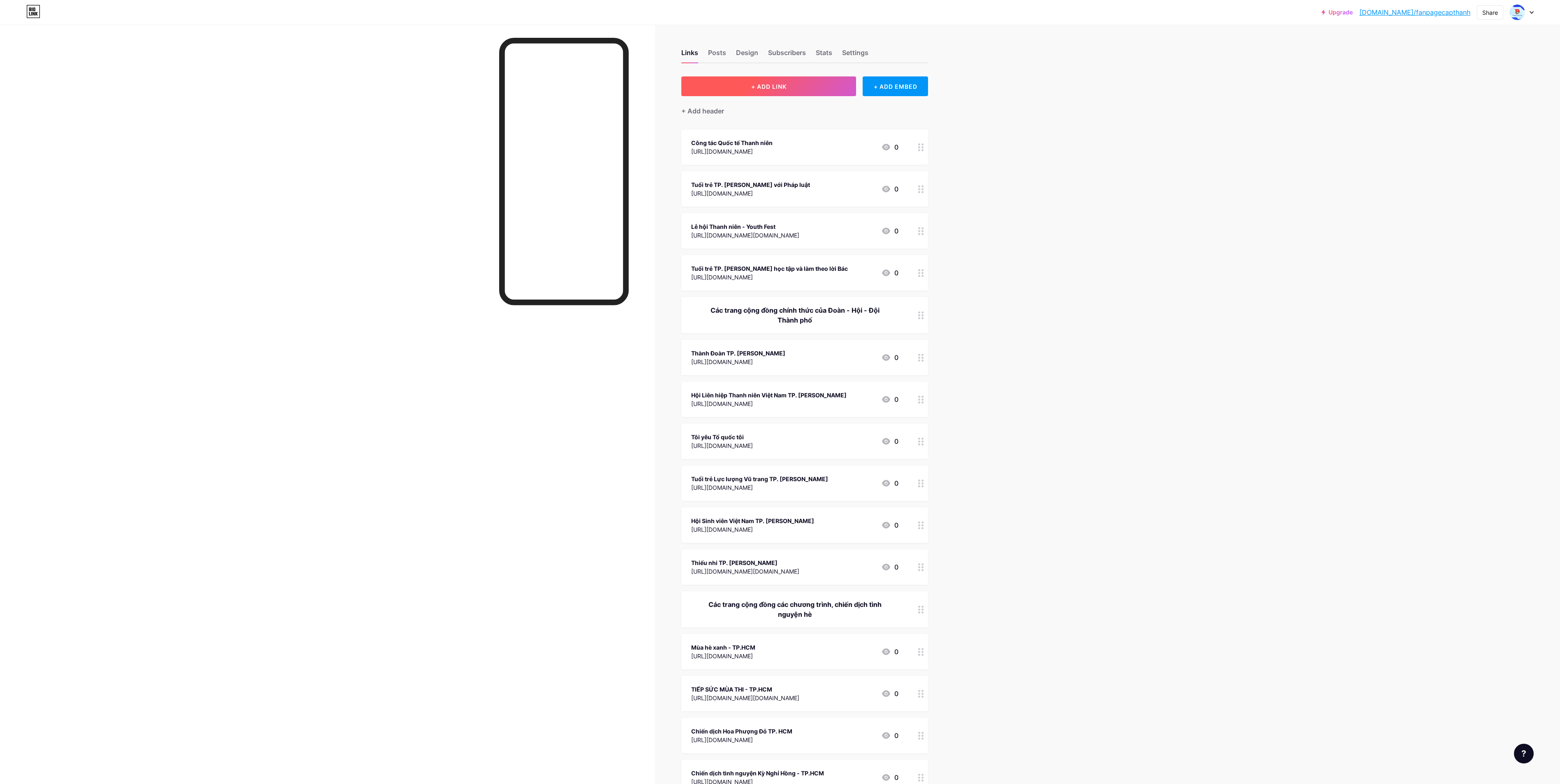
click at [785, 76] on button "+ ADD LINK" at bounding box center [768, 86] width 175 height 20
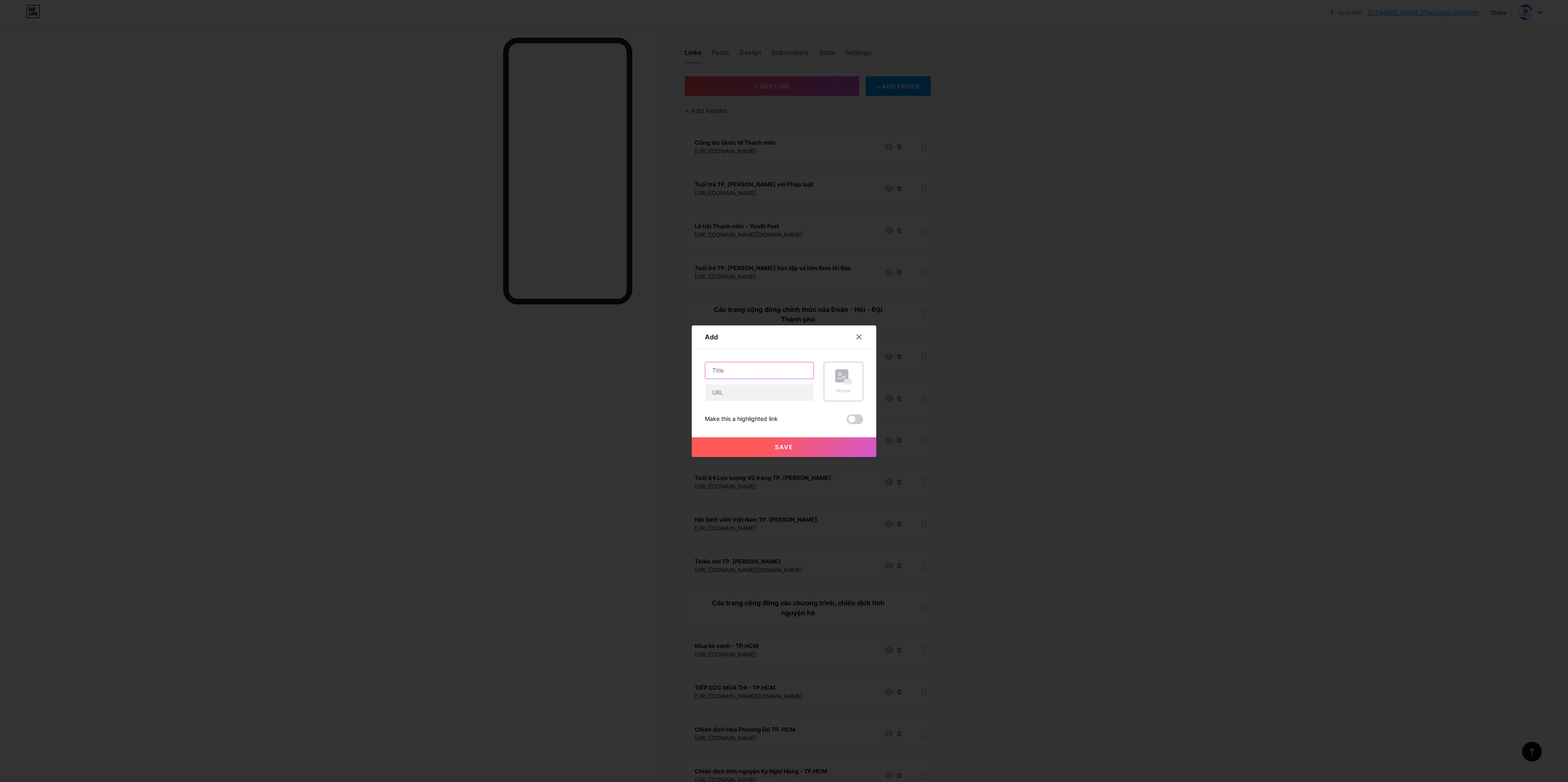
click at [783, 371] on input "text" at bounding box center [760, 370] width 108 height 16
paste input "Truyền hình Thanh niên TP. Hồ: [PERSON_NAME]"
type input "Truyền hình Thanh niên TP. Hồ: [PERSON_NAME]"
click at [773, 390] on input "text" at bounding box center [760, 393] width 108 height 16
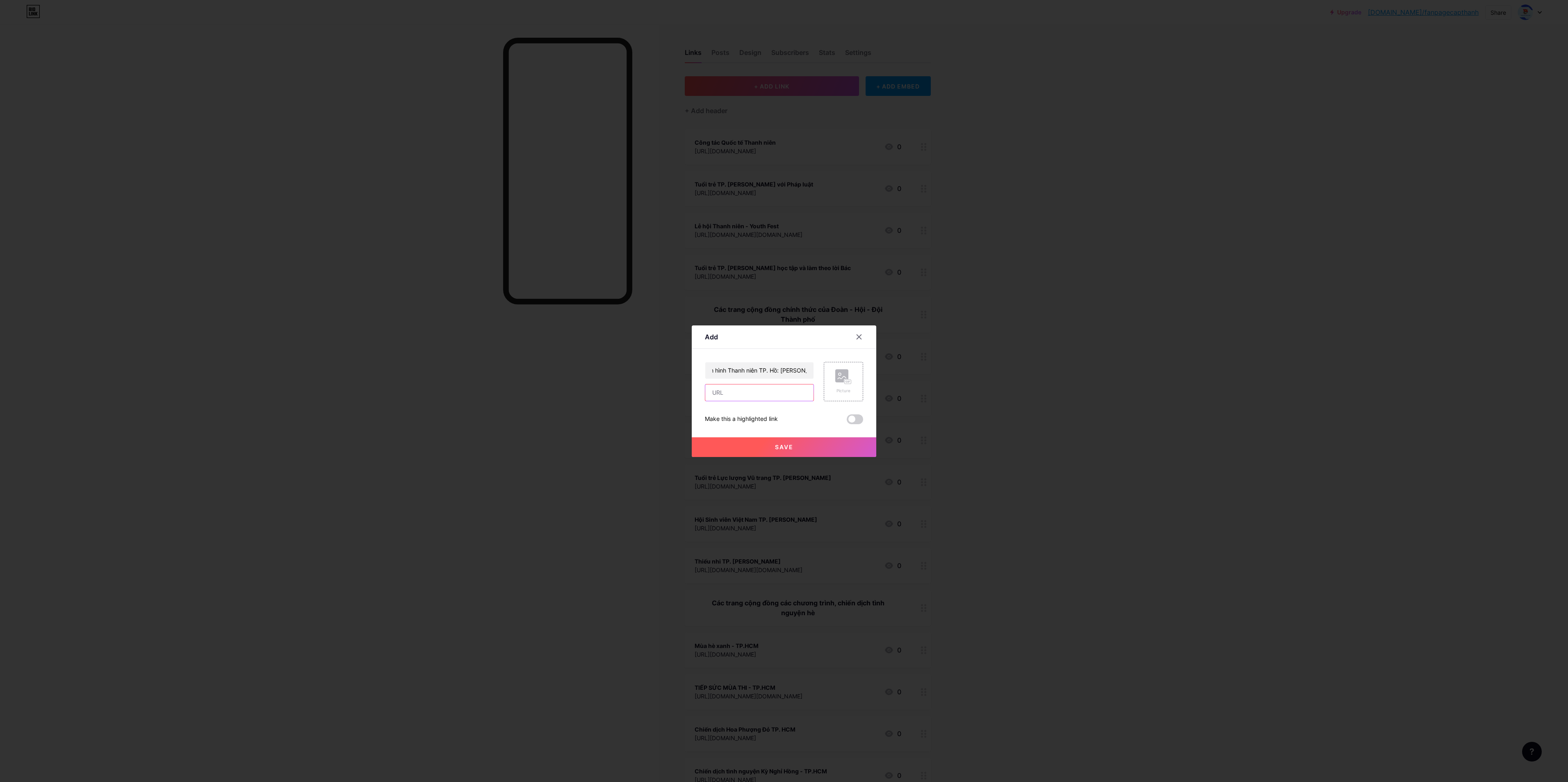
scroll to position [0, 0]
paste input "[URL][DOMAIN_NAME]"
type input "[URL][DOMAIN_NAME]"
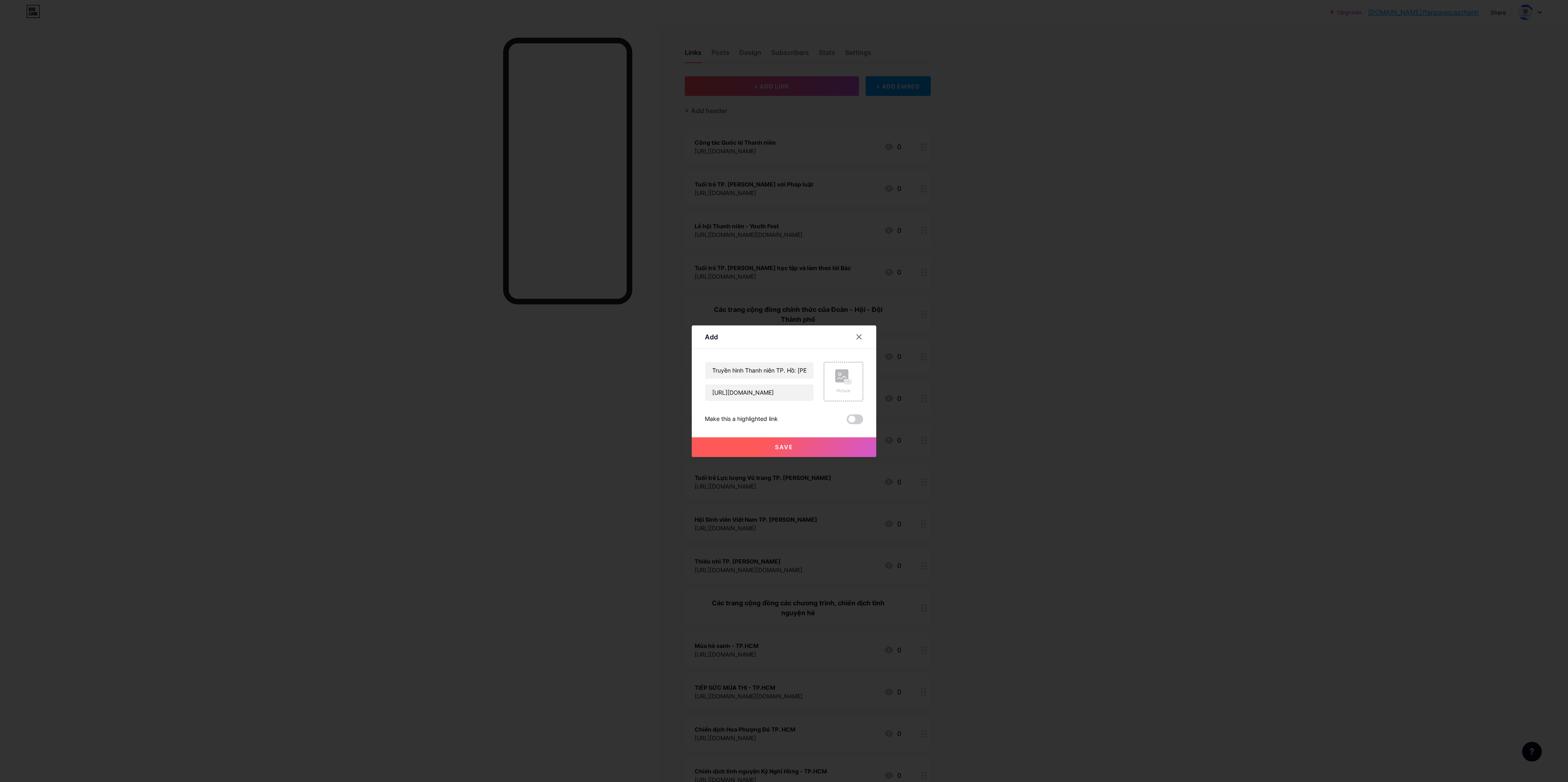
click at [783, 391] on button "Save" at bounding box center [783, 447] width 184 height 19
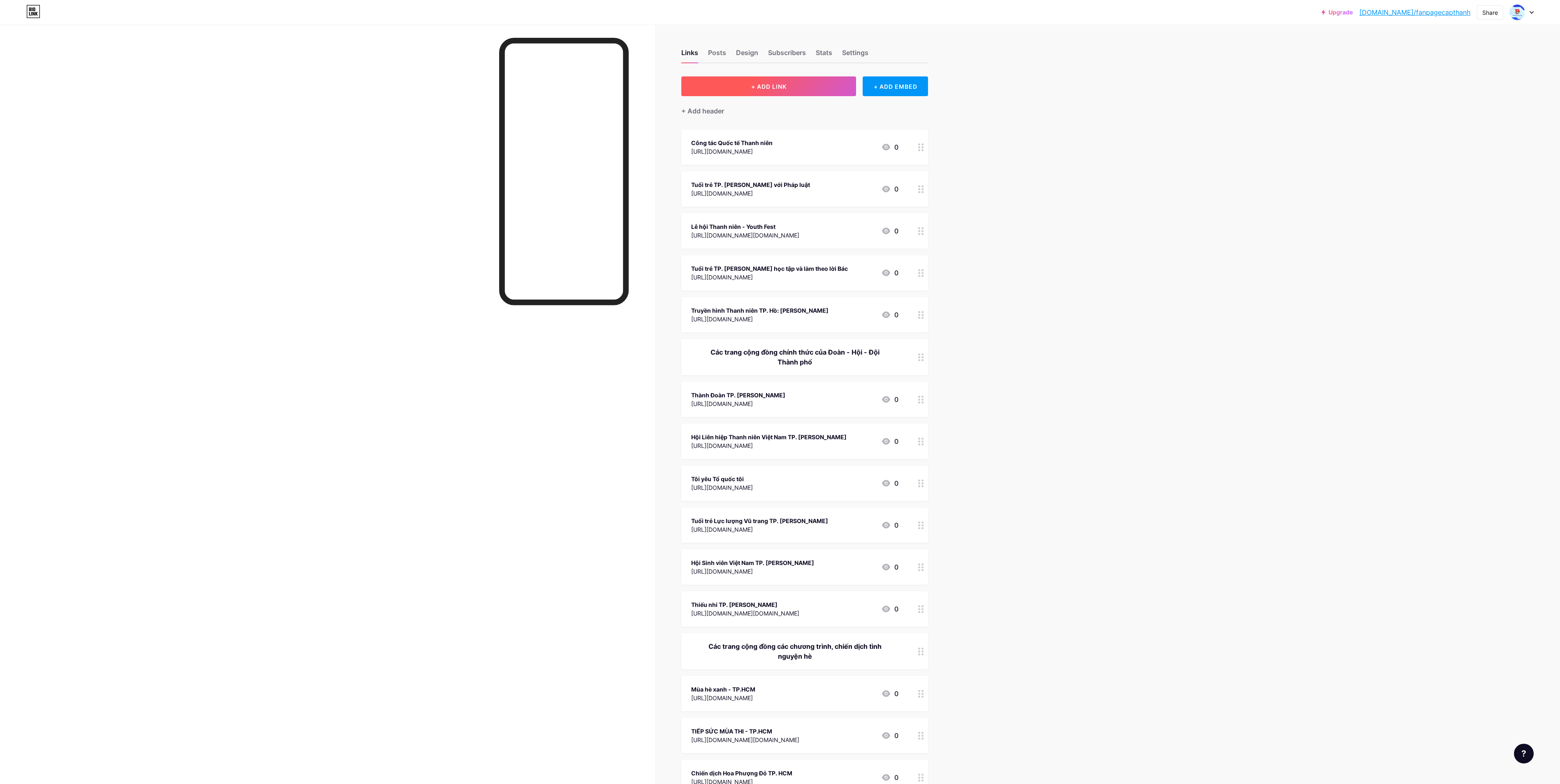
click at [773, 89] on span "+ ADD LINK" at bounding box center [769, 86] width 35 height 7
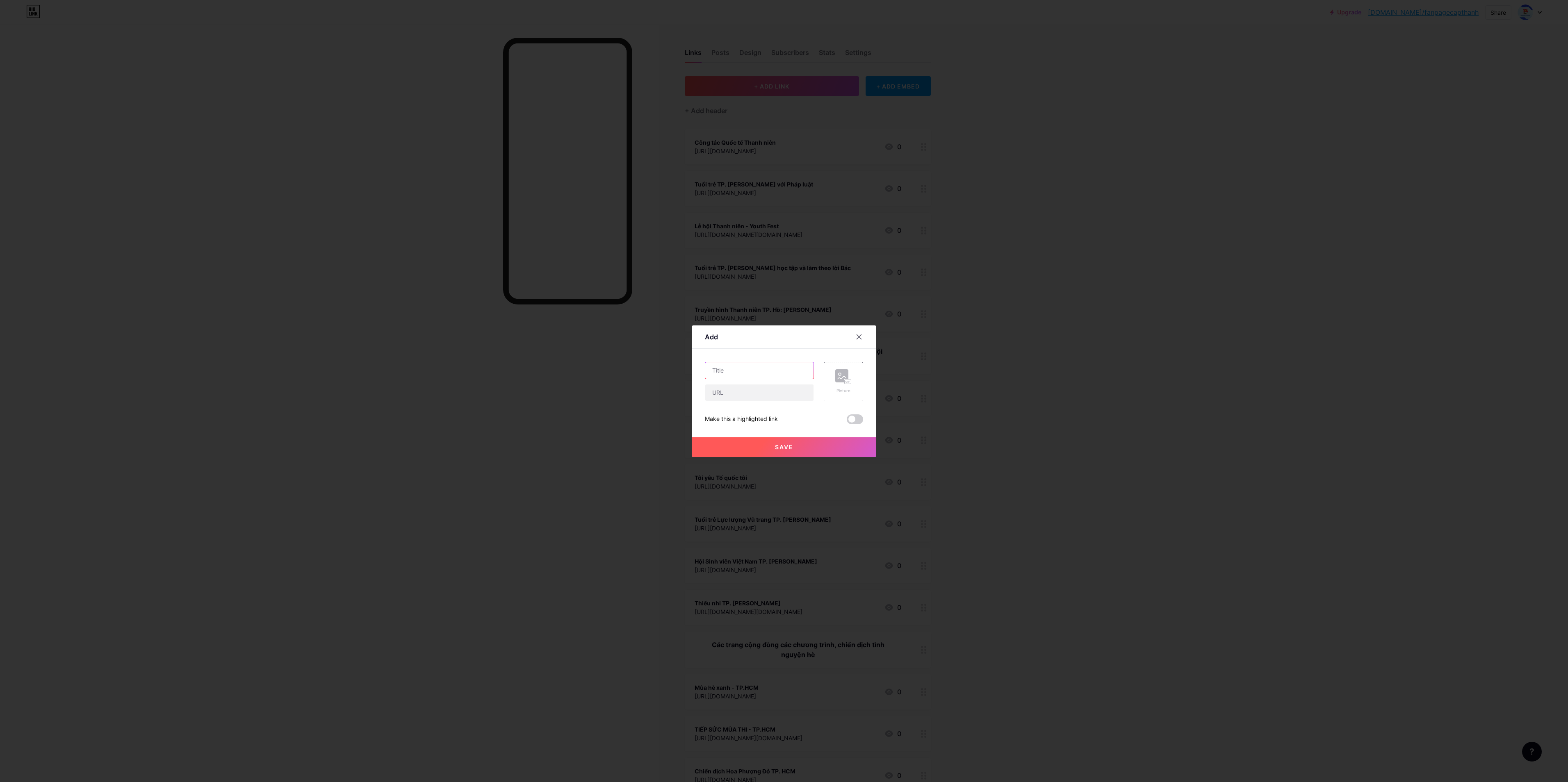
click at [762, 375] on input "text" at bounding box center [760, 370] width 108 height 16
paste input "Phụ trách Đội TP. [PERSON_NAME]"
type input "Phụ trách Đội TP. [PERSON_NAME]"
click at [758, 387] on input "text" at bounding box center [760, 393] width 108 height 16
paste input "[URL][DOMAIN_NAME][DOMAIN_NAME]"
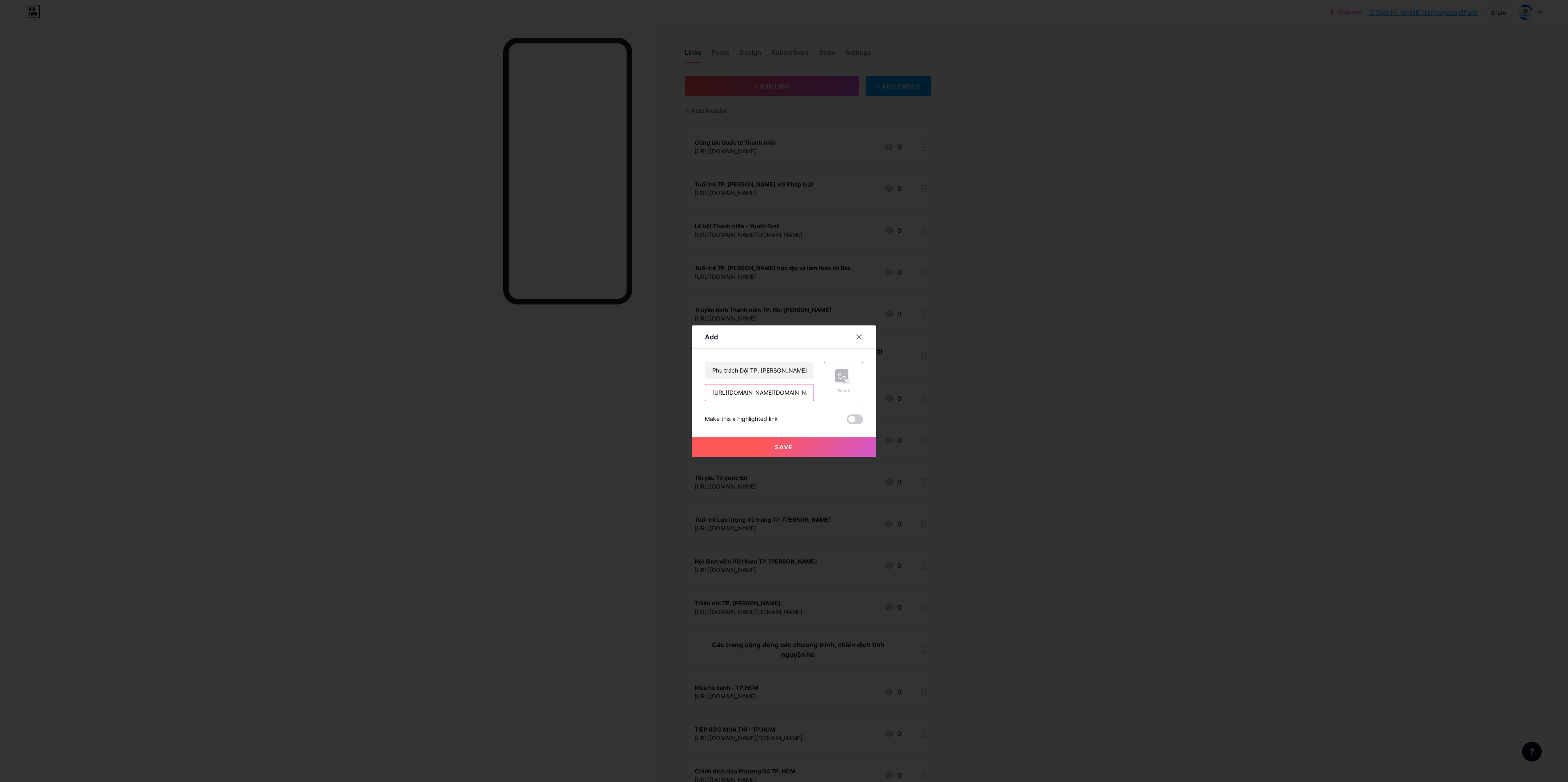
scroll to position [0, 45]
type input "[URL][DOMAIN_NAME][DOMAIN_NAME]"
click at [783, 391] on span "Save" at bounding box center [784, 447] width 18 height 7
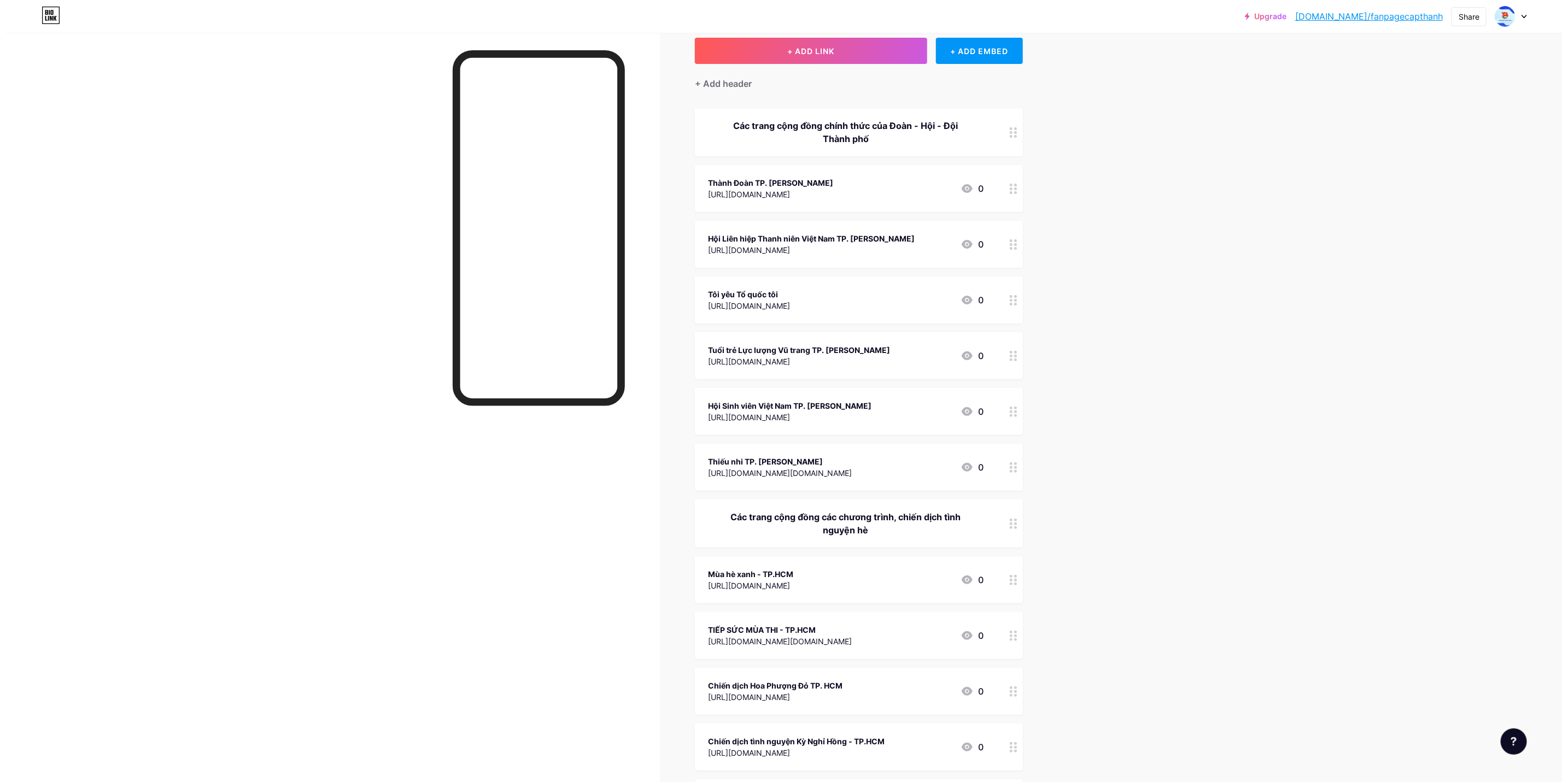
scroll to position [0, 0]
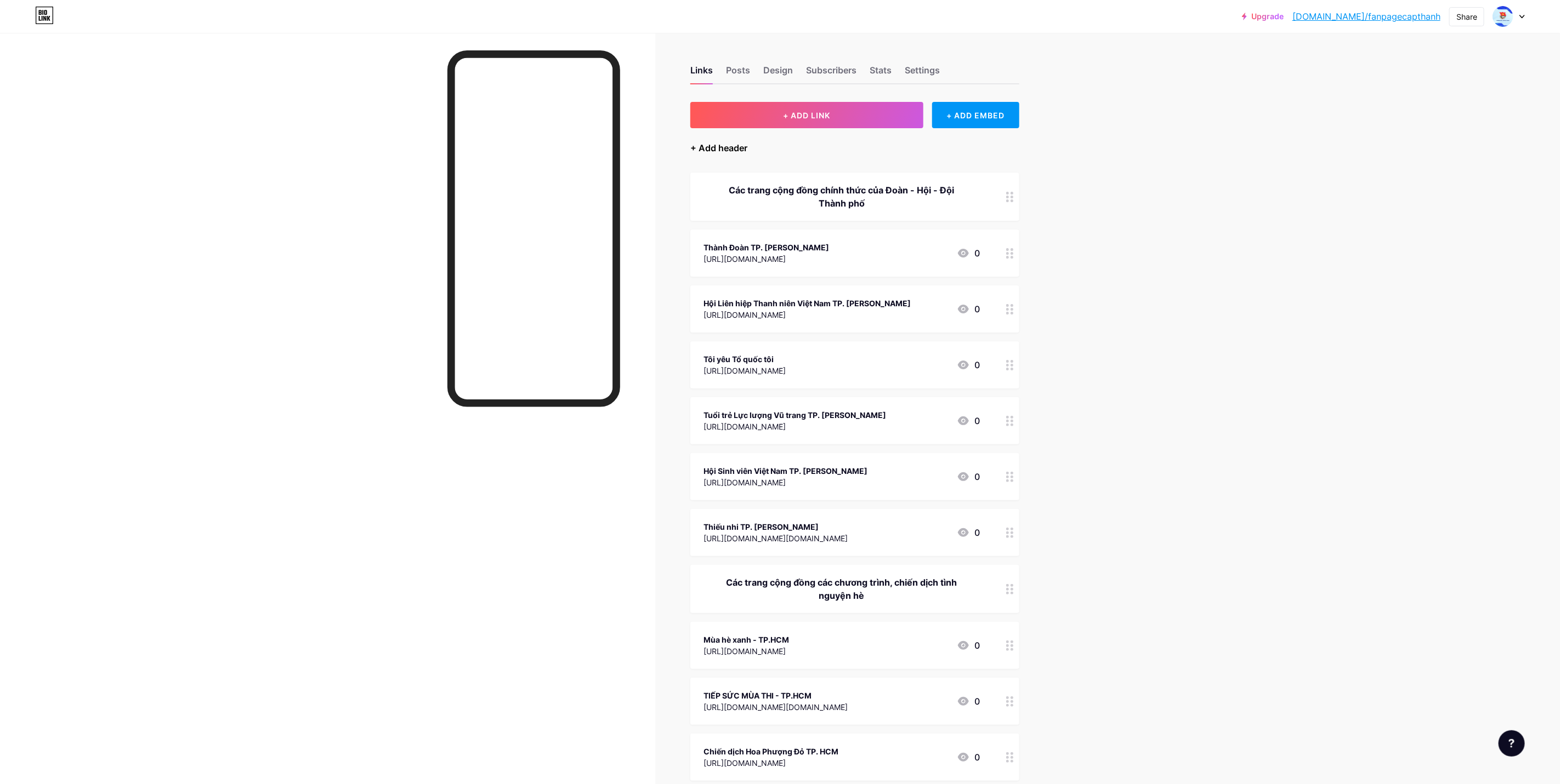
click at [744, 145] on div "+ Add header" at bounding box center [719, 148] width 57 height 13
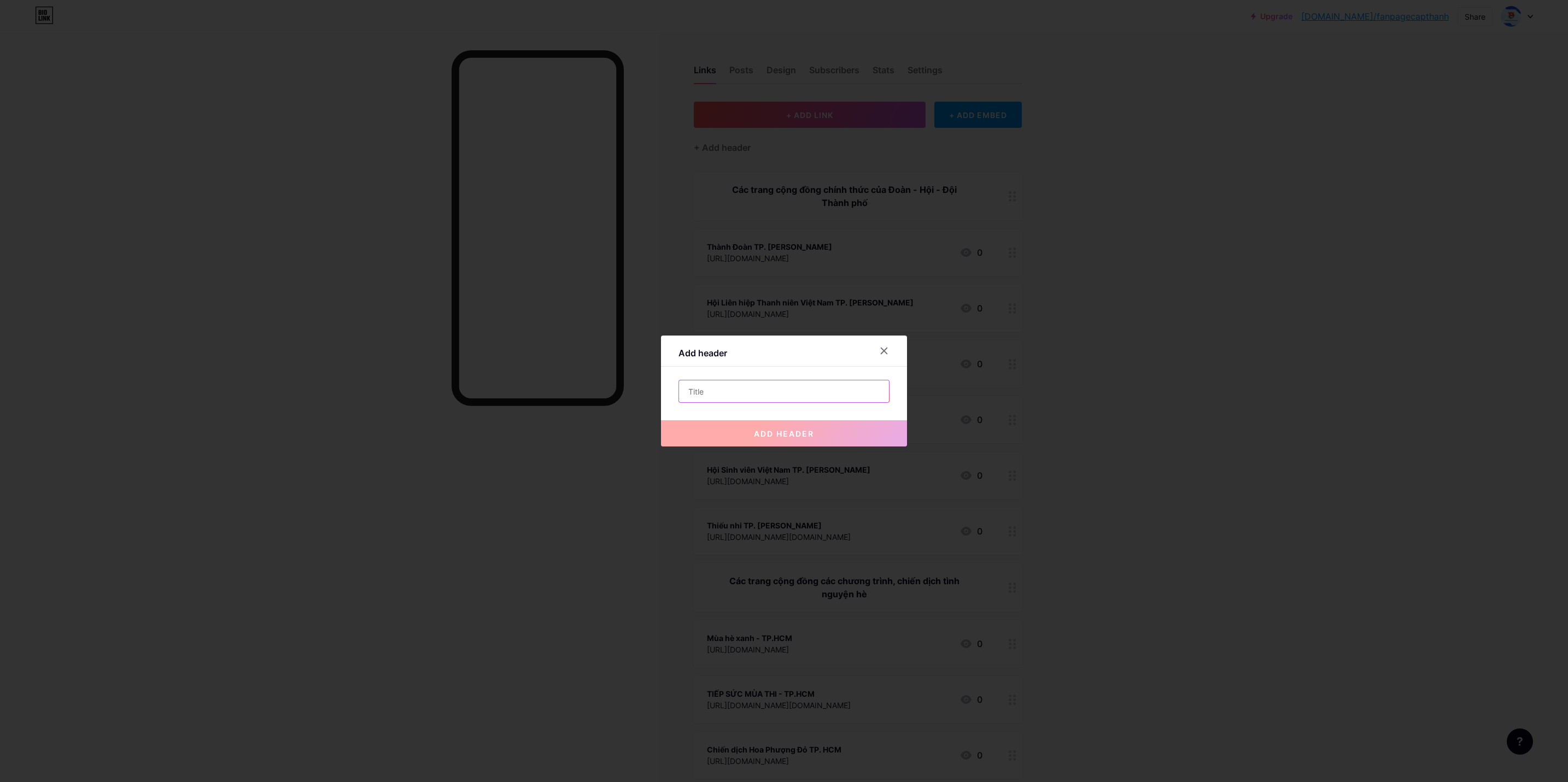
click at [735, 390] on input "text" at bounding box center [784, 391] width 210 height 22
paste input "Các nhóm cộng đồng đề xuất cơ sở Đoàn trực thuộc Thành Đoàn [MEDICAL_DATA] gia"
drag, startPoint x: 739, startPoint y: 389, endPoint x: 642, endPoint y: 393, distance: 97.1
click at [642, 393] on div "Add header Các nhóm cộng đồng đề xuất cơ sở Đoàn trực thuộc Thành Đoàn [MEDICAL…" at bounding box center [784, 391] width 1568 height 782
type input "Các nhóm cộng đồng đề xuất cơ sở Đoàn trực thuộc Thành Đoàn [MEDICAL_DATA] gia"
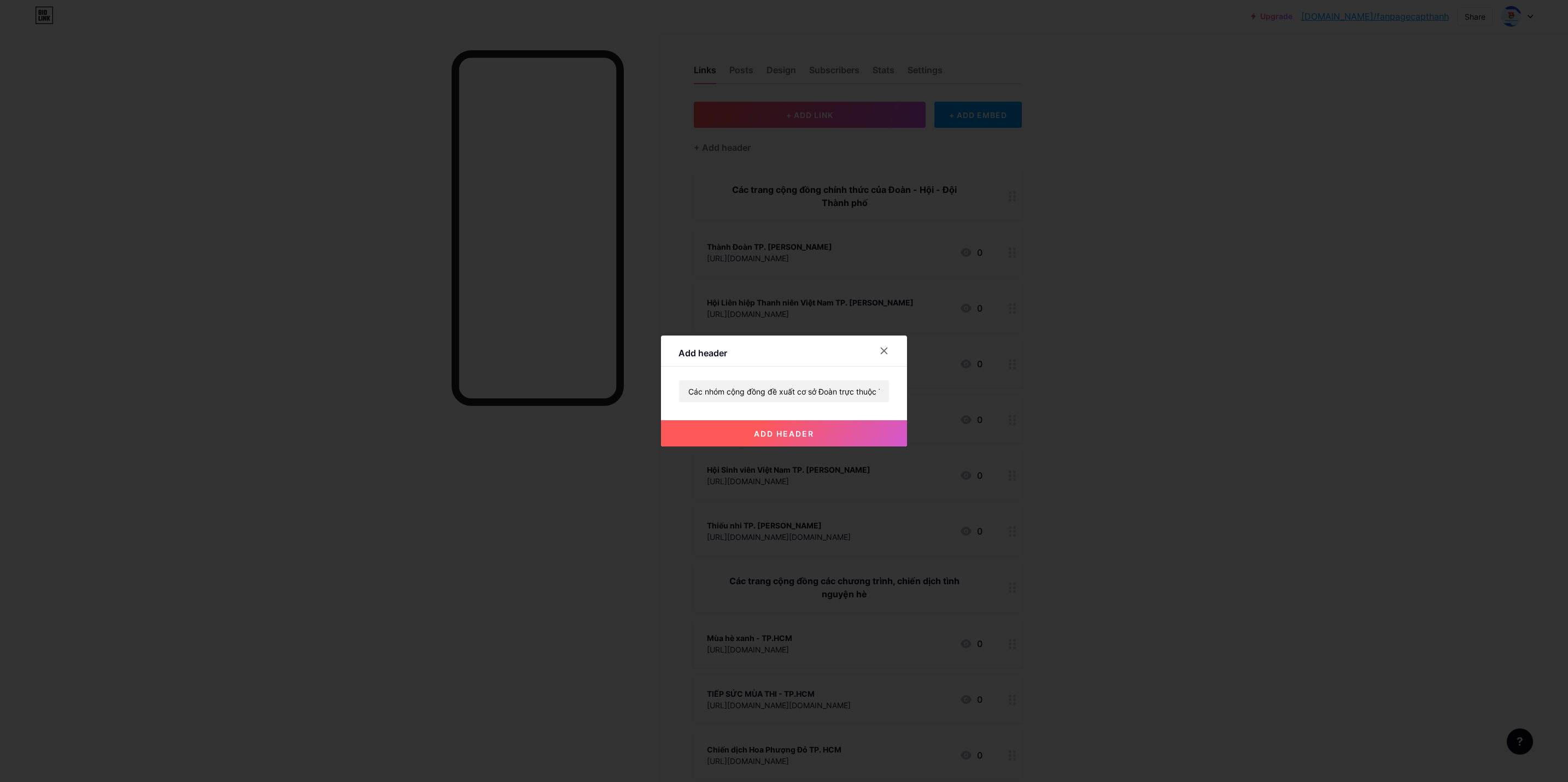
click at [786, 423] on button "add header" at bounding box center [783, 433] width 246 height 26
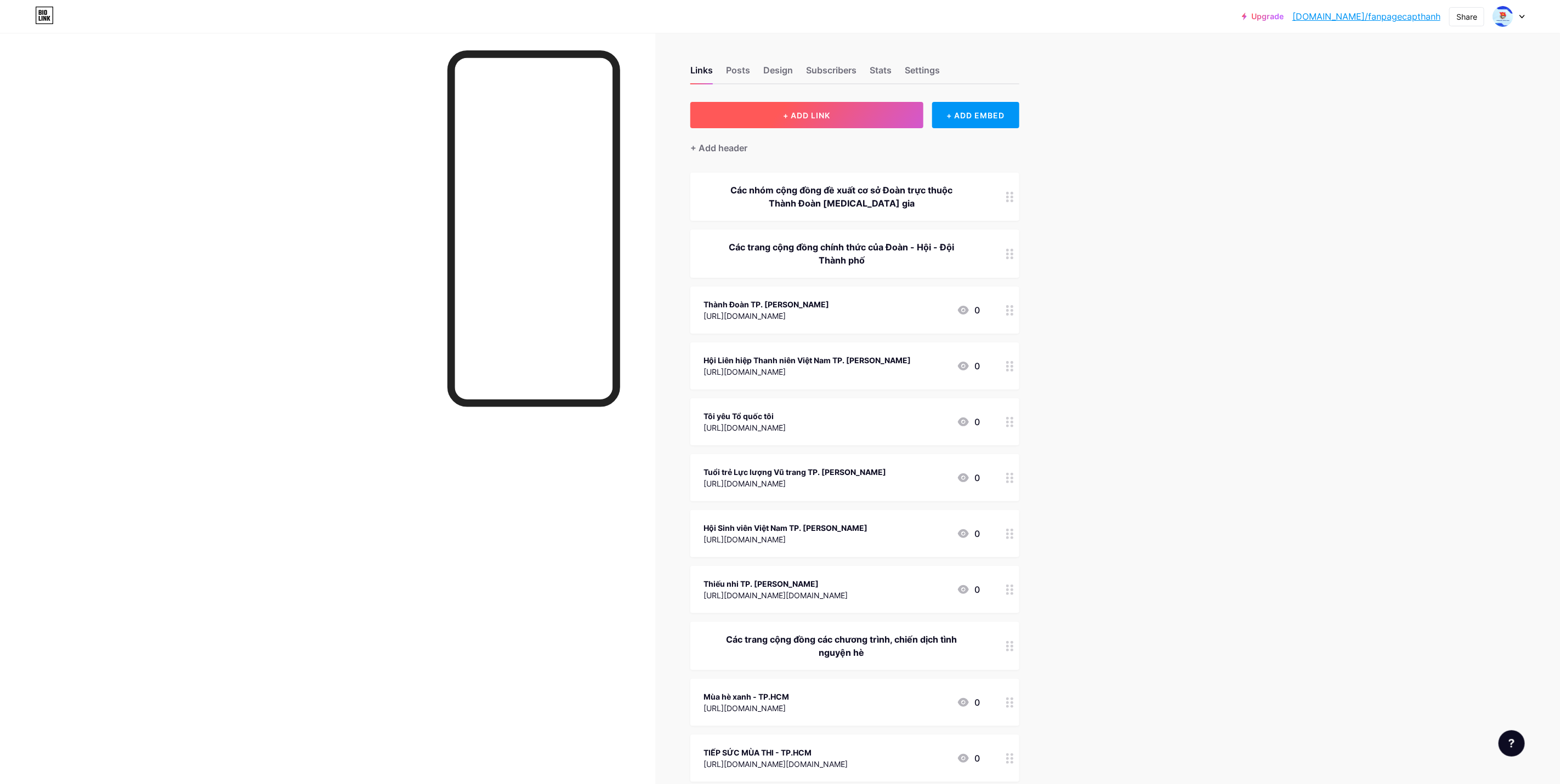
click at [844, 117] on button "+ ADD LINK" at bounding box center [806, 115] width 233 height 26
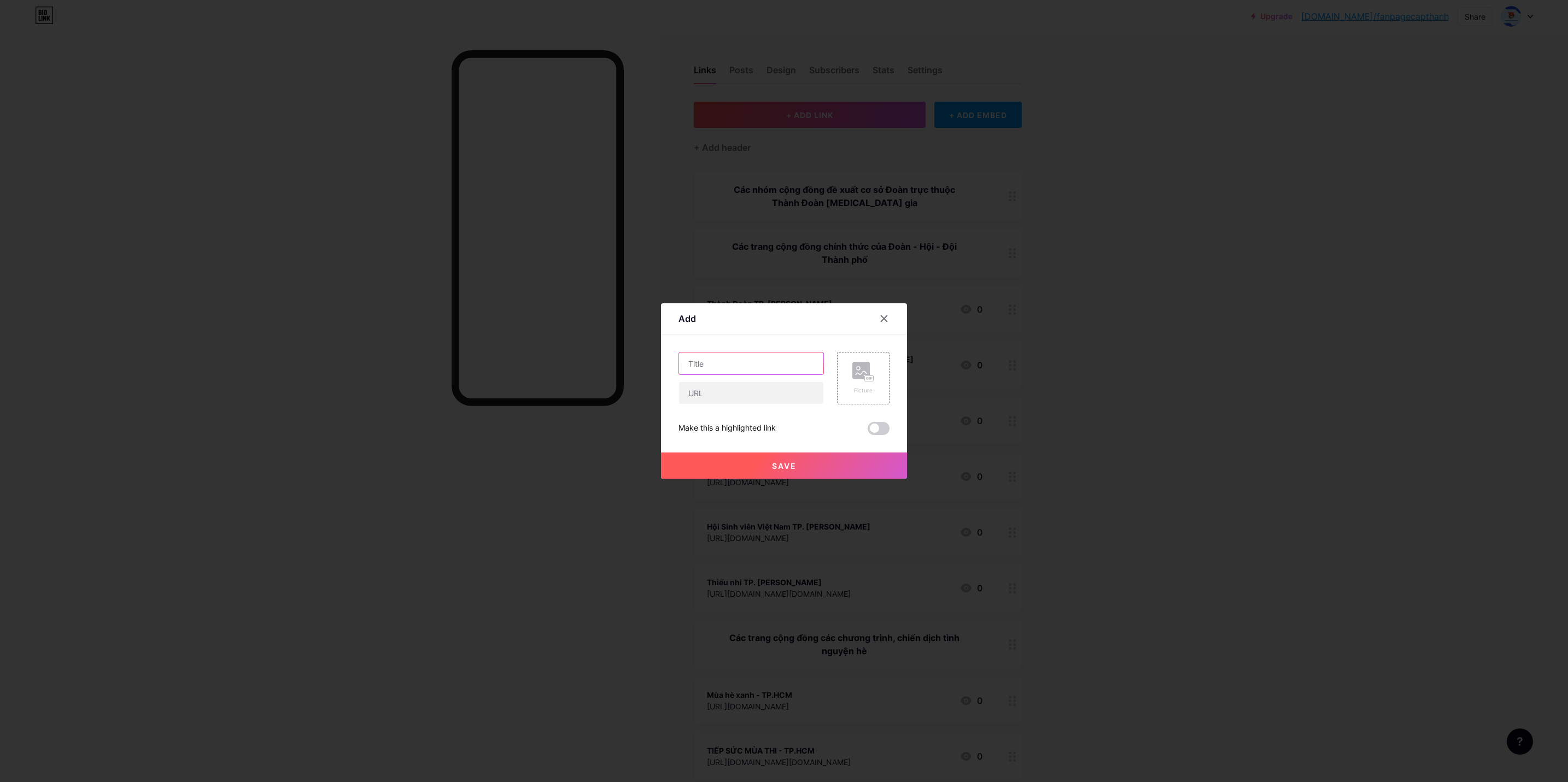
click at [726, 359] on input "text" at bounding box center [752, 363] width 144 height 22
paste input "[PERSON_NAME]"
type input "[PERSON_NAME]"
click at [755, 394] on input "text" at bounding box center [752, 393] width 144 height 22
paste input "[URL][DOMAIN_NAME]"
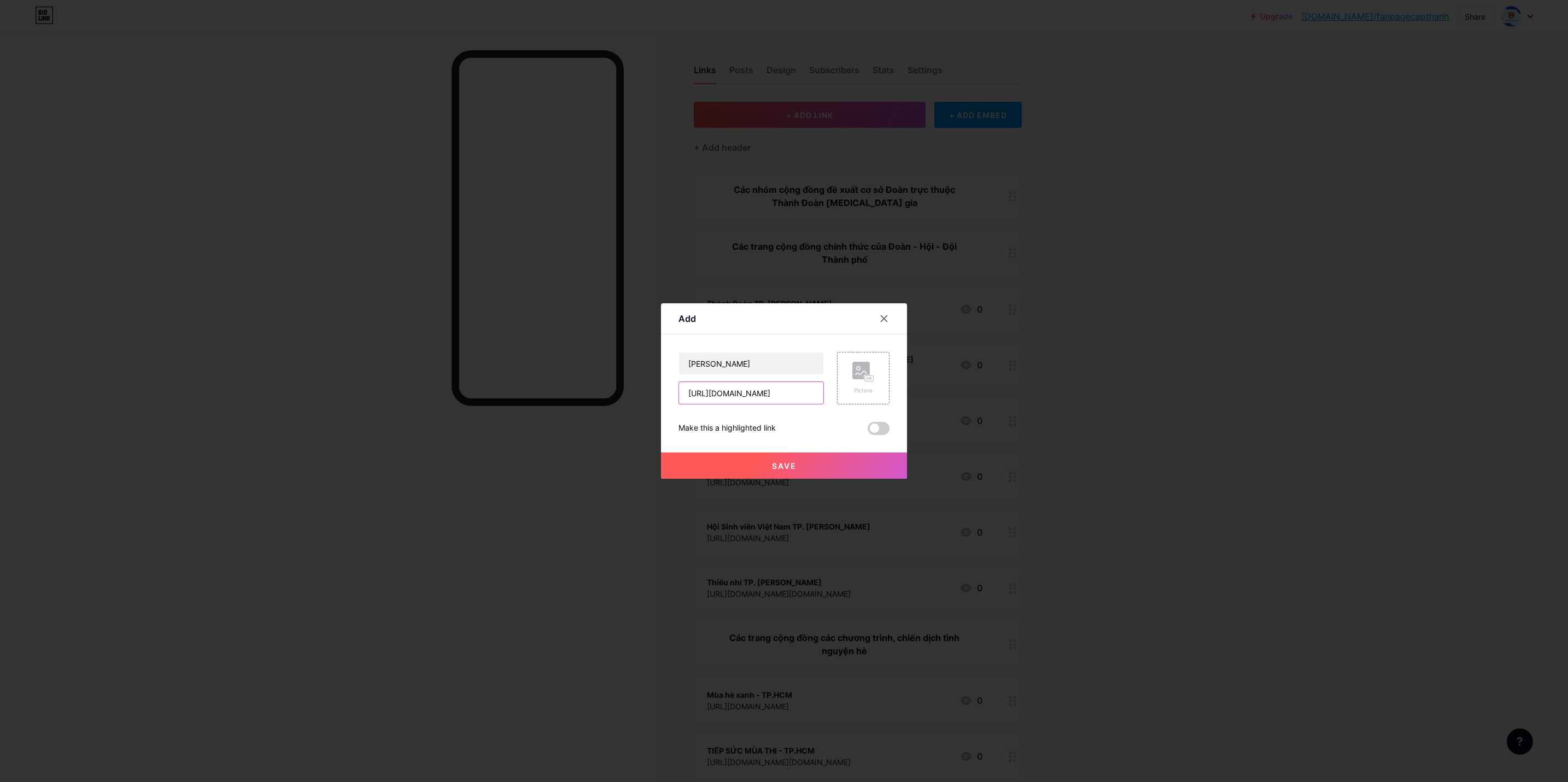
type input "[URL][DOMAIN_NAME]"
click at [786, 465] on span "Save" at bounding box center [784, 466] width 24 height 9
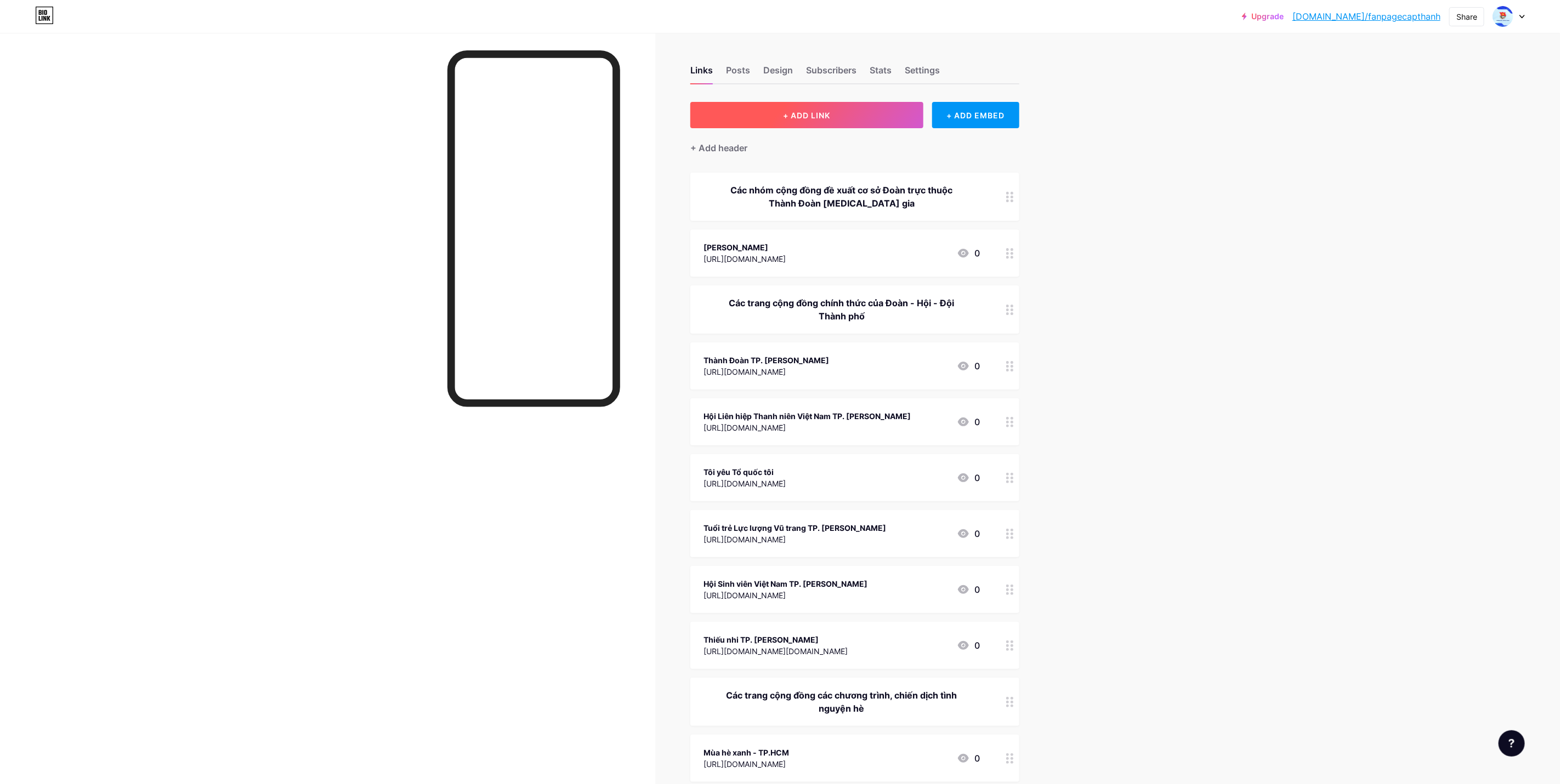
click at [877, 116] on button "+ ADD LINK" at bounding box center [806, 115] width 233 height 26
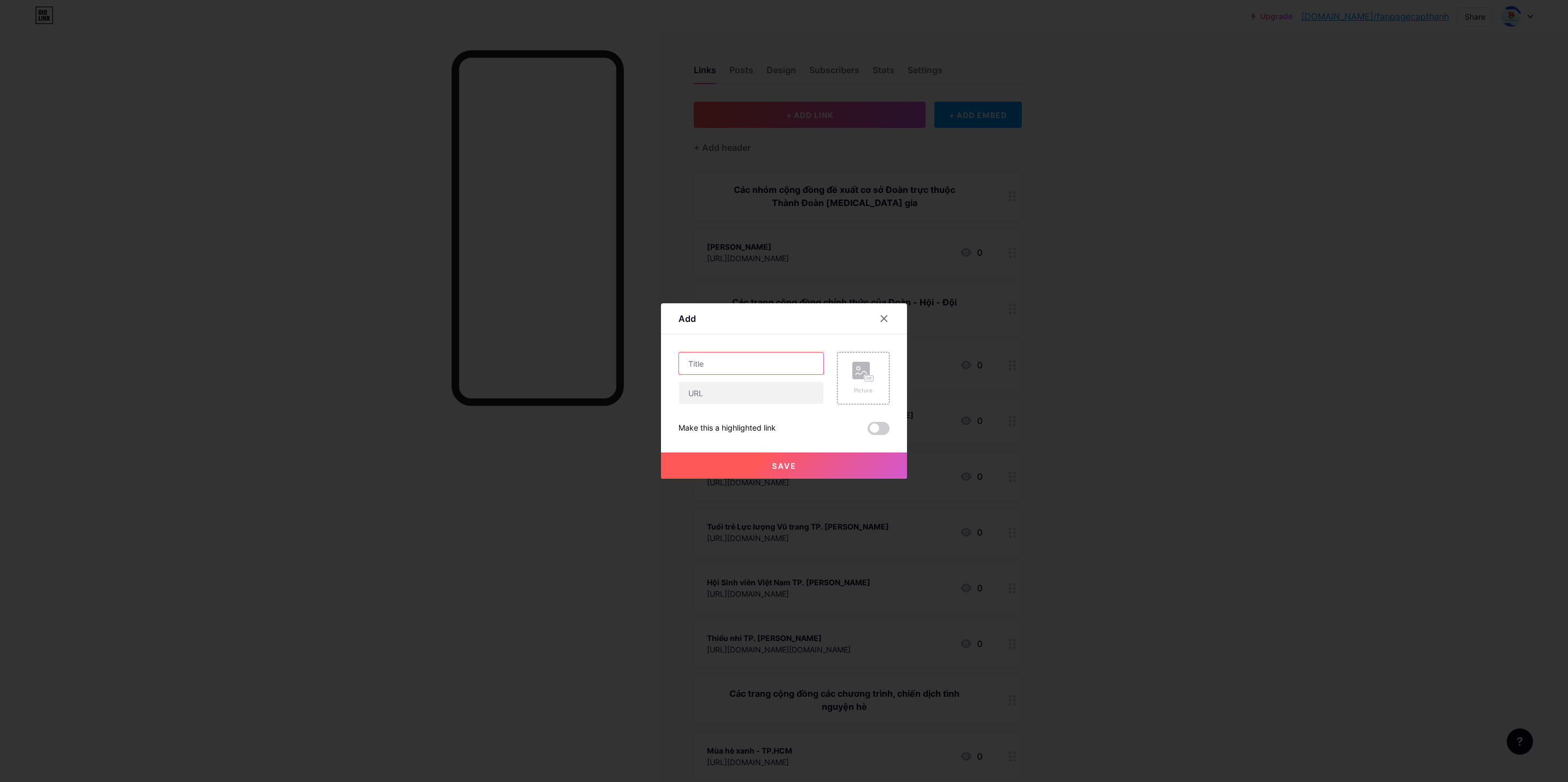
click at [737, 363] on input "text" at bounding box center [752, 363] width 144 height 22
paste input "Zalo TIN BÀI CƠ SỞ"
type input "Zalo TIN BÀI CƠ SỞ"
click at [737, 400] on input "text" at bounding box center [752, 393] width 144 height 22
paste input "[URL][DOMAIN_NAME]"
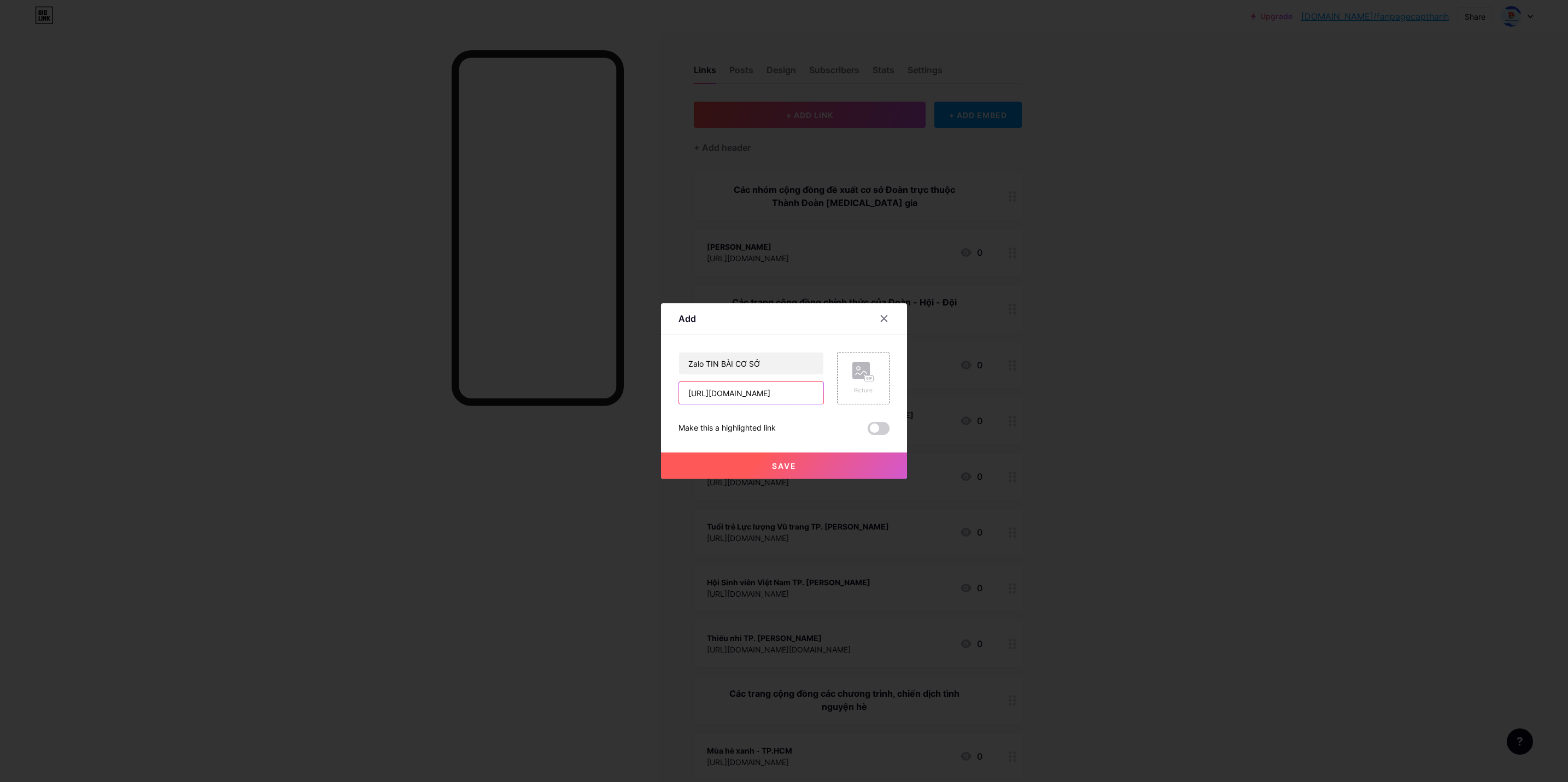
type input "[URL][DOMAIN_NAME]"
click at [806, 459] on button "Save" at bounding box center [783, 466] width 246 height 26
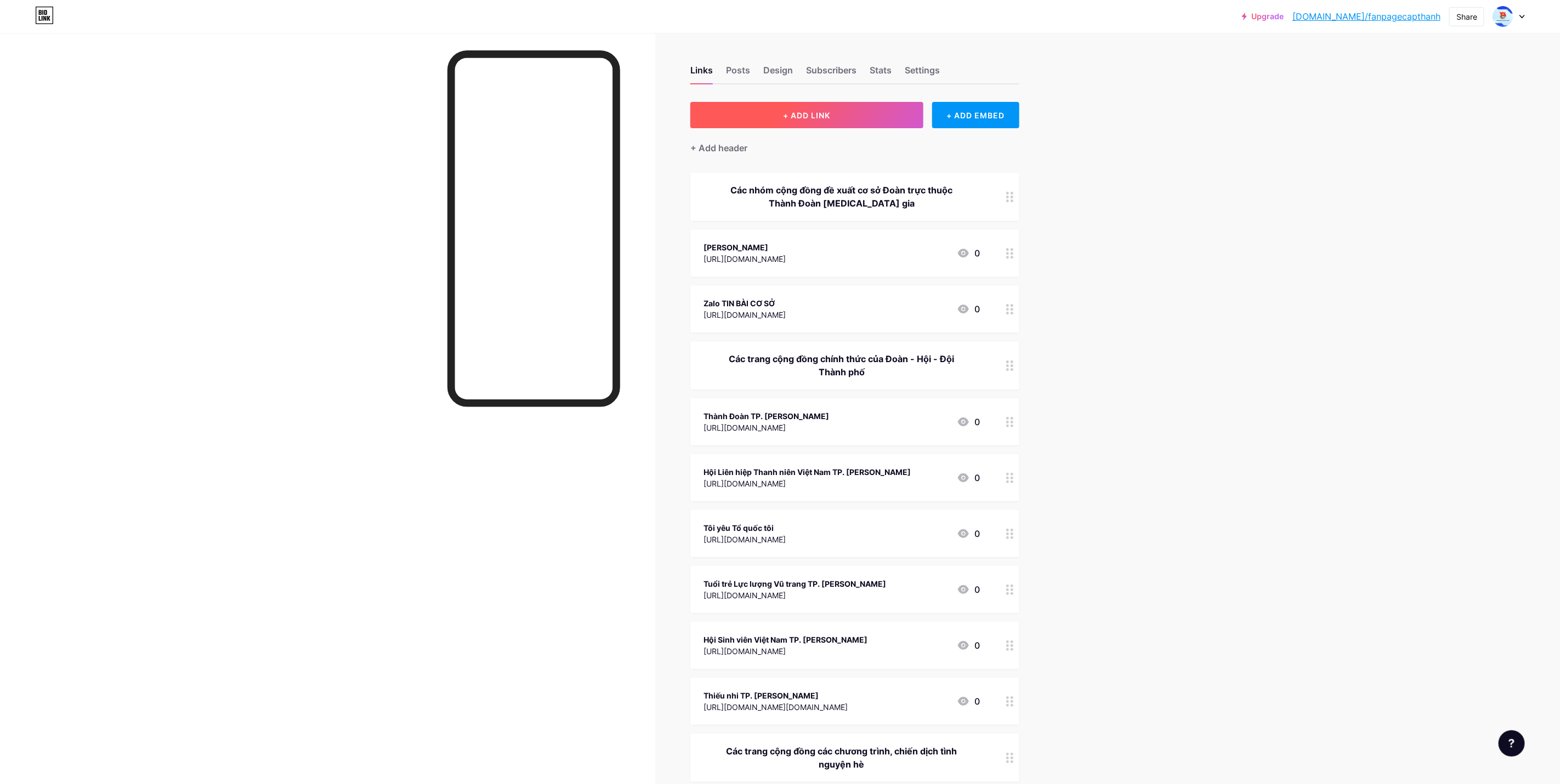
click at [839, 106] on button "+ ADD LINK" at bounding box center [806, 115] width 233 height 26
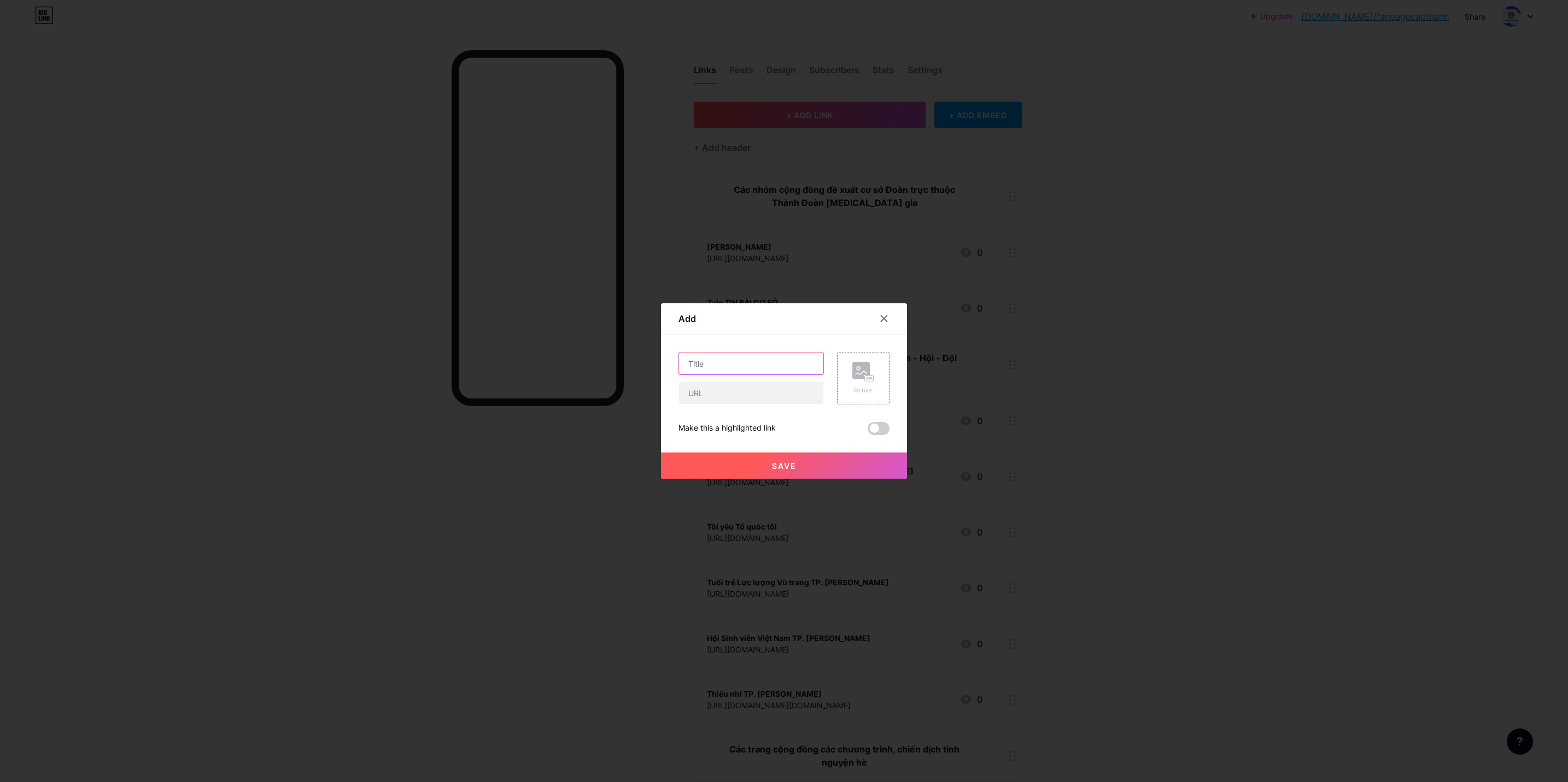
click at [771, 366] on input "text" at bounding box center [752, 363] width 144 height 22
paste input "Cộng đồng Chỉ huy Đội giỏi TP. [PERSON_NAME]"
type input "Cộng đồng Chỉ huy Đội giỏi TP. [PERSON_NAME]"
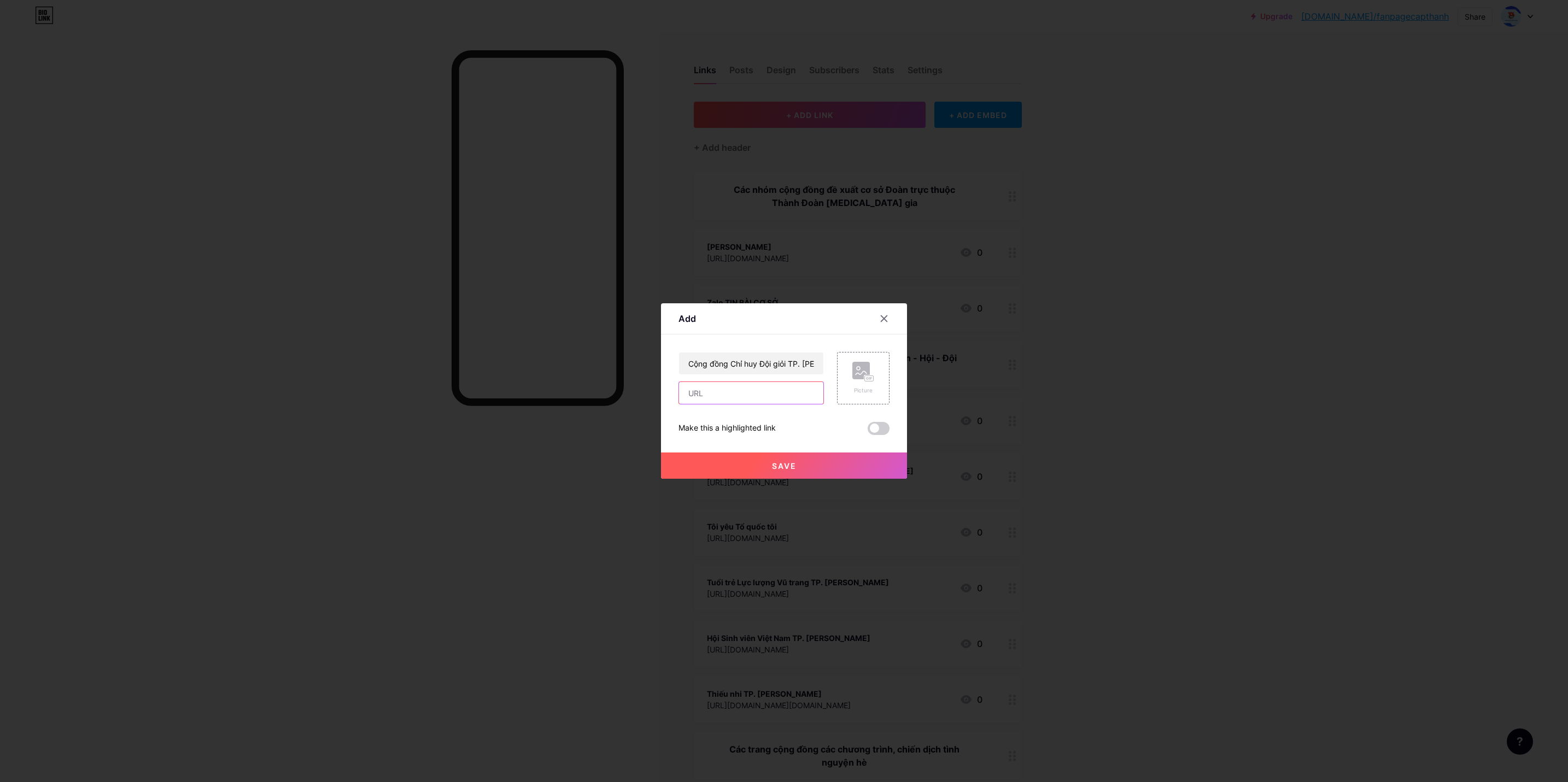
click at [758, 392] on input "text" at bounding box center [752, 393] width 144 height 22
paste input "[URL][DOMAIN_NAME]"
type input "[URL][DOMAIN_NAME]"
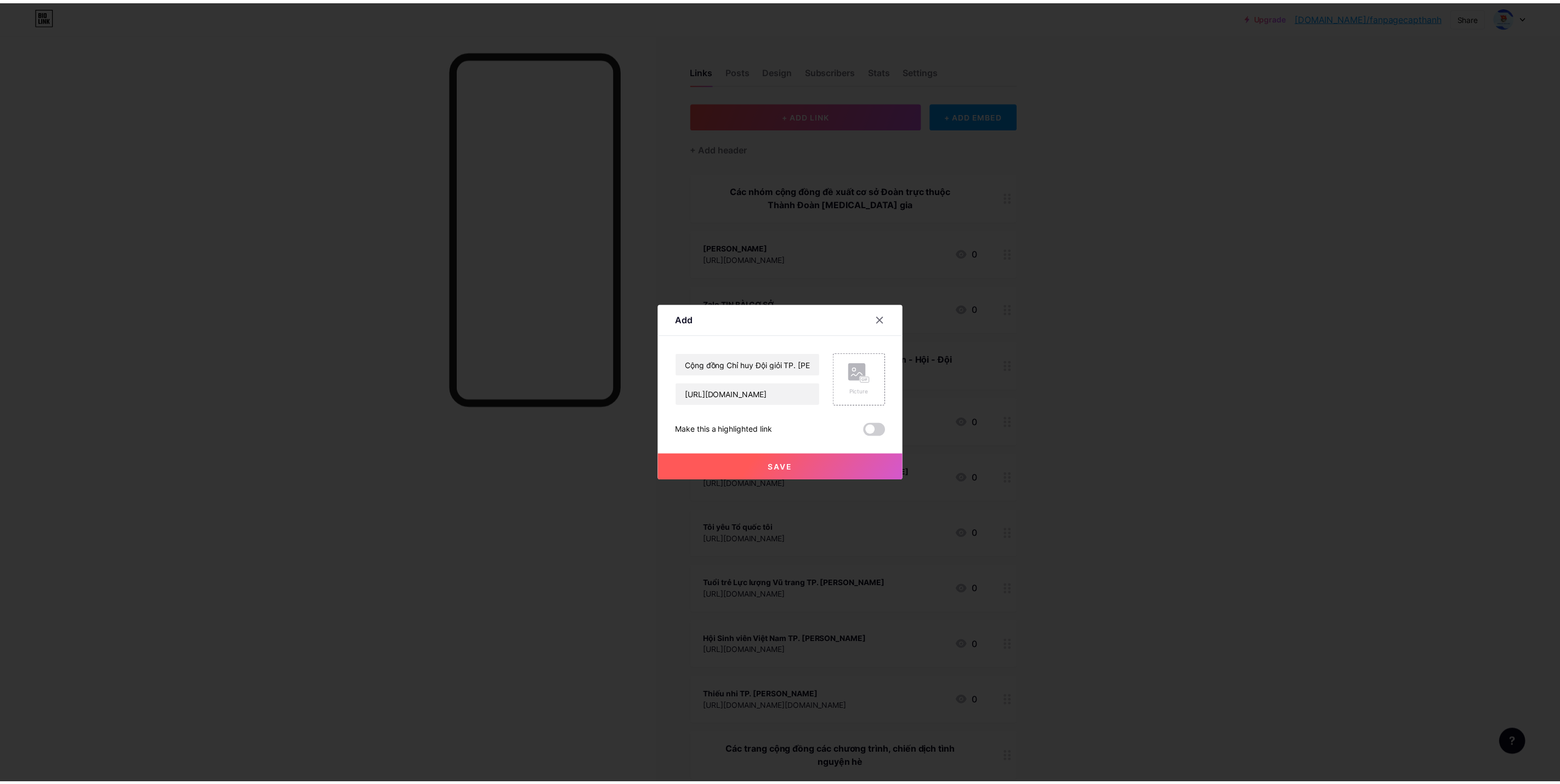
scroll to position [0, 0]
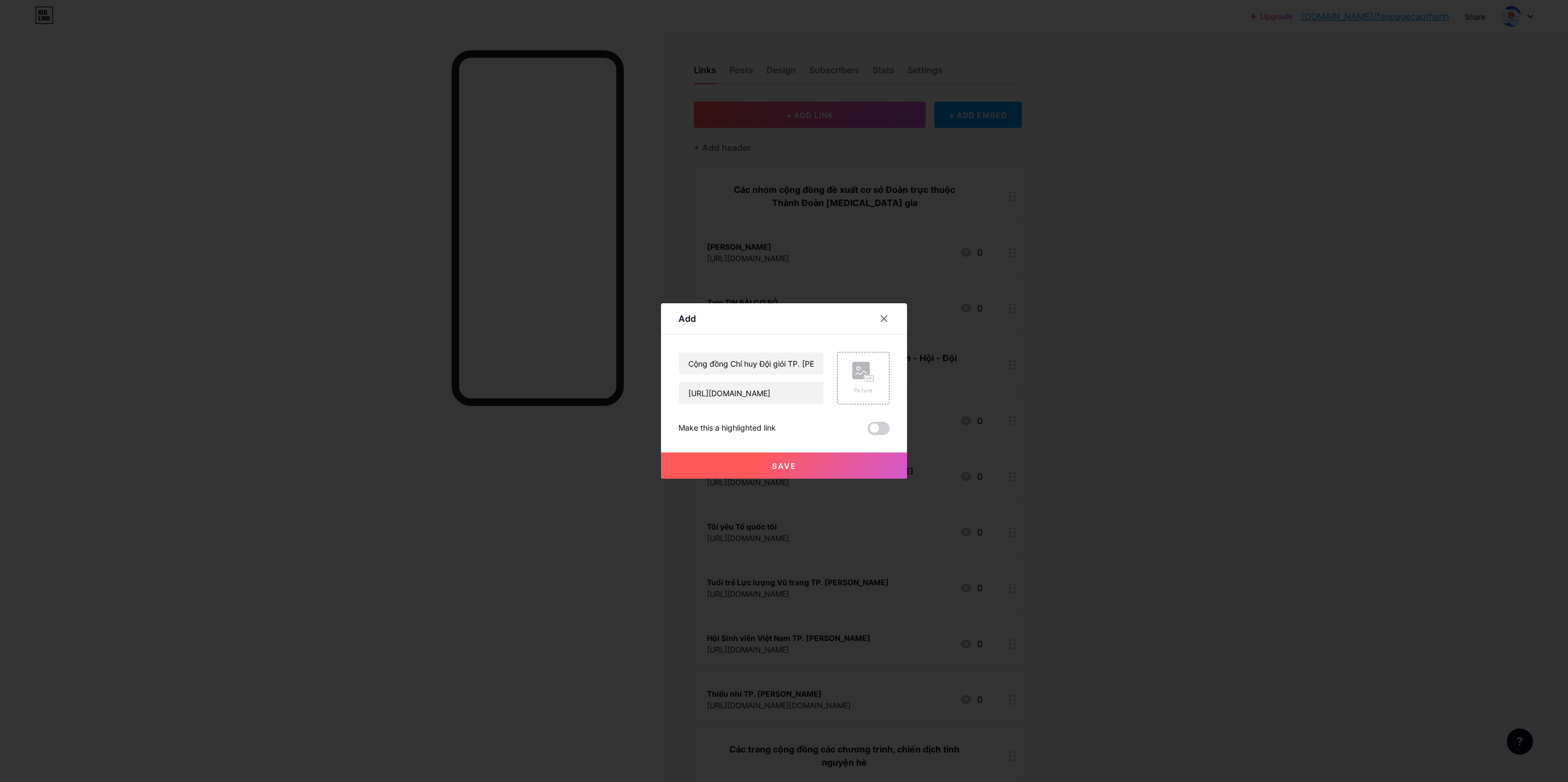
click at [797, 462] on button "Save" at bounding box center [783, 466] width 246 height 26
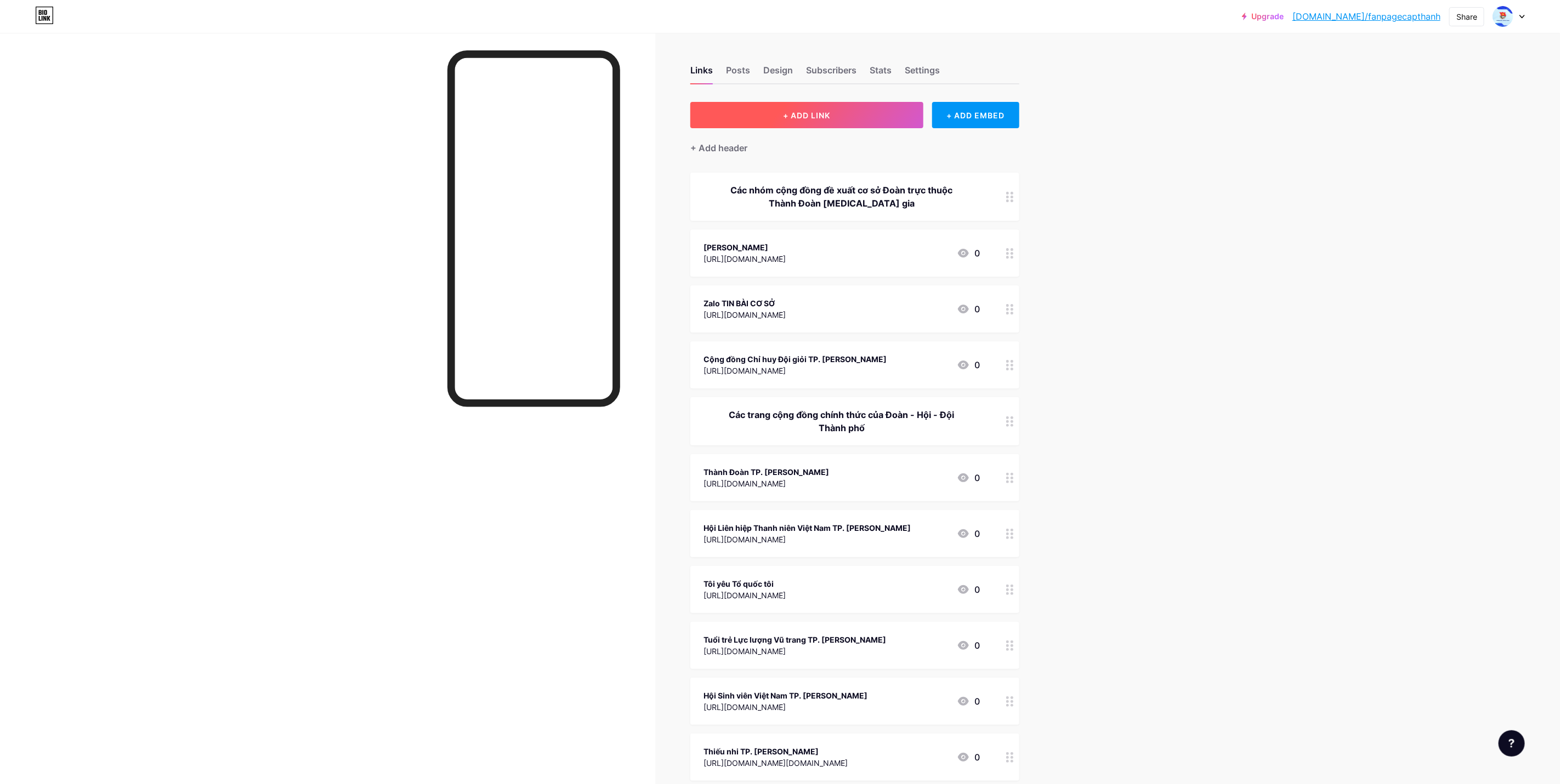
click at [808, 115] on span "+ ADD LINK" at bounding box center [806, 115] width 47 height 9
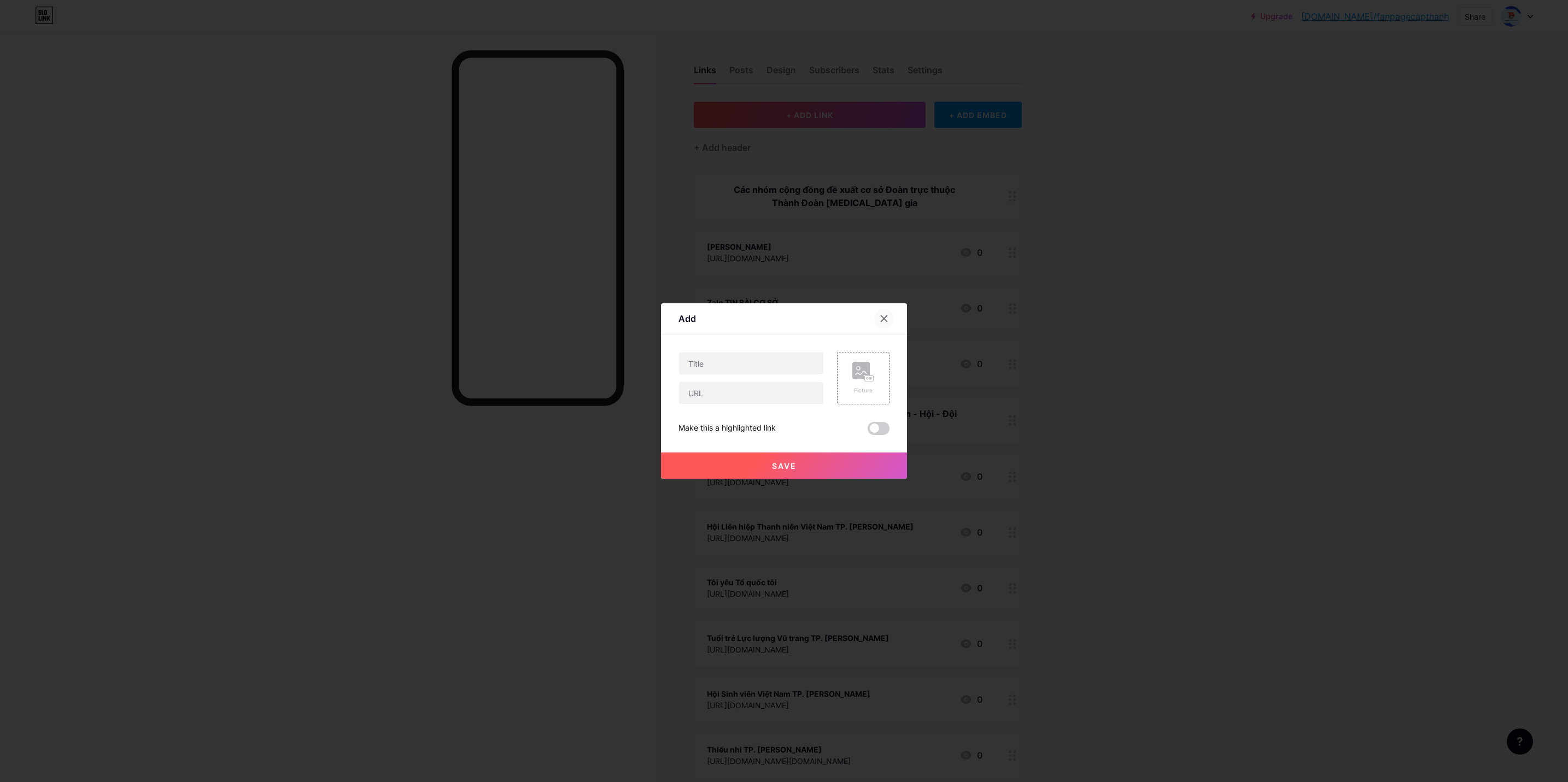
click at [881, 324] on div at bounding box center [884, 319] width 19 height 19
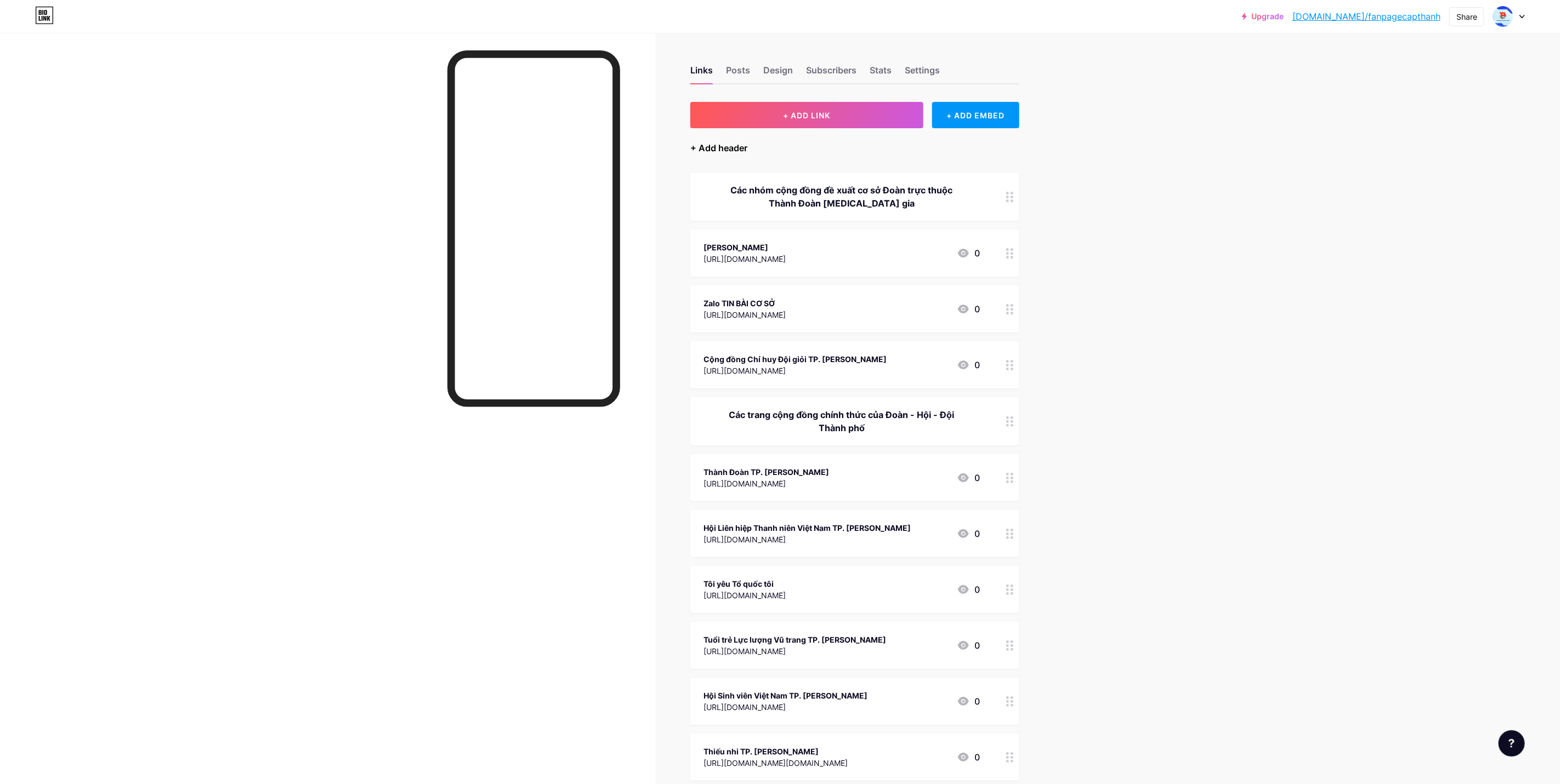
click at [742, 146] on div "+ Add header" at bounding box center [719, 148] width 57 height 13
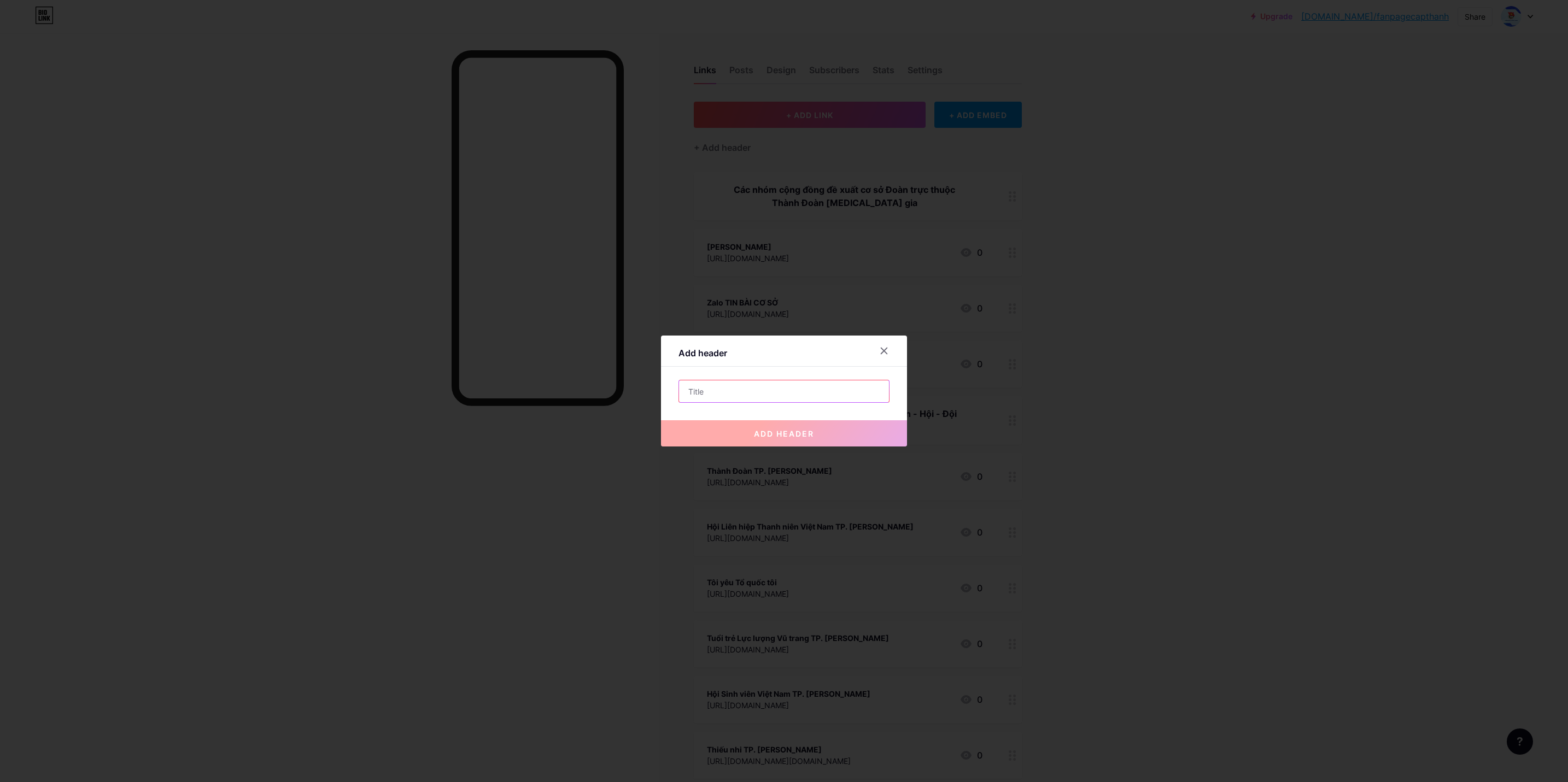
click at [739, 388] on input "text" at bounding box center [784, 391] width 210 height 22
paste input "Các nhóm cộng đồng gắn với các đối tượng cụ thể"
type input "Các nhóm cộng đồng gắn với các đối tượng cụ thể"
click at [777, 399] on input "Các nhóm cộng đồng gắn với các đối tượng cụ thể" at bounding box center [784, 391] width 210 height 22
click at [740, 389] on input "Các nhóm cộng đồng gắn với các đối tượng cụ thể" at bounding box center [784, 391] width 210 height 22
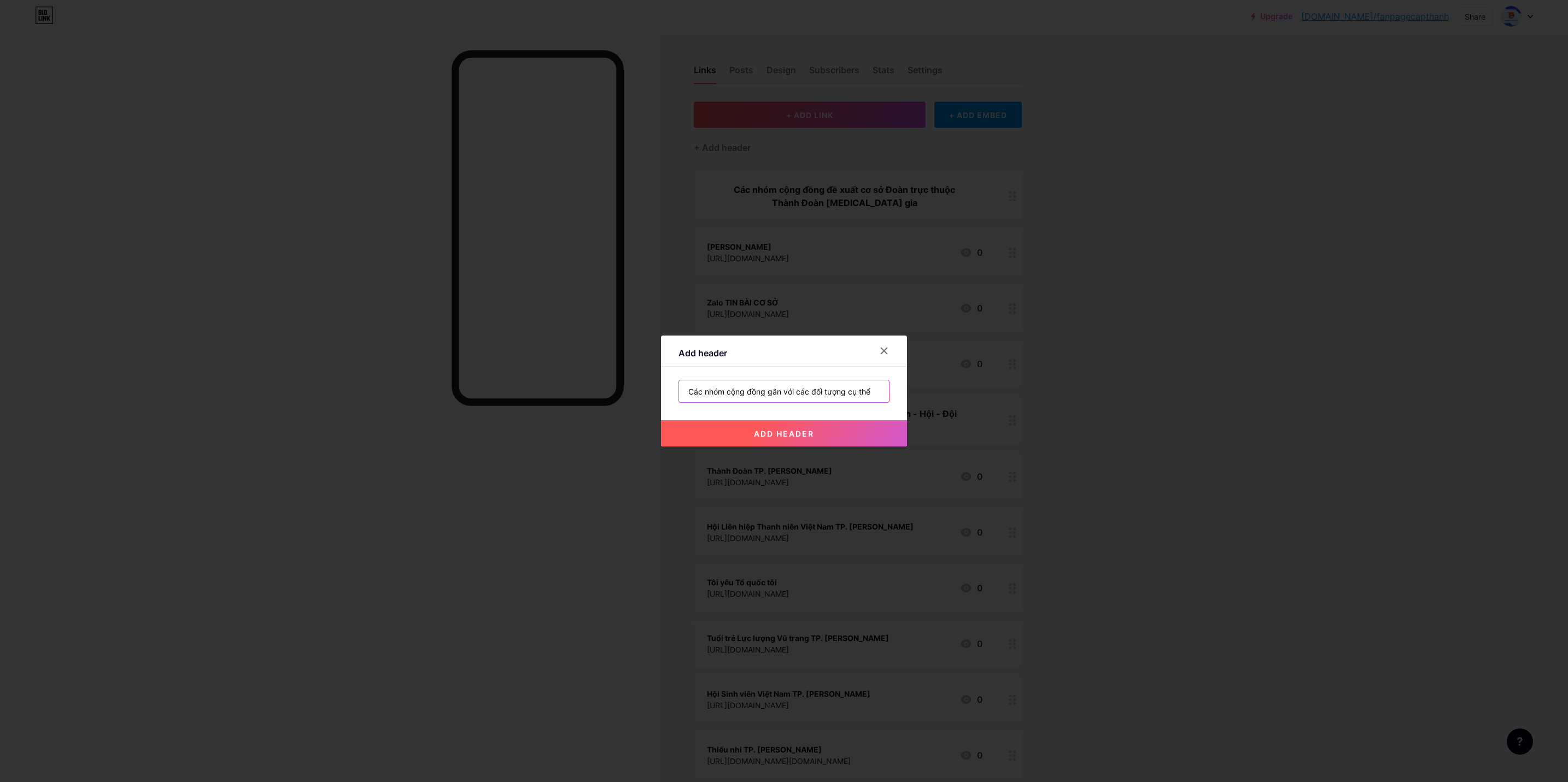
click at [740, 389] on input "Các nhóm cộng đồng gắn với các đối tượng cụ thể" at bounding box center [784, 391] width 210 height 22
click at [816, 432] on button "add header" at bounding box center [783, 433] width 246 height 26
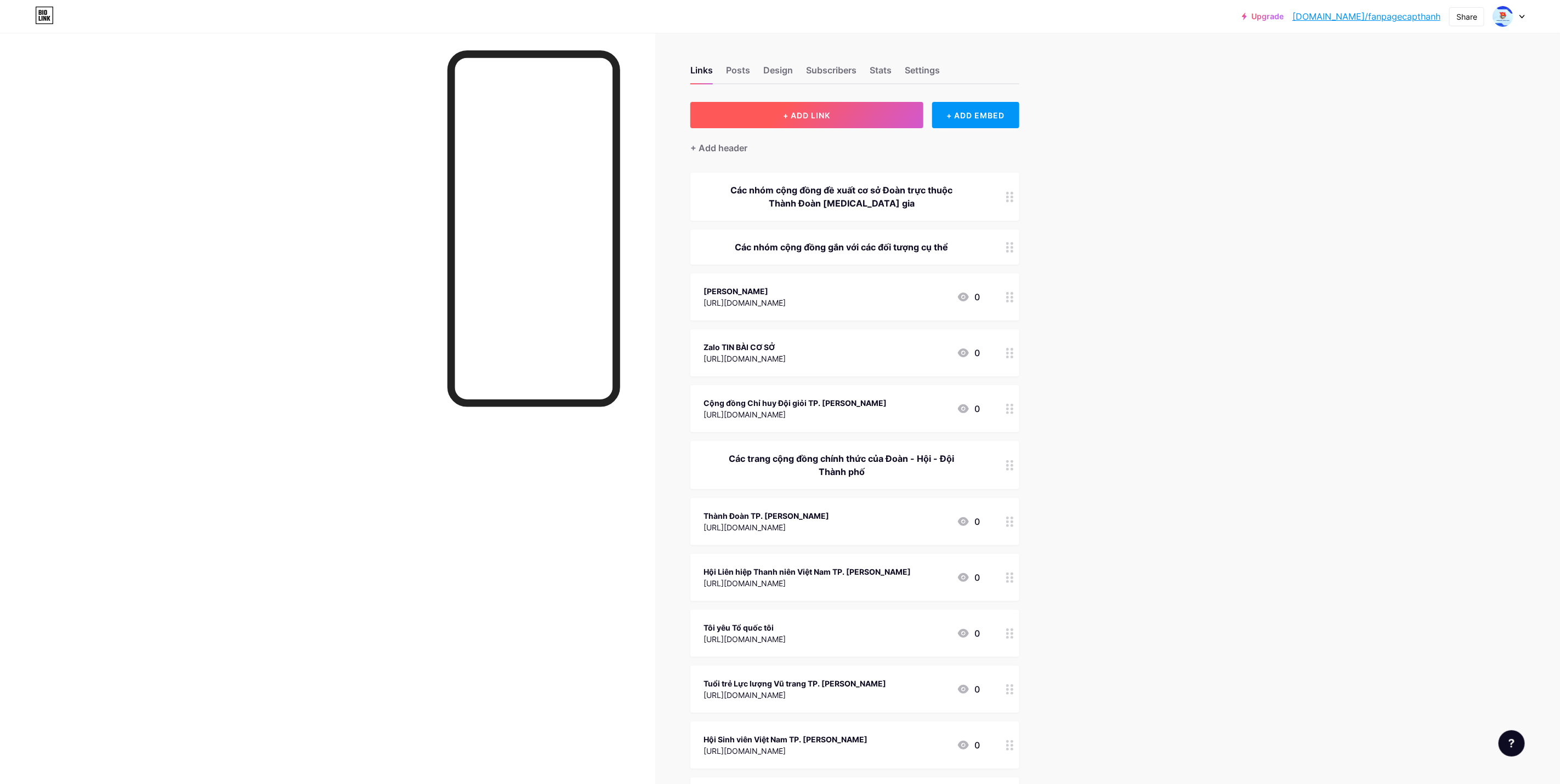
click at [826, 122] on button "+ ADD LINK" at bounding box center [806, 115] width 233 height 26
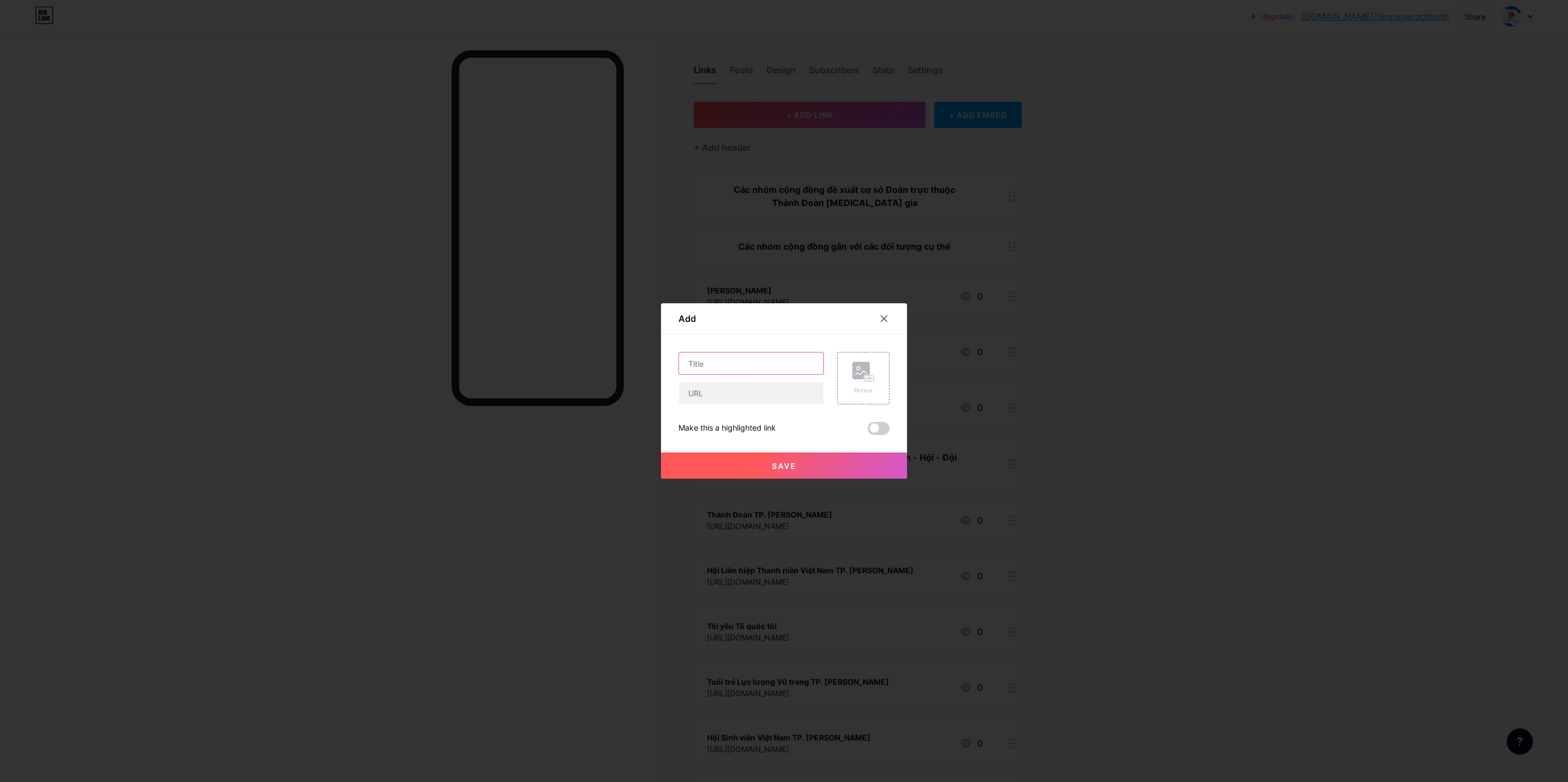
click at [765, 364] on input "text" at bounding box center [752, 363] width 144 height 22
paste input "Zalo ĐOÀN PHƯỜNG, XÃ, ĐẶC KHU [GEOGRAPHIC_DATA]"
type input "Zalo ĐOÀN PHƯỜNG, XÃ, ĐẶC KHU [GEOGRAPHIC_DATA]"
click at [743, 395] on input "text" at bounding box center [752, 393] width 144 height 22
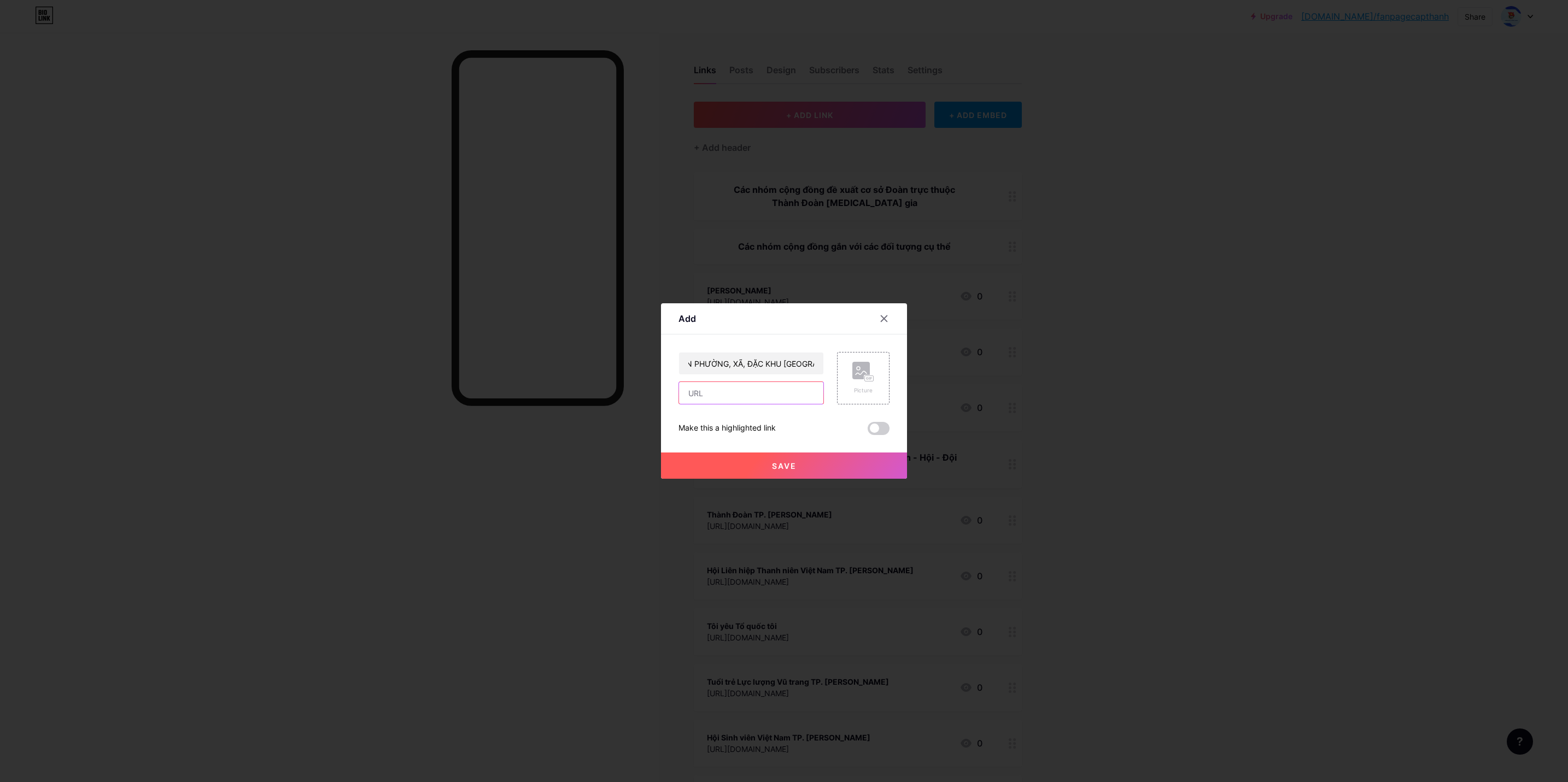
scroll to position [0, 0]
paste input "[URL][DOMAIN_NAME]"
type input "[URL][DOMAIN_NAME]"
click at [829, 462] on button "Save" at bounding box center [783, 466] width 246 height 26
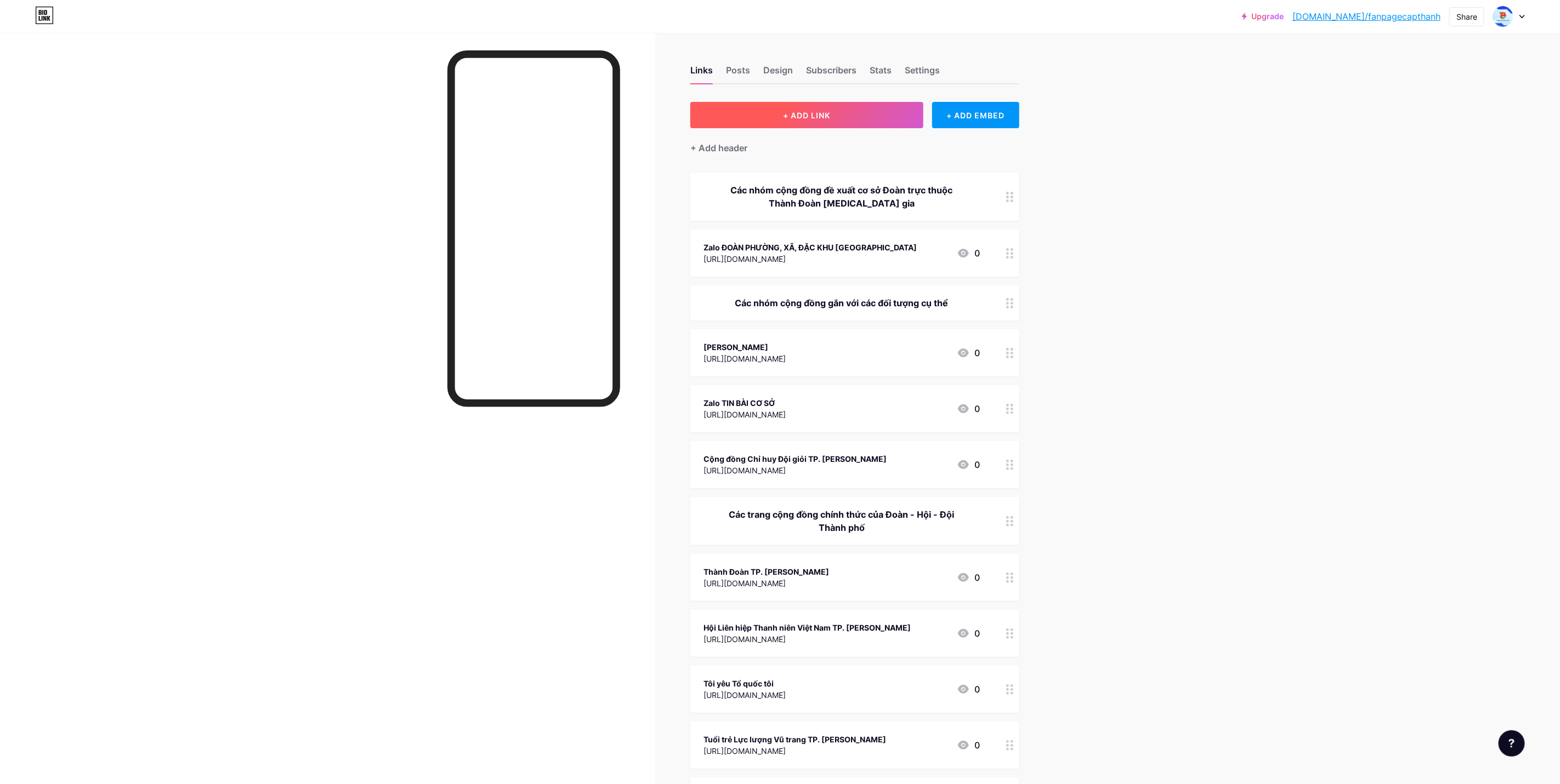
click at [797, 108] on button "+ ADD LINK" at bounding box center [806, 115] width 233 height 26
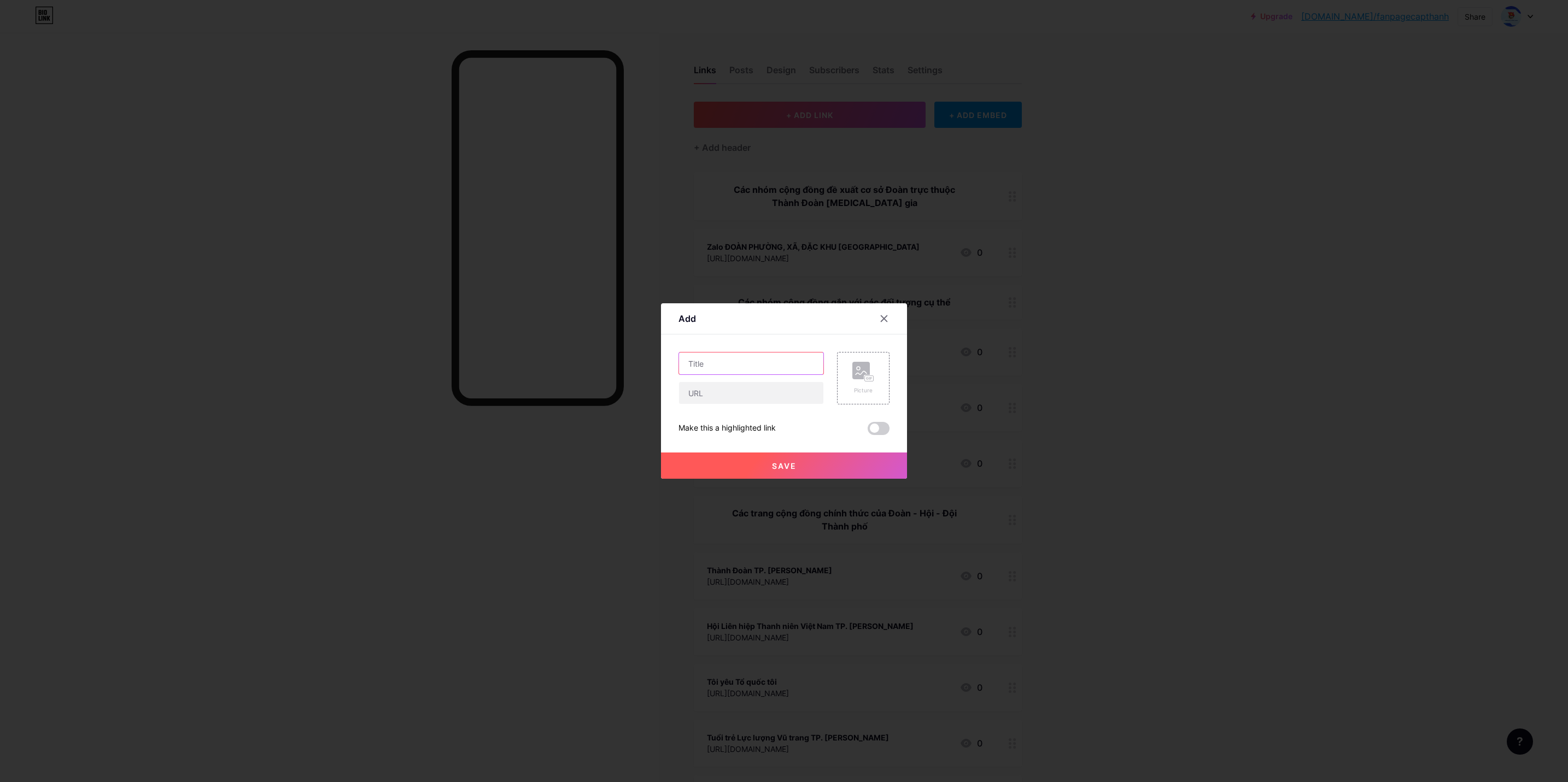
click at [722, 369] on input "text" at bounding box center [752, 363] width 144 height 22
paste input "Zalo CHỦ TỊCH HĐĐ PHƯỜNG, XÃ, [GEOGRAPHIC_DATA]"
type input "Zalo CHỦ TỊCH HĐĐ PHƯỜNG, XÃ, [GEOGRAPHIC_DATA]"
click at [721, 386] on input "text" at bounding box center [752, 393] width 144 height 22
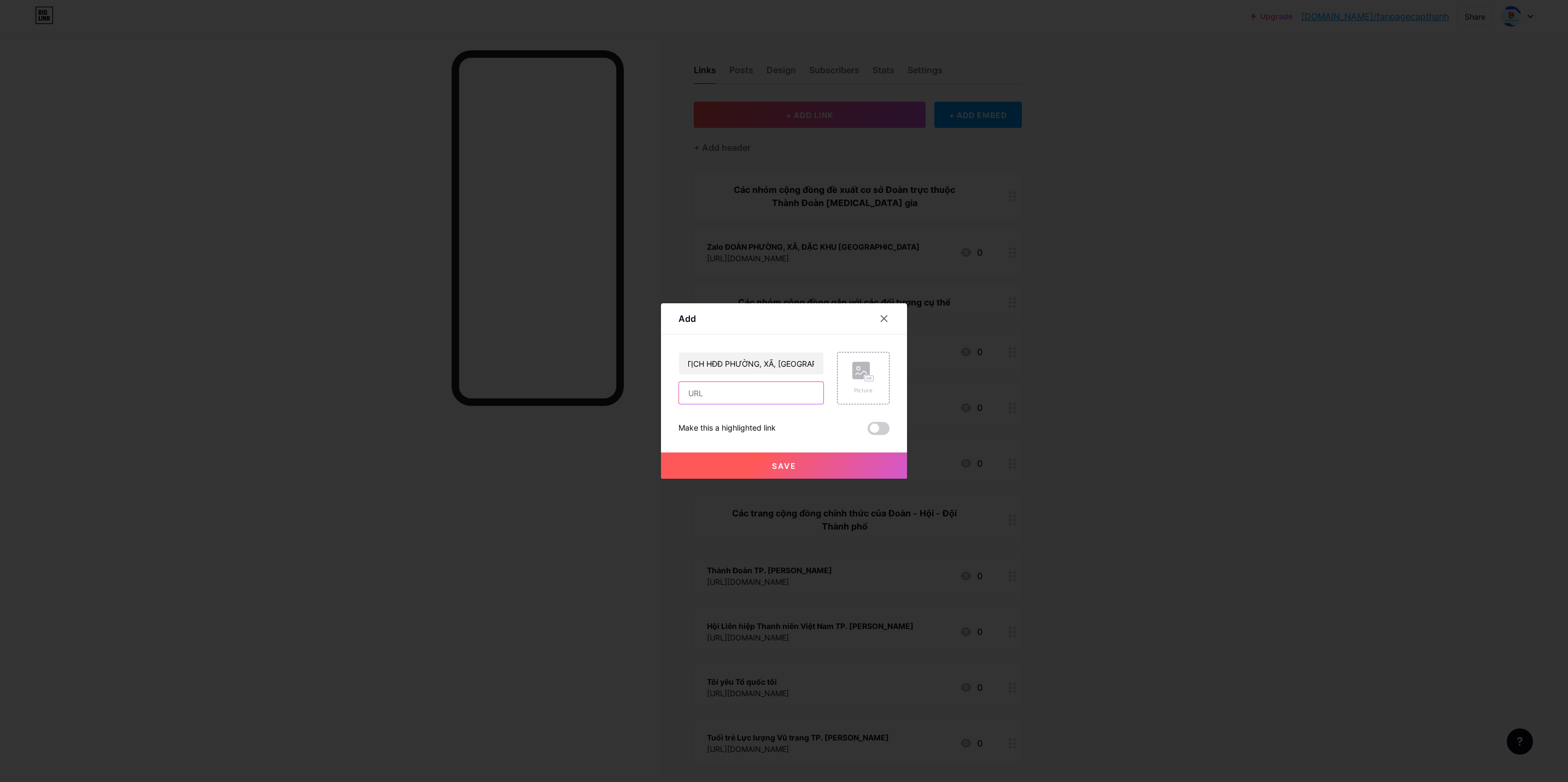
scroll to position [0, 0]
paste input "[URL][DOMAIN_NAME]"
type input "[URL][DOMAIN_NAME]"
click at [804, 459] on button "Save" at bounding box center [783, 466] width 246 height 26
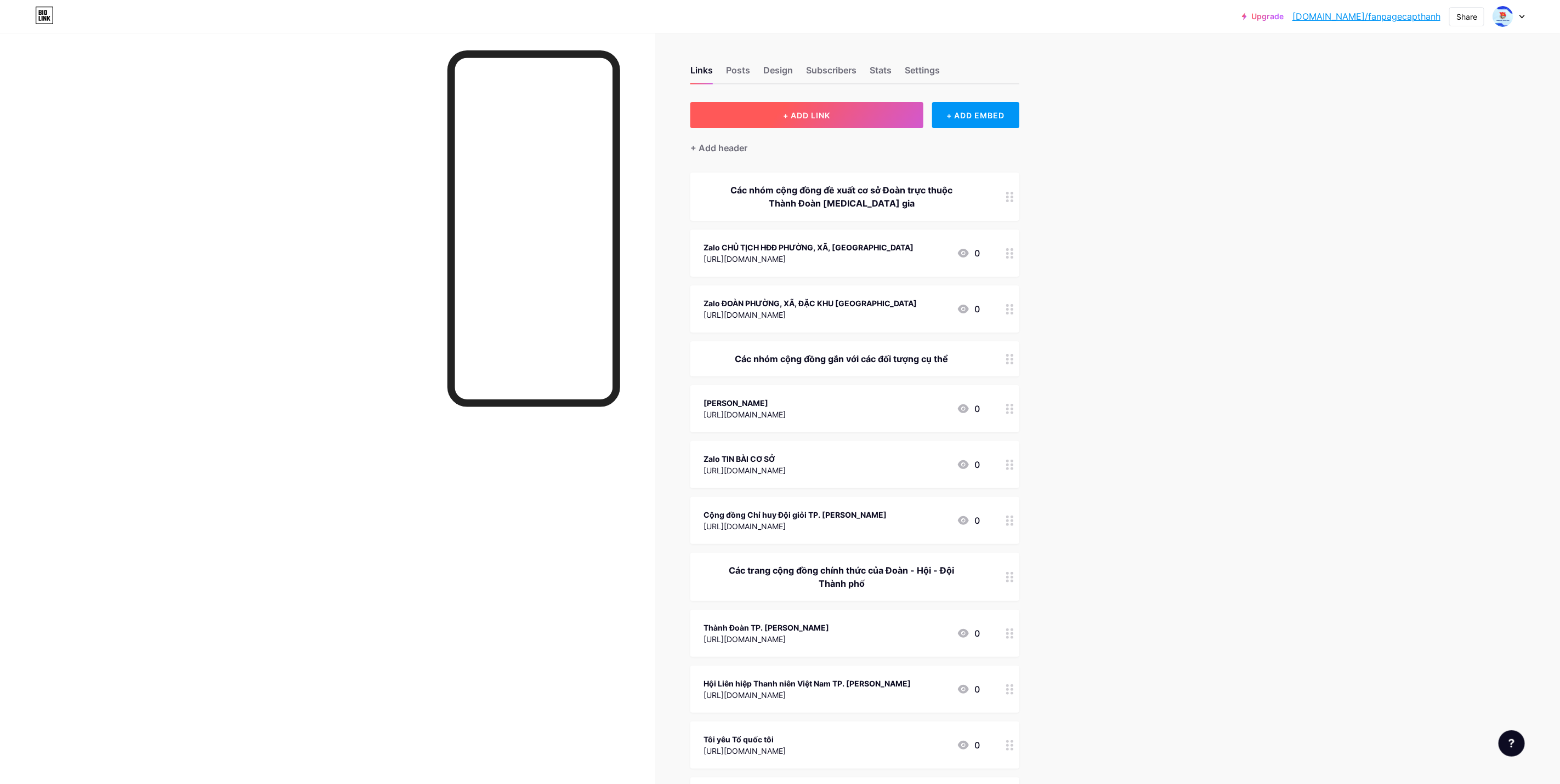
click at [875, 115] on button "+ ADD LINK" at bounding box center [806, 115] width 233 height 26
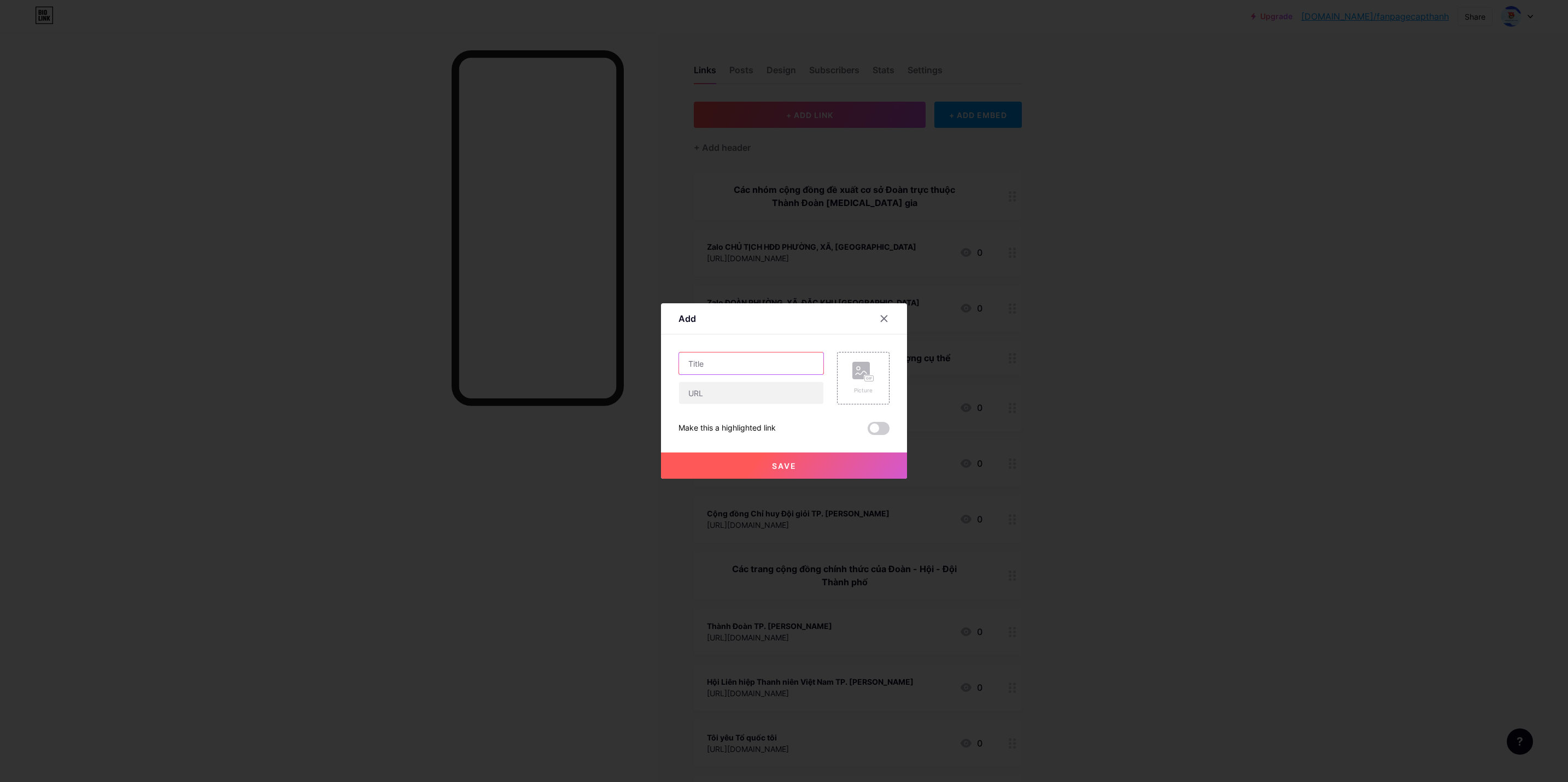
click at [725, 358] on input "text" at bounding box center [752, 363] width 144 height 22
paste input "Zalo TPHCM - TPT khối Tiểu học"
type input "Zalo TPHCM - TPT khối Tiểu học"
click at [743, 388] on input "text" at bounding box center [752, 393] width 144 height 22
paste input "[URL][DOMAIN_NAME]"
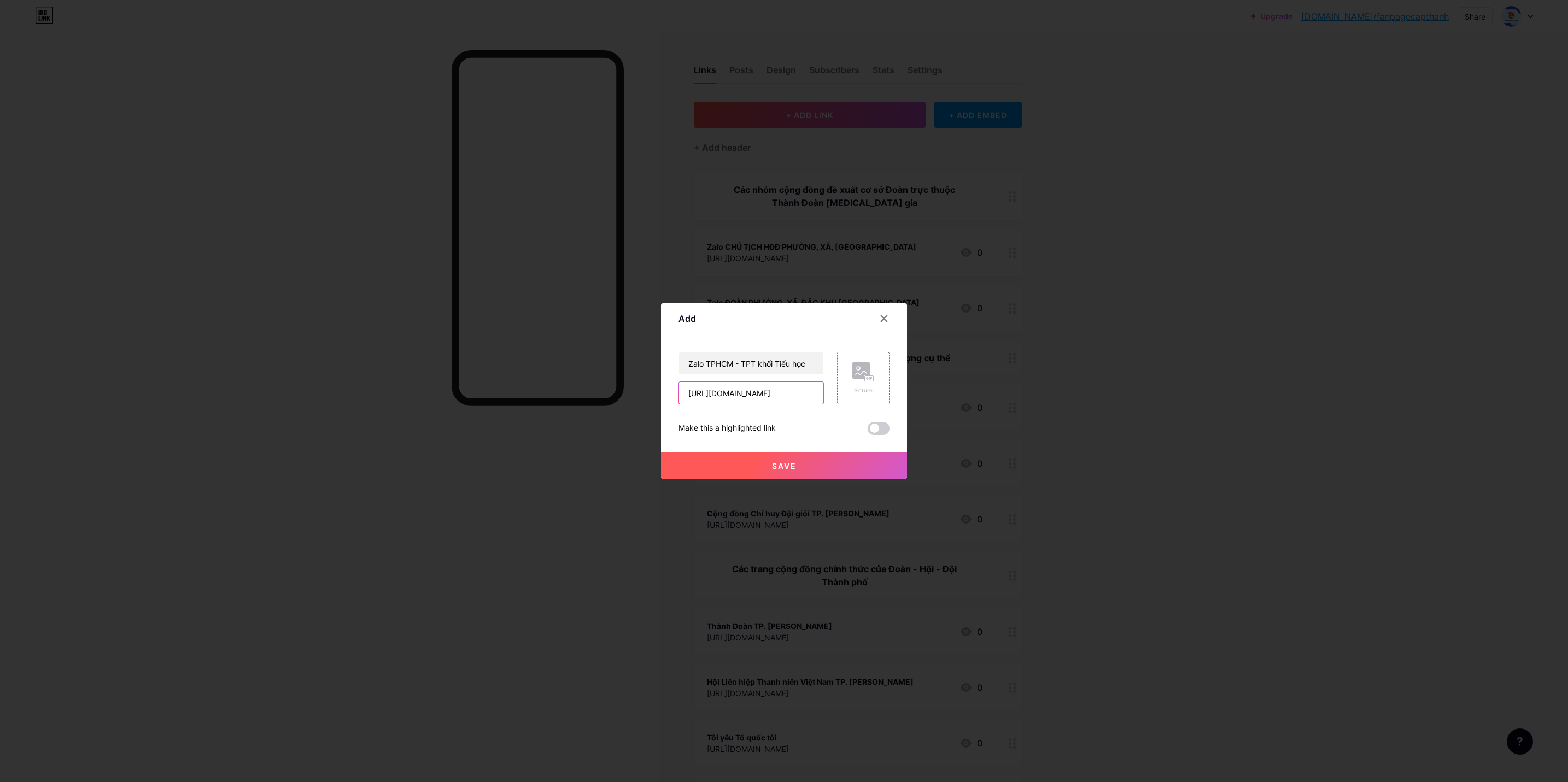
type input "[URL][DOMAIN_NAME]"
click at [803, 454] on button "Save" at bounding box center [783, 466] width 246 height 26
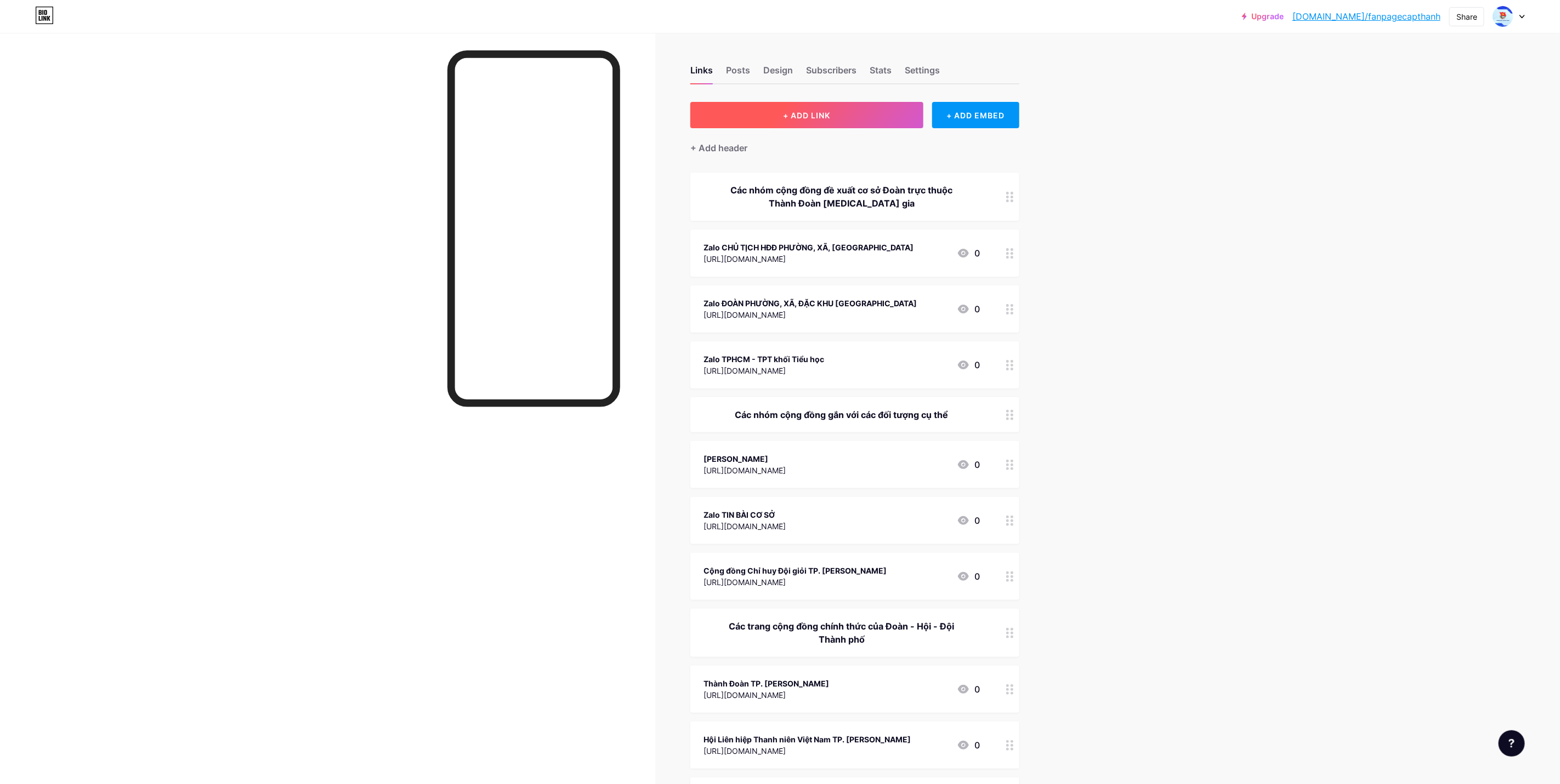
click at [861, 109] on button "+ ADD LINK" at bounding box center [806, 115] width 233 height 26
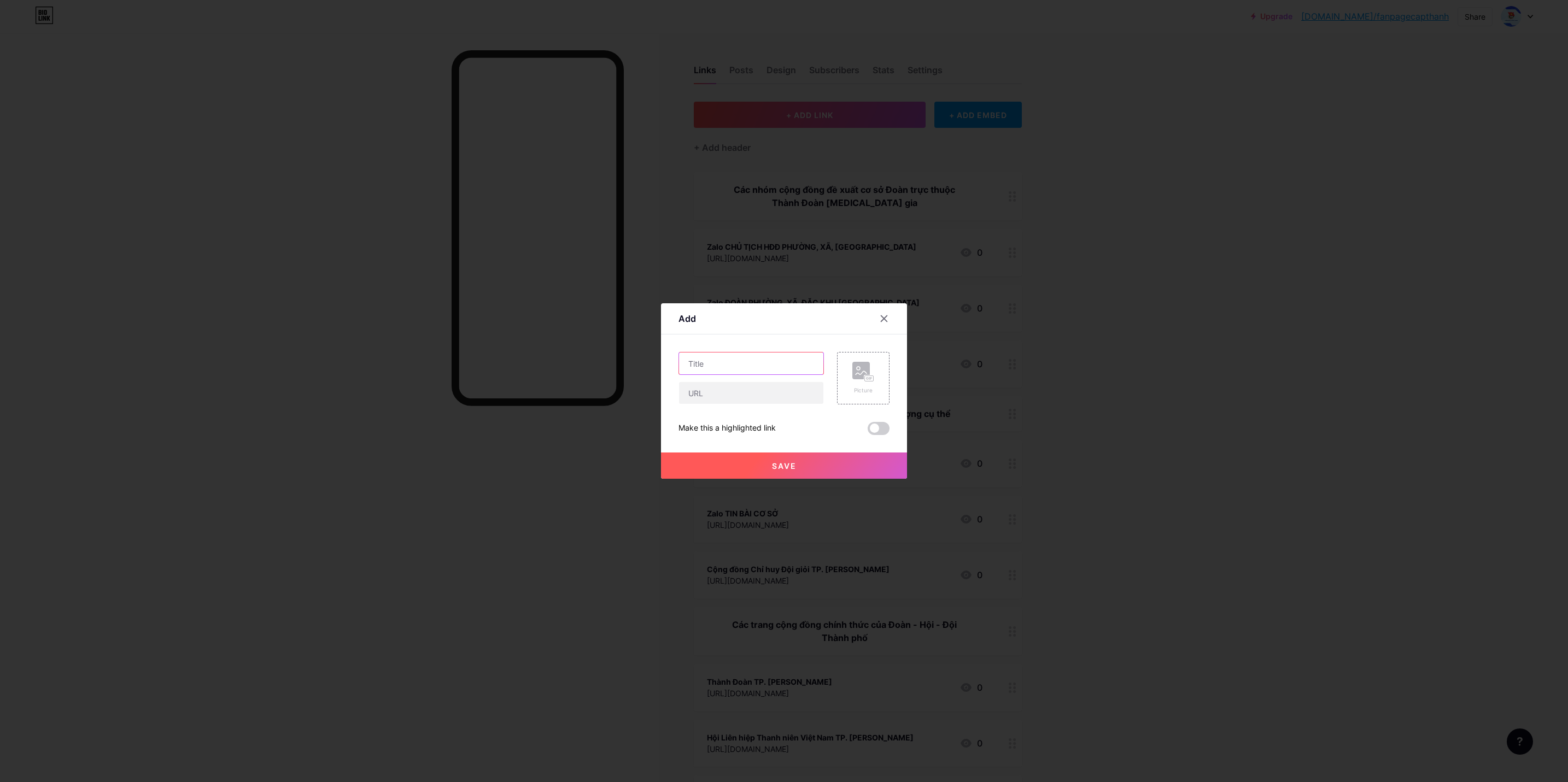
click at [781, 352] on input "text" at bounding box center [752, 363] width 144 height 22
paste input "[URL][DOMAIN_NAME]"
click at [774, 389] on input "text" at bounding box center [752, 393] width 144 height 22
click at [772, 367] on input "[URL][DOMAIN_NAME]" at bounding box center [752, 363] width 144 height 22
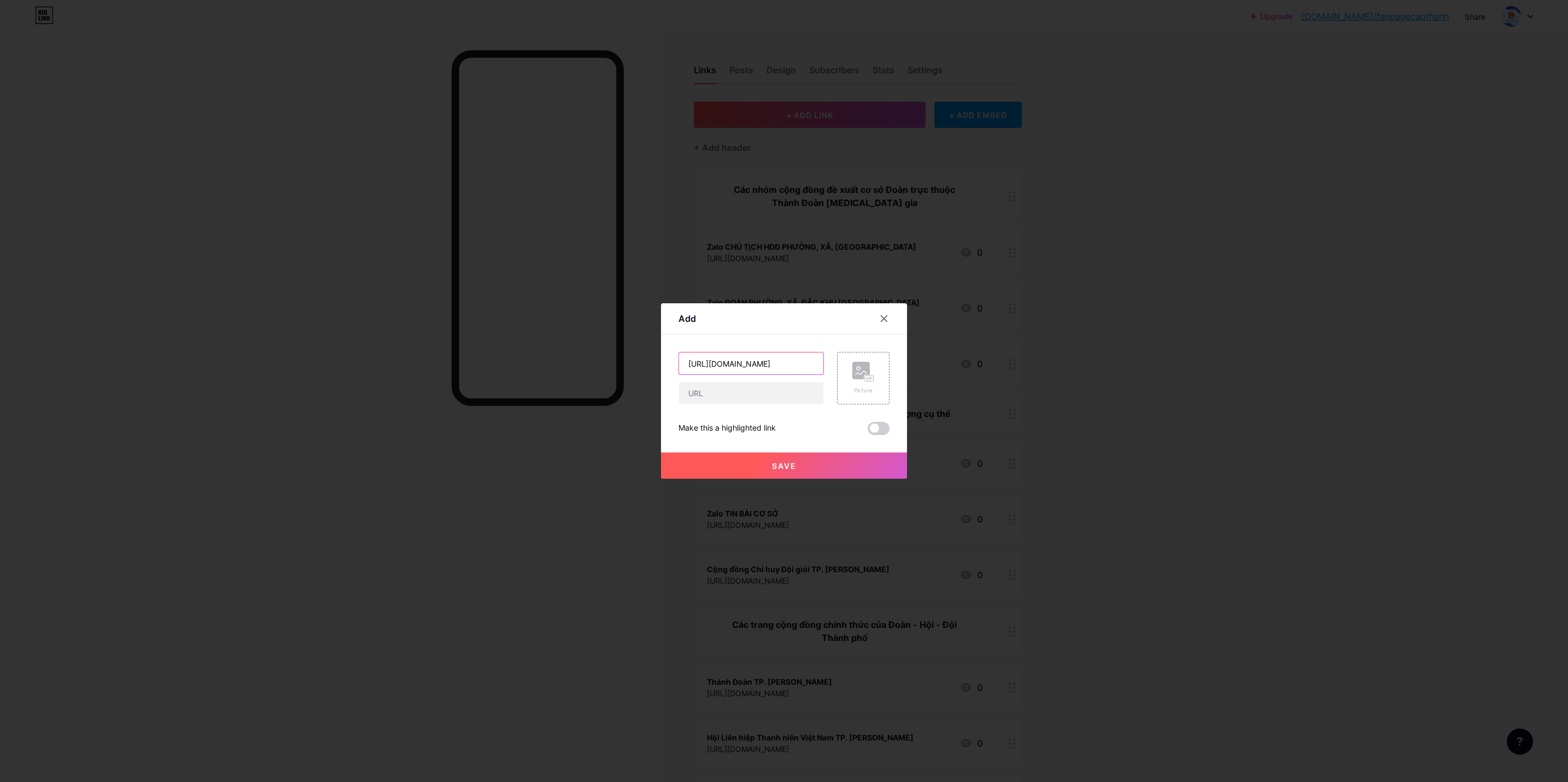
click at [772, 367] on input "[URL][DOMAIN_NAME]" at bounding box center [752, 363] width 144 height 22
paste input "Zalo TPHCM - TPT khối THCS"
type input "Zalo TPHCM - TPT khối THCS"
click at [760, 392] on input "text" at bounding box center [752, 393] width 144 height 22
click at [761, 399] on input "text" at bounding box center [752, 393] width 144 height 22
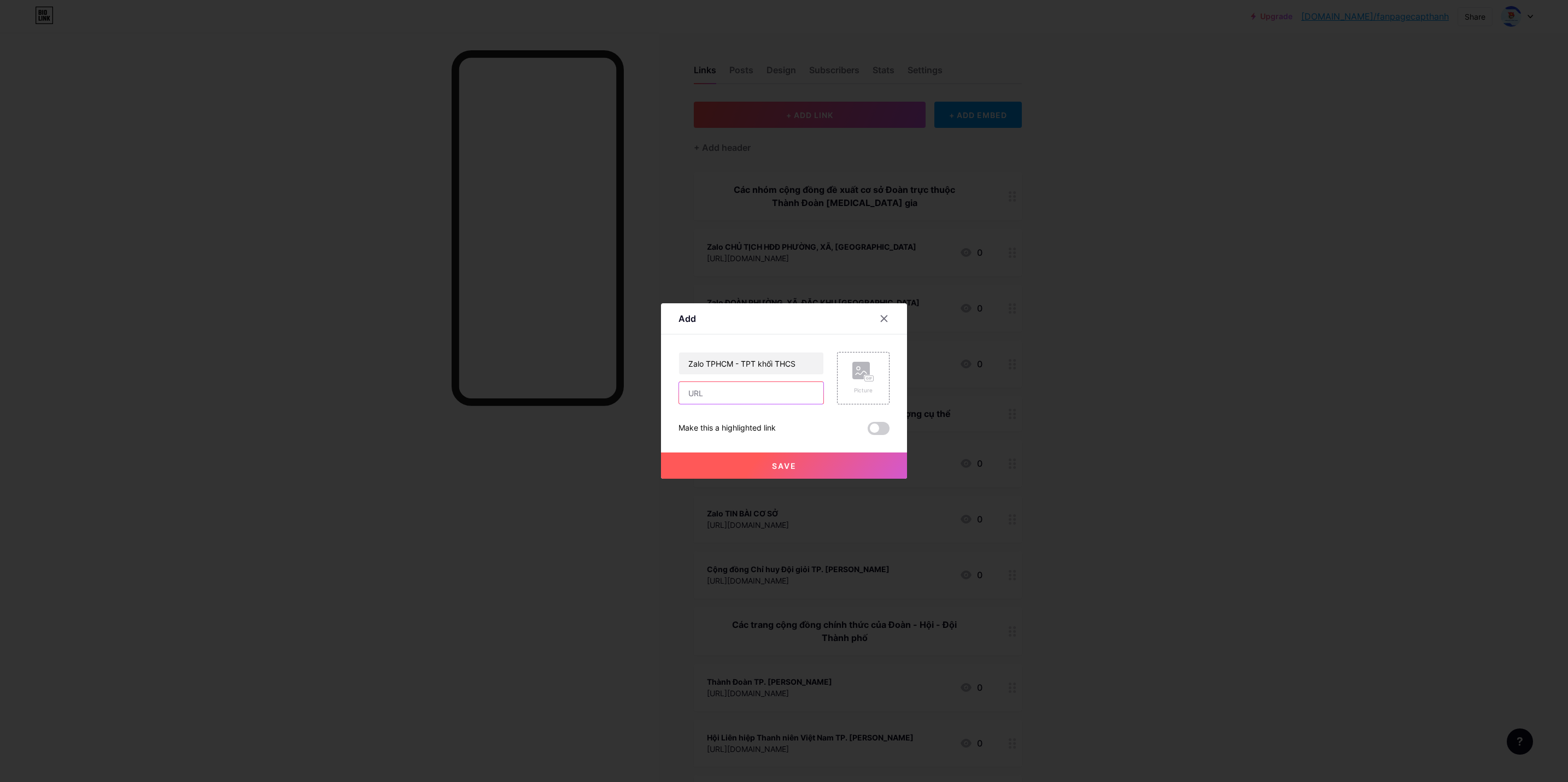
paste input "[URL][DOMAIN_NAME]"
type input "[URL][DOMAIN_NAME]"
click at [803, 458] on button "Save" at bounding box center [783, 466] width 246 height 26
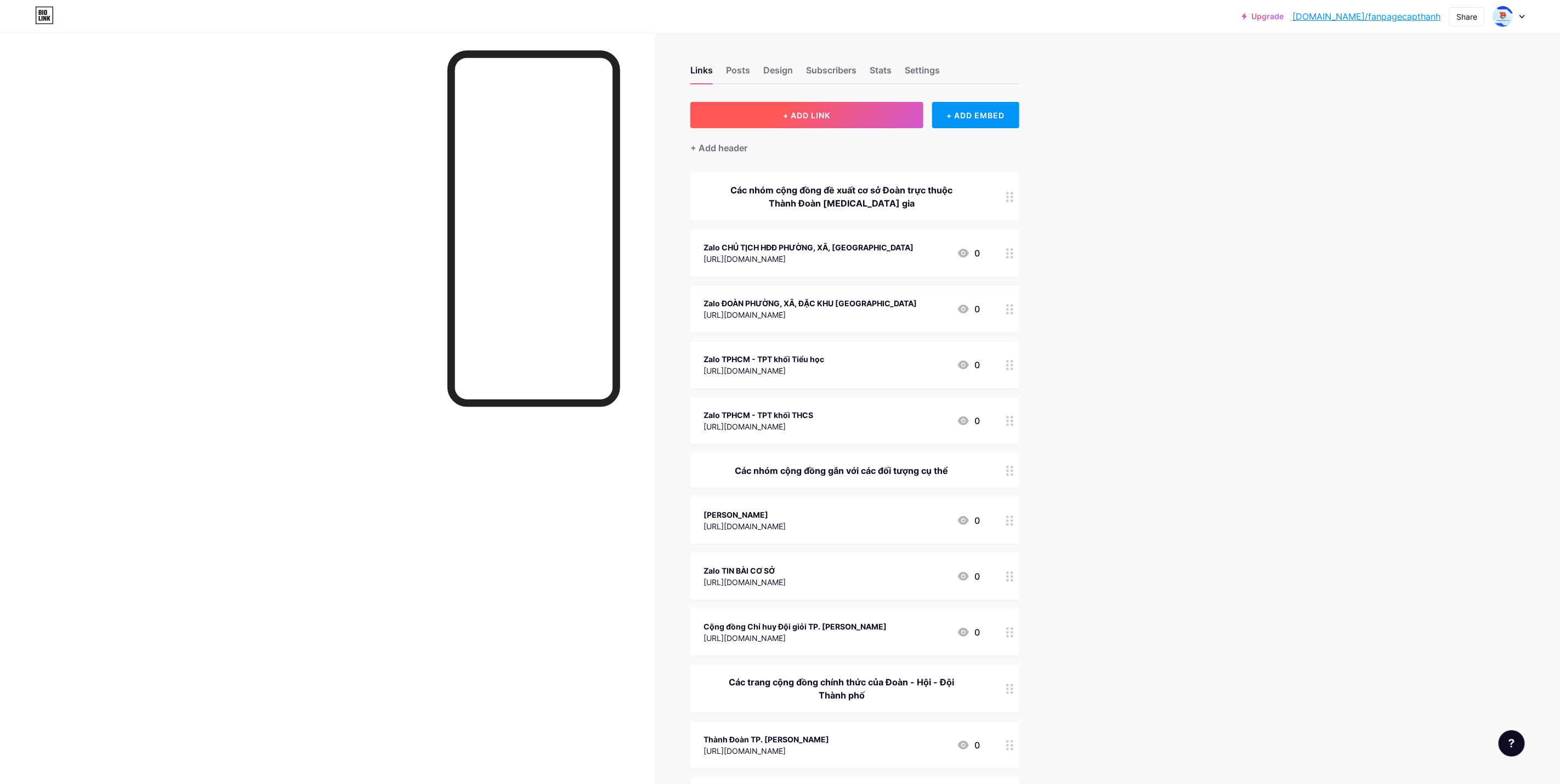
click at [866, 112] on button "+ ADD LINK" at bounding box center [806, 115] width 233 height 26
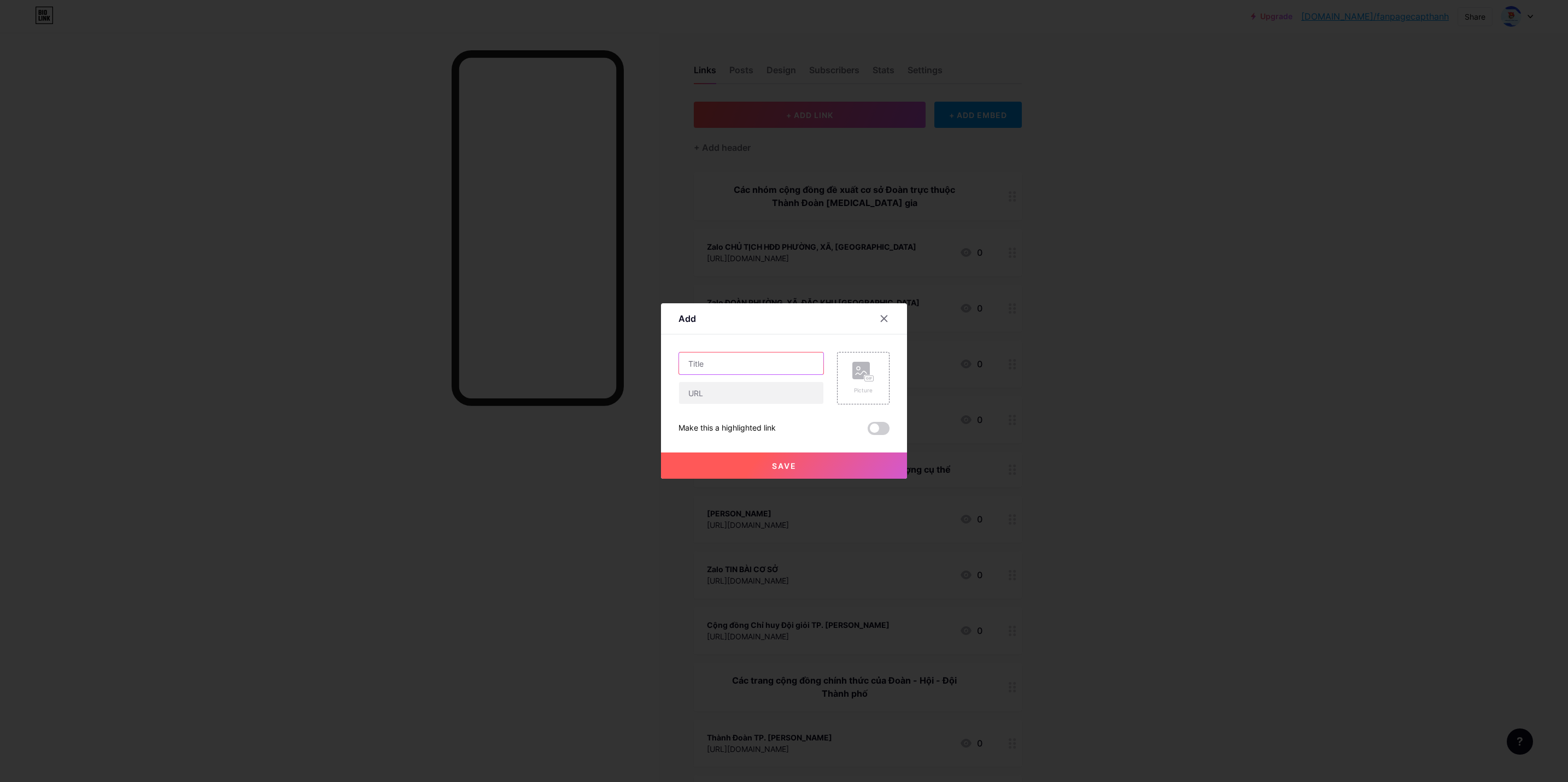
click at [773, 363] on input "text" at bounding box center [752, 363] width 144 height 22
paste input "Zalo Bí thư KV ĐH, CĐ, TC"
type input "Zalo Bí thư KV ĐH, CĐ, TC"
click at [766, 390] on input "text" at bounding box center [752, 393] width 144 height 22
click at [788, 398] on input "text" at bounding box center [752, 393] width 144 height 22
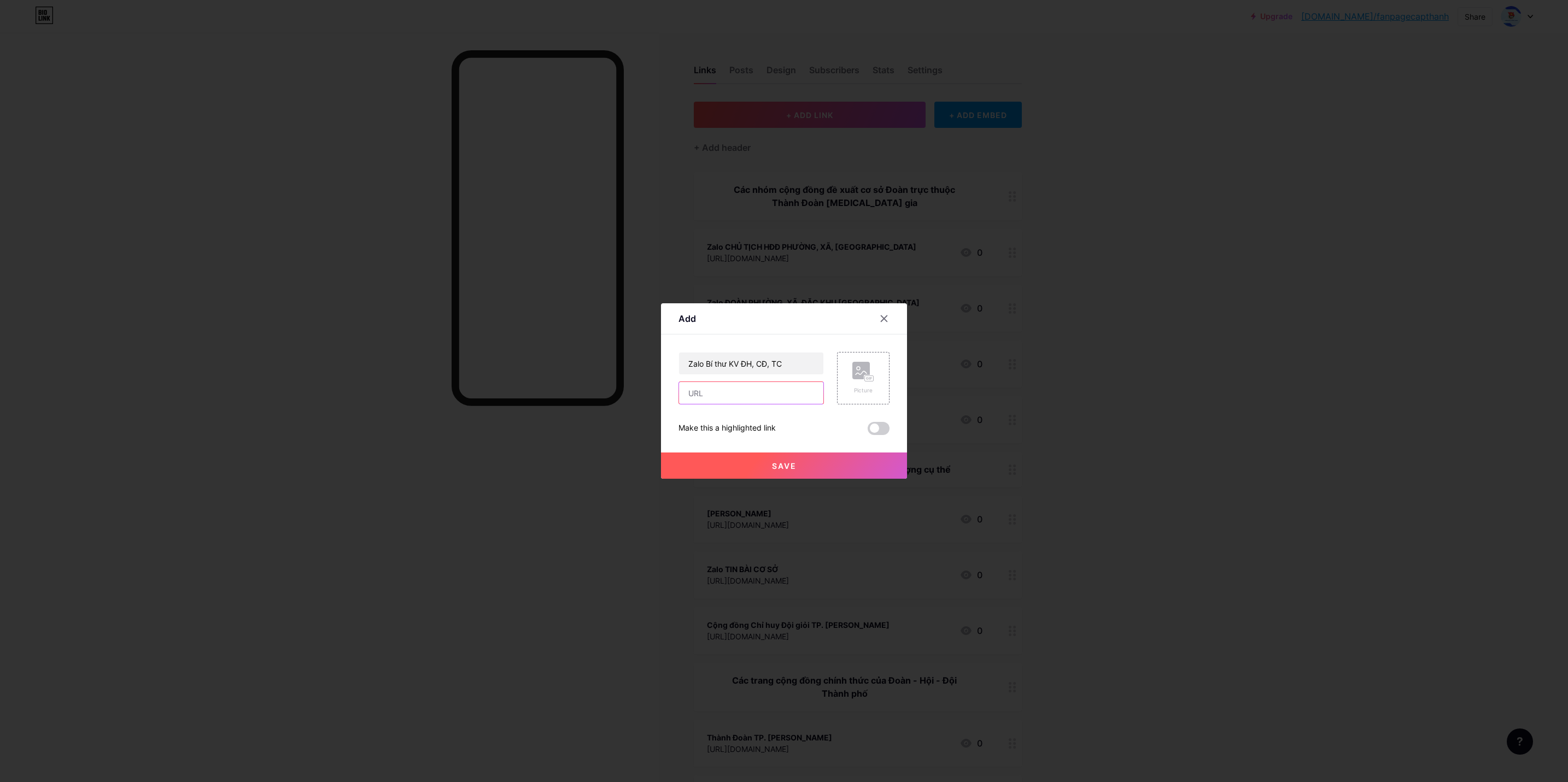
paste input "[URL][DOMAIN_NAME]"
type input "[URL][DOMAIN_NAME]"
click at [812, 467] on button "Save" at bounding box center [783, 466] width 246 height 26
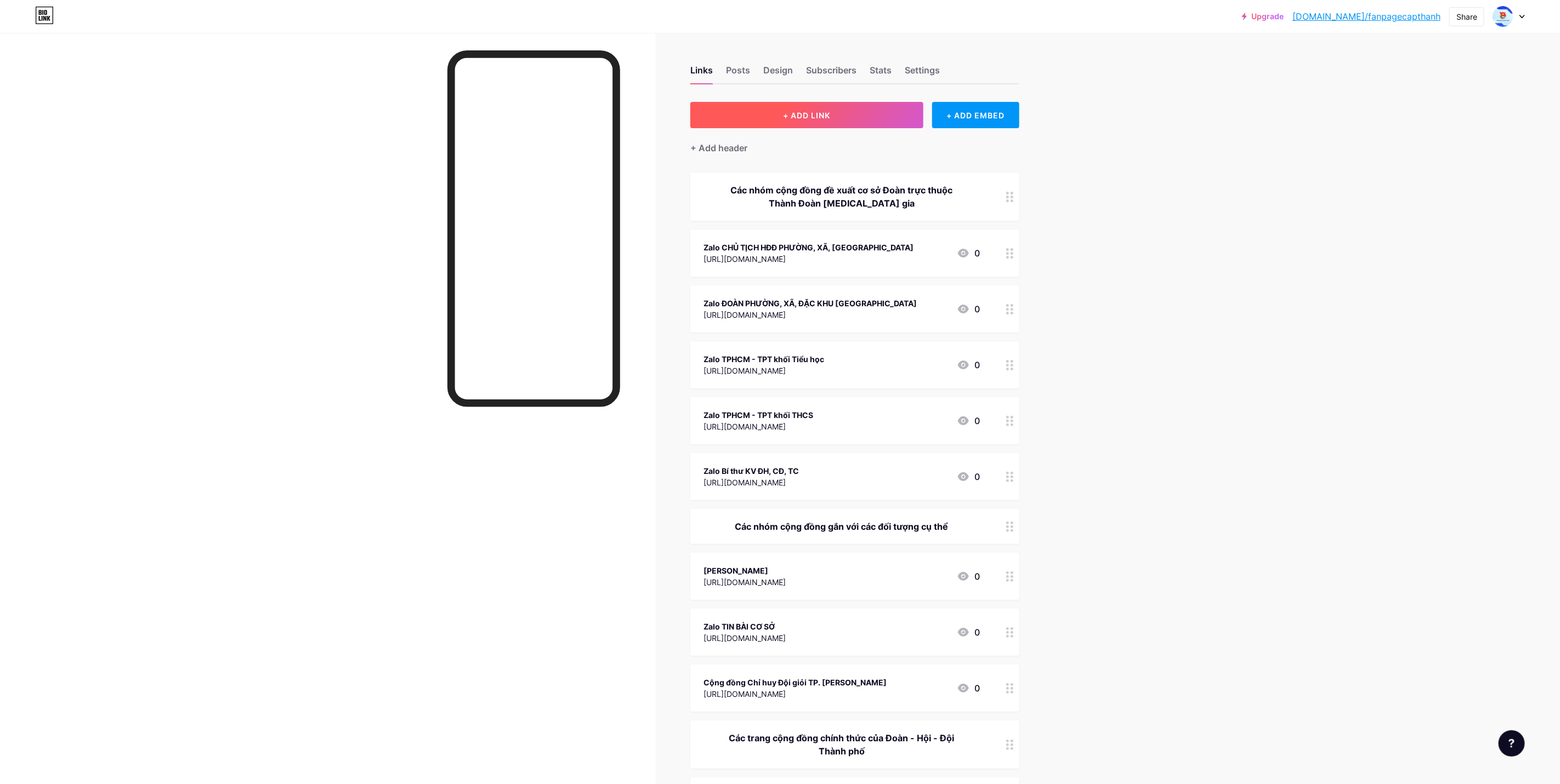
click at [867, 115] on button "+ ADD LINK" at bounding box center [806, 115] width 233 height 26
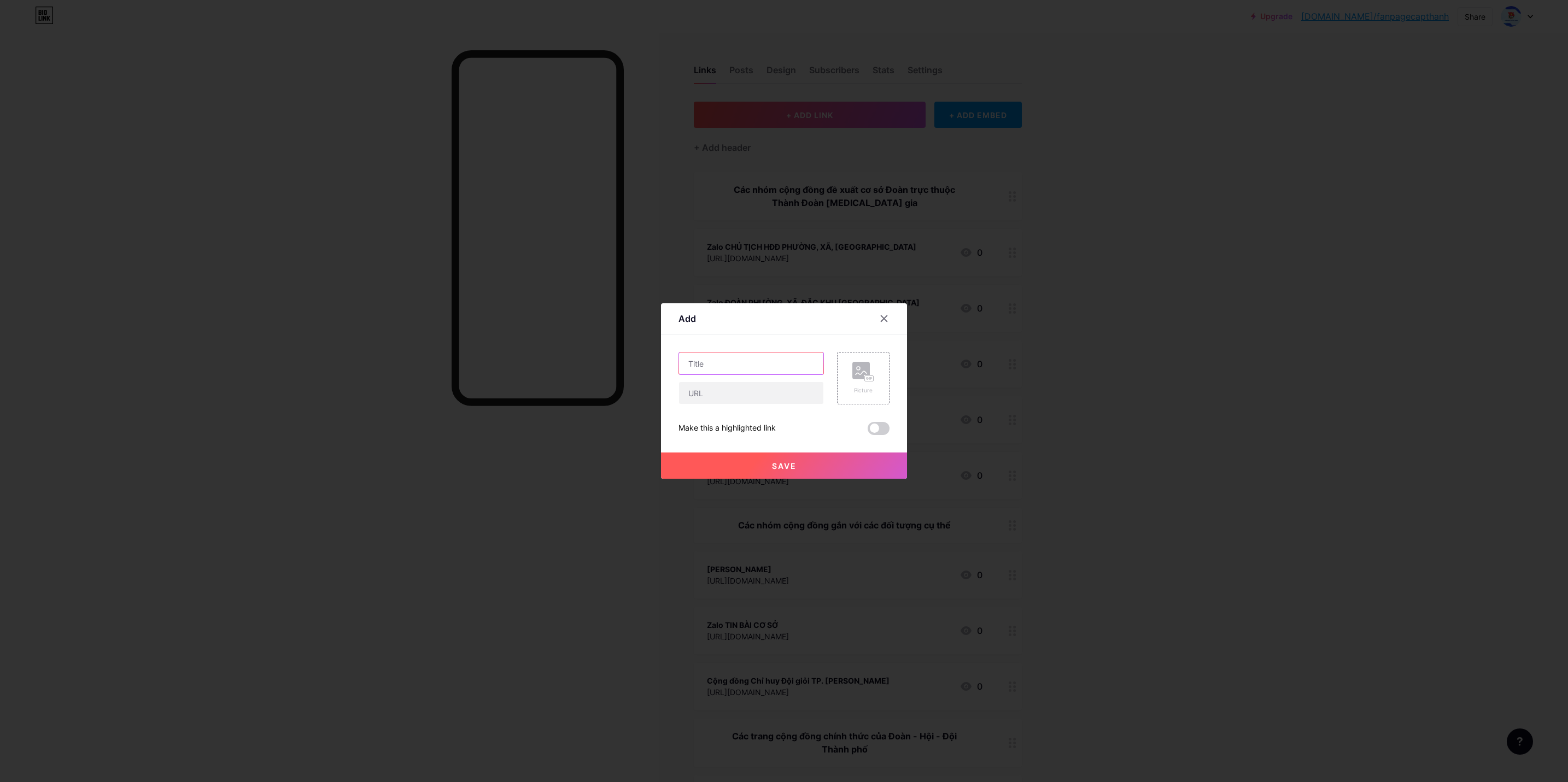
click at [777, 358] on input "text" at bounding box center [752, 363] width 144 height 22
paste input "Zalo KV CÔNG NHÂN LAO ĐỘNG TP.HCM"
type input "Zalo KV CÔNG NHÂN LAO ĐỘNG TP.HCM"
click at [786, 391] on input "text" at bounding box center [752, 393] width 144 height 22
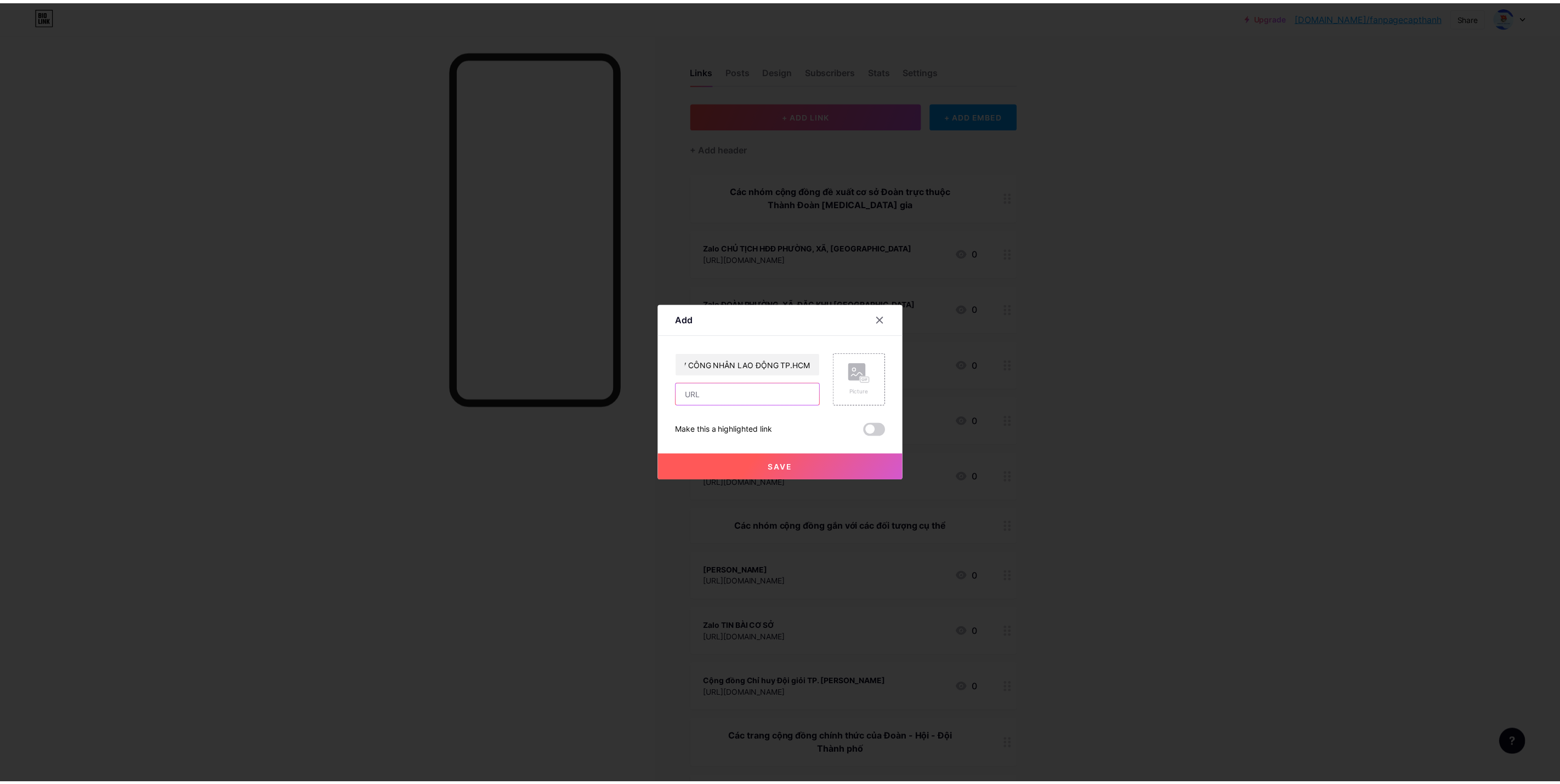
scroll to position [0, 0]
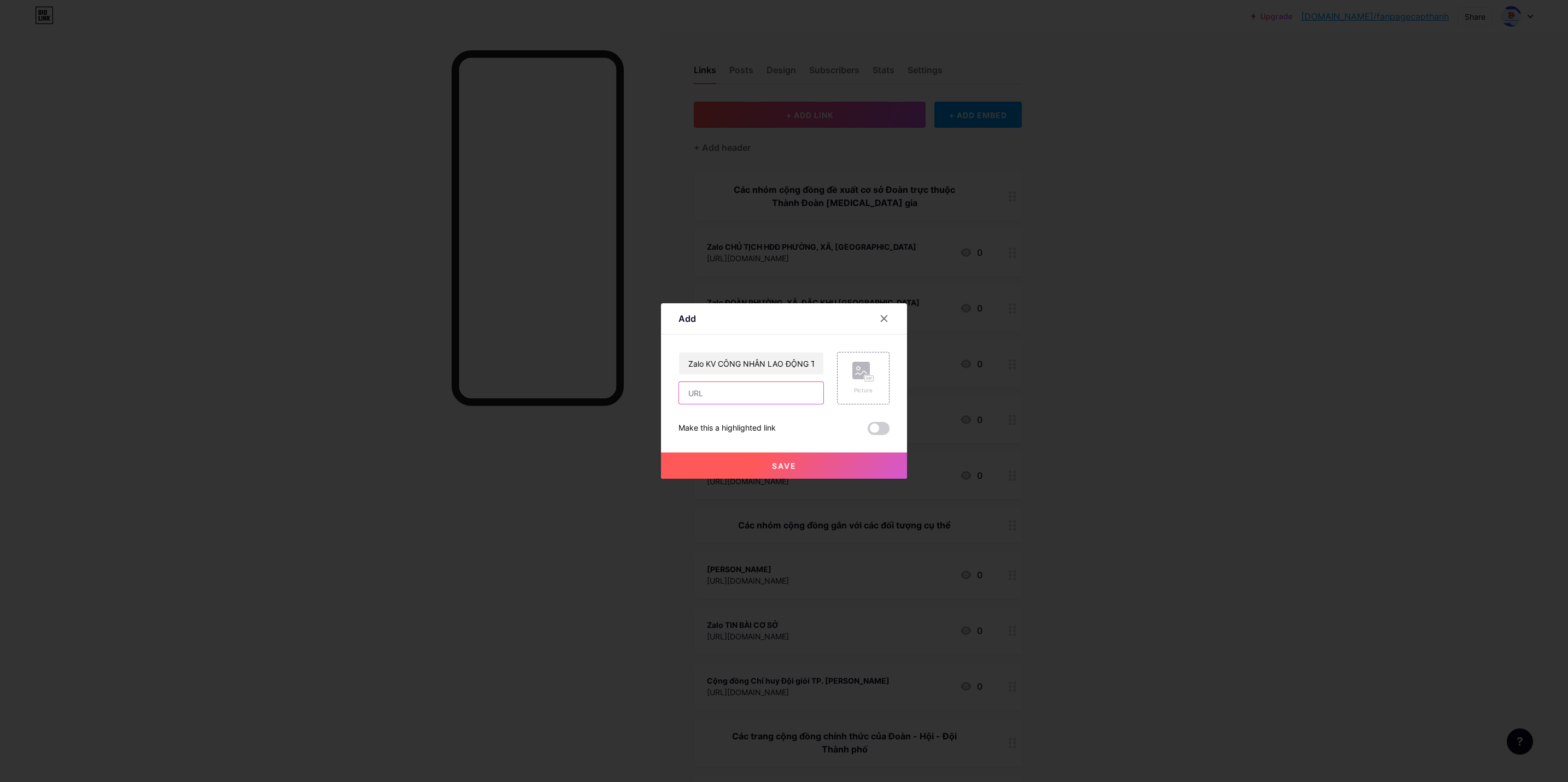
paste input "[URL][DOMAIN_NAME]"
type input "[URL][DOMAIN_NAME]"
click at [819, 458] on button "Save" at bounding box center [783, 466] width 246 height 26
